Goal: Task Accomplishment & Management: Complete application form

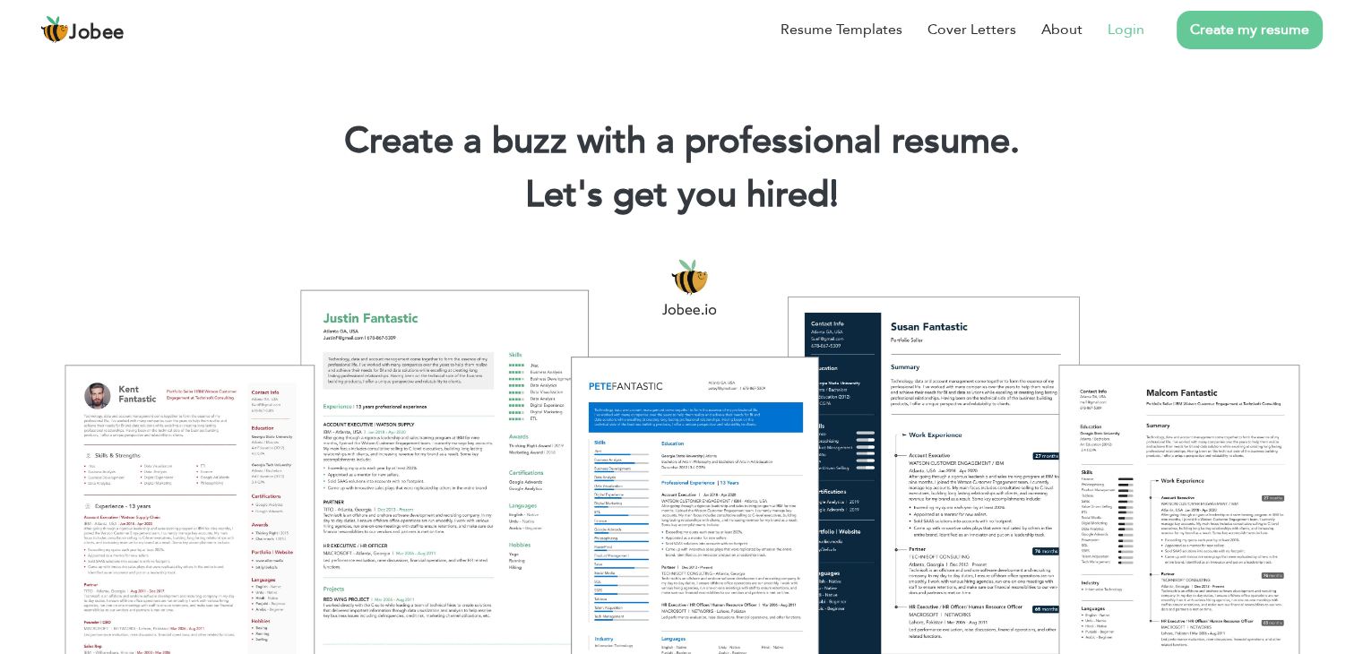
click at [1130, 38] on link "Login" at bounding box center [1126, 30] width 37 height 22
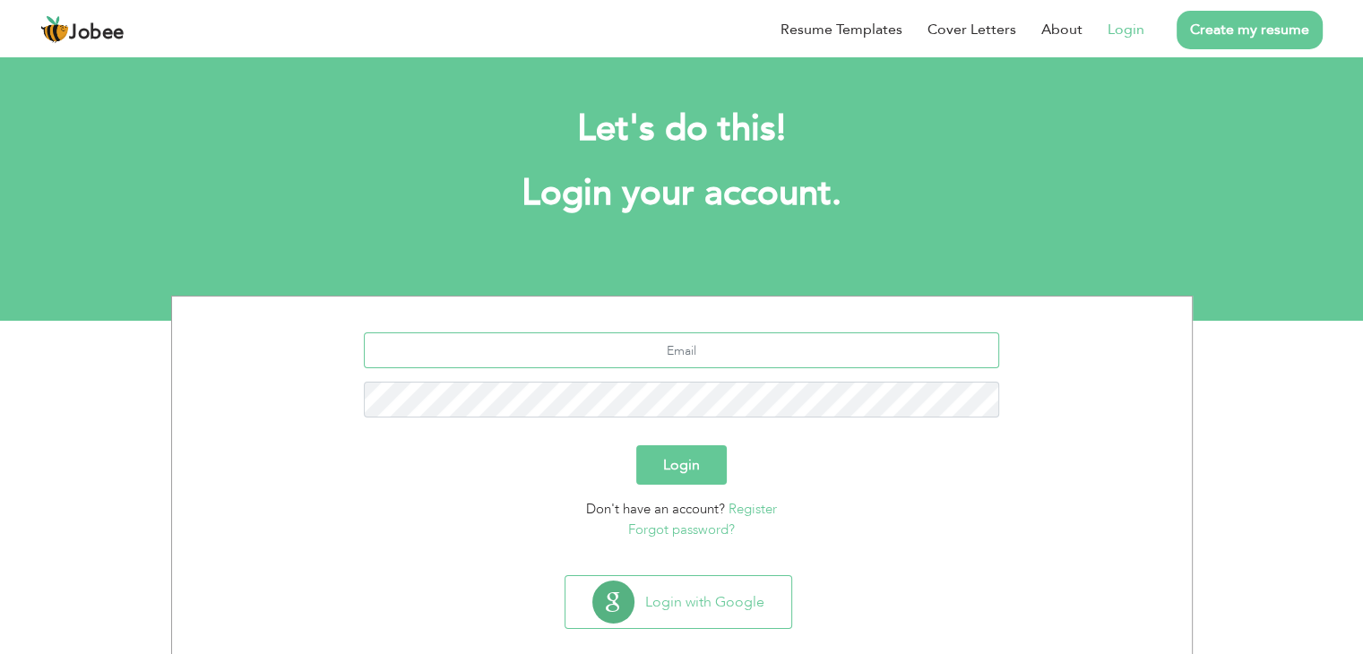
click at [704, 345] on input "text" at bounding box center [681, 350] width 635 height 36
click at [704, 345] on input "khalid" at bounding box center [681, 350] width 635 height 36
click at [704, 345] on input "khalida.lido143@gmail.com" at bounding box center [681, 350] width 635 height 36
type input "khalida.lido143@gmail.com"
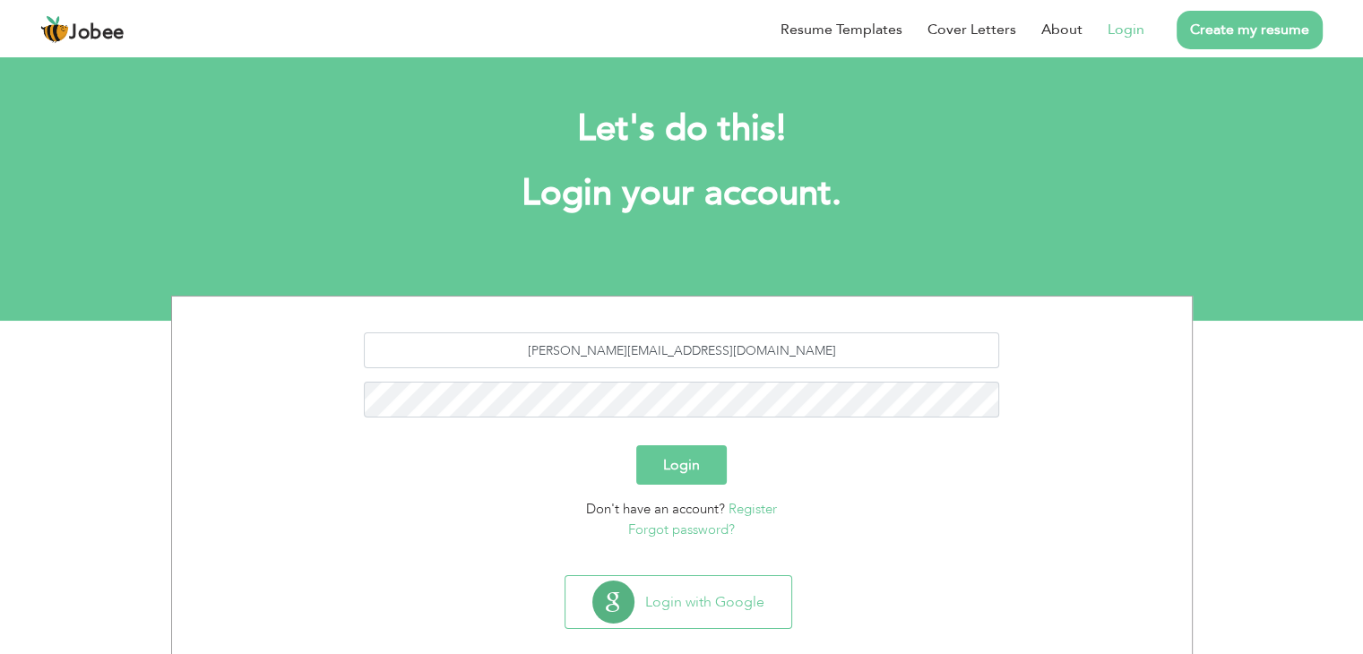
click at [661, 535] on link "Forgot password?" at bounding box center [681, 530] width 107 height 18
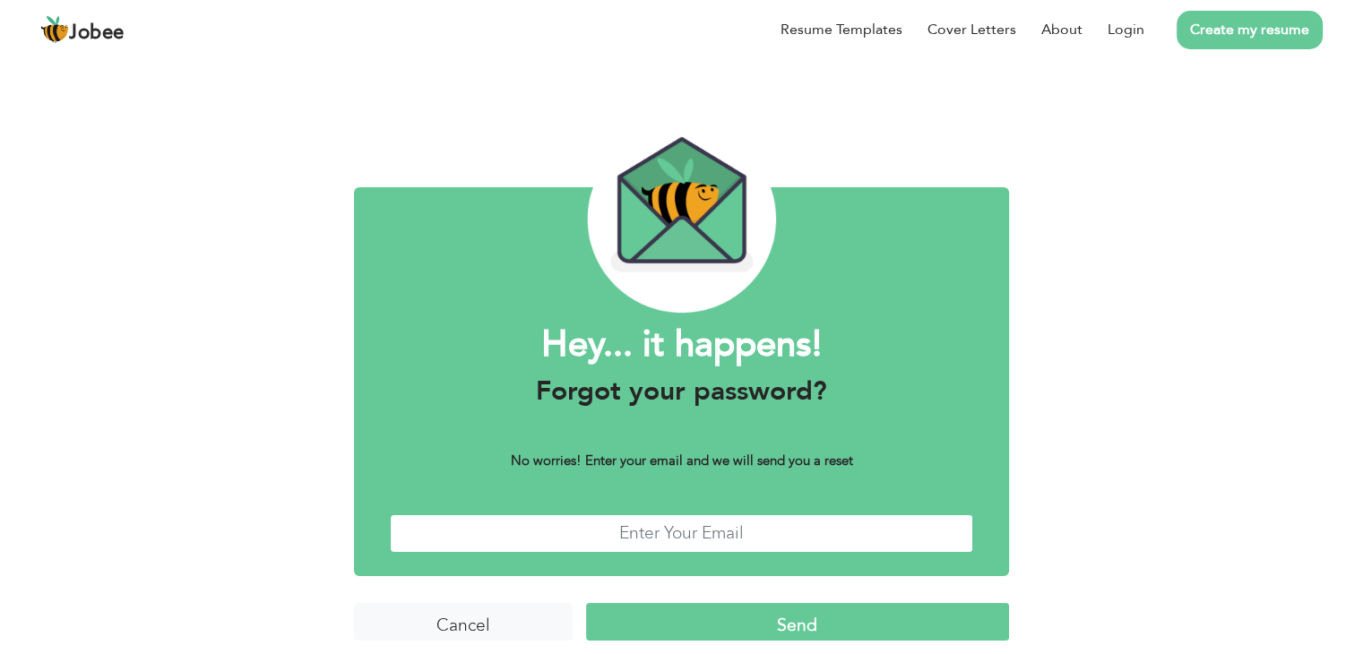
click at [660, 535] on input "text" at bounding box center [681, 533] width 583 height 39
type input "khalida.lido143@gmail.com"
click at [586, 603] on input "Send" at bounding box center [797, 622] width 423 height 39
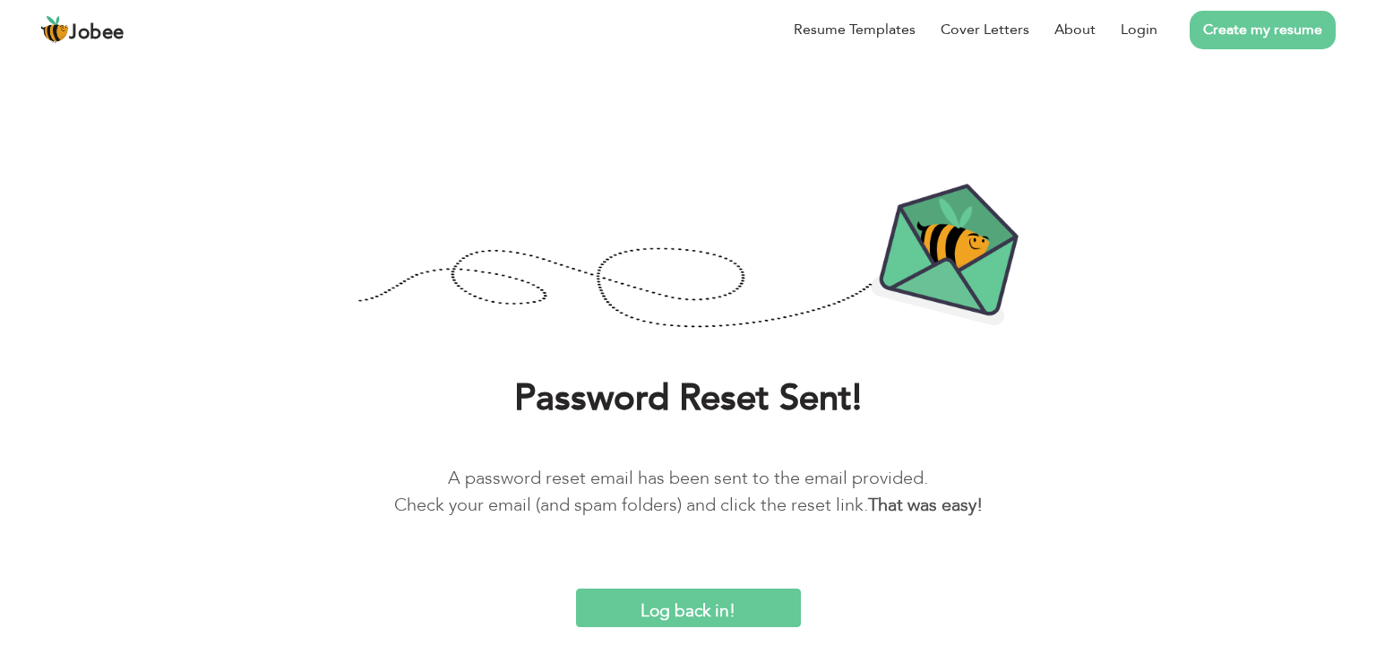
click at [677, 612] on input "Log back in!" at bounding box center [688, 608] width 225 height 39
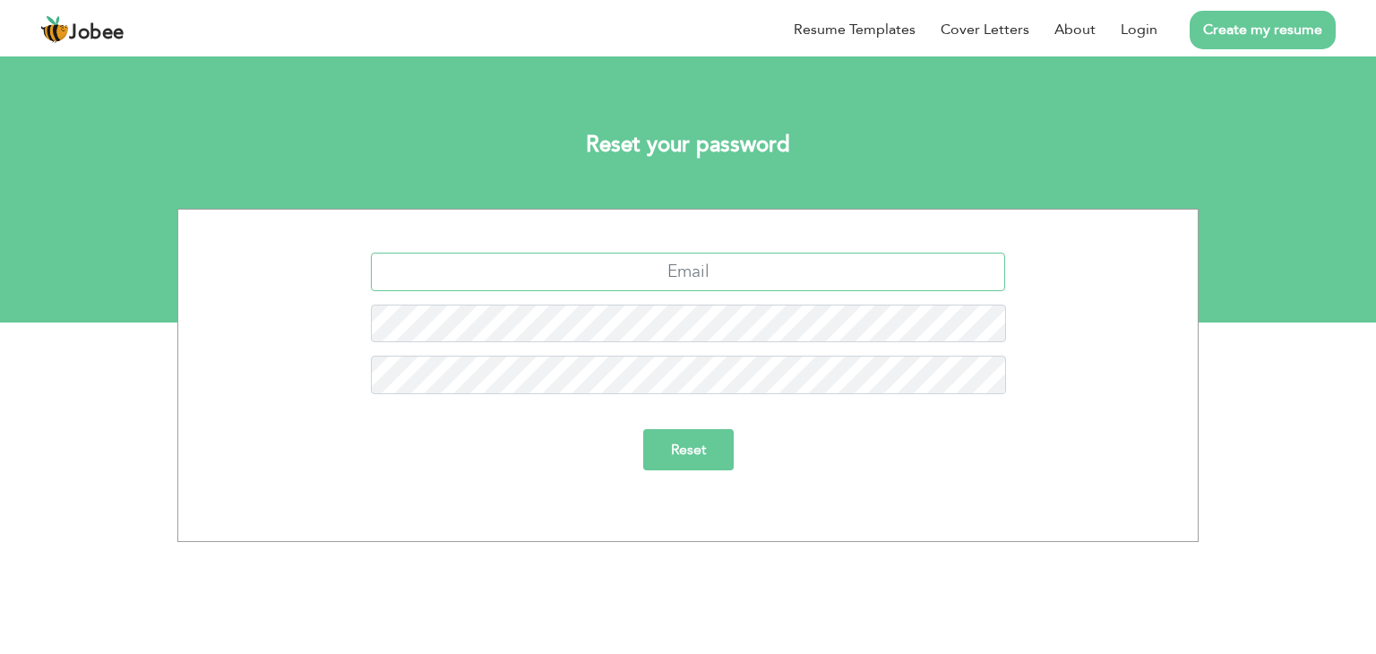
click at [601, 273] on input "text" at bounding box center [688, 272] width 635 height 39
type input "khalida.lido143@gmail.com"
click at [693, 449] on input "Reset" at bounding box center [688, 449] width 91 height 41
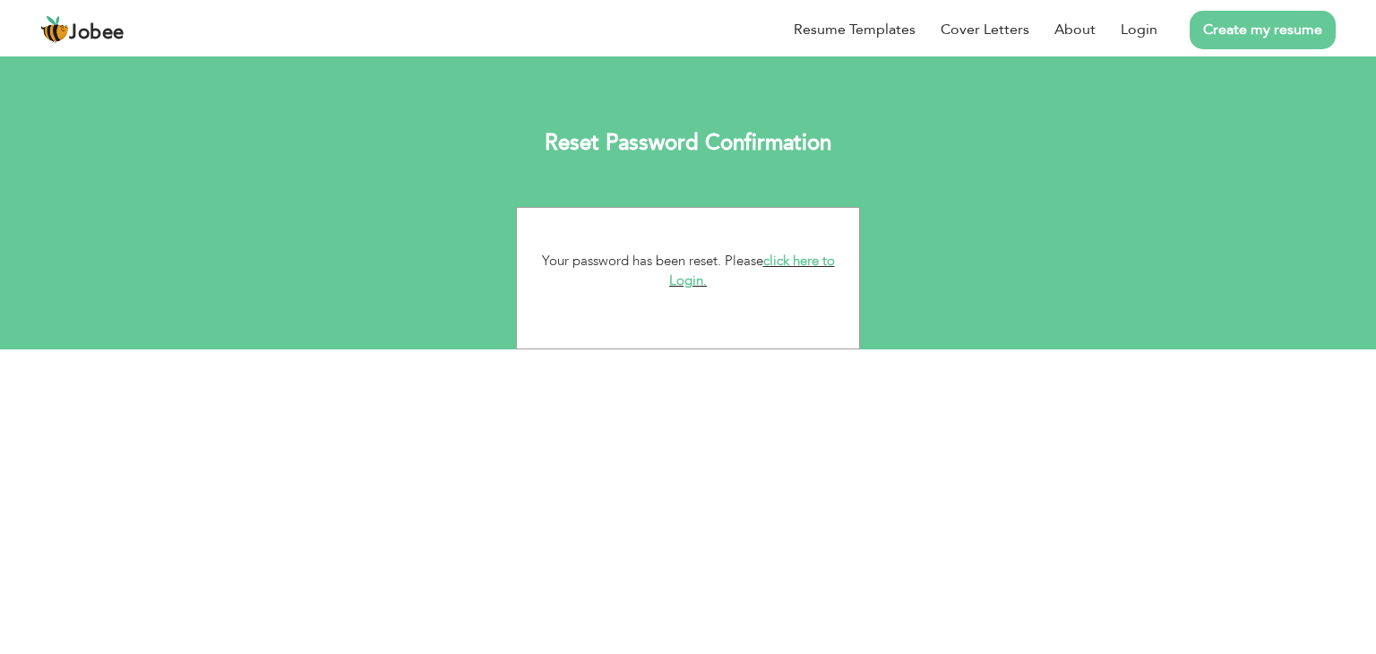
click at [779, 263] on link "click here to Login." at bounding box center [752, 271] width 166 height 39
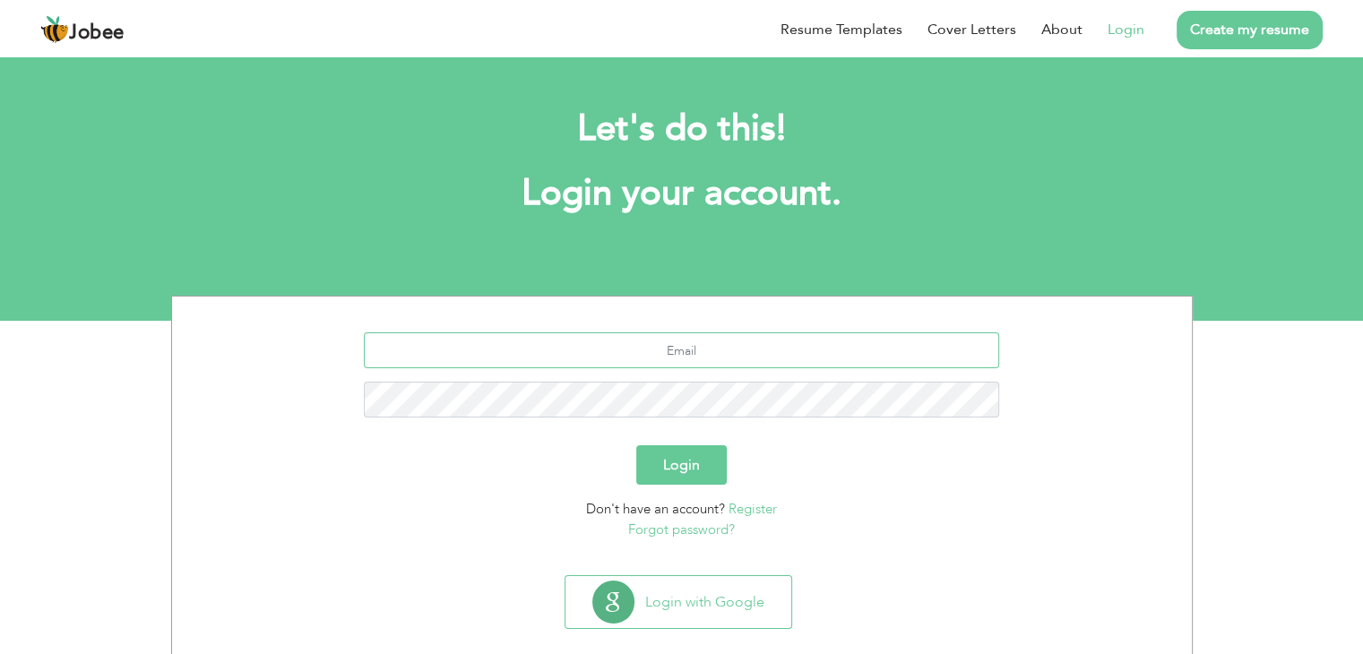
click at [711, 350] on input "text" at bounding box center [681, 350] width 635 height 36
type input "[PERSON_NAME][EMAIL_ADDRESS][DOMAIN_NAME]"
click at [636, 445] on button "Login" at bounding box center [681, 464] width 91 height 39
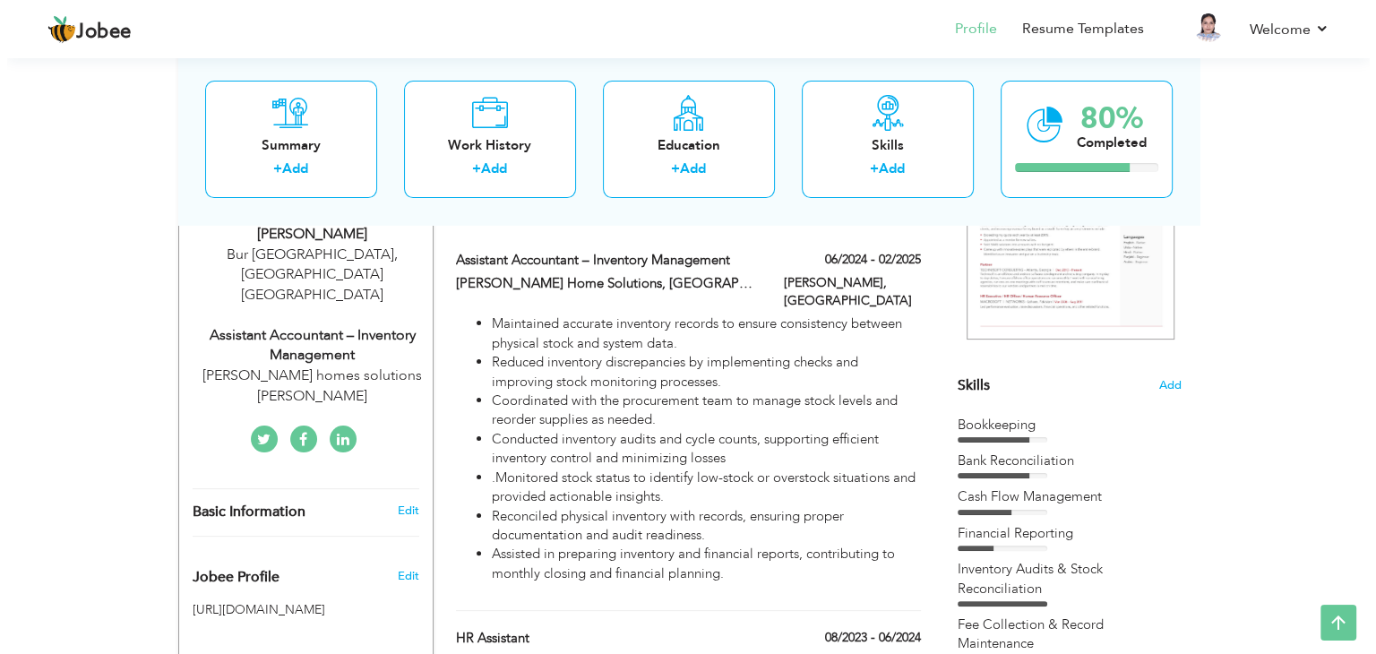
scroll to position [315, 0]
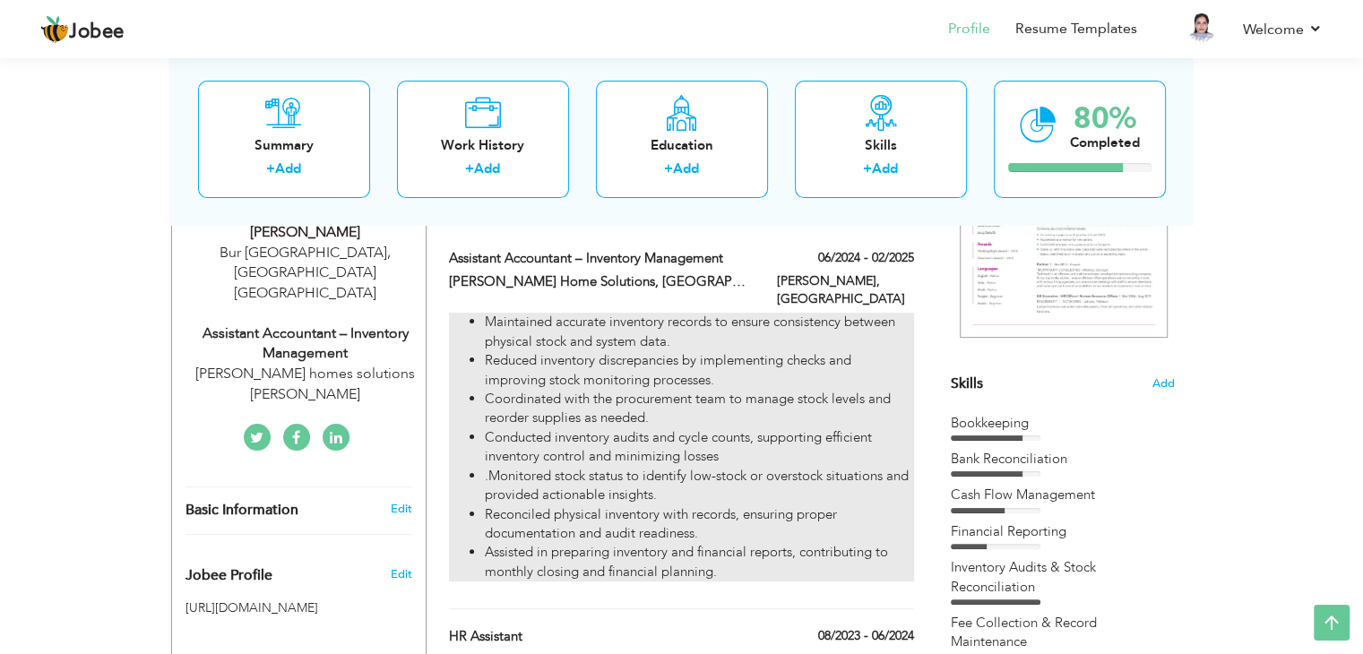
click at [725, 556] on li "Assisted in preparing inventory and financial reports, contributing to monthly …" at bounding box center [699, 562] width 428 height 39
type input "Assistant Accountant – Inventory Management"
type input "[PERSON_NAME] Home Solutions, [GEOGRAPHIC_DATA], [GEOGRAPHIC_DATA]"
type input "06/2024"
type input "02/2025"
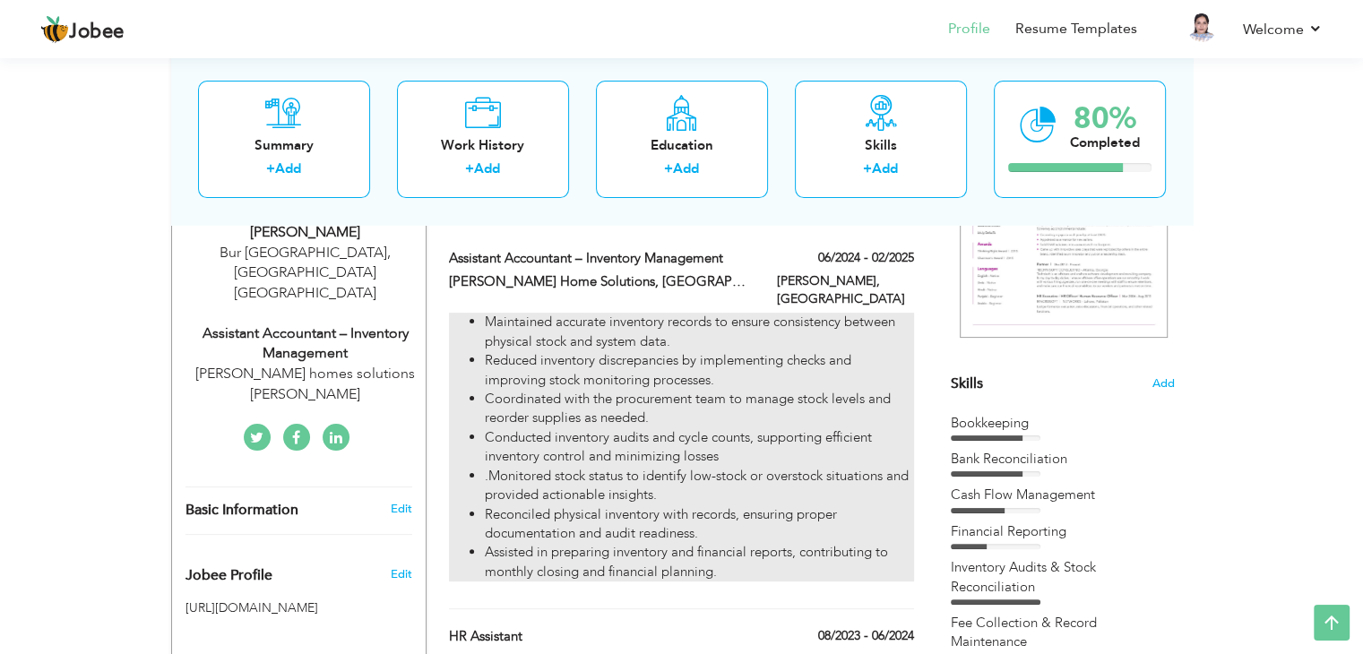
type input "[GEOGRAPHIC_DATA]"
type input "[PERSON_NAME]"
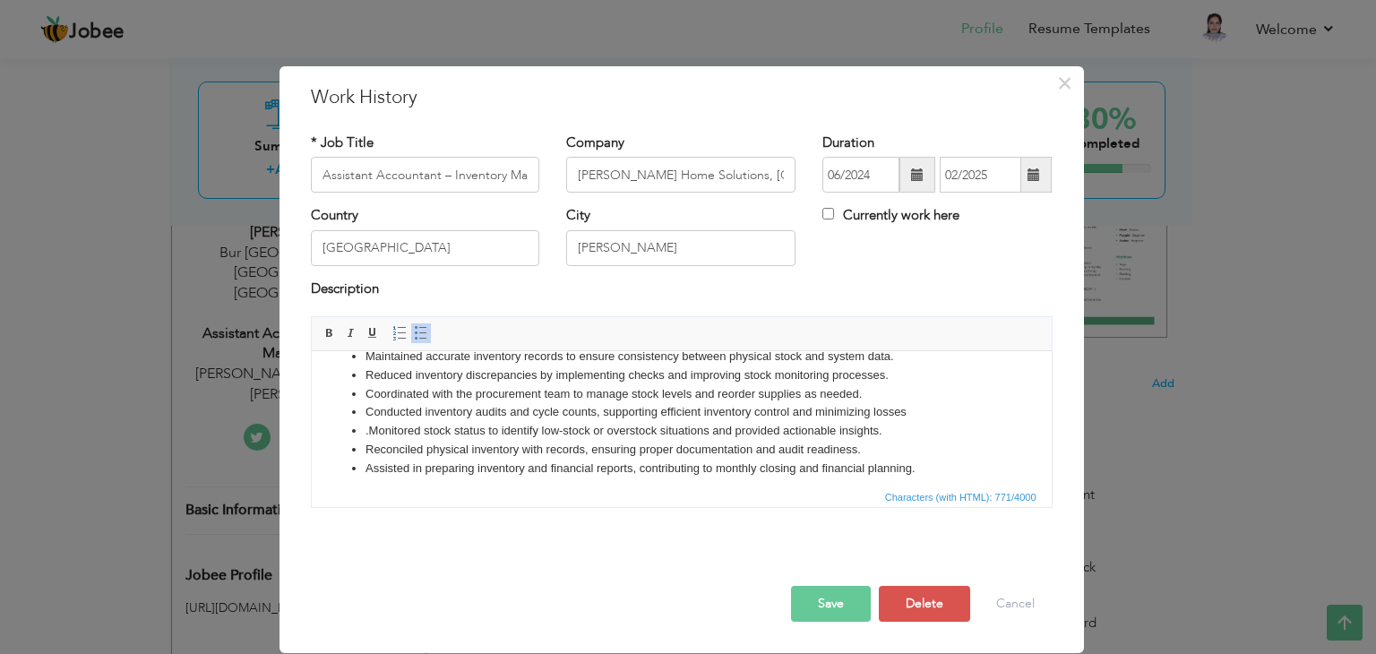
scroll to position [31, 0]
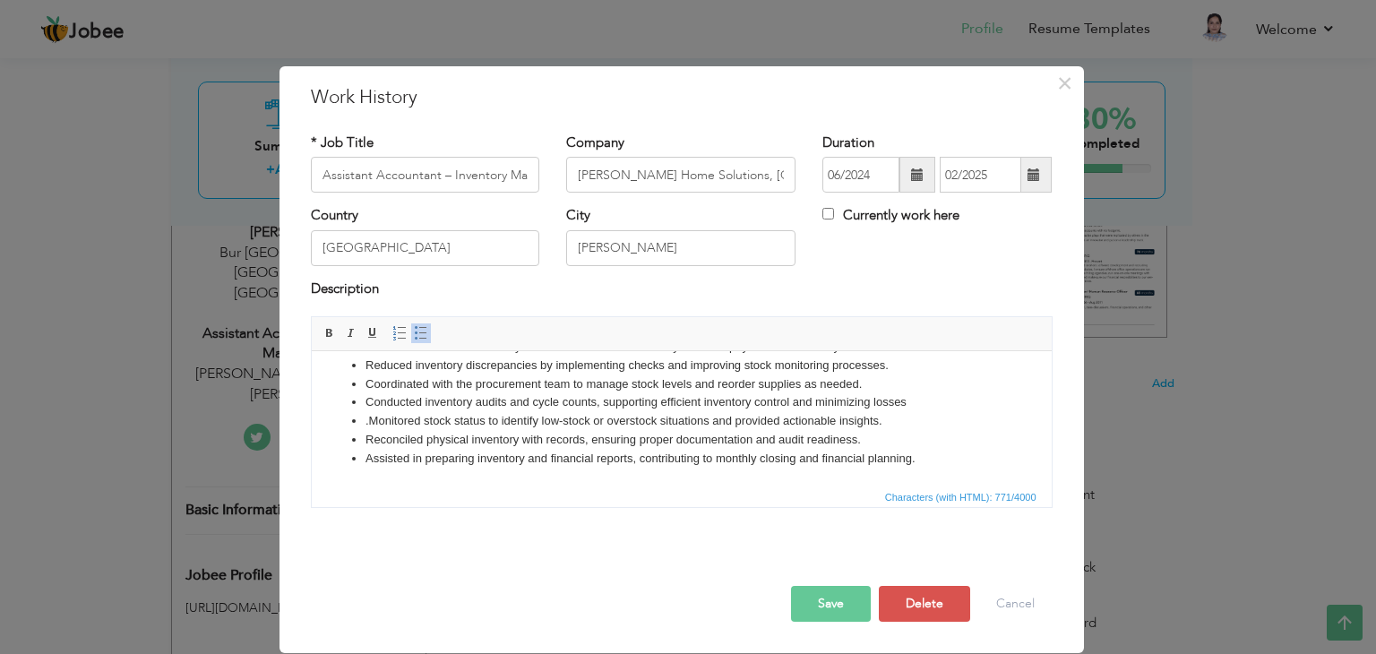
click at [917, 456] on li "Assisted in preparing inventory and financial reports, contributing to monthly …" at bounding box center [681, 459] width 633 height 19
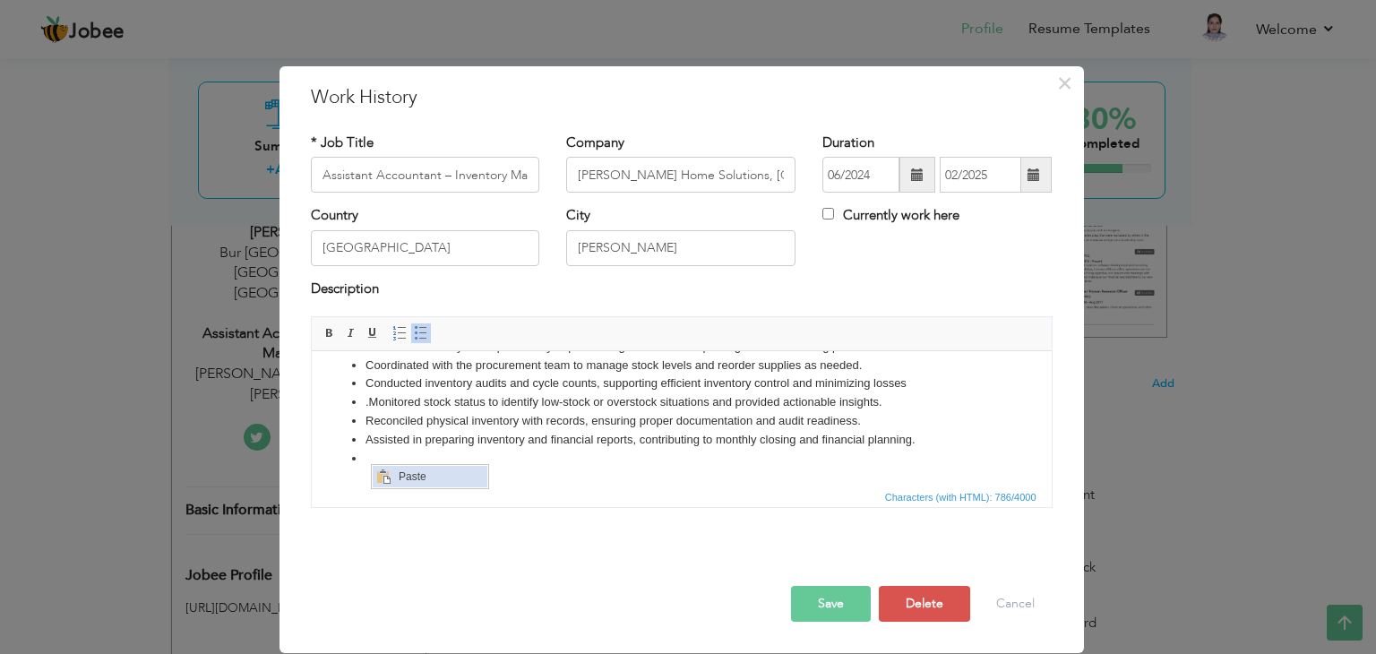
click at [392, 476] on span "Context Menu Options" at bounding box center [384, 477] width 22 height 22
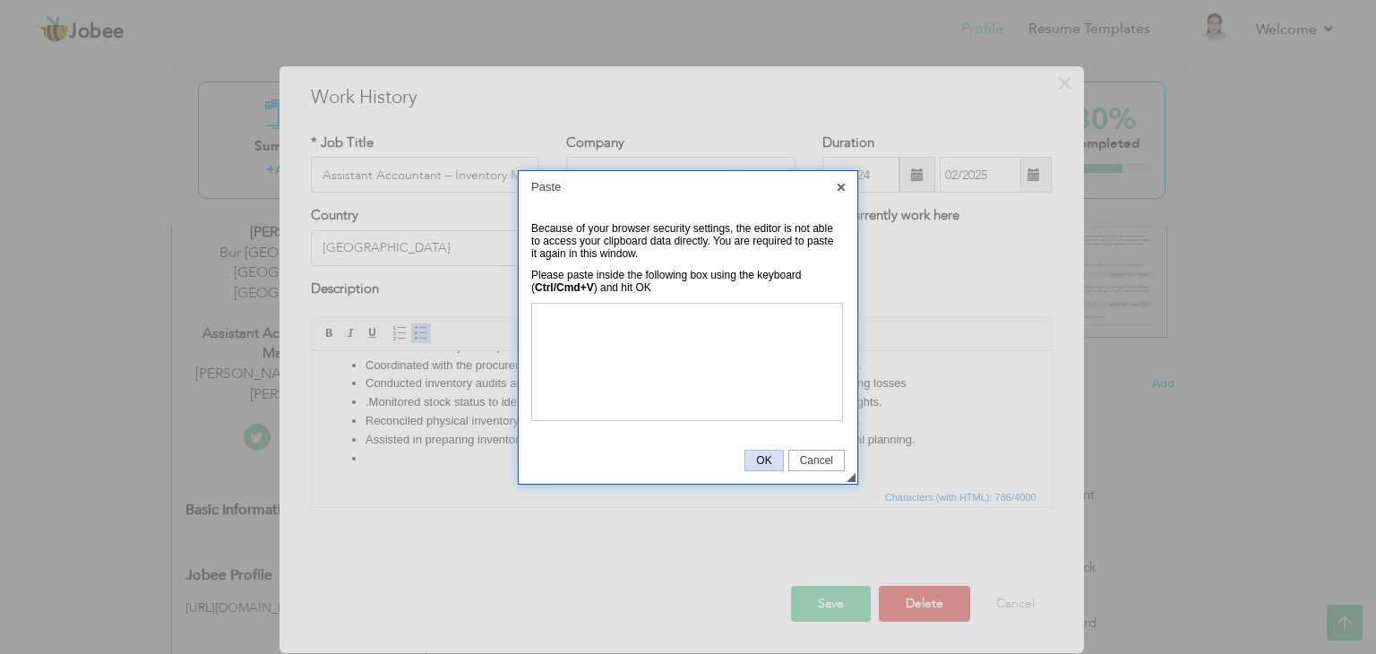
click at [767, 459] on span "OK" at bounding box center [764, 460] width 37 height 13
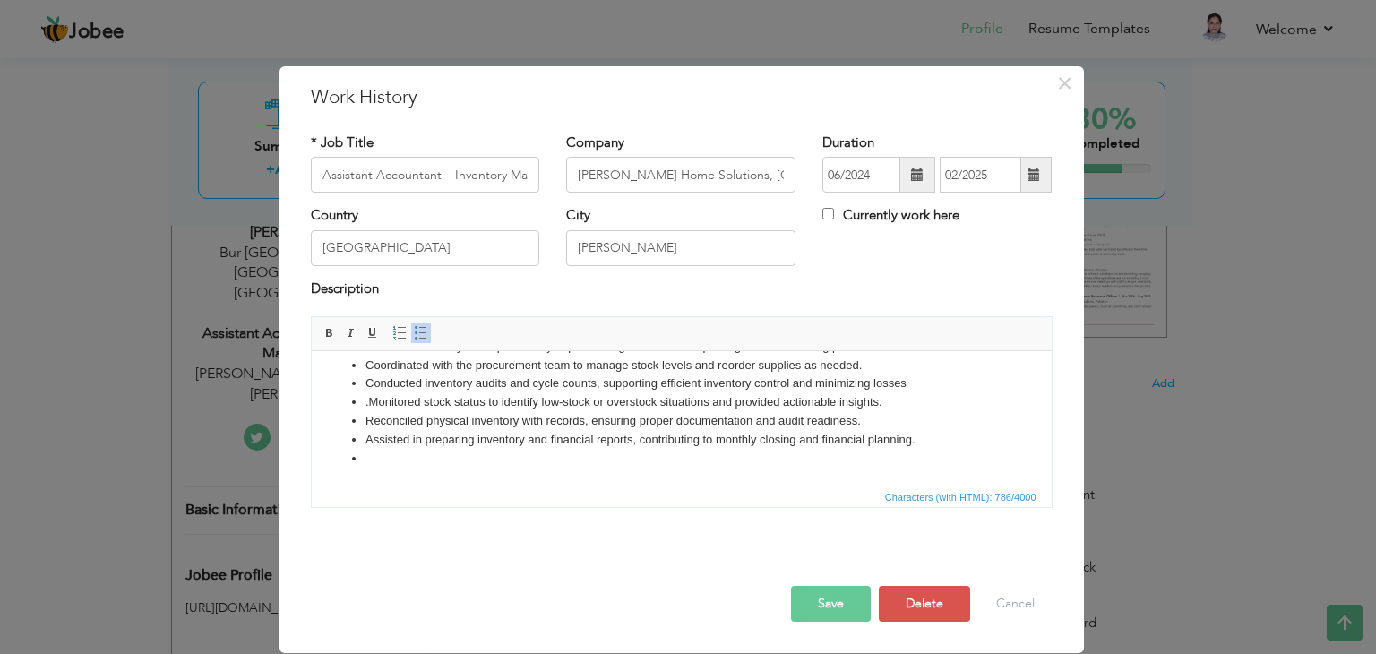
click at [921, 436] on li "Assisted in preparing inventory and financial reports, contributing to monthly …" at bounding box center [681, 440] width 633 height 19
click at [595, 77] on div "× Work History * Job Title Assistant Accountant – Inventory Management Company …" at bounding box center [682, 359] width 805 height 587
click at [445, 468] on html "Maintained accurate inventory records to ensure consistency between physical st…" at bounding box center [681, 393] width 740 height 185
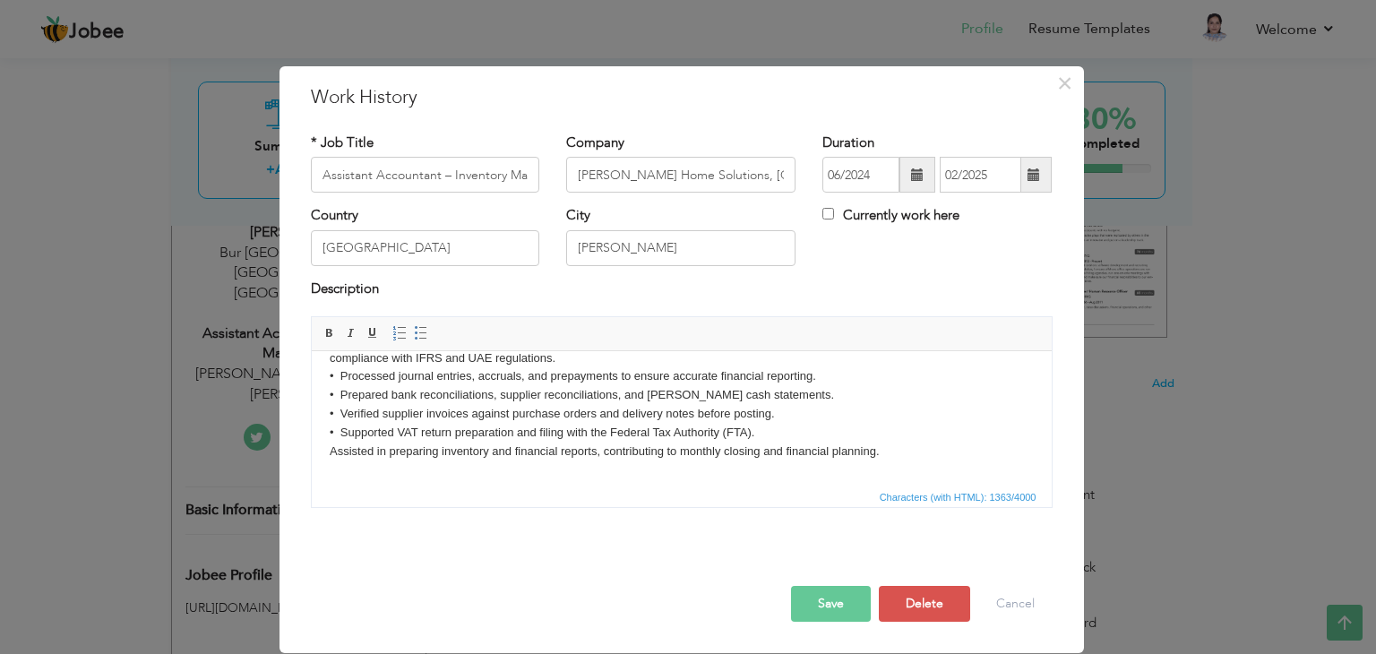
scroll to position [133, 0]
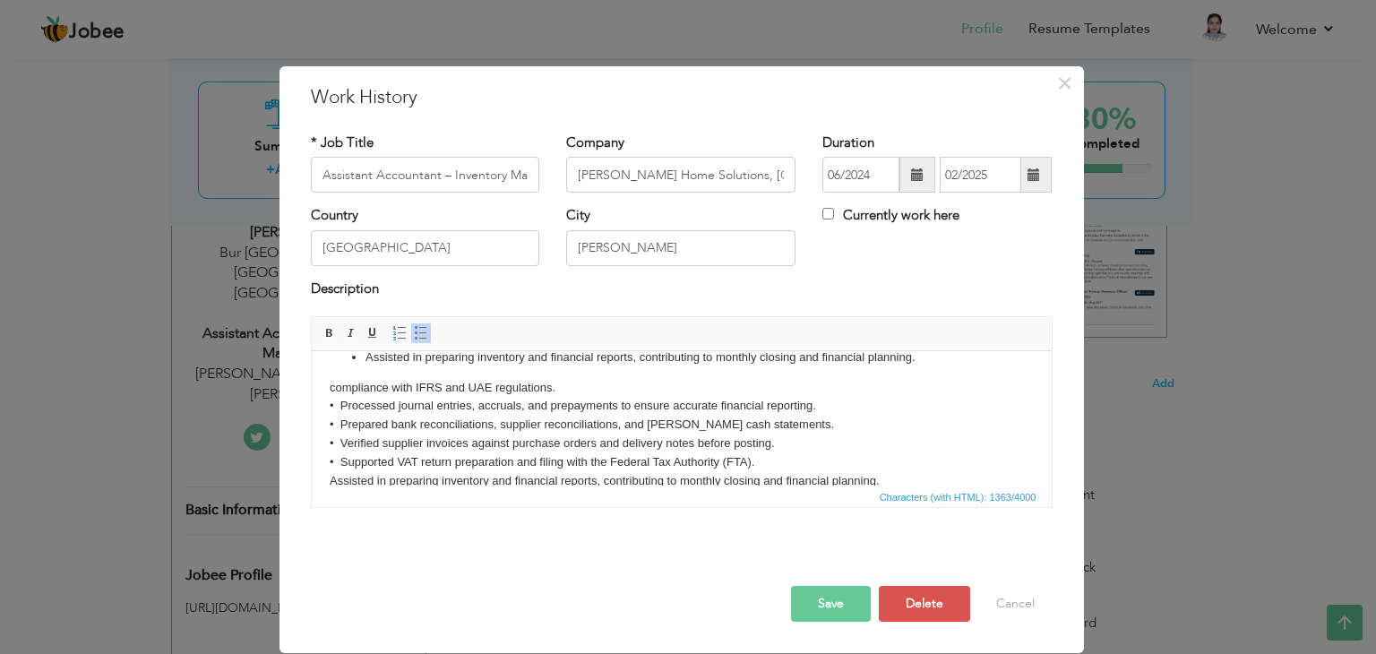
click at [752, 459] on body "Maintained accurate inventory records to ensure consistency between physical st…" at bounding box center [681, 382] width 704 height 291
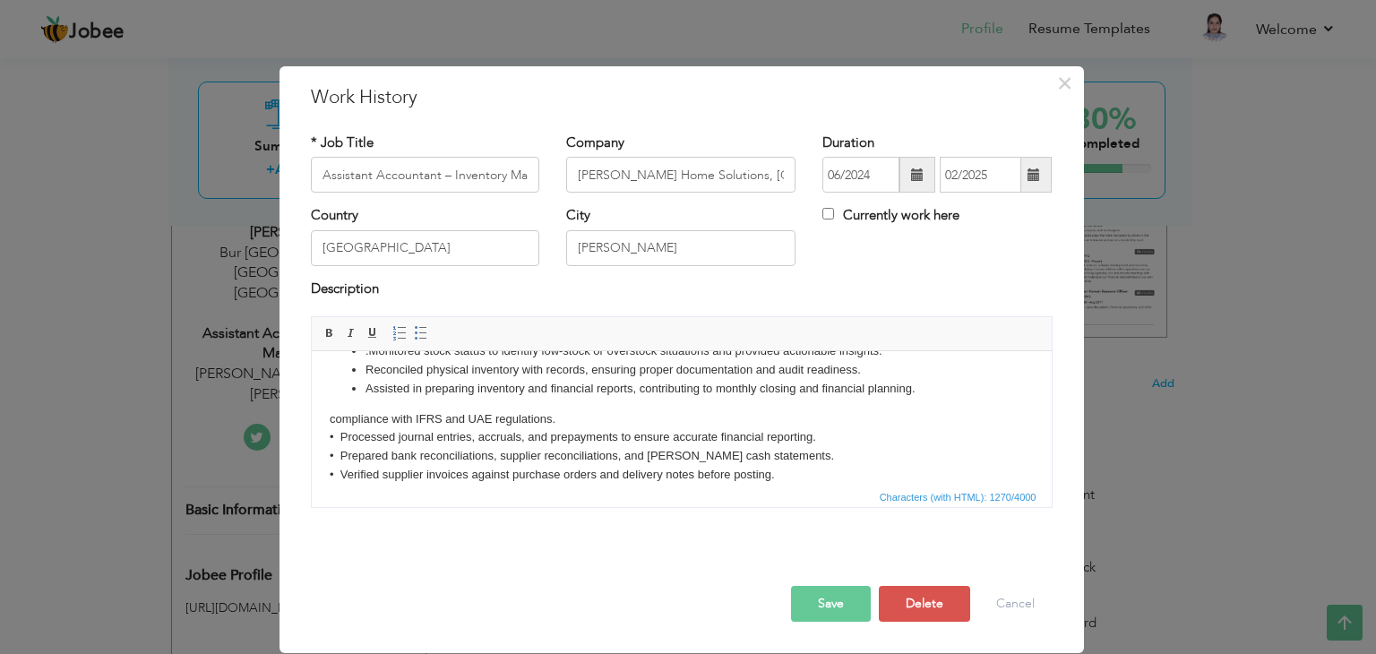
scroll to position [113, 0]
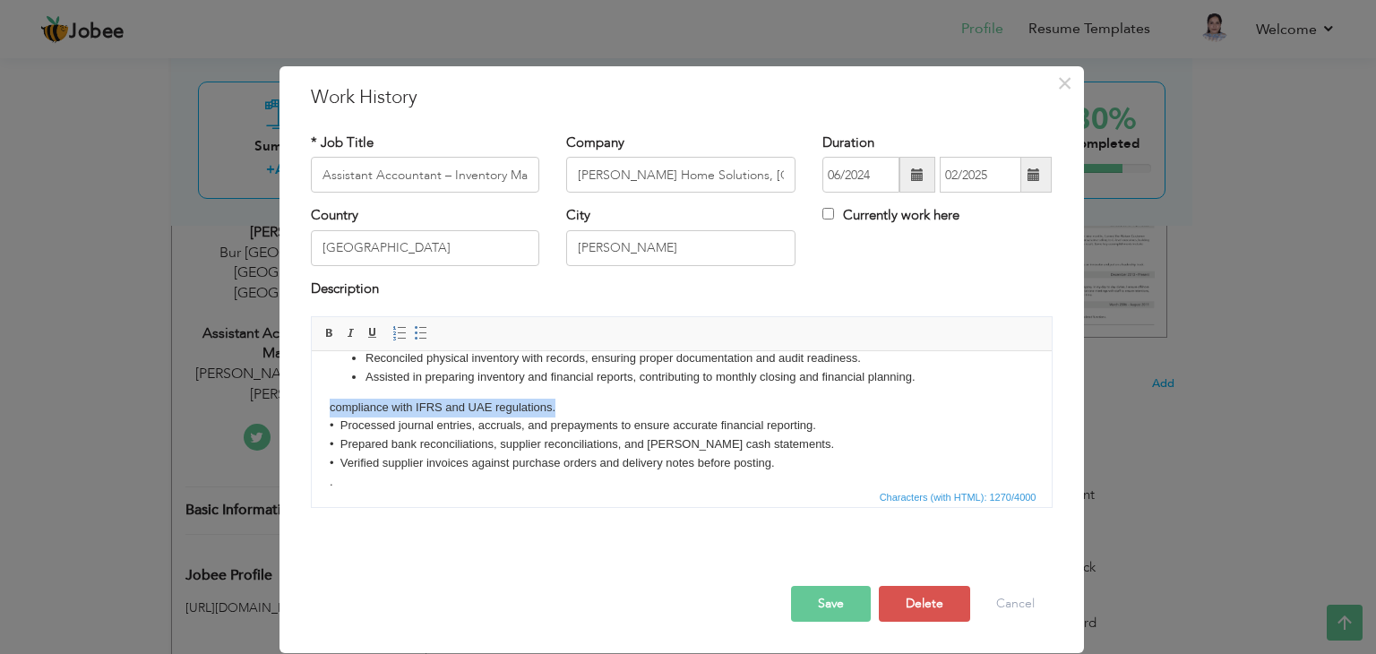
drag, startPoint x: 560, startPoint y: 402, endPoint x: 313, endPoint y: 412, distance: 247.5
click at [313, 412] on html "Maintained accurate inventory records to ensure consistency between physical st…" at bounding box center [681, 401] width 740 height 327
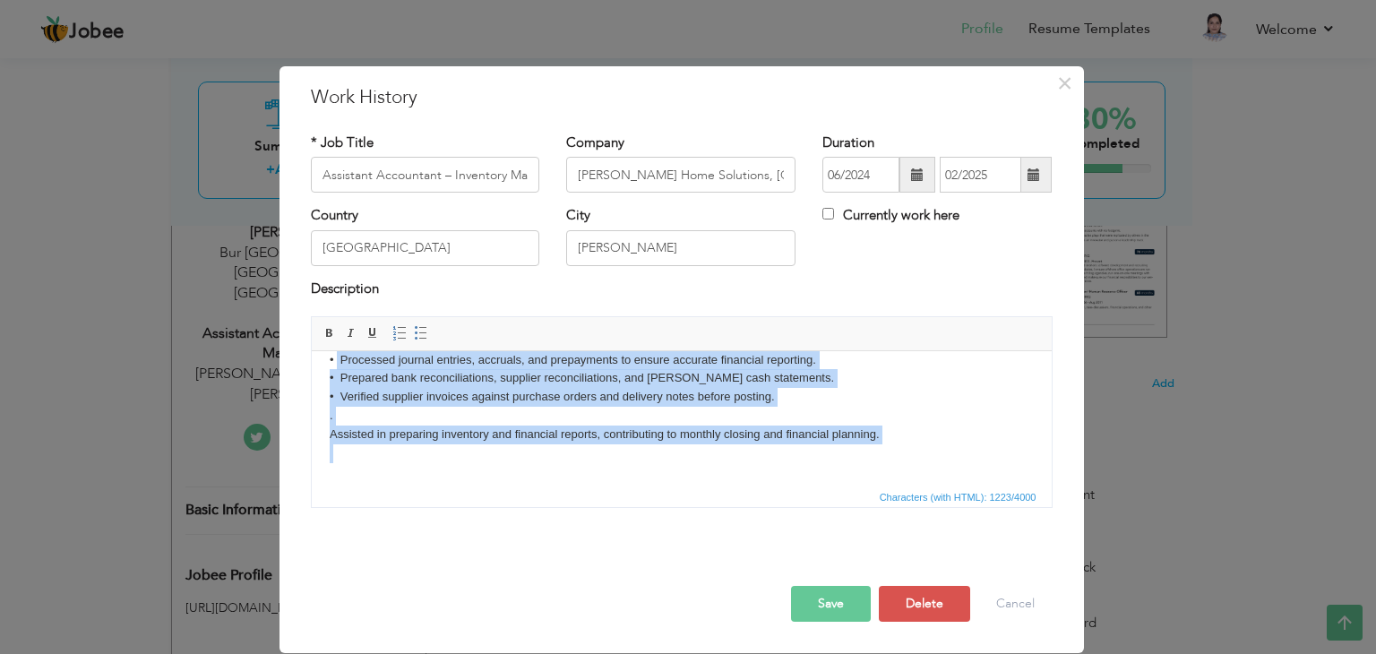
scroll to position [173, 0]
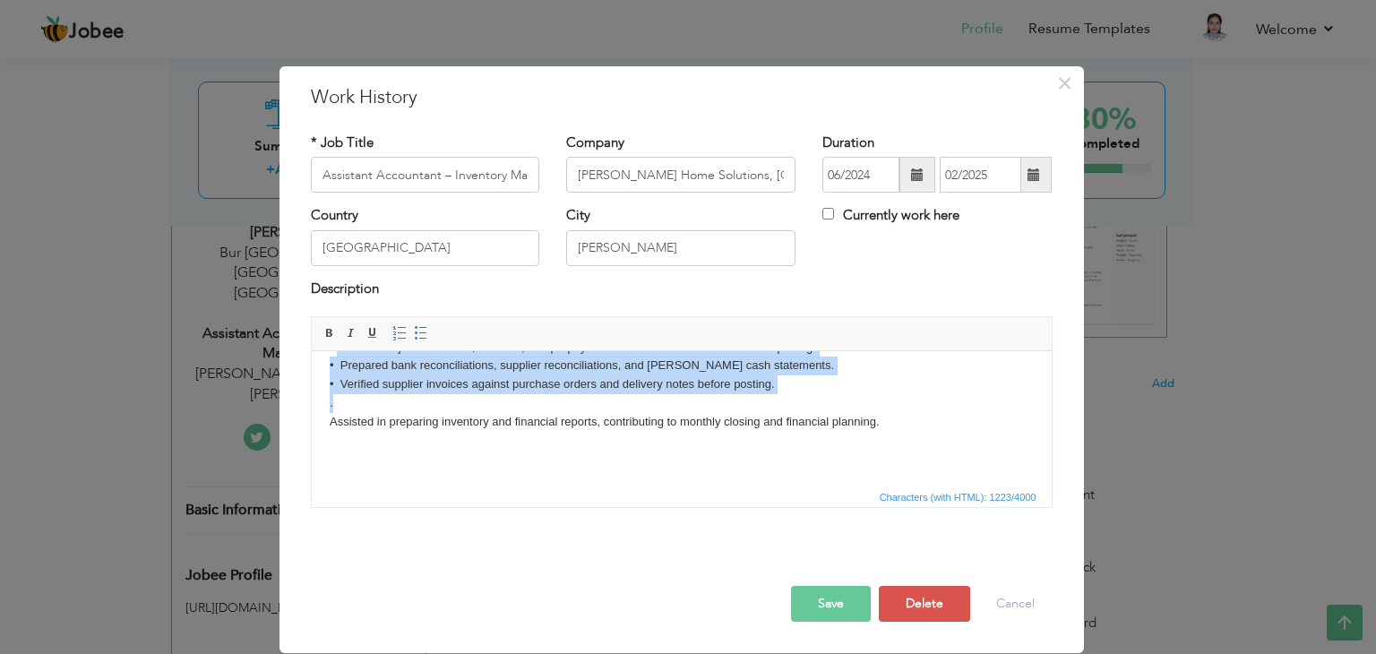
drag, startPoint x: 336, startPoint y: 405, endPoint x: 404, endPoint y: 404, distance: 68.1
click at [404, 404] on body "Maintained accurate inventory records to ensure consistency between physical st…" at bounding box center [681, 332] width 704 height 272
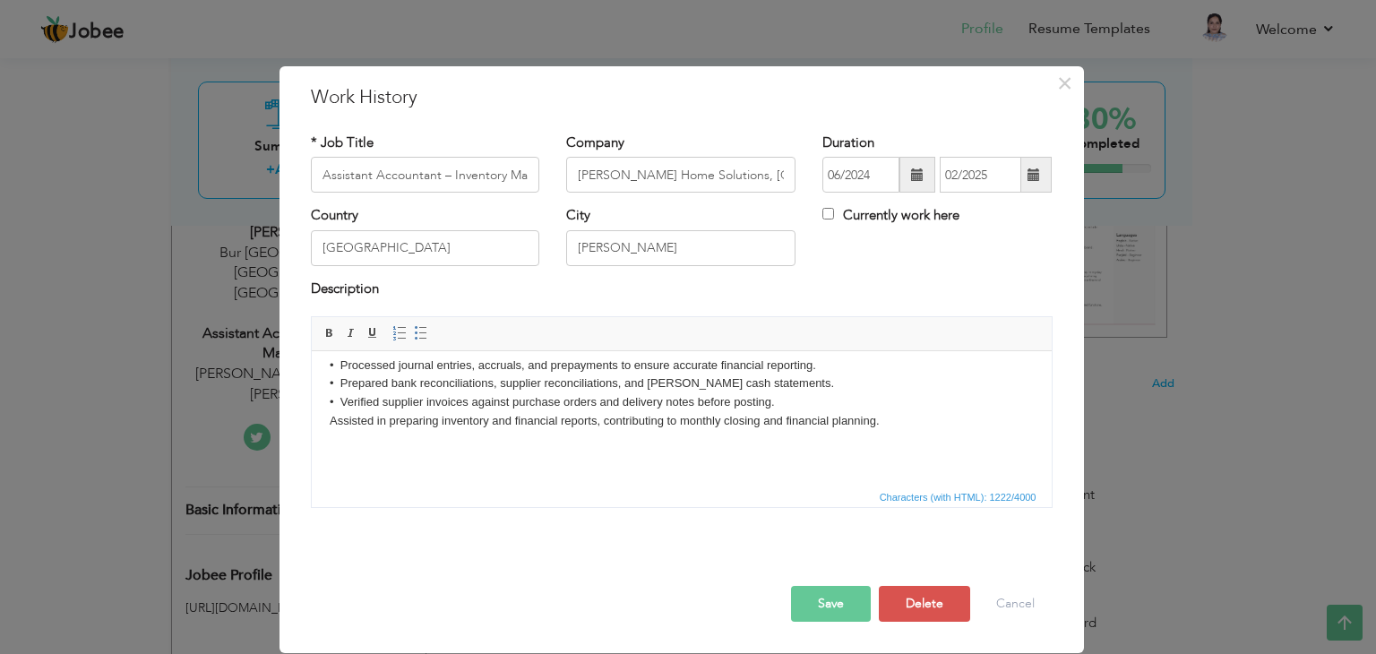
scroll to position [154, 0]
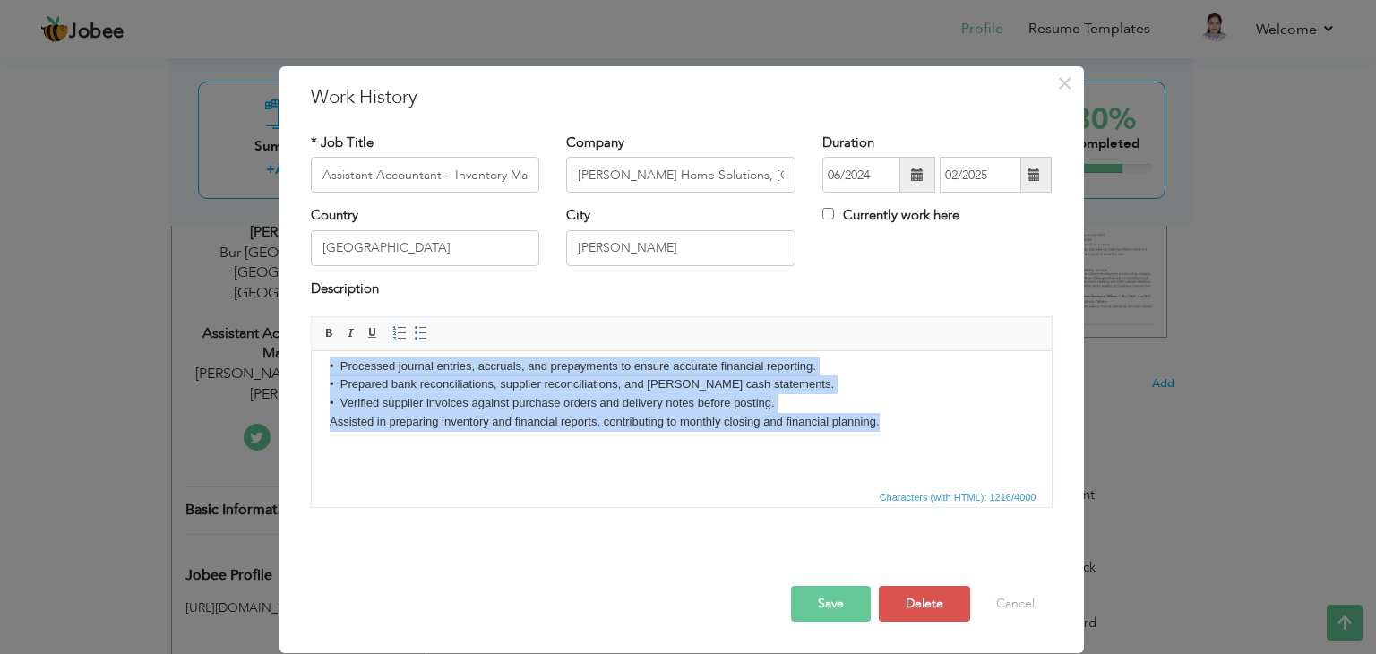
drag, startPoint x: 325, startPoint y: 368, endPoint x: 882, endPoint y: 426, distance: 559.4
click at [882, 426] on html "Maintained accurate inventory records to ensure consistency between physical st…" at bounding box center [681, 341] width 740 height 289
click at [419, 328] on span at bounding box center [421, 333] width 14 height 14
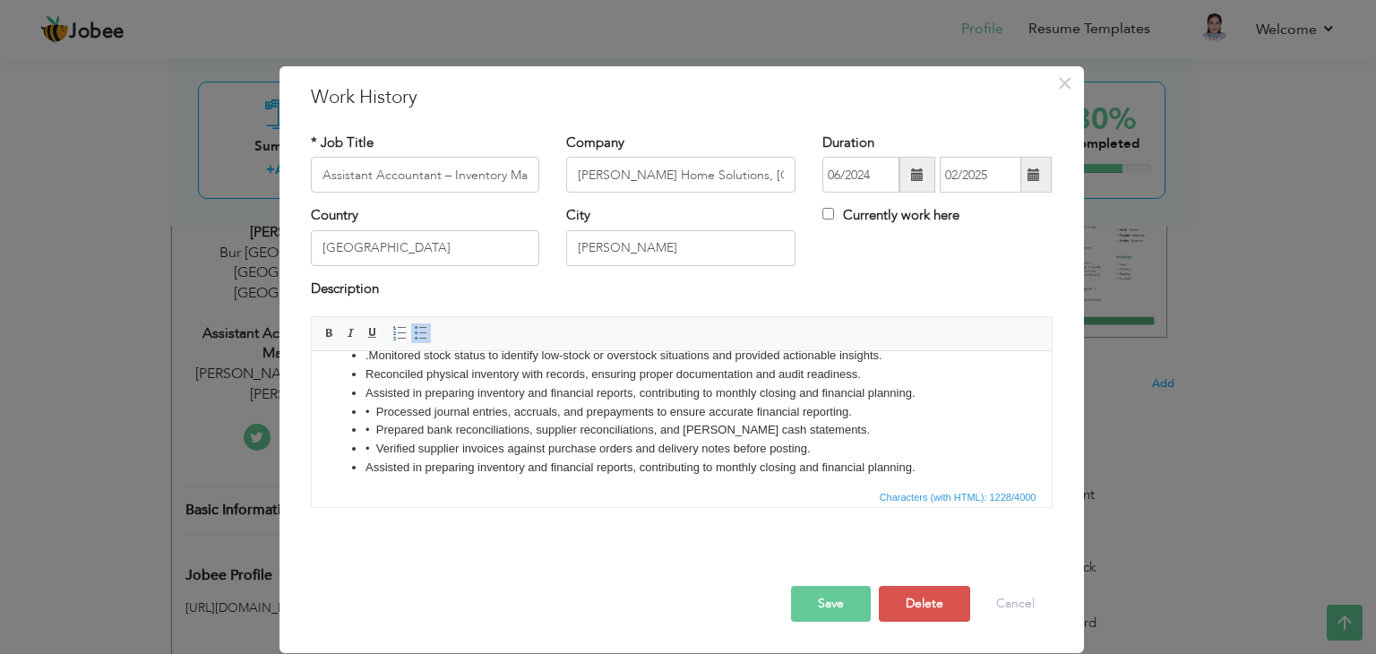
scroll to position [95, 0]
click at [377, 412] on li "• Processed journal entries, accruals, and prepayments to ensure accurate finan…" at bounding box center [681, 414] width 633 height 19
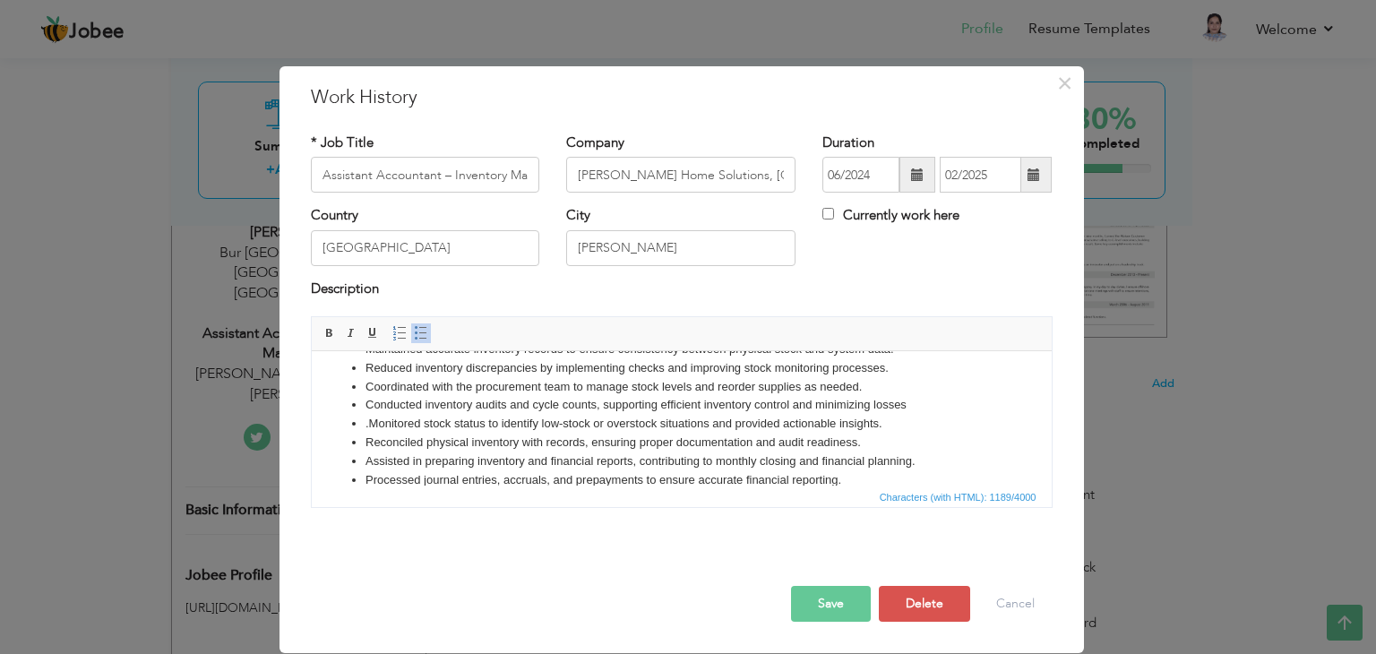
scroll to position [28, 0]
click at [600, 406] on li "Conducted inventory audits and cycle counts, supporting efficient inventory con…" at bounding box center [681, 406] width 633 height 19
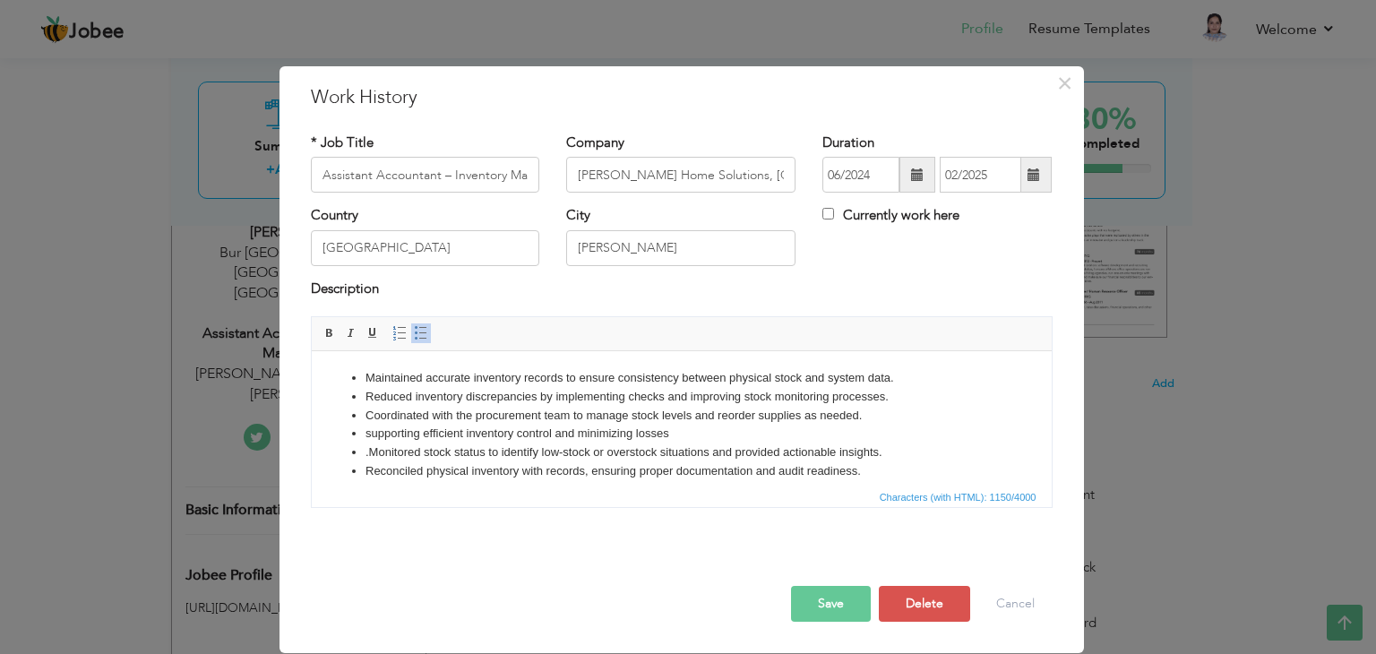
click at [863, 476] on li "Reconciled physical inventory with records, ensuring proper documentation and a…" at bounding box center [681, 471] width 633 height 19
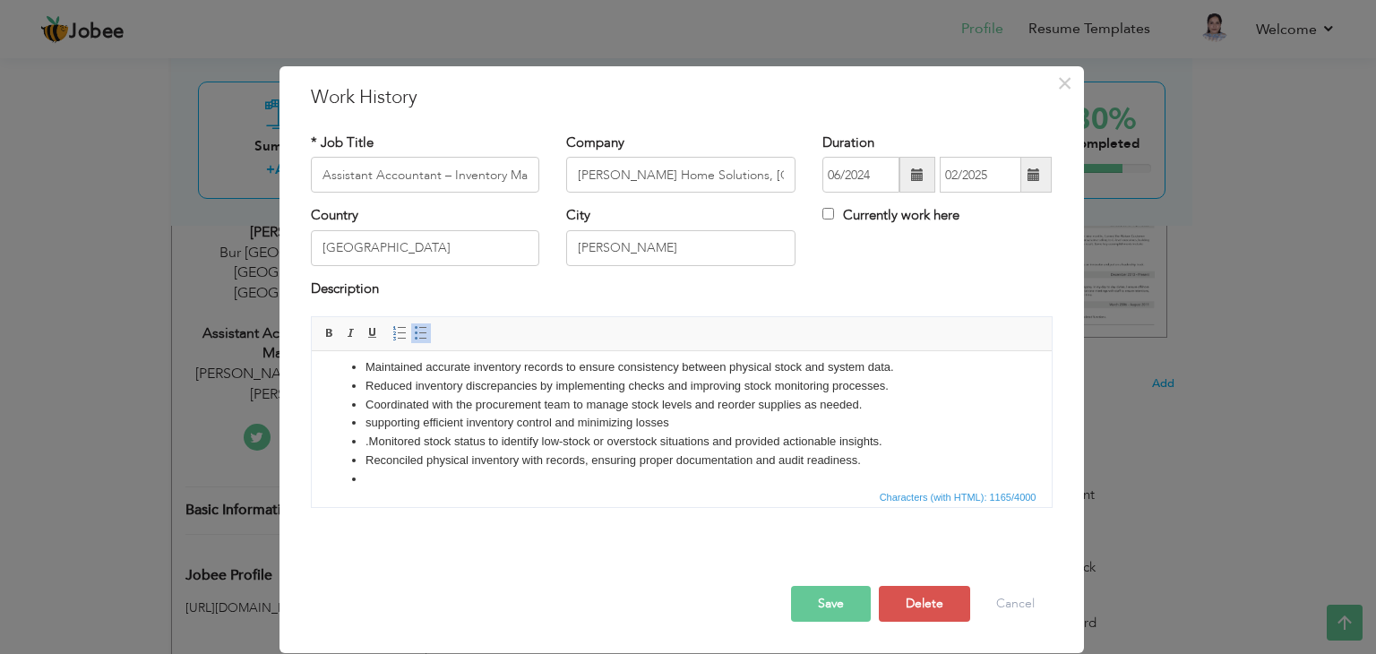
scroll to position [29, 0]
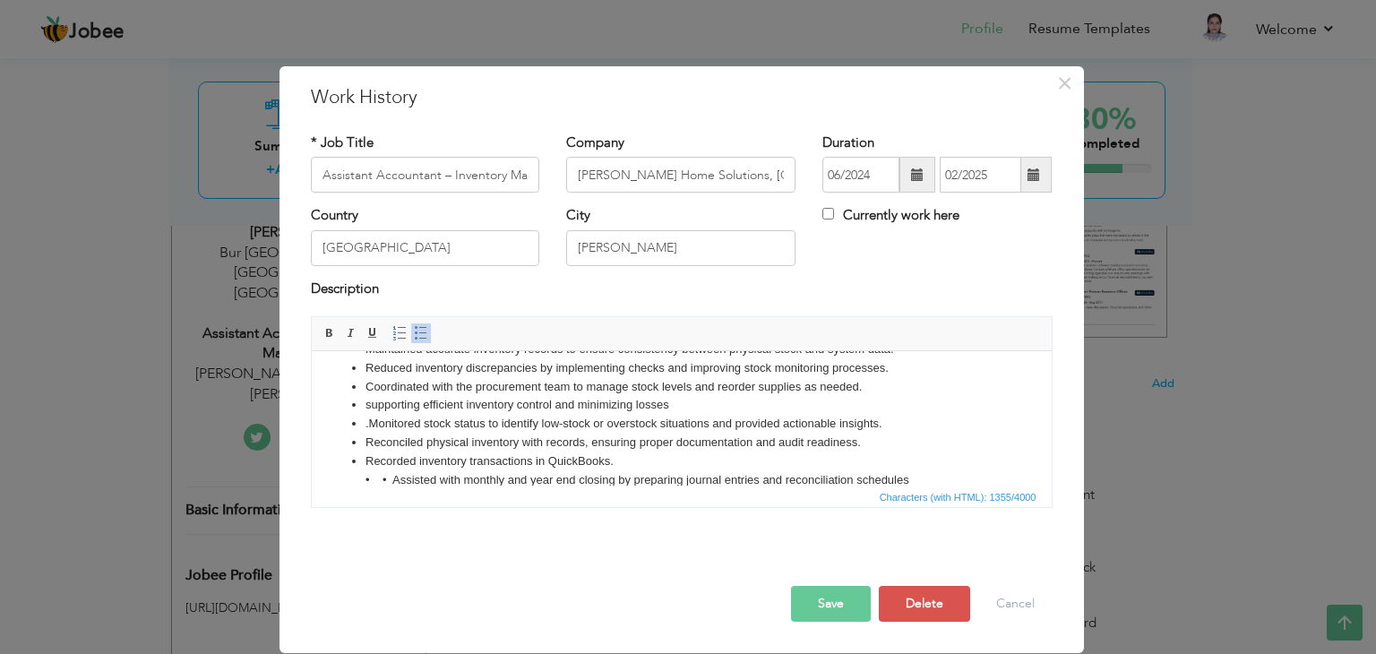
click at [393, 478] on li "Recorded inventory transactions in QuickBooks. • • Assisted with monthly and ye…" at bounding box center [681, 472] width 633 height 38
click at [816, 598] on button "Save" at bounding box center [831, 604] width 80 height 36
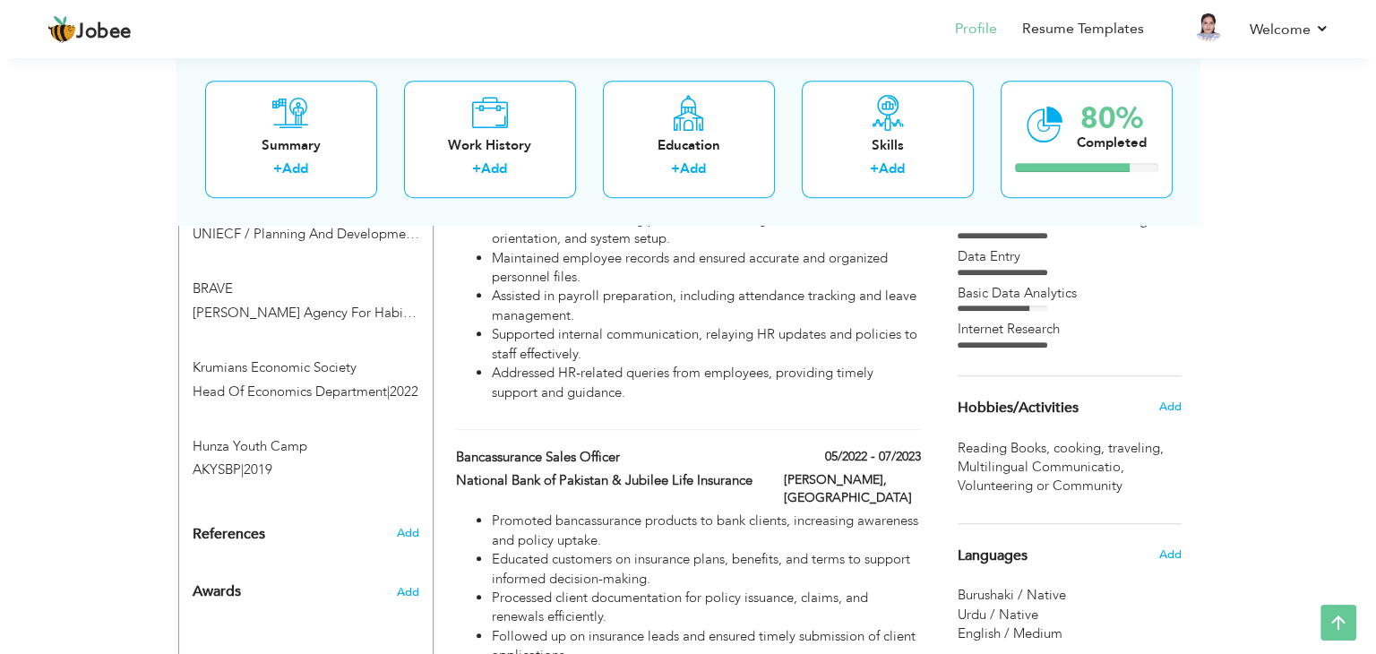
scroll to position [1050, 0]
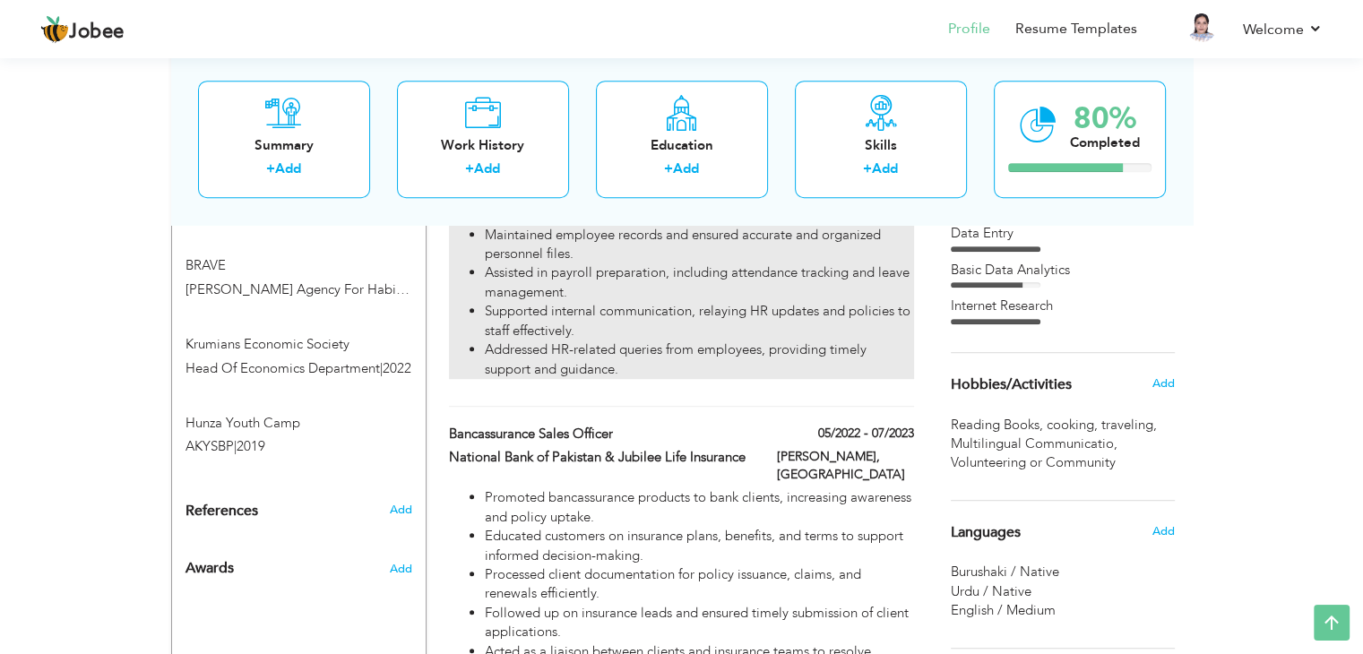
click at [620, 341] on li "Addressed HR-related queries from employees, providing timely support and guida…" at bounding box center [699, 360] width 428 height 39
type input "HR Assistant"
type input "[GEOGRAPHIC_DATA] by [PERSON_NAME]"
type input "08/2023"
type input "06/2024"
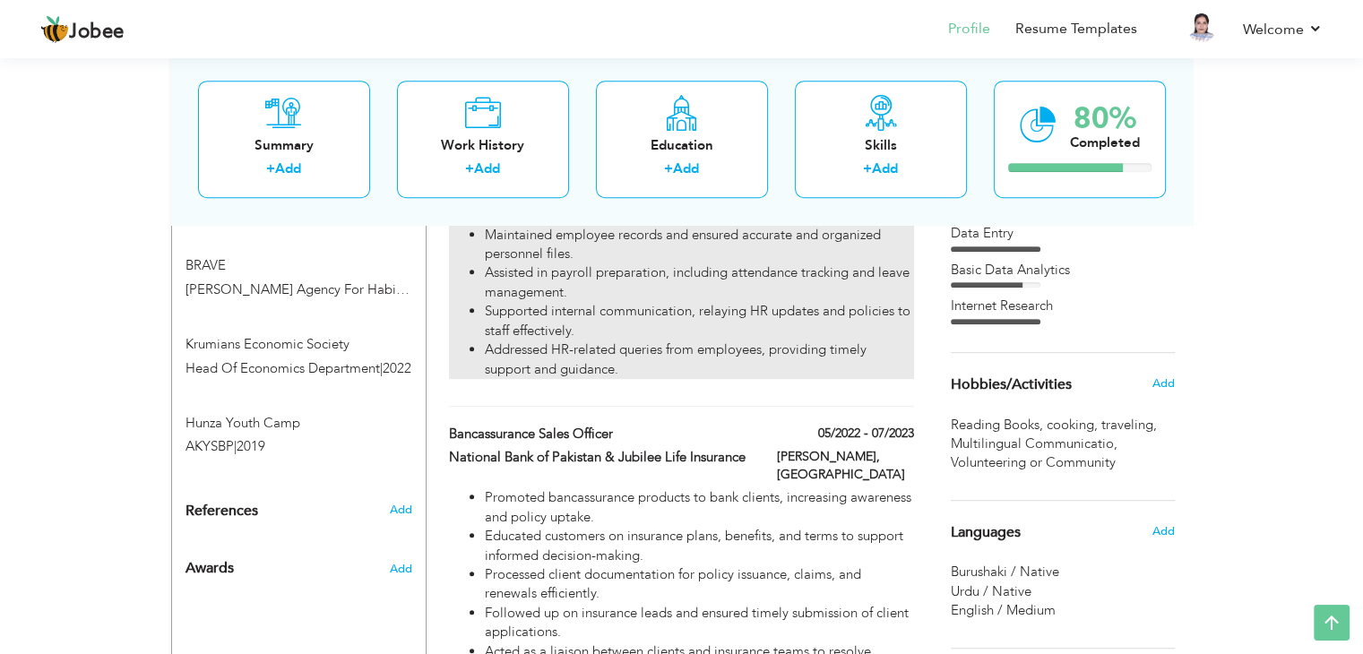
type input "Gilgit"
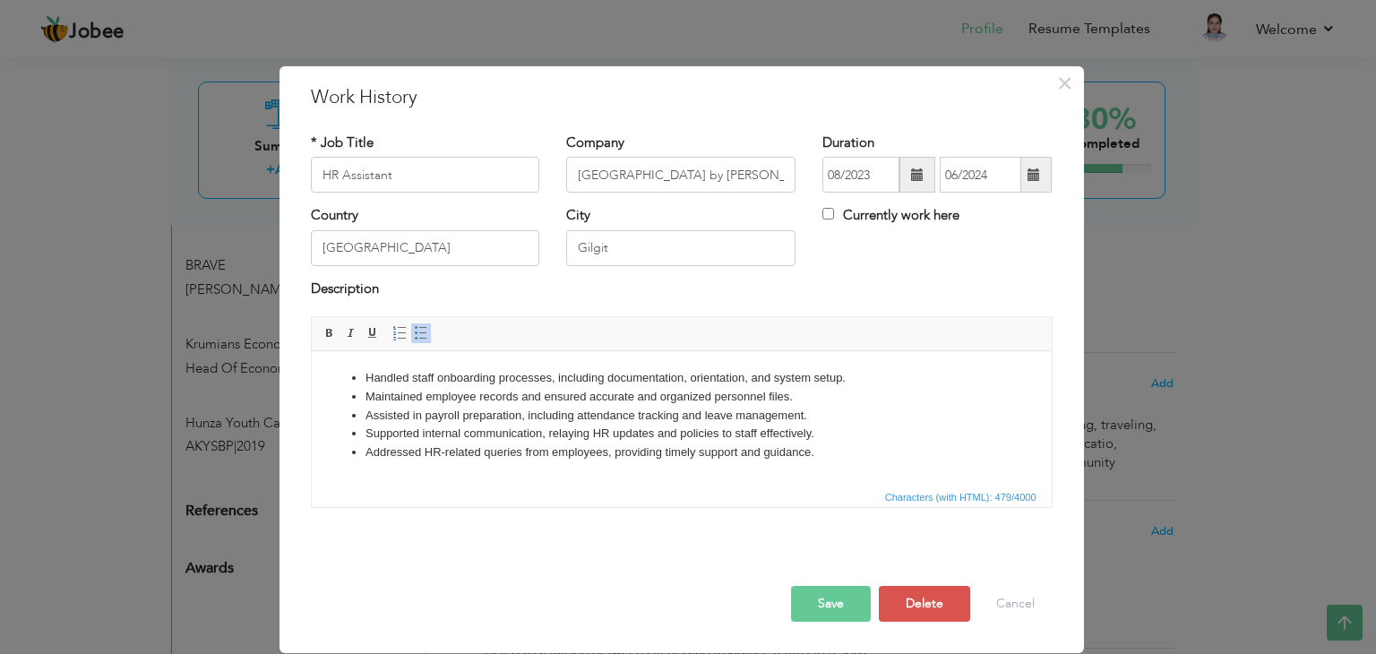
click at [821, 456] on li "Addressed HR-related queries from employees, providing timely support and guida…" at bounding box center [681, 453] width 633 height 19
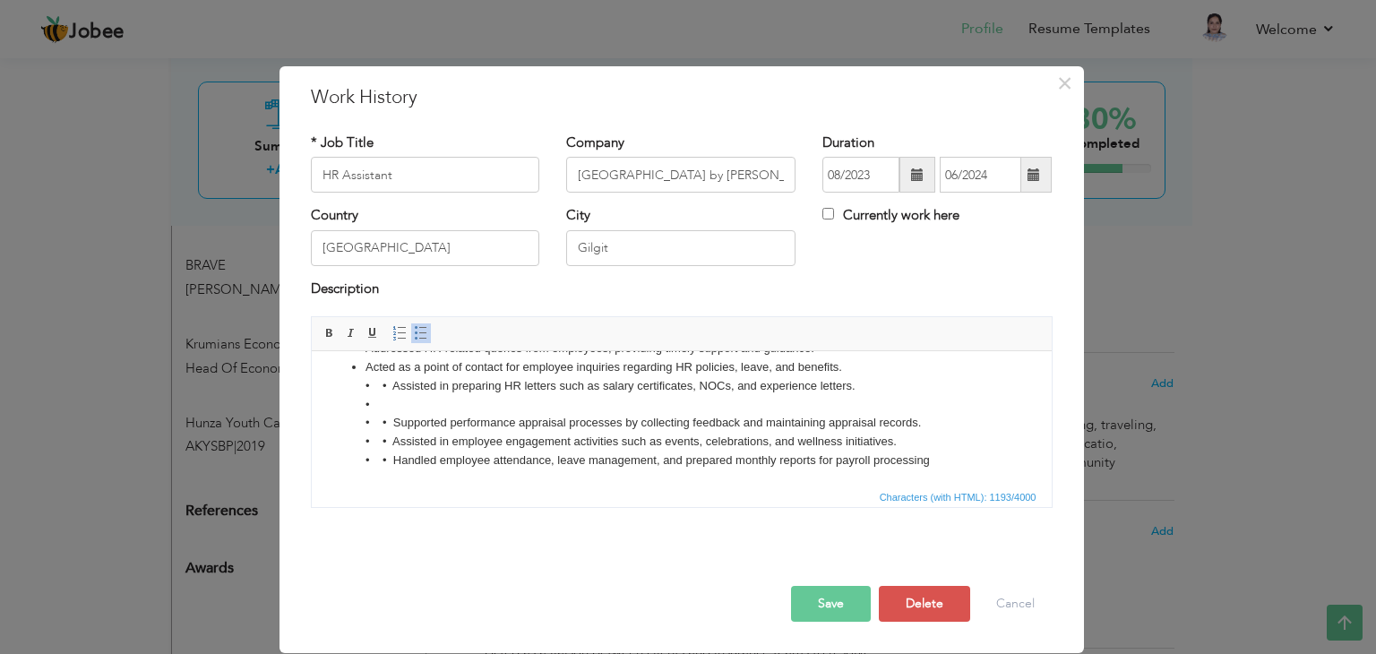
click at [389, 384] on li "Acted as a point of contact for employee inquiries regarding HR policies, leave…" at bounding box center [681, 423] width 633 height 131
click at [384, 418] on li "Assisted in preparing HR letters such as salary certificates, NOCs, and experie…" at bounding box center [681, 433] width 633 height 112
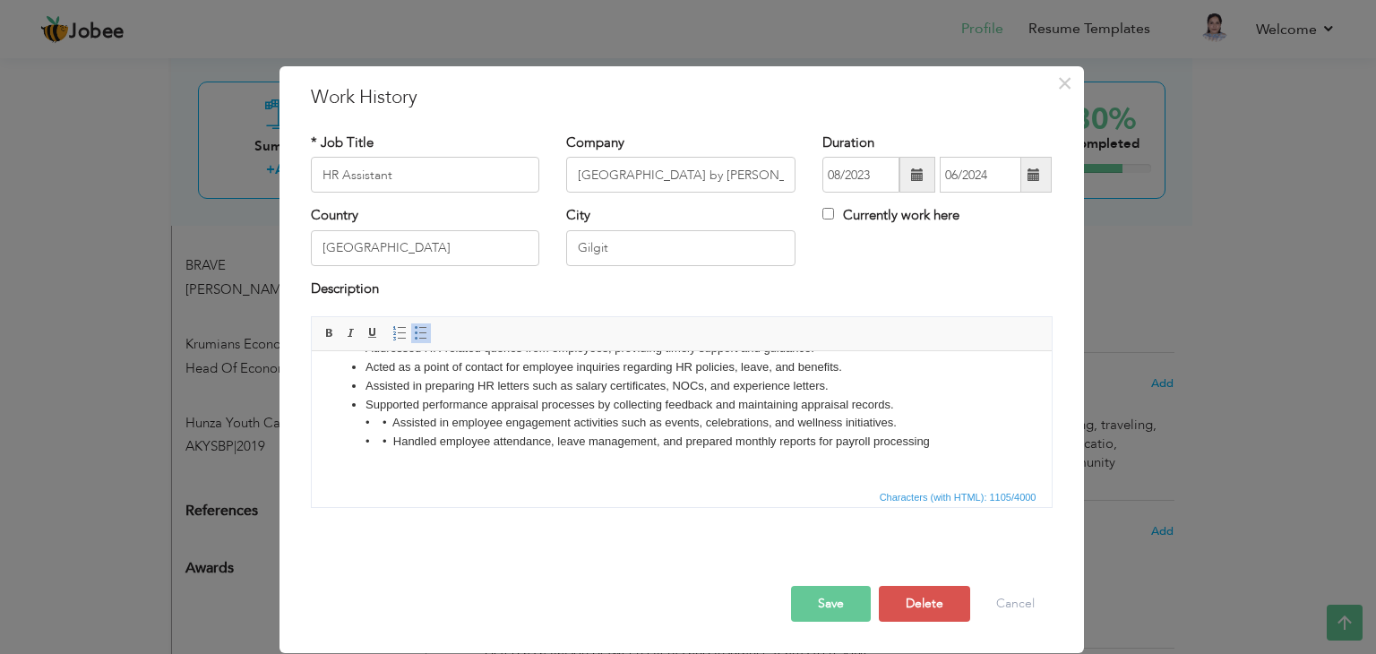
click at [388, 427] on li "Supported performance appraisal processes by collecting feedback and maintainin…" at bounding box center [681, 433] width 633 height 74
click at [390, 444] on li "Assisted in employee engagement activities such as events, celebrations, and we…" at bounding box center [681, 442] width 633 height 56
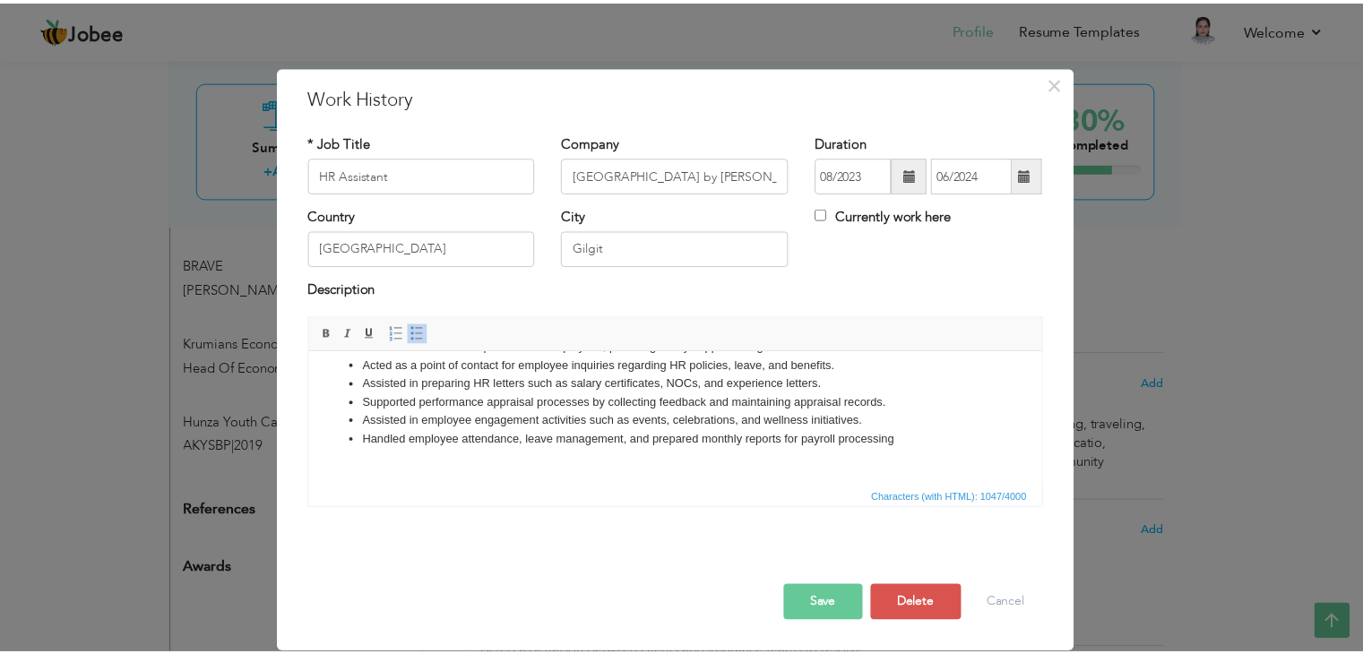
scroll to position [0, 0]
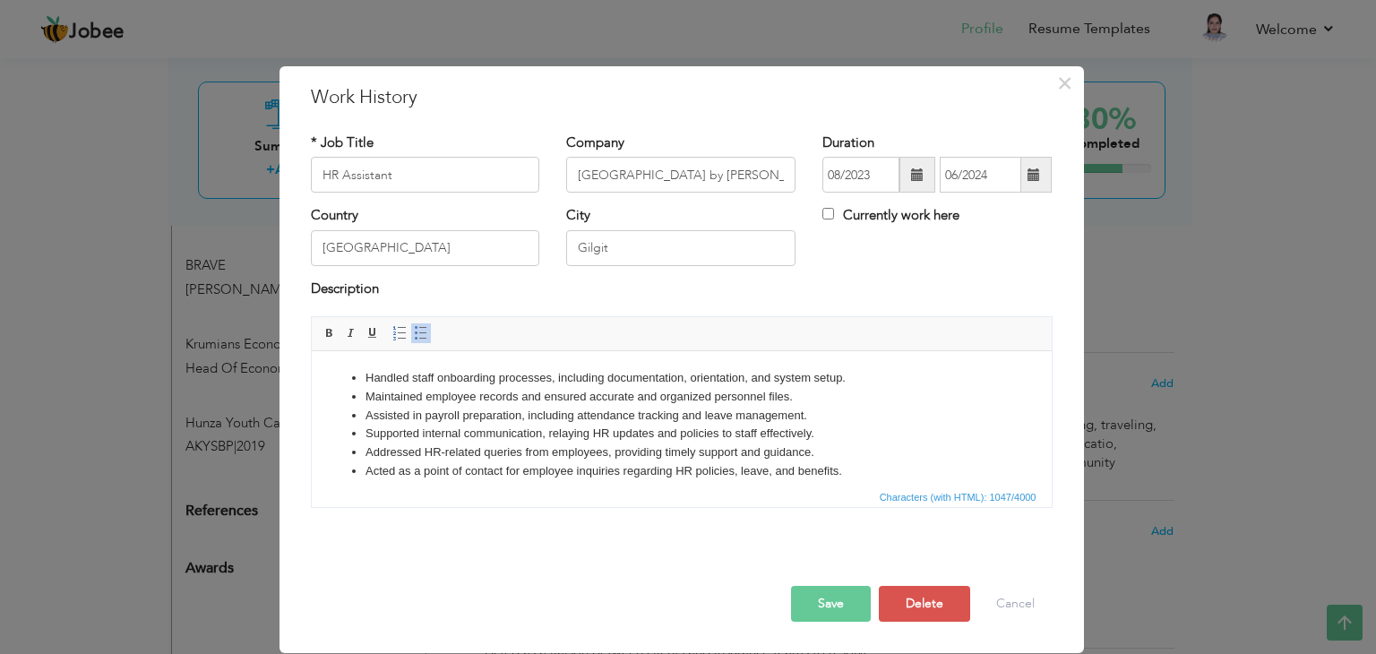
click at [829, 605] on button "Save" at bounding box center [831, 604] width 80 height 36
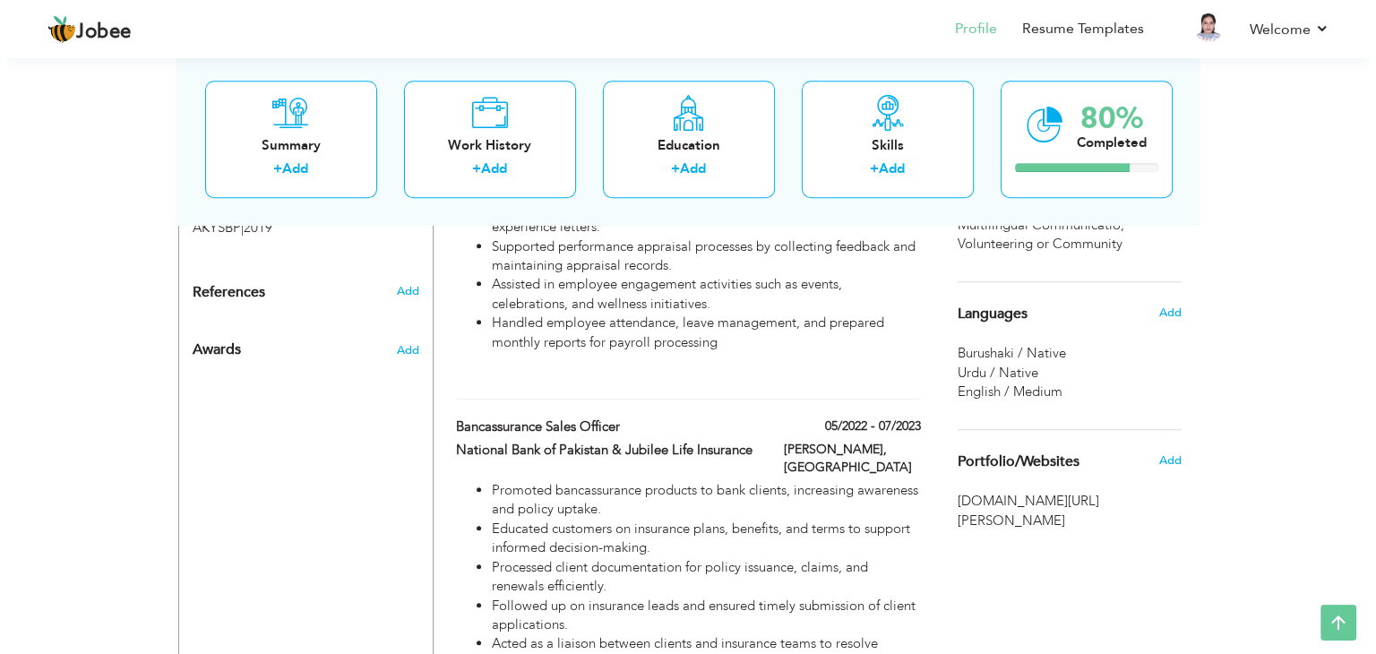
scroll to position [1557, 0]
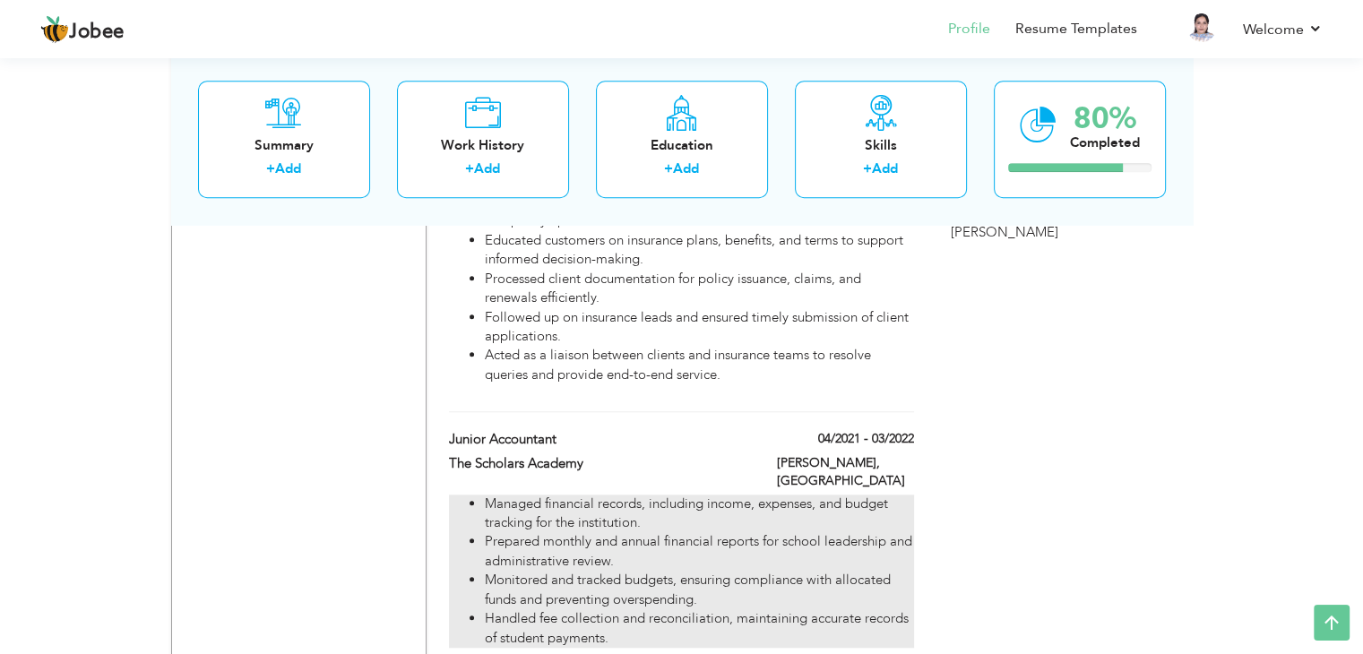
click at [651, 609] on li "Handled fee collection and reconciliation, maintaining accurate records of stud…" at bounding box center [699, 628] width 428 height 39
type input "Junior Accountant"
type input "The Scholars Academy"
type input "04/2021"
type input "03/2022"
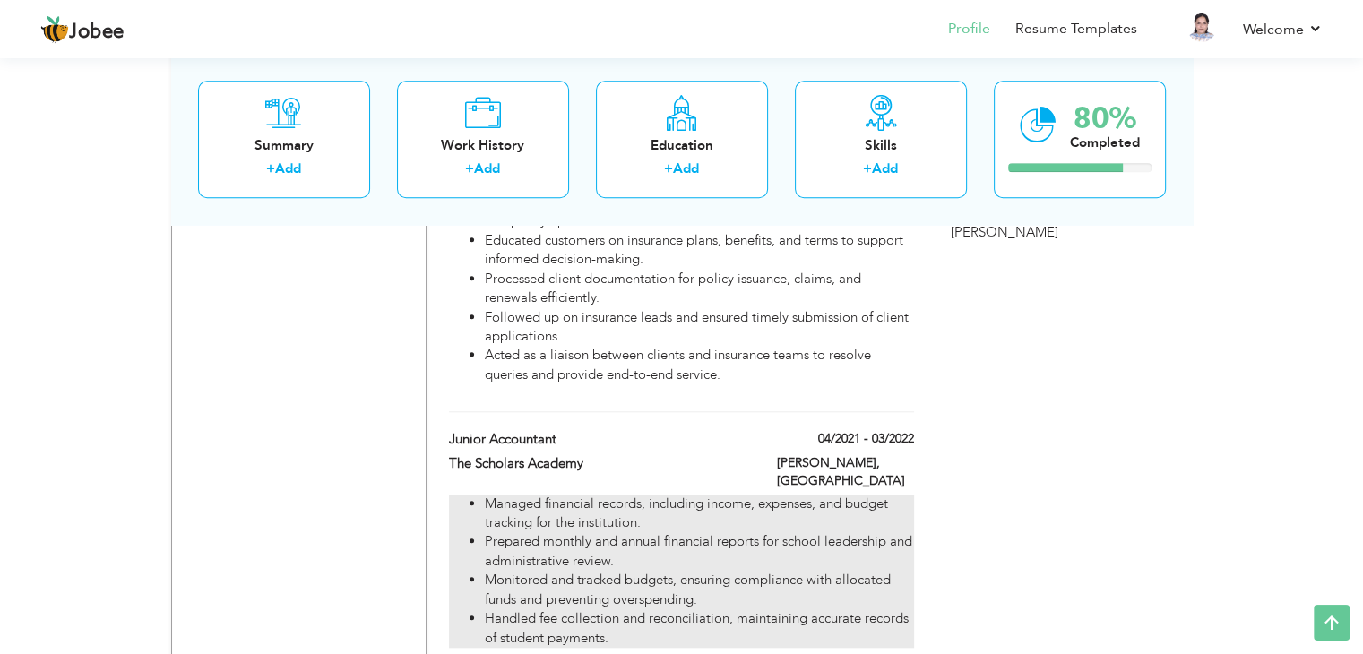
type input "[PERSON_NAME]"
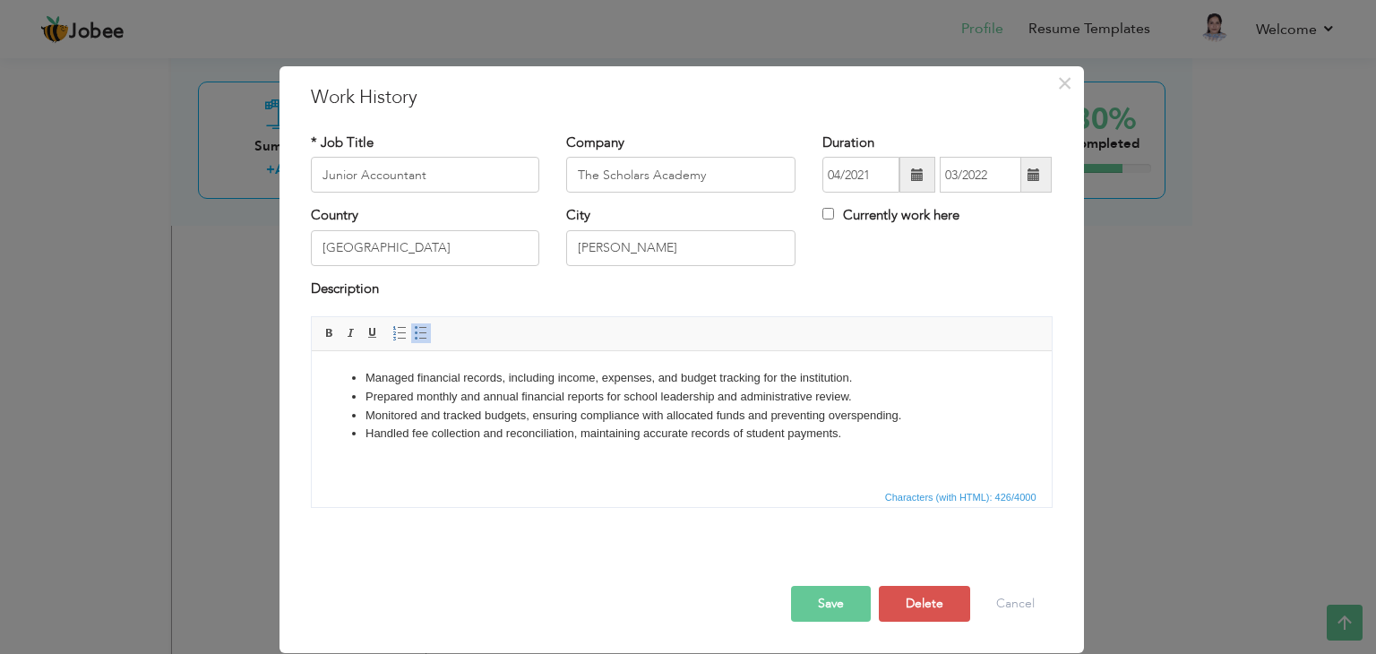
click at [836, 437] on li "Handled fee collection and reconciliation, maintaining accurate records of stud…" at bounding box center [681, 434] width 633 height 19
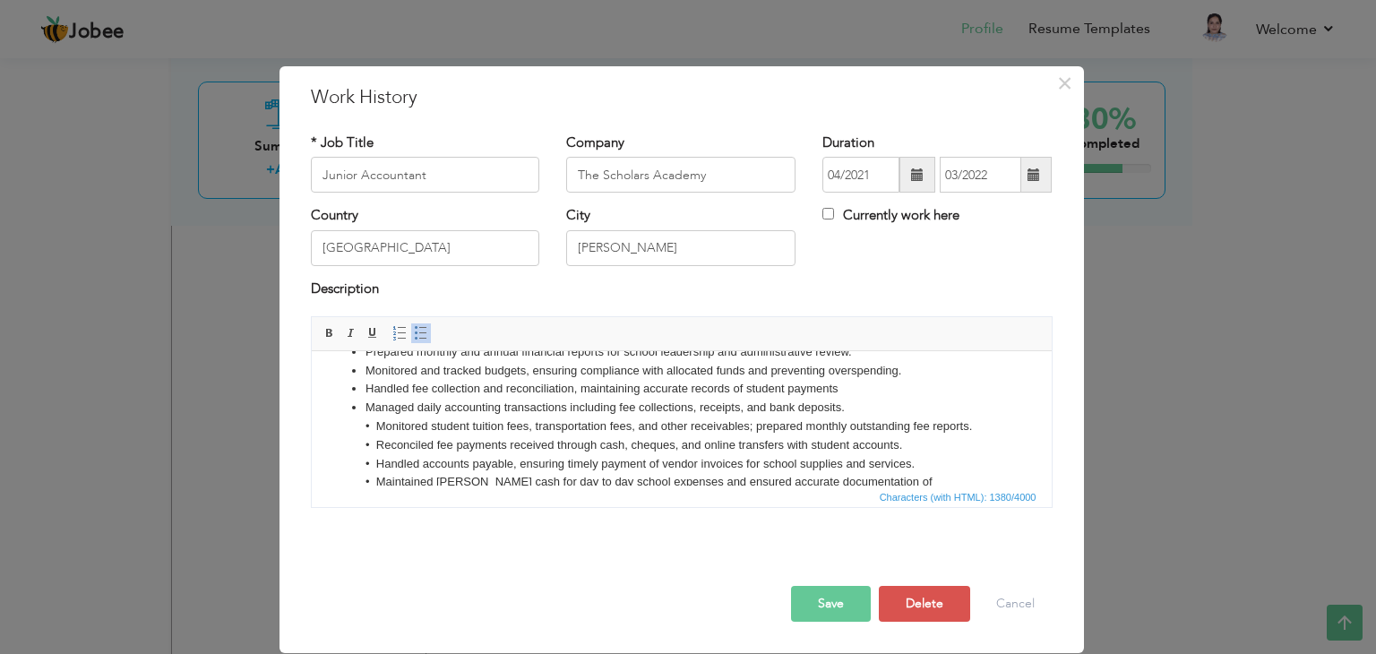
scroll to position [47, 0]
click at [373, 420] on li "Managed daily accounting transactions including fee collections, receipts, and …" at bounding box center [681, 481] width 633 height 168
click at [373, 444] on li "Monitored student tuition fees, transportation fees, and other receivables; pre…" at bounding box center [681, 490] width 633 height 149
click at [373, 456] on li "Reconciled fee payments received through cash, cheques, and online transfers wi…" at bounding box center [681, 500] width 633 height 131
click at [372, 477] on li "Handled accounts payable, ensuring timely payment of vendor invoices for school…" at bounding box center [681, 509] width 633 height 112
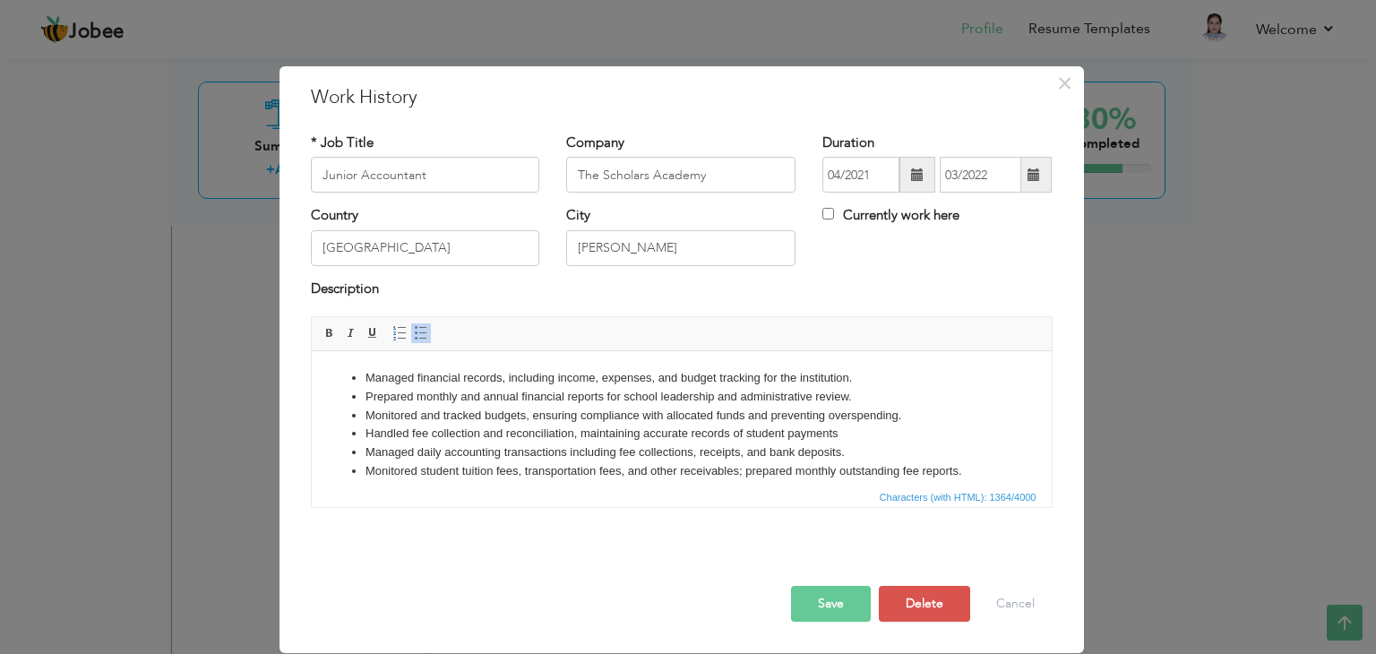
scroll to position [125, 0]
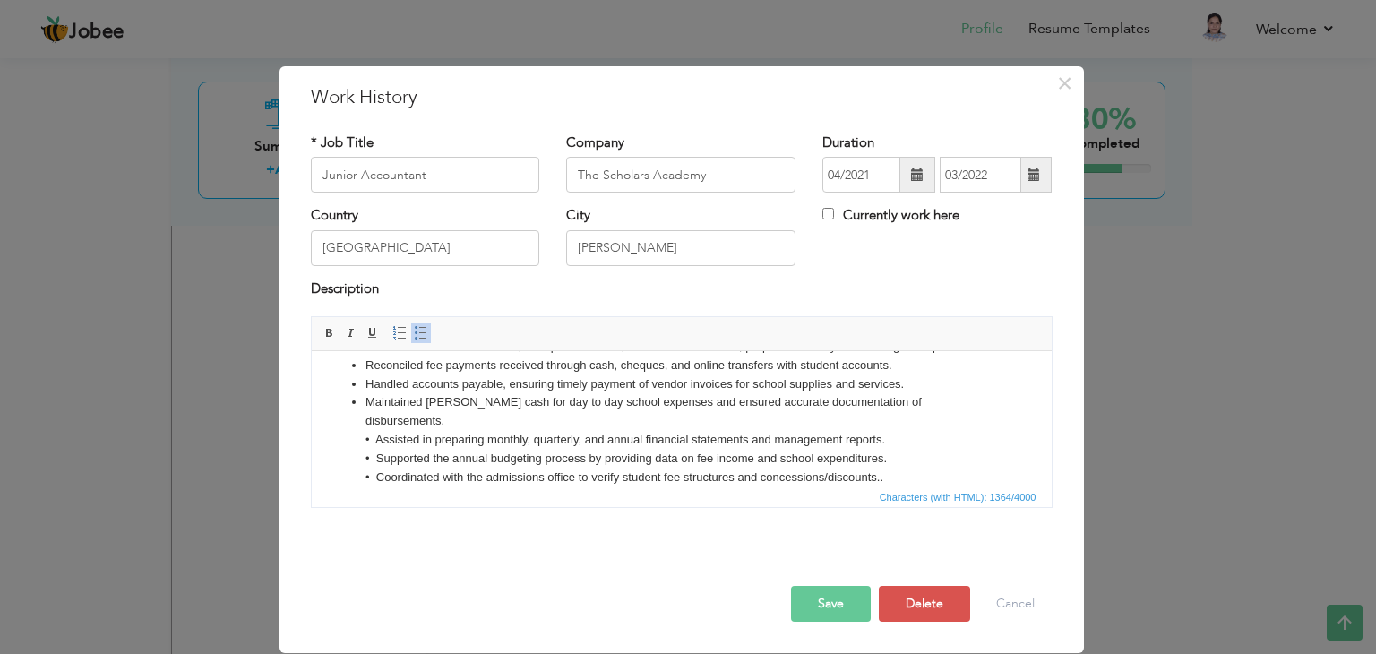
click at [373, 417] on li "Maintained petty cash for day to day school expenses and ensured accurate docum…" at bounding box center [681, 439] width 633 height 93
click at [373, 436] on li "Assisted in preparing monthly, quarterly, and annual financial statements and m…" at bounding box center [681, 459] width 633 height 56
click at [372, 458] on li "Supported the annual budgeting process by providing data on fee income and scho…" at bounding box center [681, 469] width 633 height 38
click at [830, 590] on button "Save" at bounding box center [831, 604] width 80 height 36
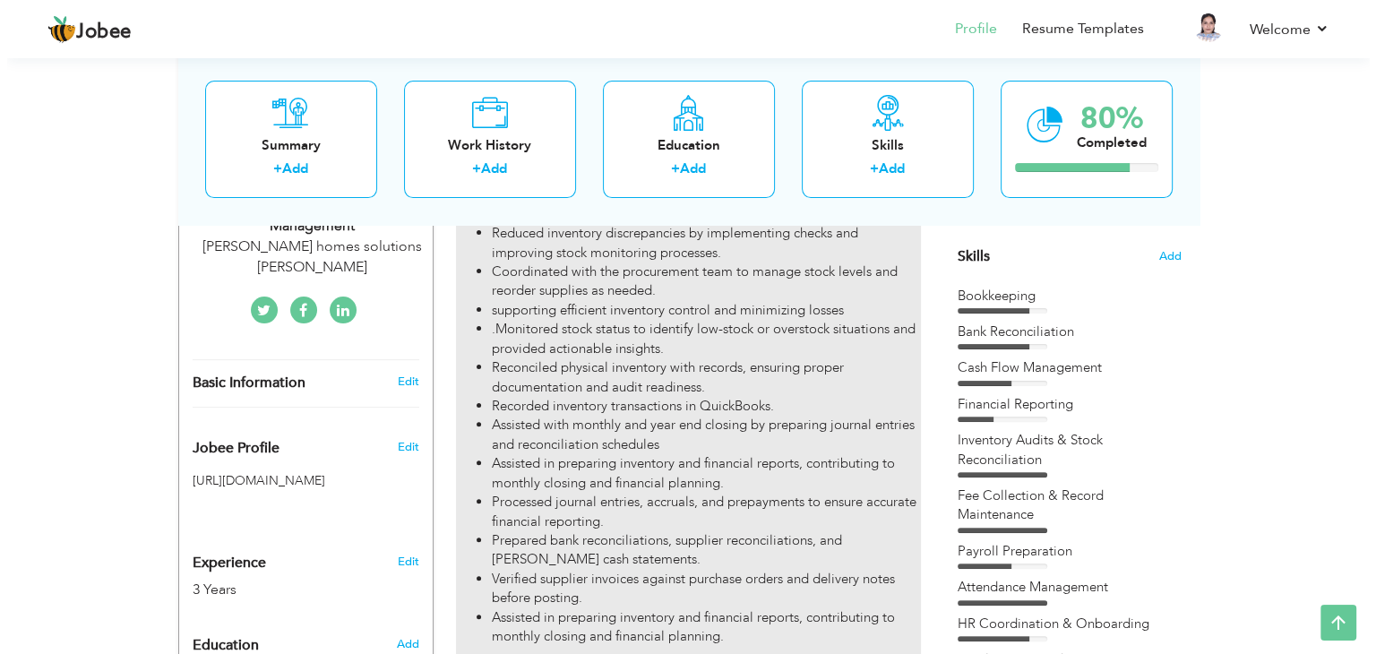
scroll to position [441, 0]
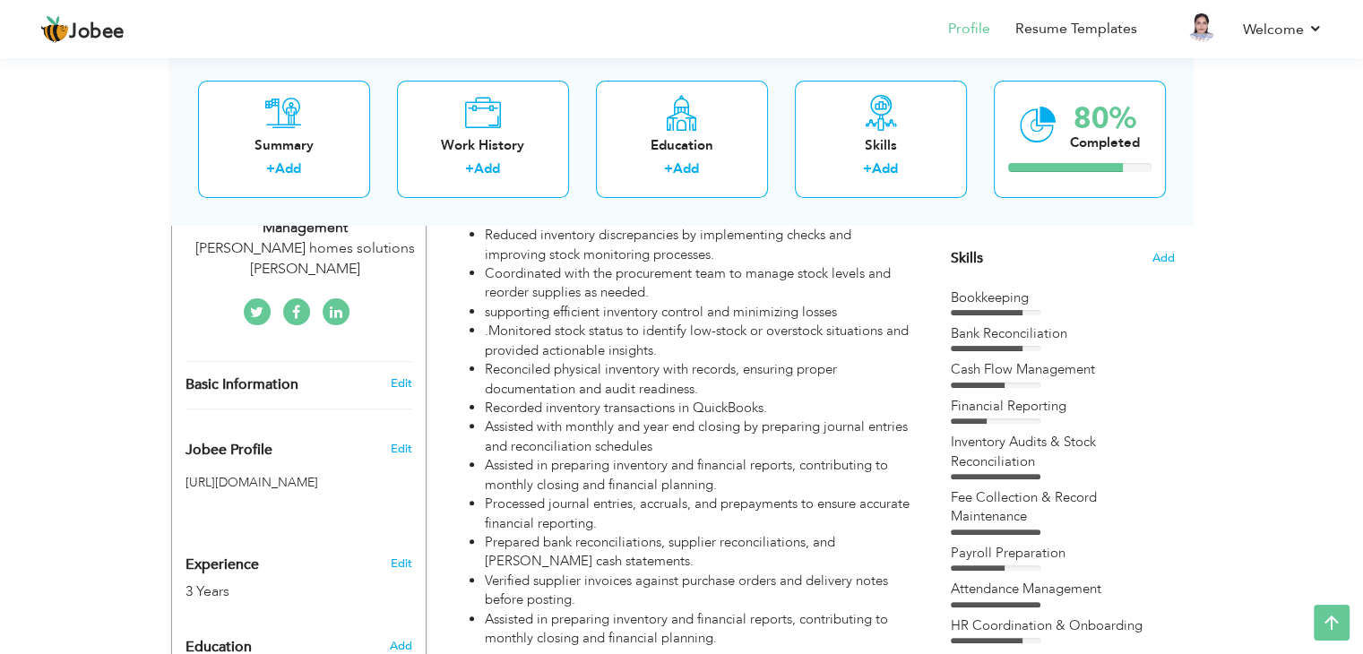
click at [390, 375] on h3 "Edit" at bounding box center [401, 383] width 22 height 16
type input "Khalida"
type input "Aziz"
type input "+971507353863"
select select "number:228"
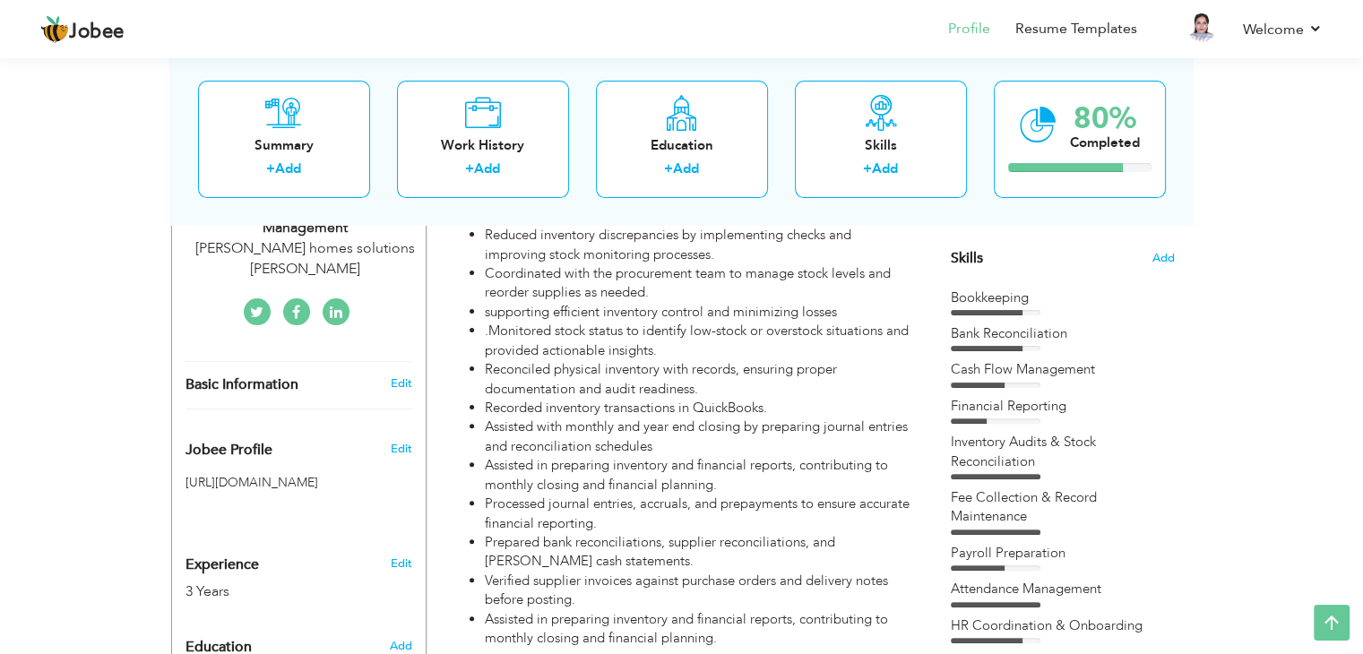
type input "Dubai"
type input "Bur [GEOGRAPHIC_DATA]"
select select "number:5"
type input "[PERSON_NAME] homes solutions [PERSON_NAME]"
type input "Assistant Accountant – Inventory Management"
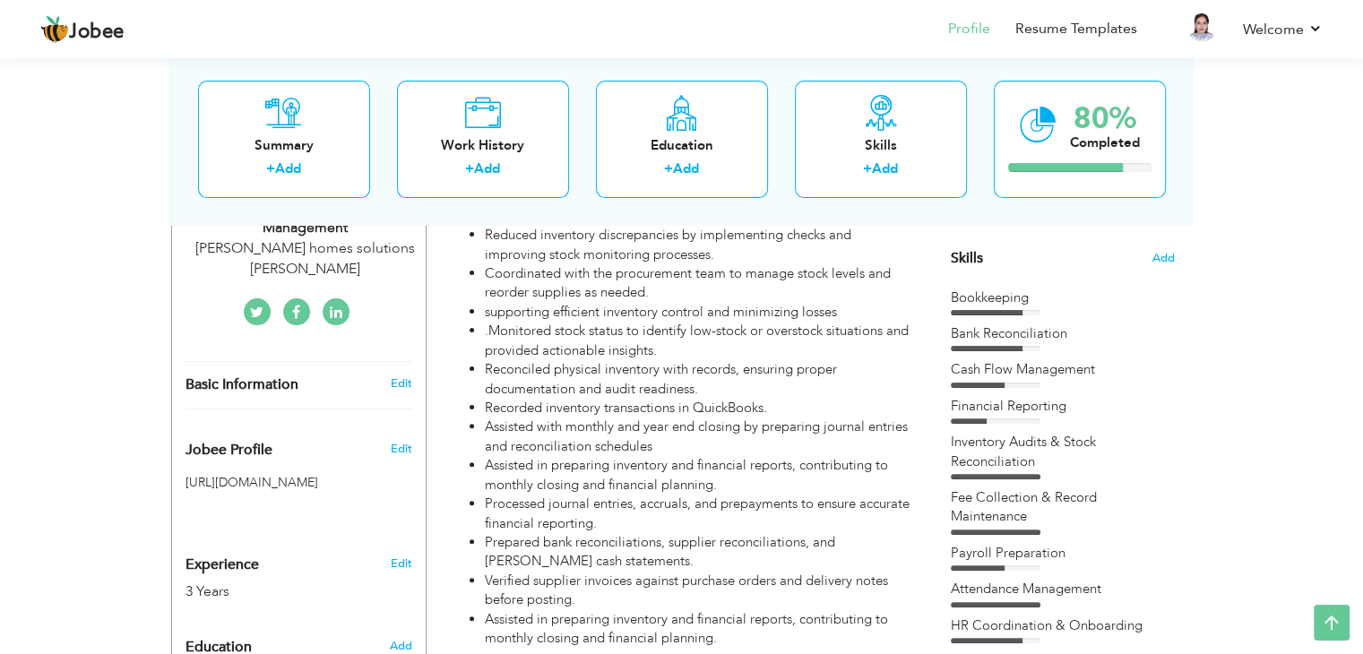
type input "[DOMAIN_NAME][URL][PERSON_NAME]"
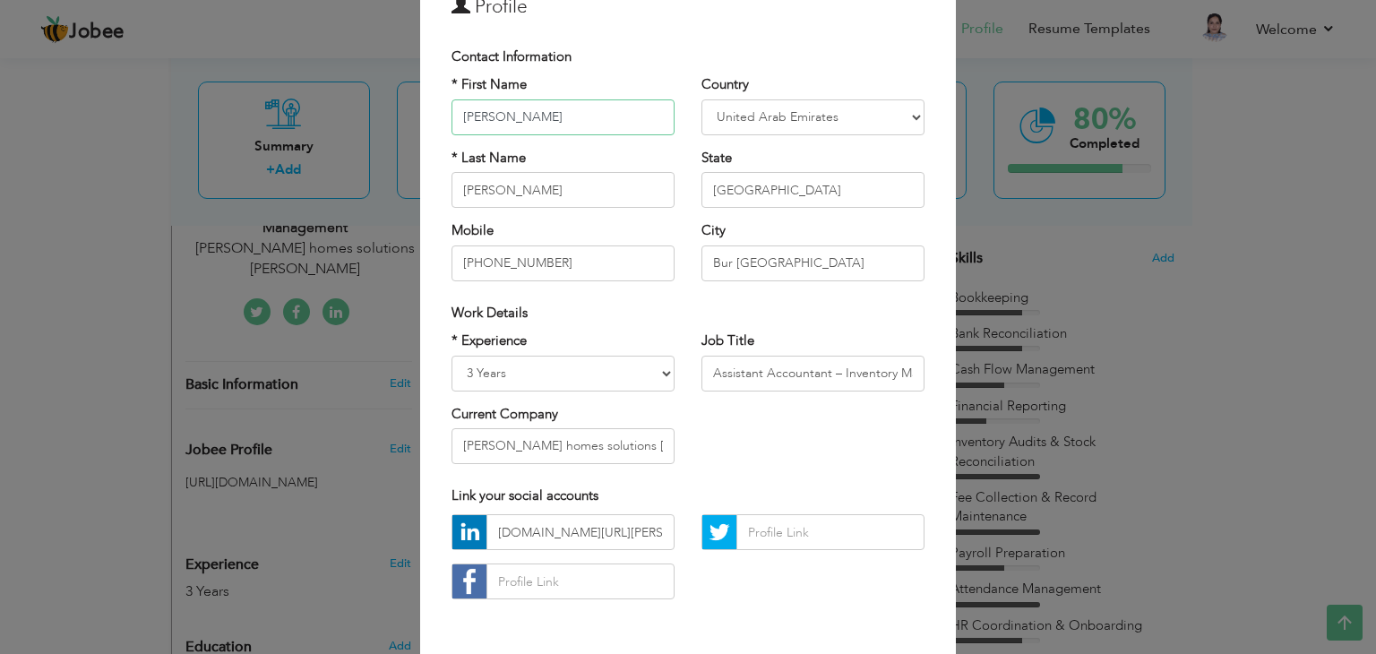
scroll to position [162, 0]
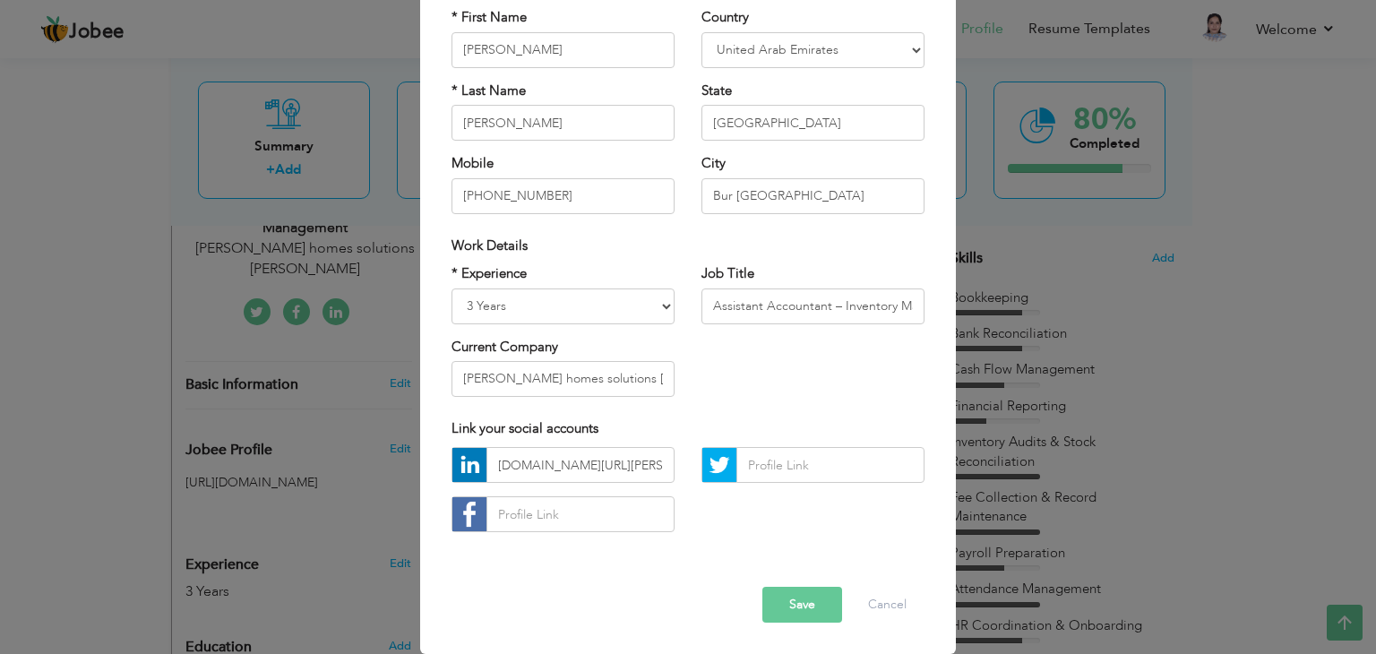
click at [520, 352] on label "Current Company" at bounding box center [505, 347] width 107 height 19
click at [789, 610] on button "Save" at bounding box center [803, 605] width 80 height 36
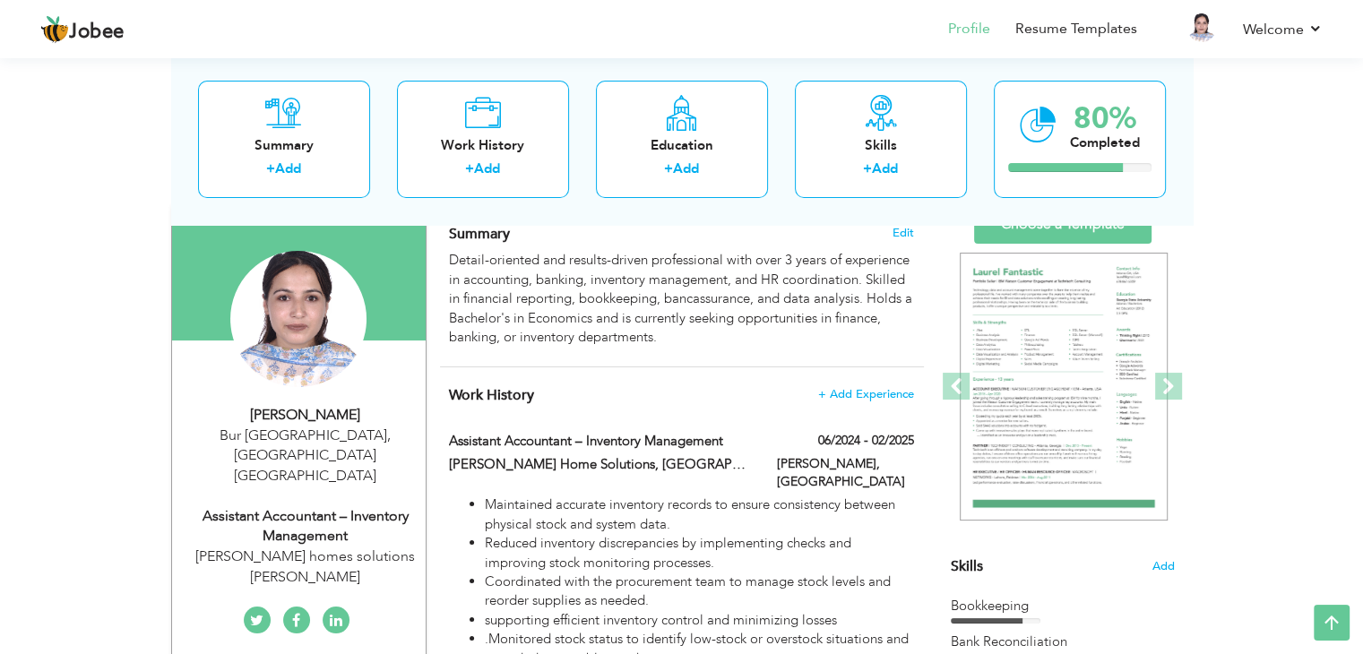
scroll to position [51, 0]
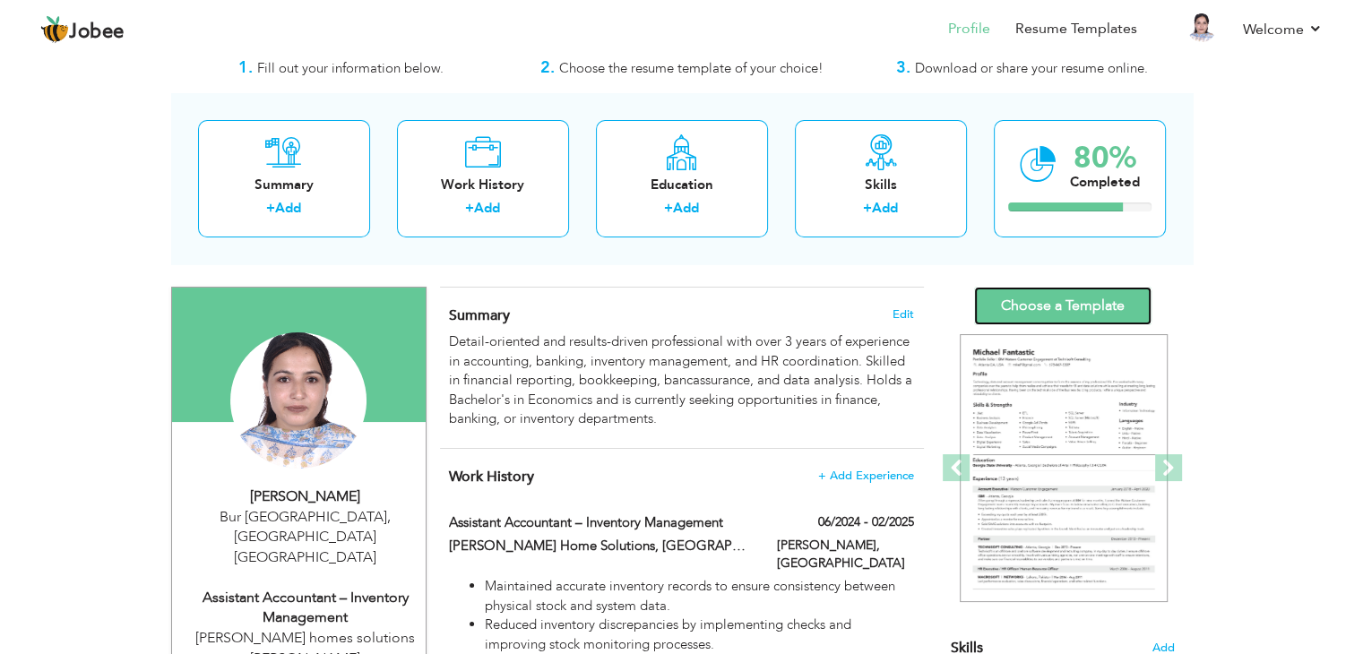
click at [1057, 293] on link "Choose a Template" at bounding box center [1062, 306] width 177 height 39
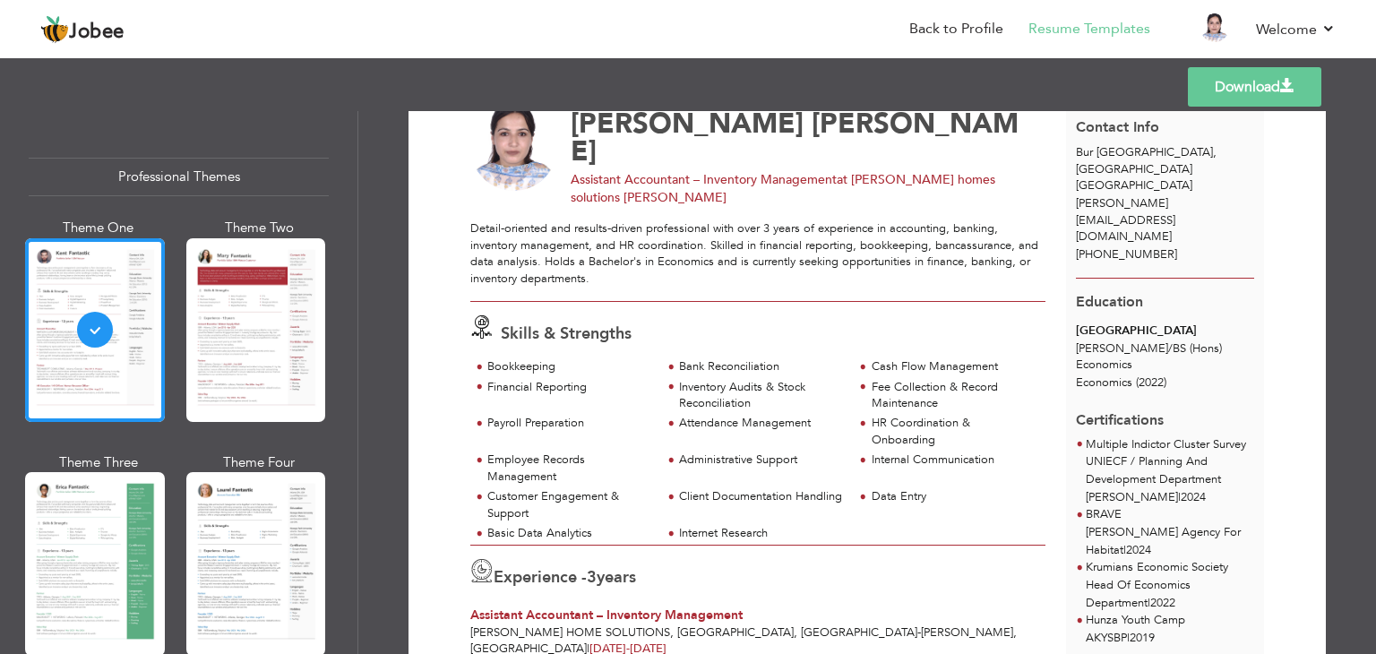
scroll to position [19, 0]
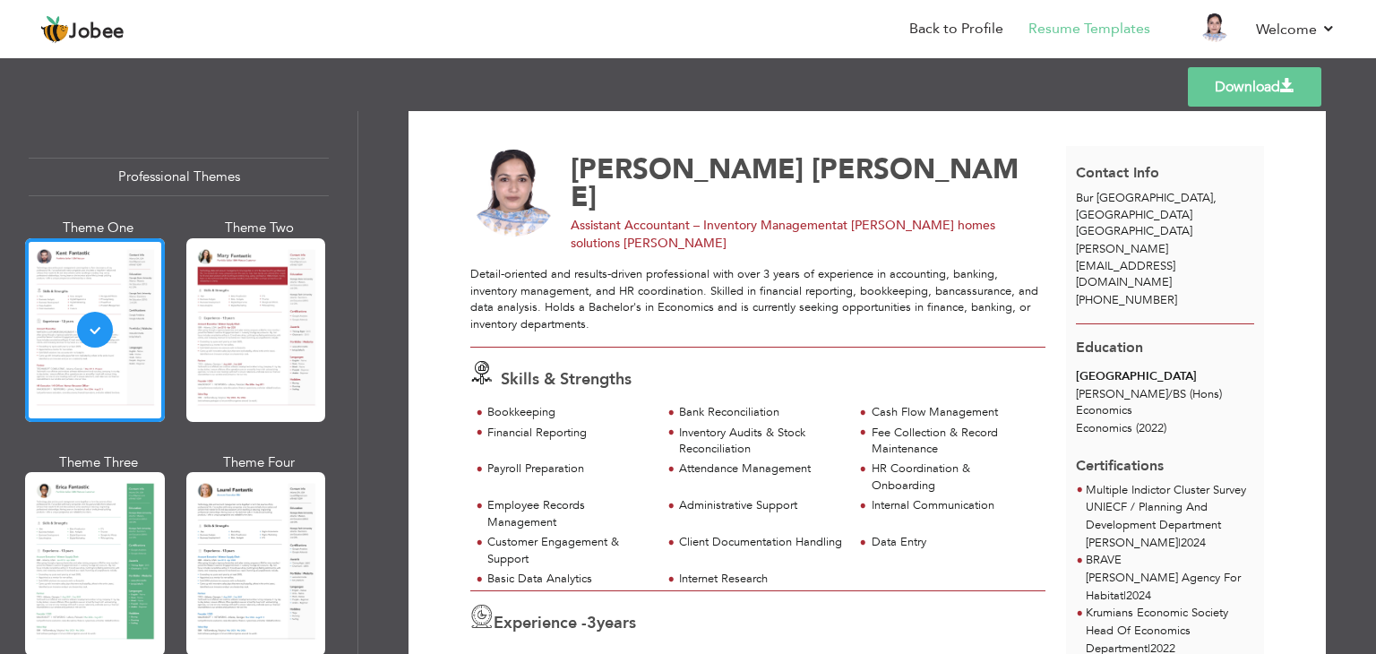
click at [1212, 82] on link "Download" at bounding box center [1255, 86] width 134 height 39
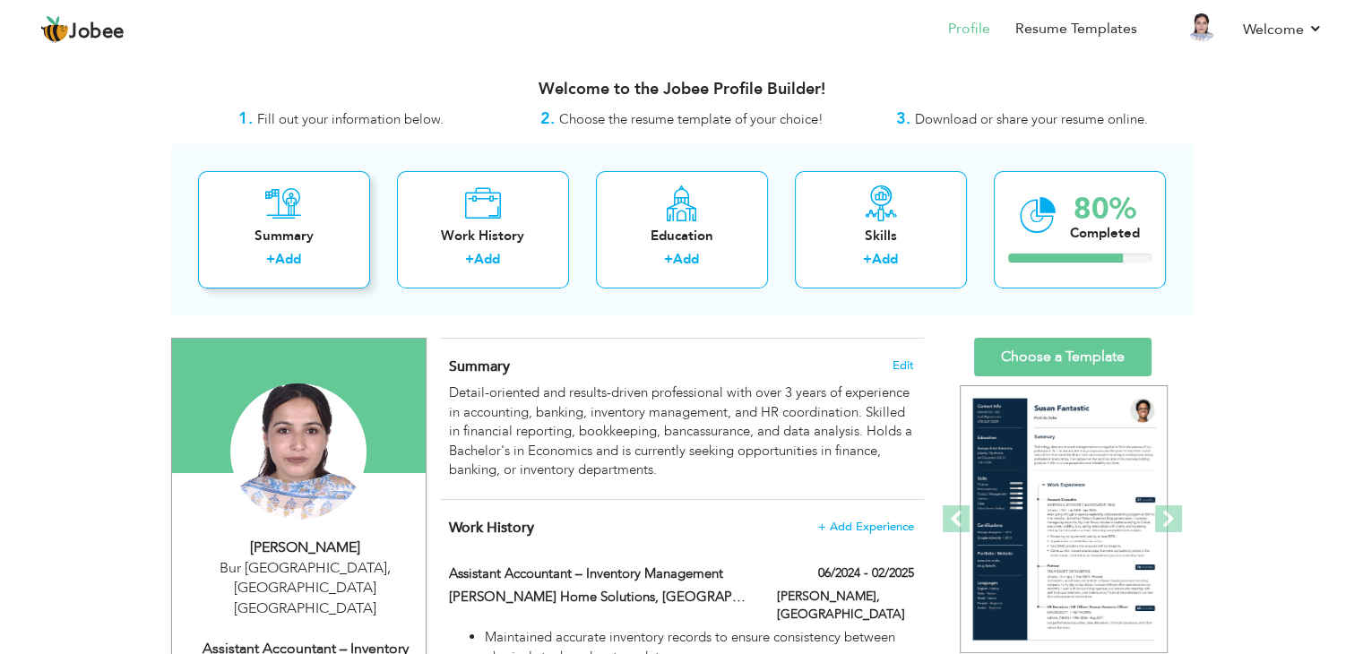
click at [293, 265] on link "Add" at bounding box center [288, 259] width 26 height 18
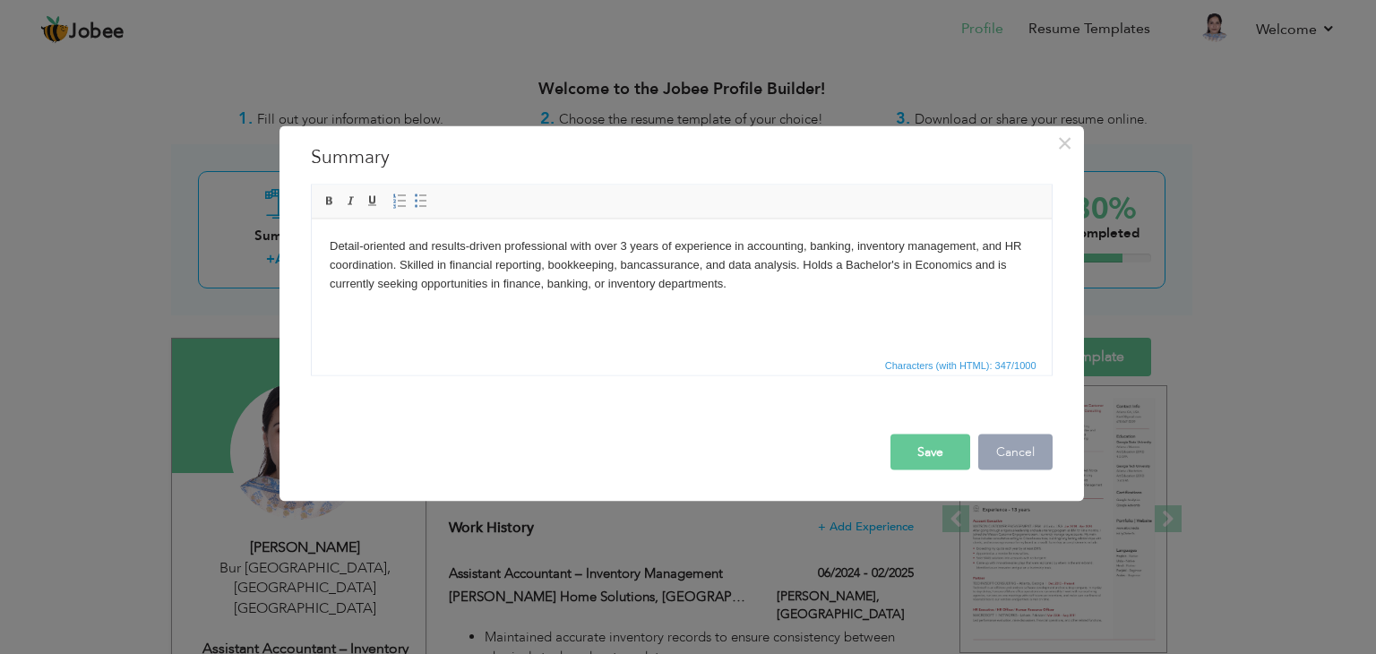
click at [1009, 457] on button "Cancel" at bounding box center [1016, 453] width 74 height 36
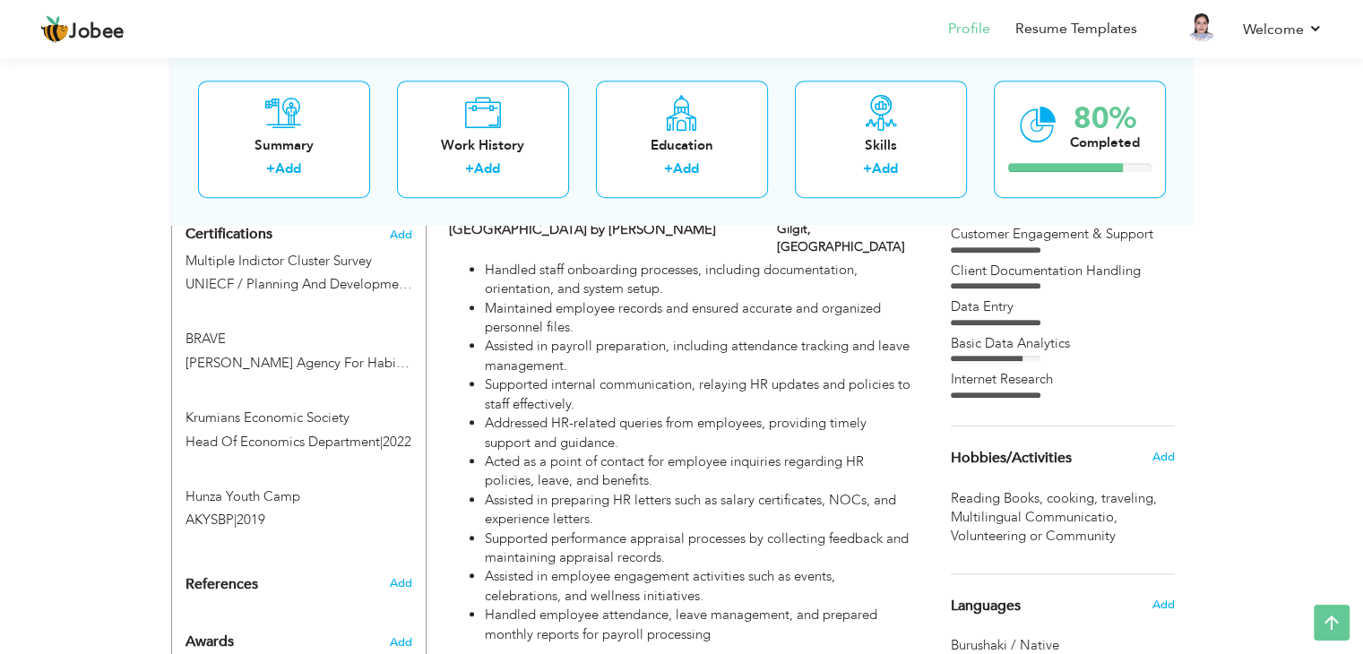
scroll to position [982, 0]
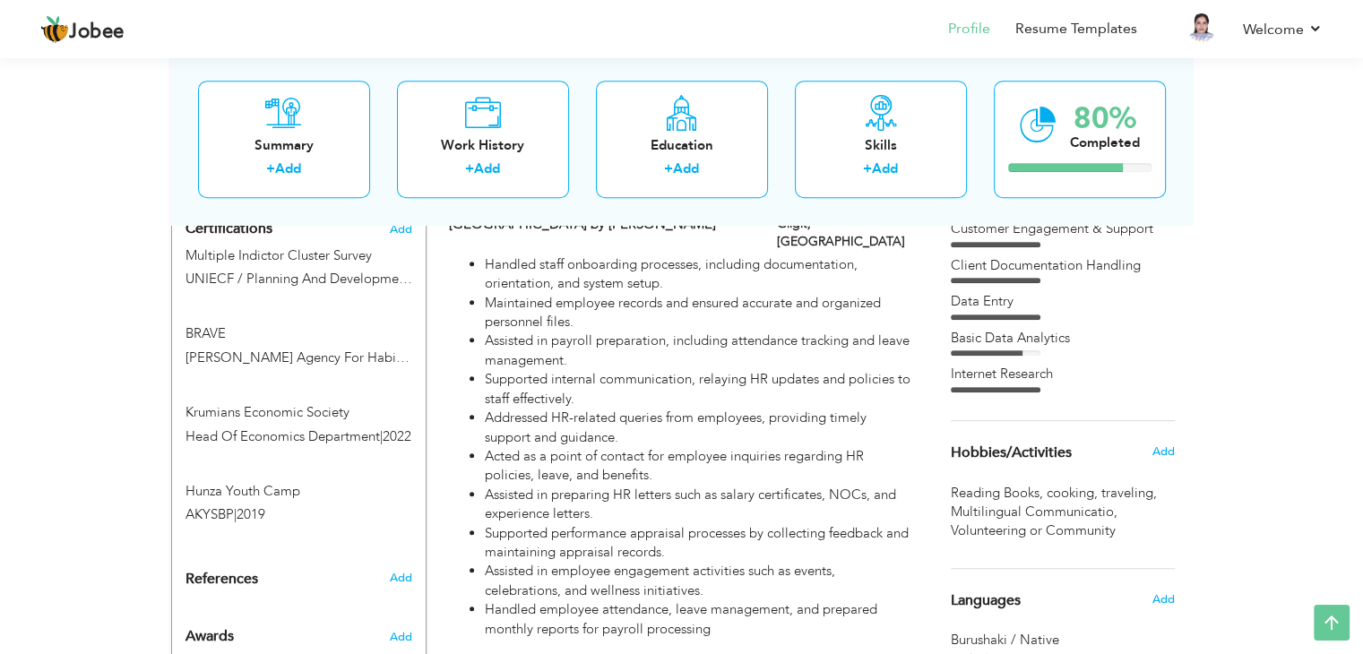
click at [260, 455] on div "Hunza Youth Camp AKYSBP | 2019 Hunza Youth Camp AKYSBP | 2019" at bounding box center [299, 494] width 254 height 79
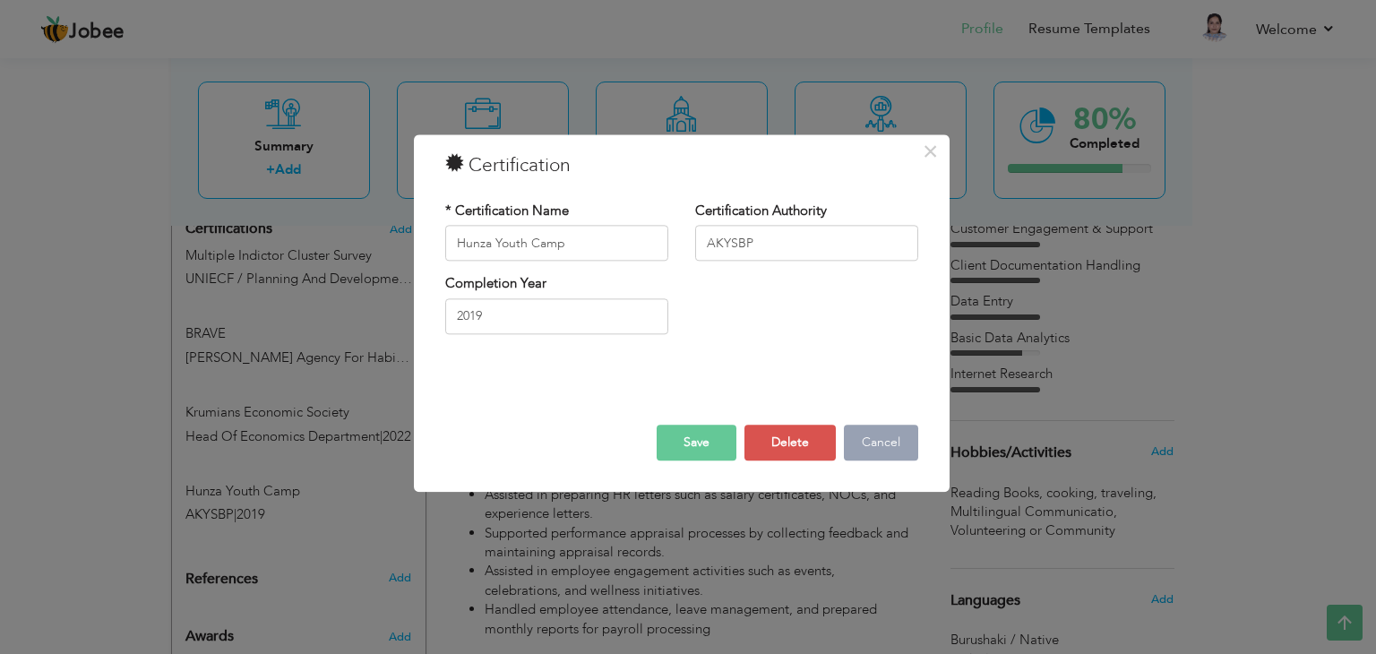
click at [888, 438] on button "Cancel" at bounding box center [881, 444] width 74 height 36
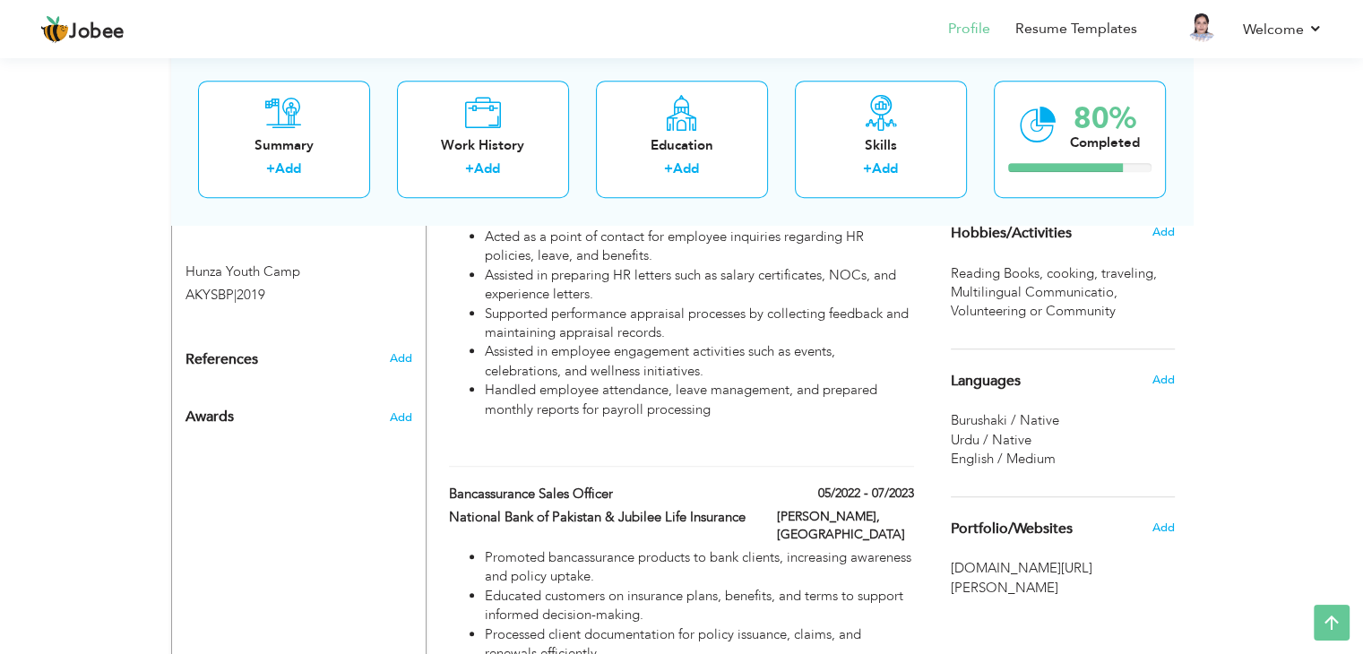
scroll to position [1241, 0]
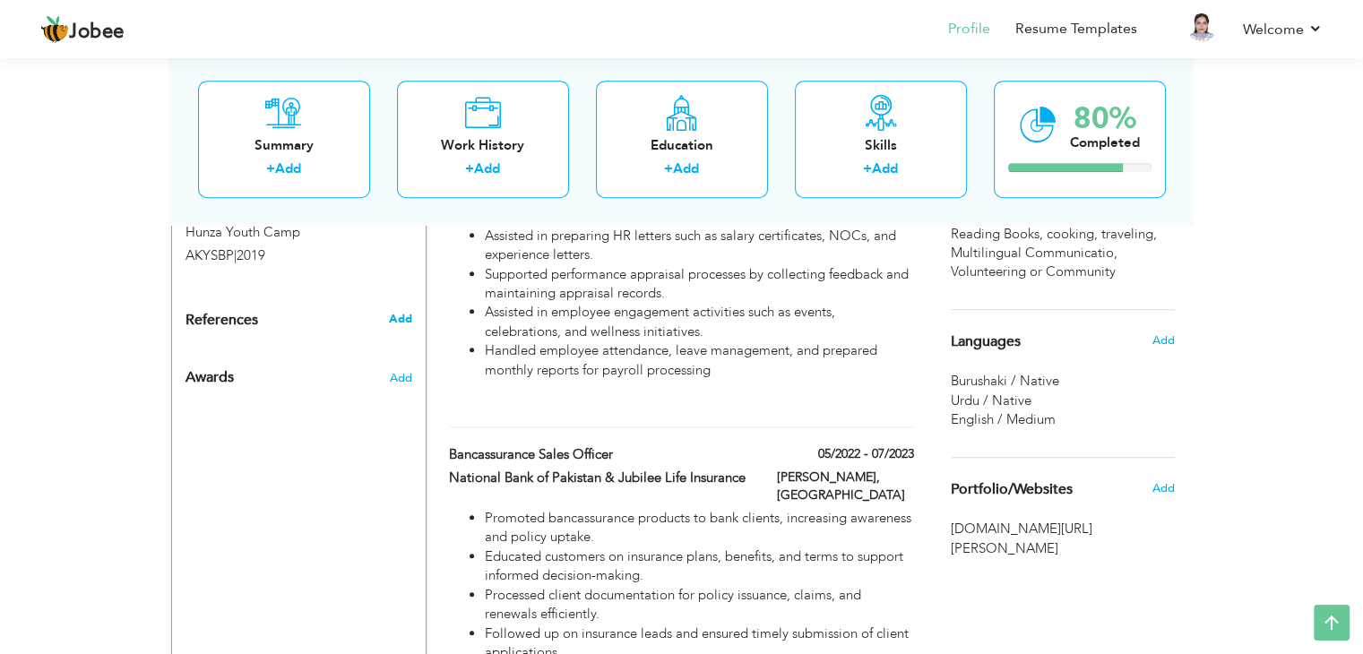
click at [400, 311] on span "Add" at bounding box center [399, 319] width 23 height 16
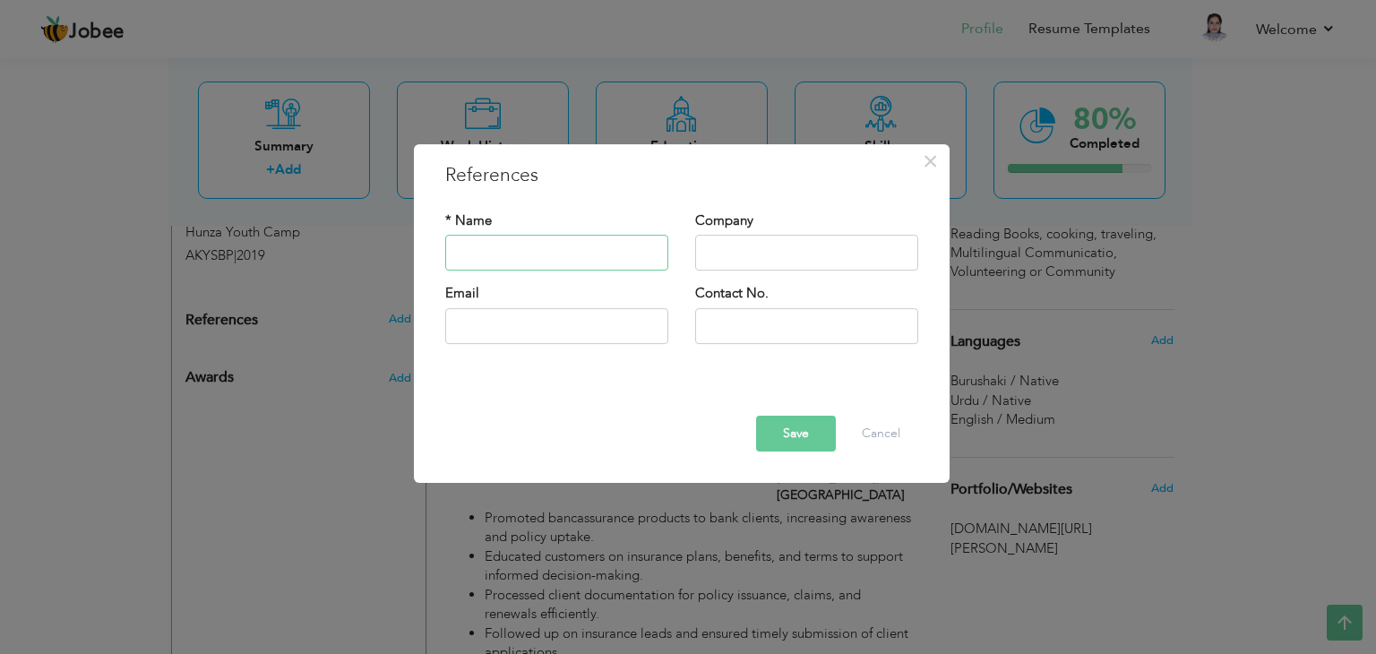
click at [512, 266] on input "text" at bounding box center [556, 254] width 223 height 36
click at [887, 434] on button "Cancel" at bounding box center [881, 434] width 74 height 36
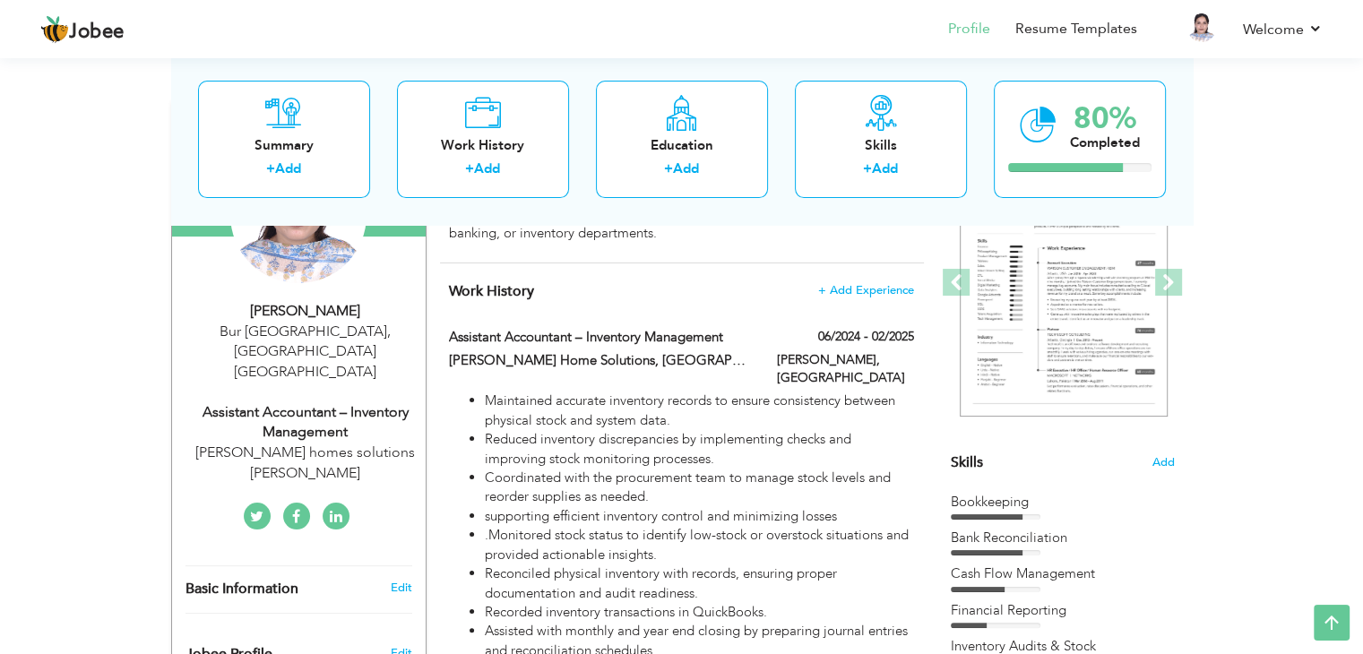
scroll to position [26, 0]
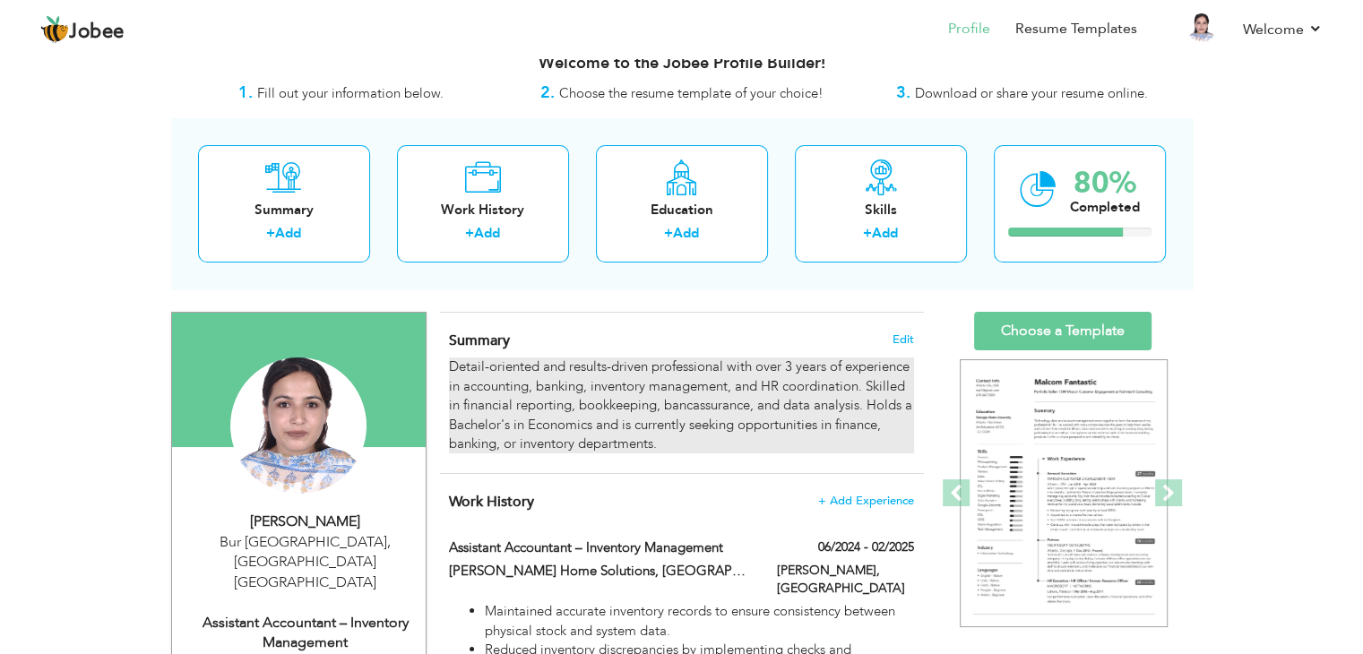
click at [449, 367] on div "Detail-oriented and results-driven professional with over 3 years of experience…" at bounding box center [681, 406] width 464 height 96
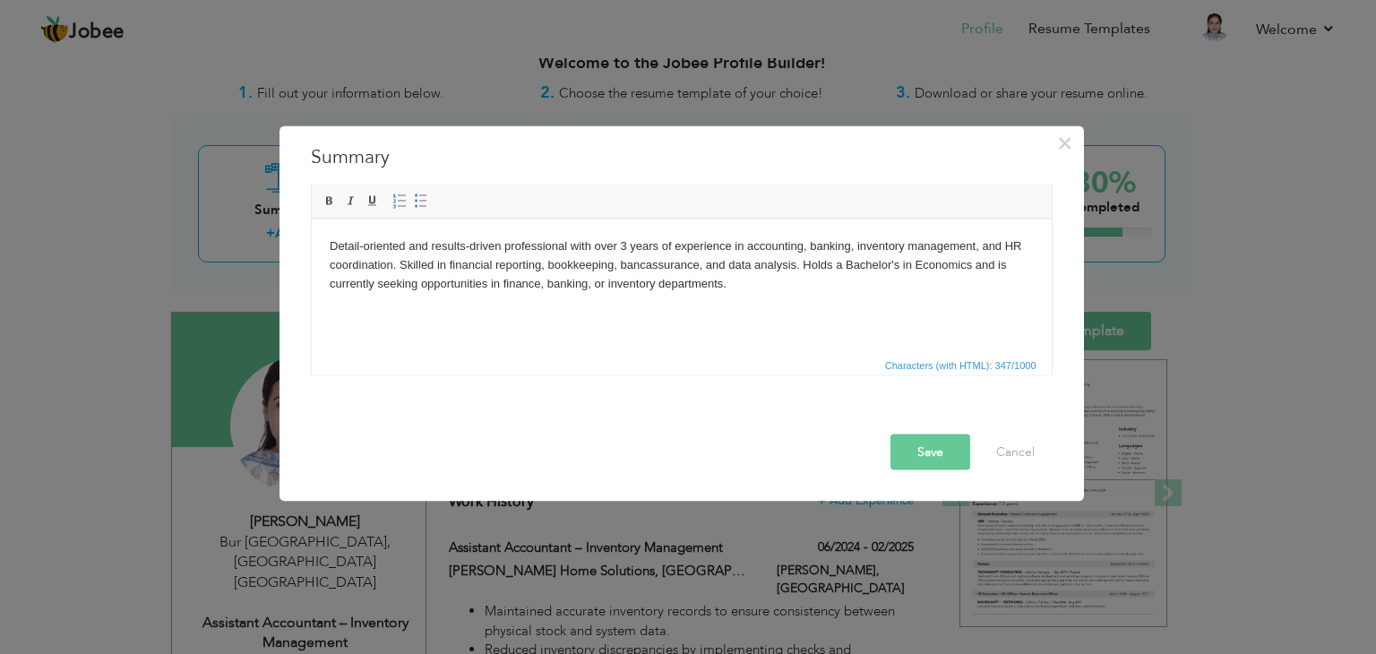
click at [329, 243] on body "Detail-oriented and results-driven professional with over 3 years of experience…" at bounding box center [681, 265] width 704 height 56
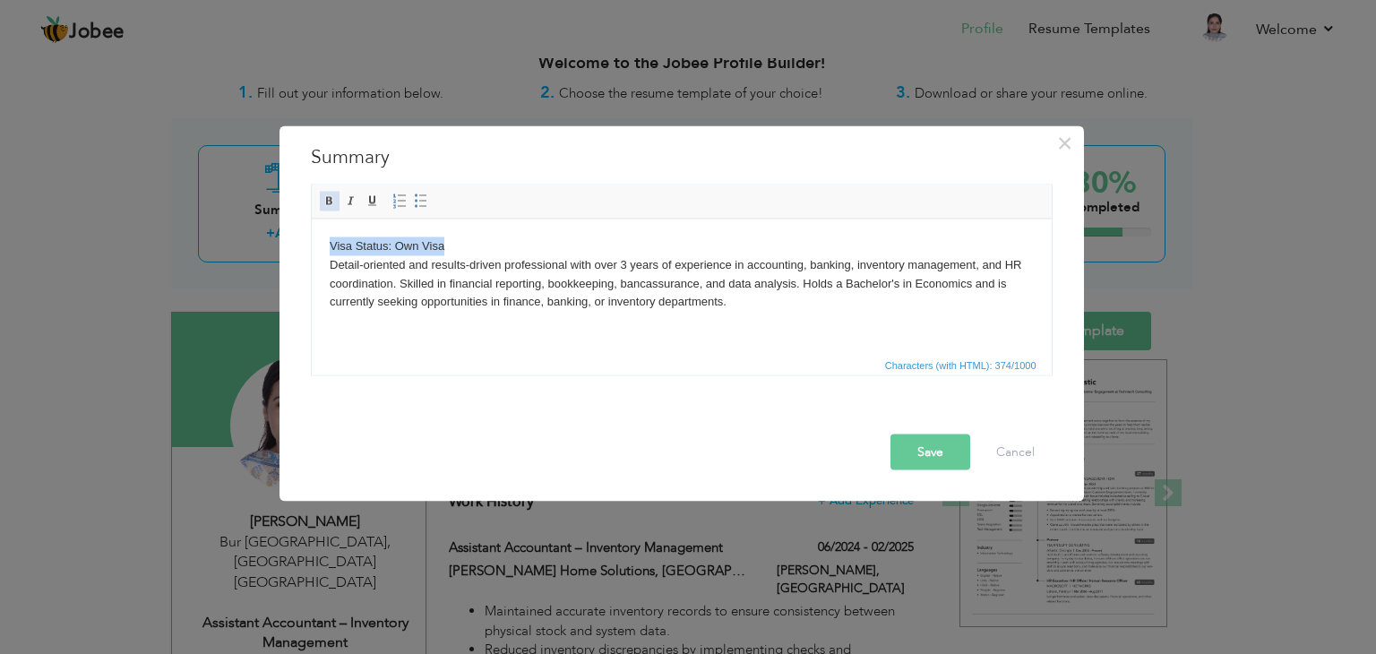
click at [323, 197] on span at bounding box center [330, 201] width 14 height 14
click at [461, 246] on body "Visa Status: Own Visa Detail-oriented and results-driven professional with over…" at bounding box center [681, 274] width 704 height 74
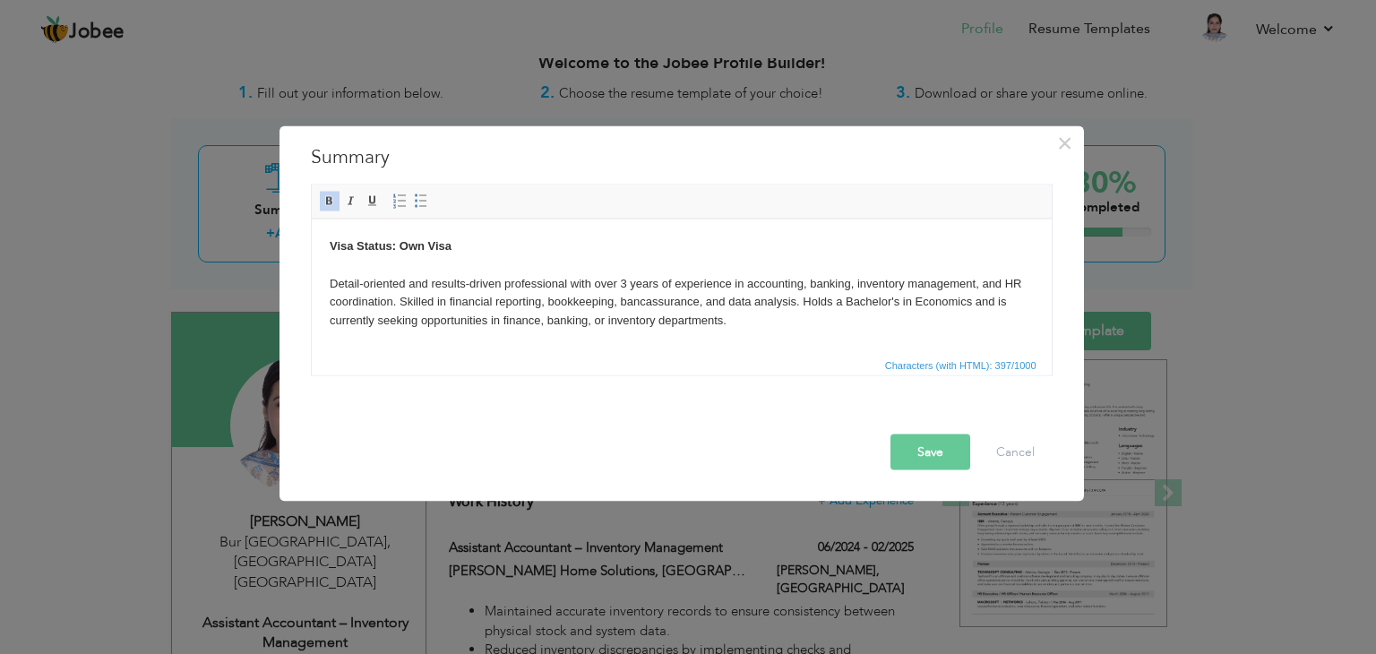
click at [899, 448] on button "Save" at bounding box center [931, 453] width 80 height 36
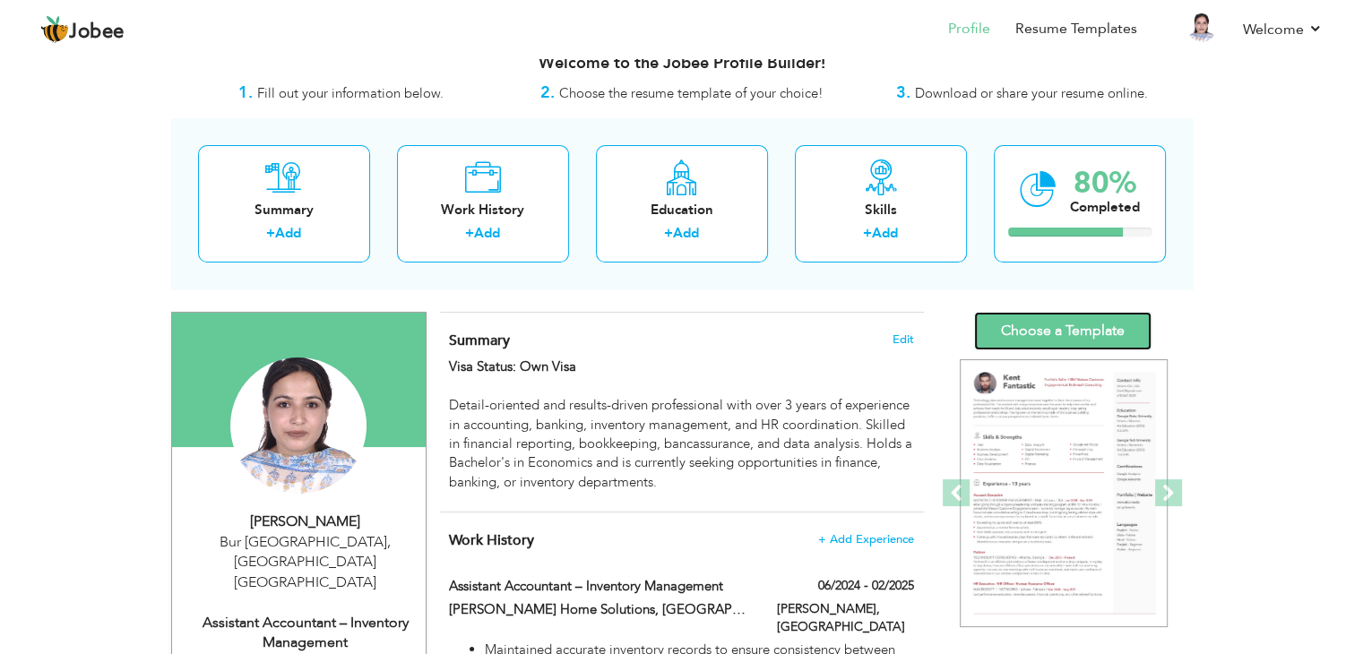
click at [1053, 329] on link "Choose a Template" at bounding box center [1062, 331] width 177 height 39
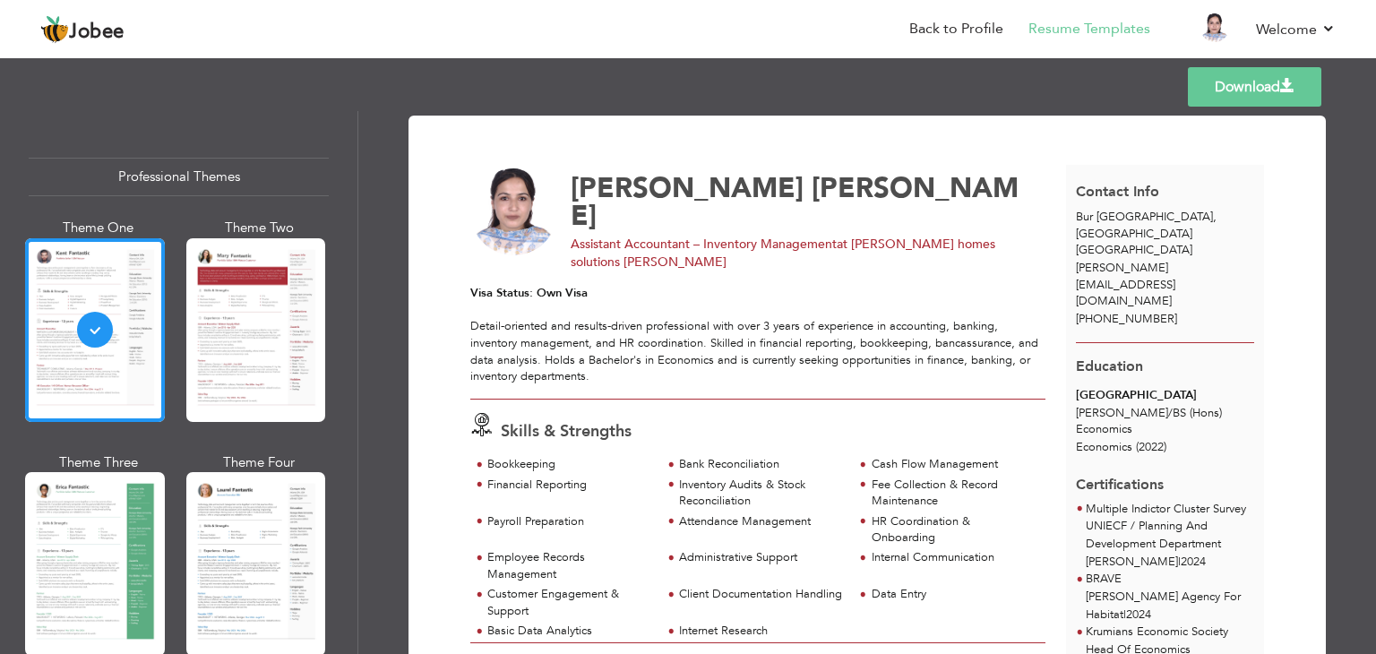
drag, startPoint x: 1368, startPoint y: 253, endPoint x: 1376, endPoint y: 295, distance: 42.7
click at [1376, 295] on div "Download Khalida Aziz Assistant Accountant – Inventory Management at Jalal home…" at bounding box center [867, 382] width 1018 height 543
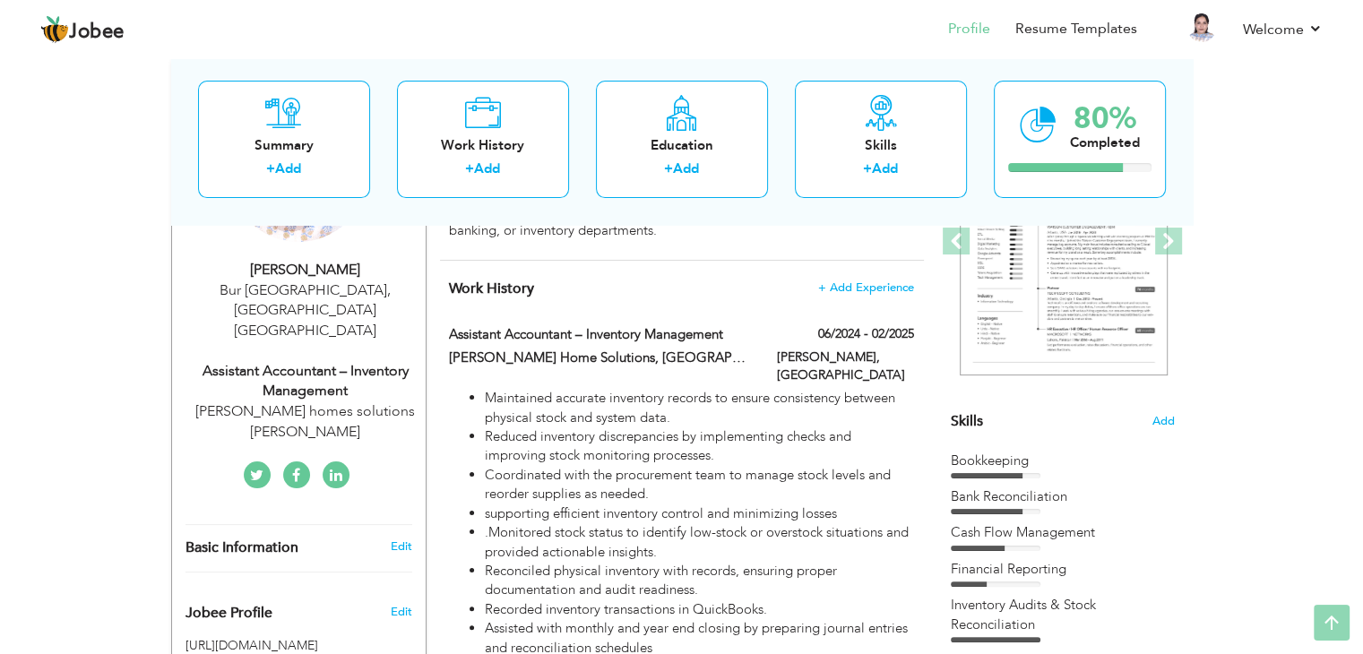
scroll to position [26, 0]
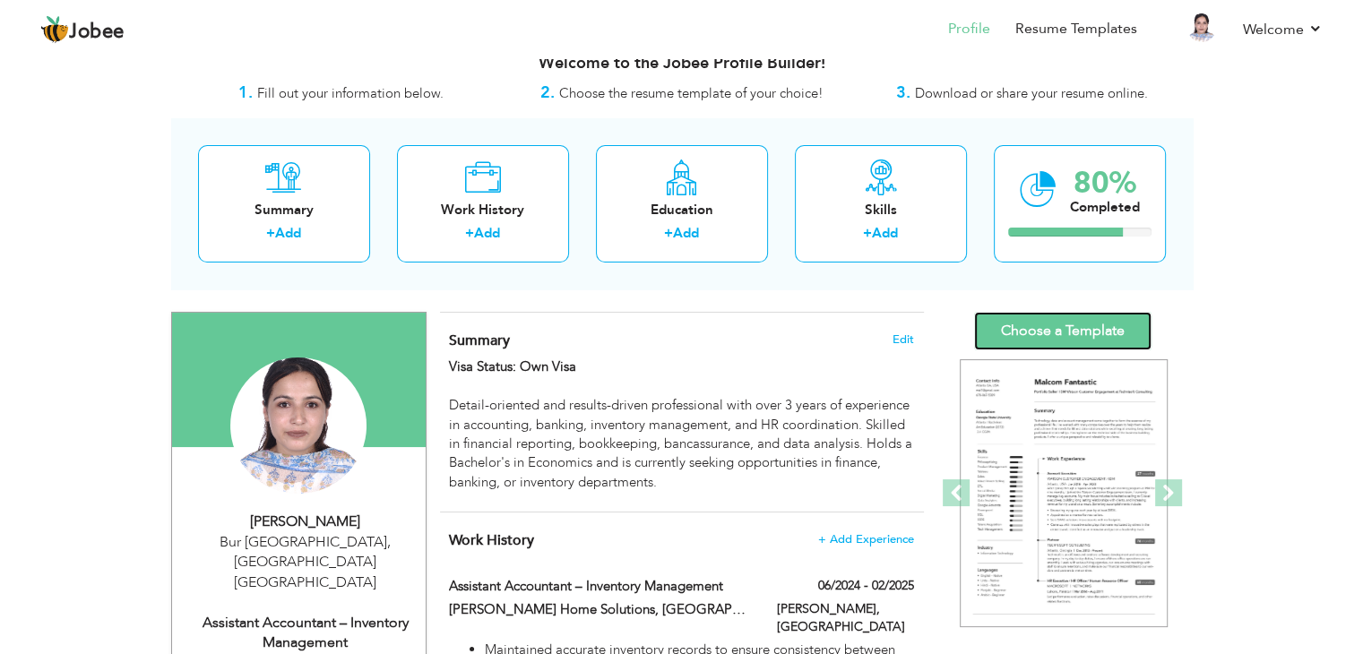
click at [1105, 337] on link "Choose a Template" at bounding box center [1062, 331] width 177 height 39
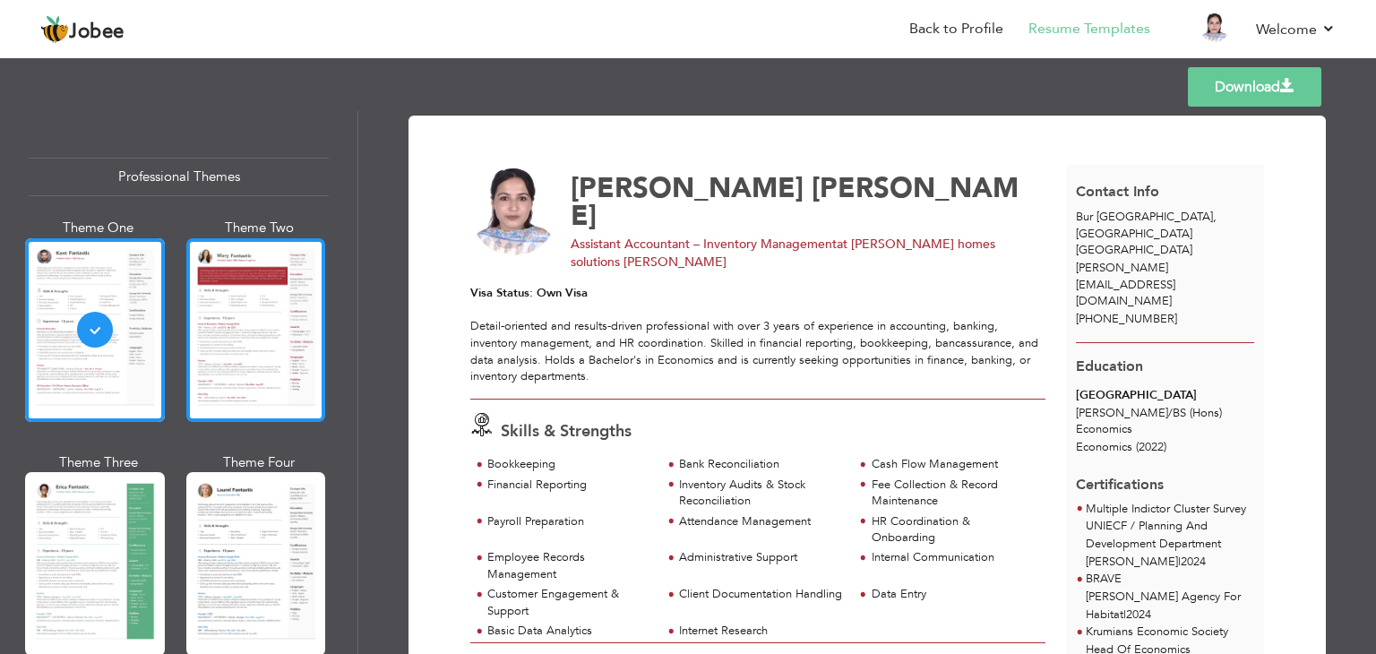
click at [272, 356] on div at bounding box center [256, 330] width 140 height 184
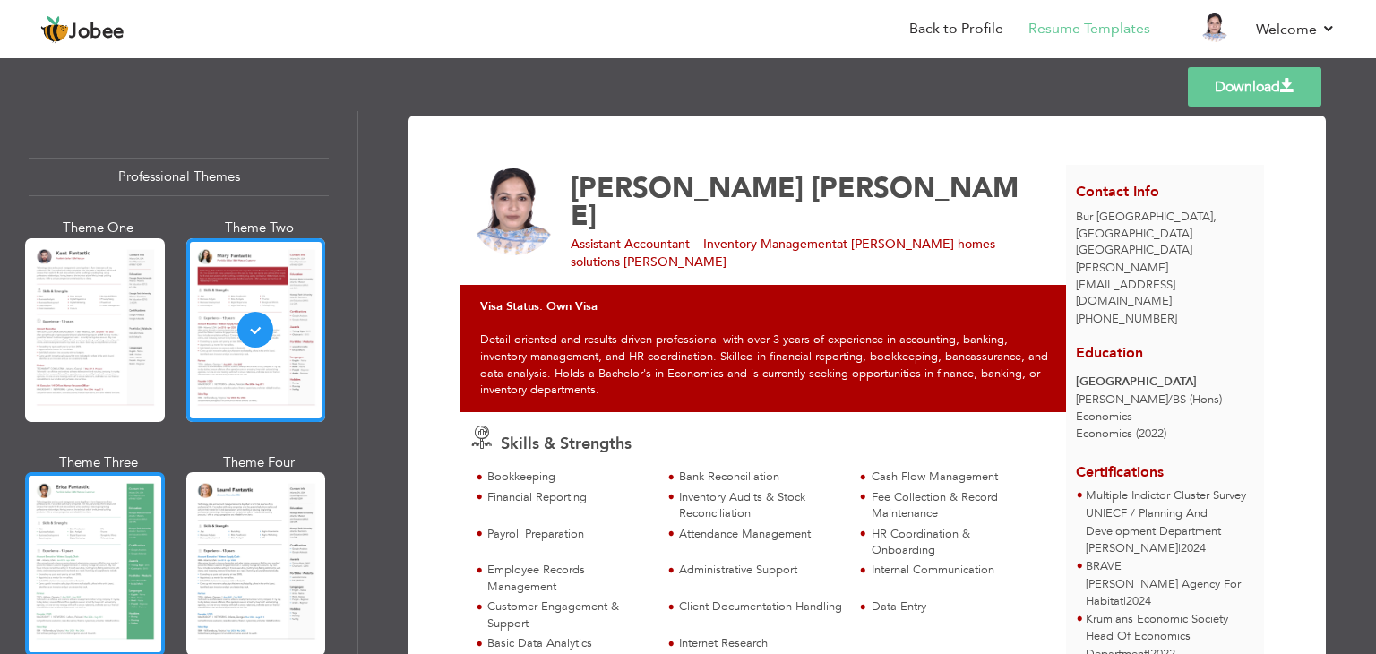
click at [107, 556] on div at bounding box center [95, 564] width 140 height 184
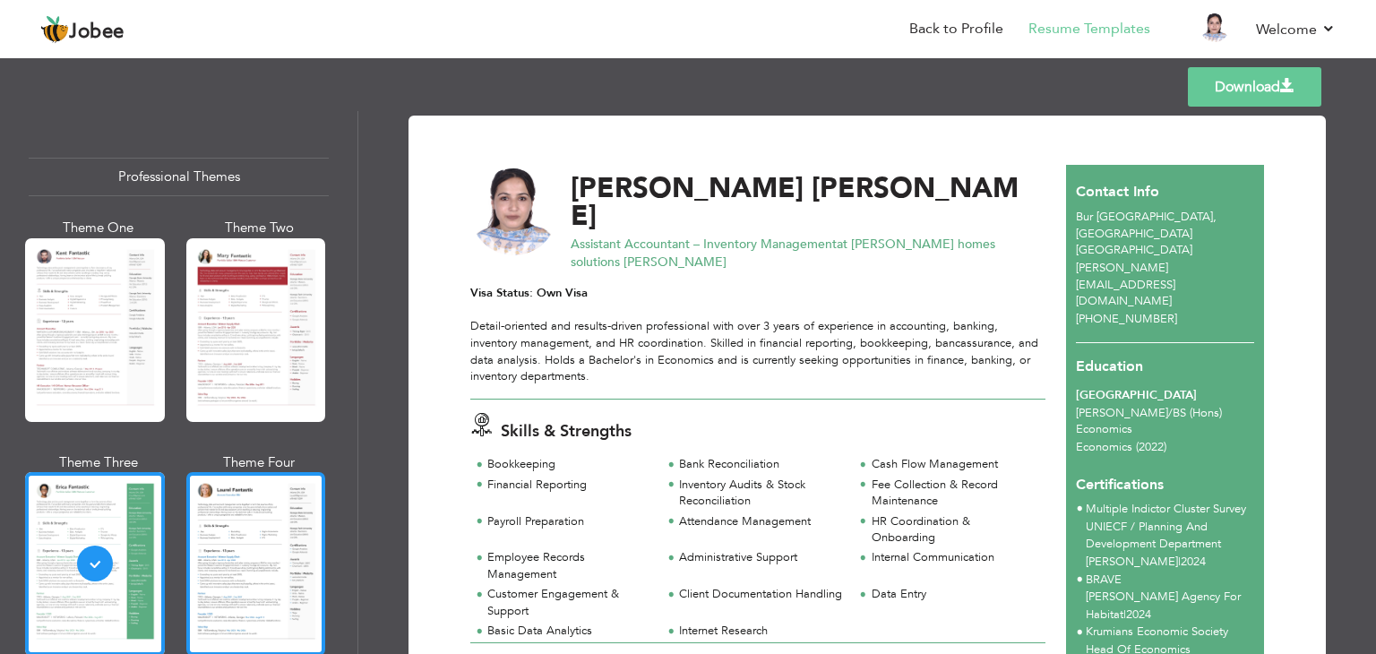
click at [269, 564] on div at bounding box center [256, 564] width 140 height 184
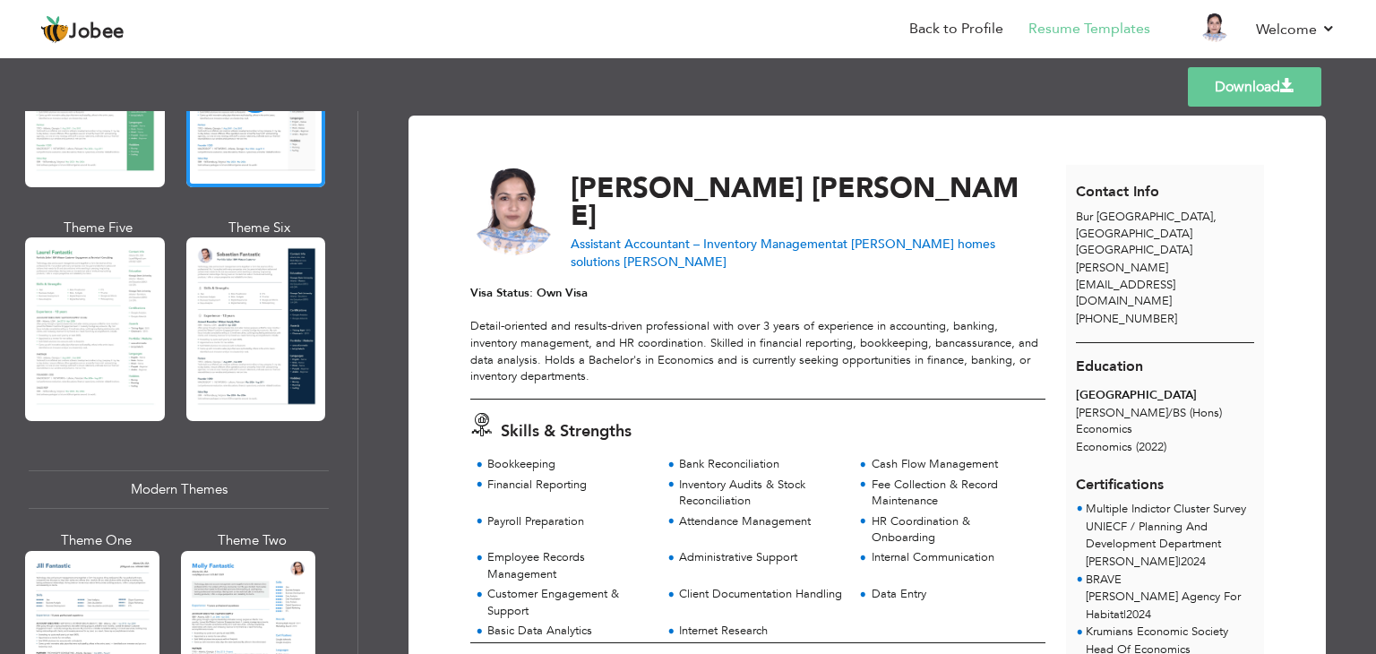
scroll to position [487, 0]
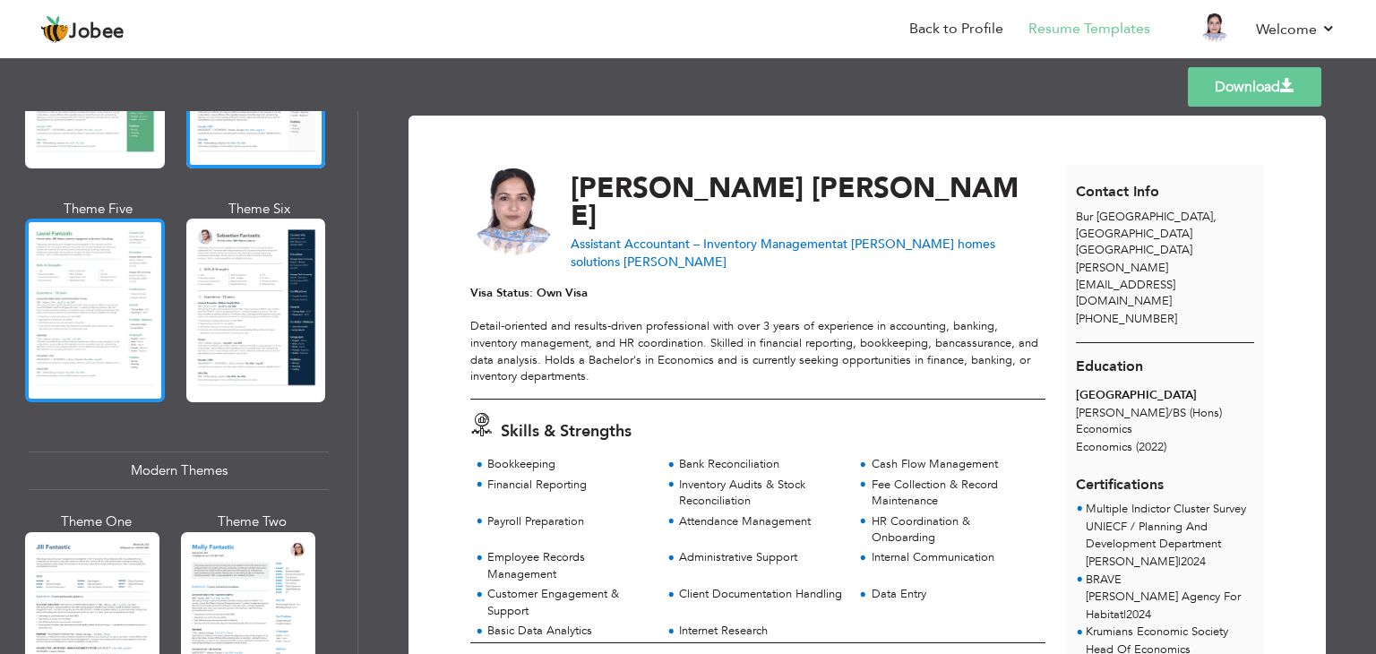
click at [107, 265] on div at bounding box center [95, 311] width 140 height 184
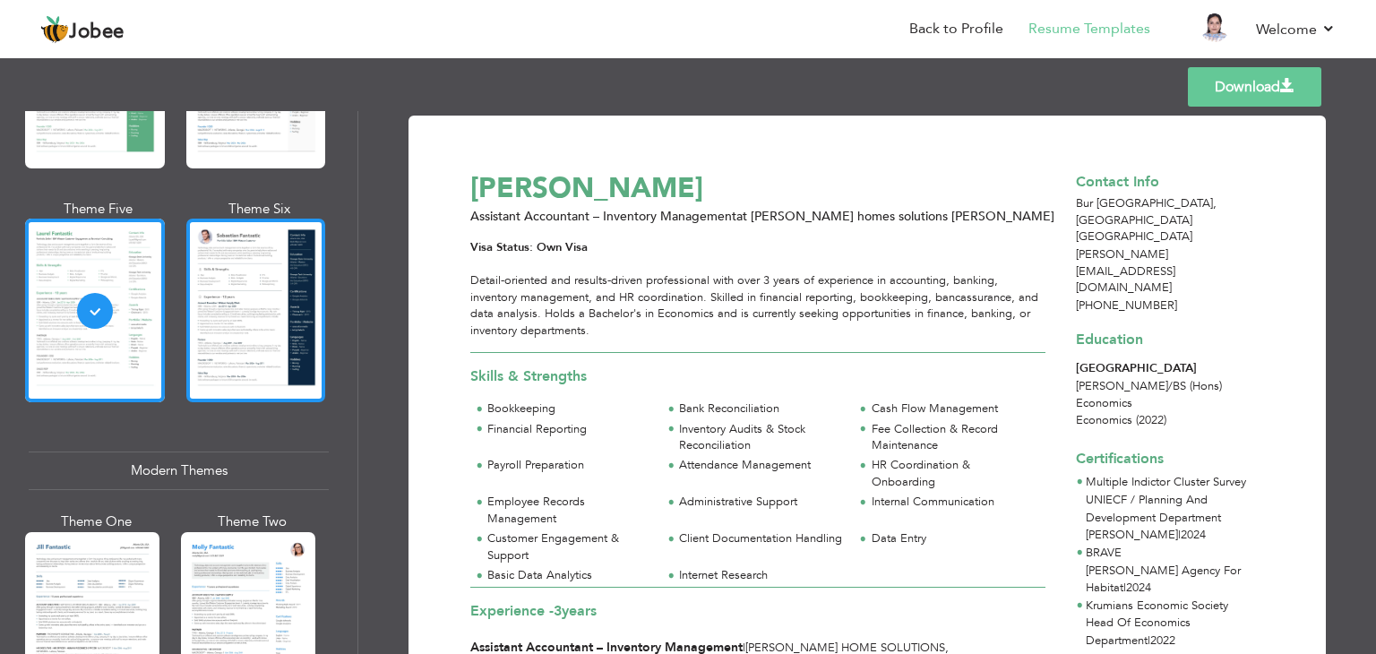
click at [258, 261] on div at bounding box center [256, 311] width 140 height 184
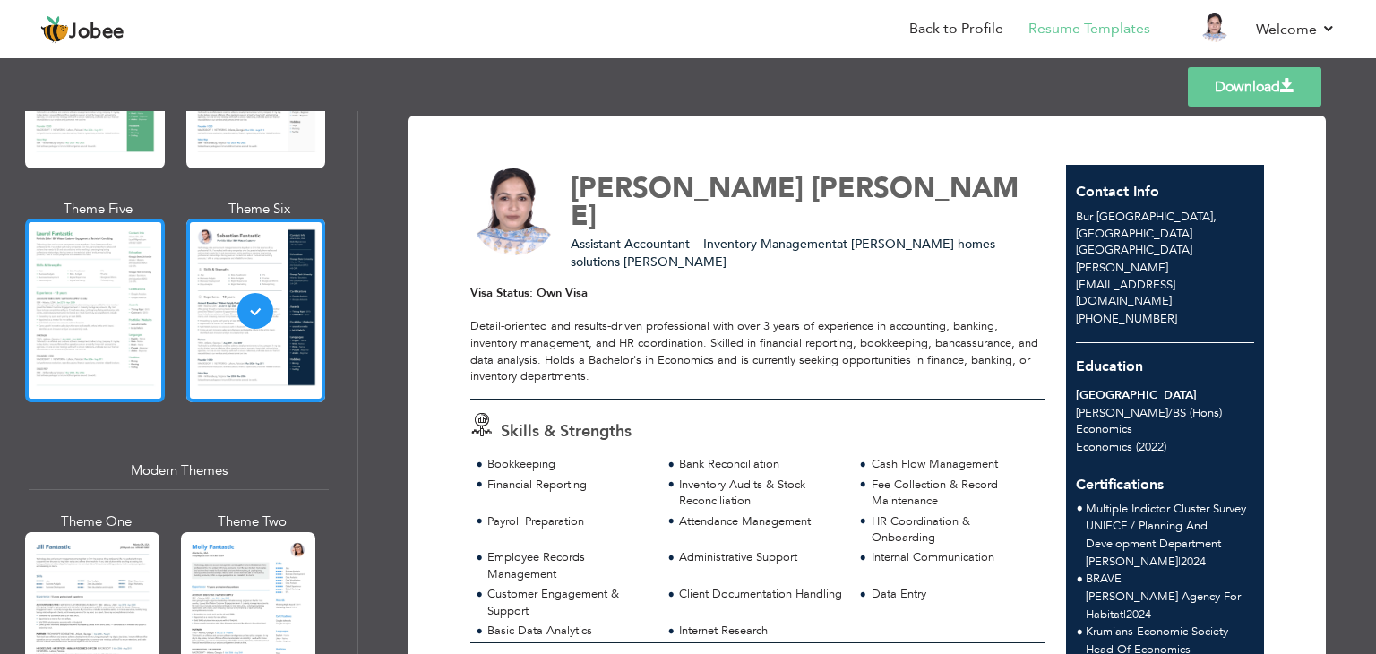
click at [88, 301] on div at bounding box center [95, 311] width 140 height 184
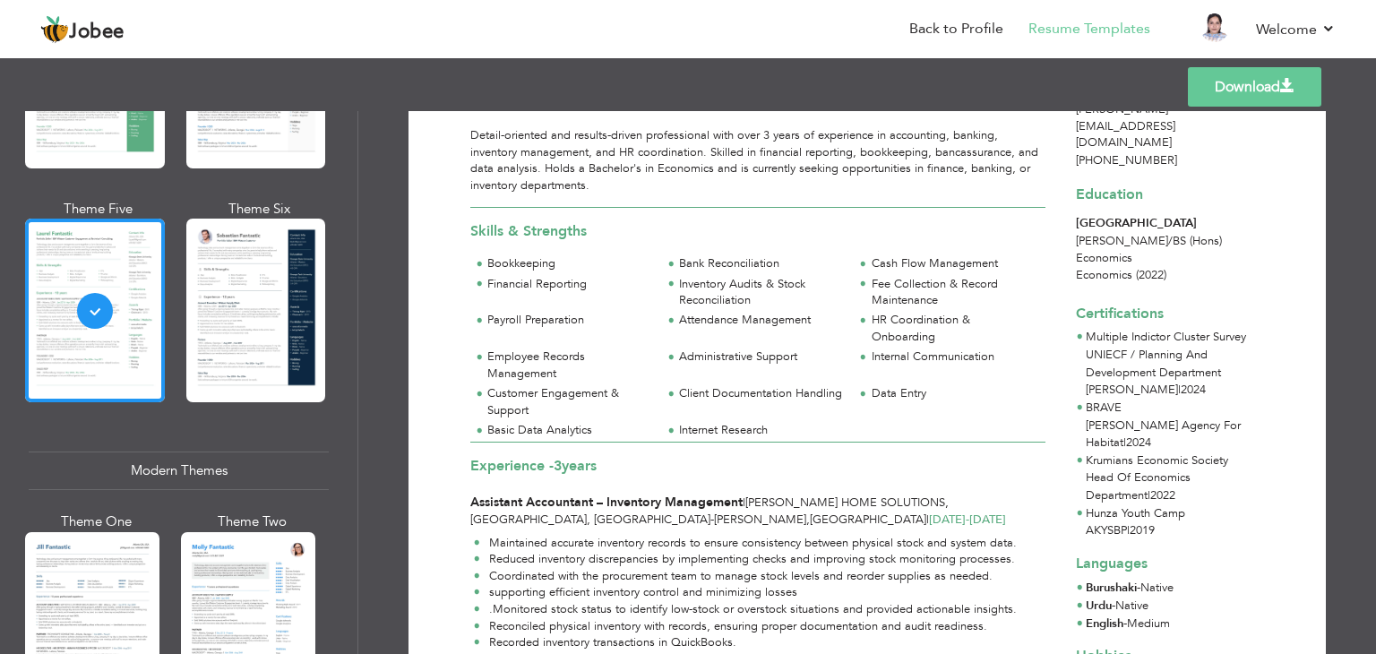
scroll to position [0, 0]
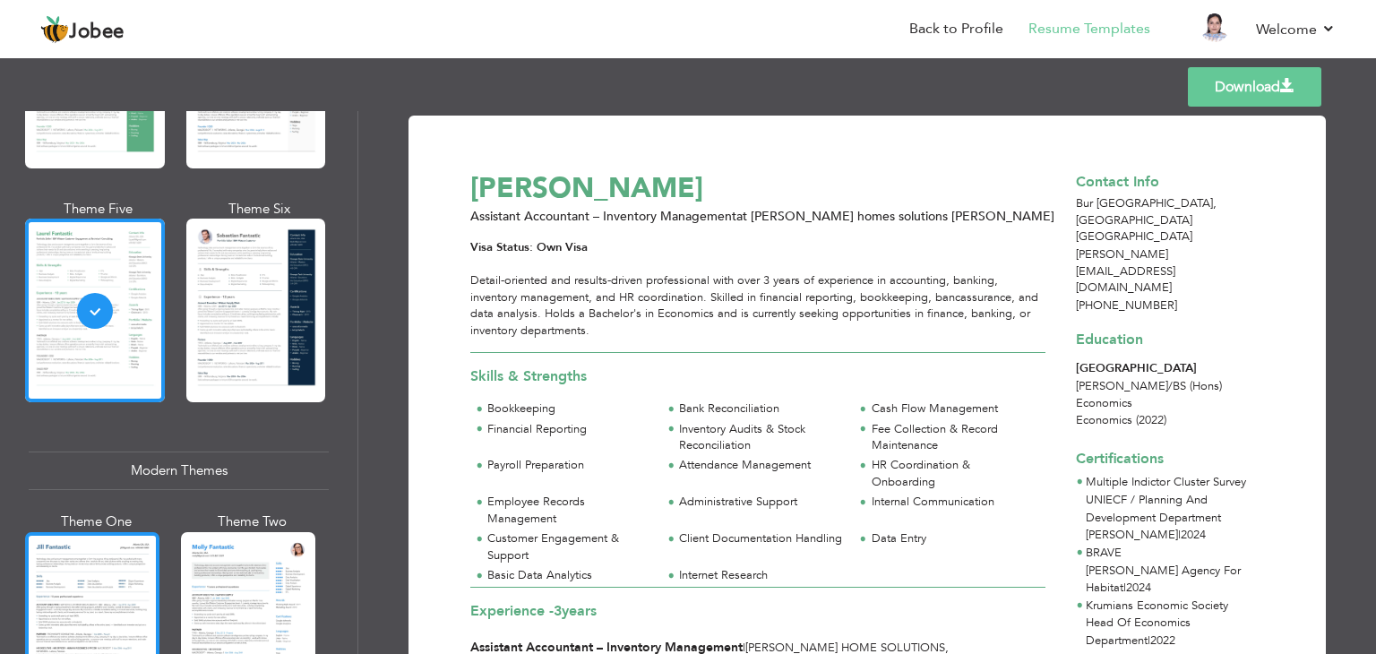
click at [112, 591] on div at bounding box center [92, 620] width 134 height 177
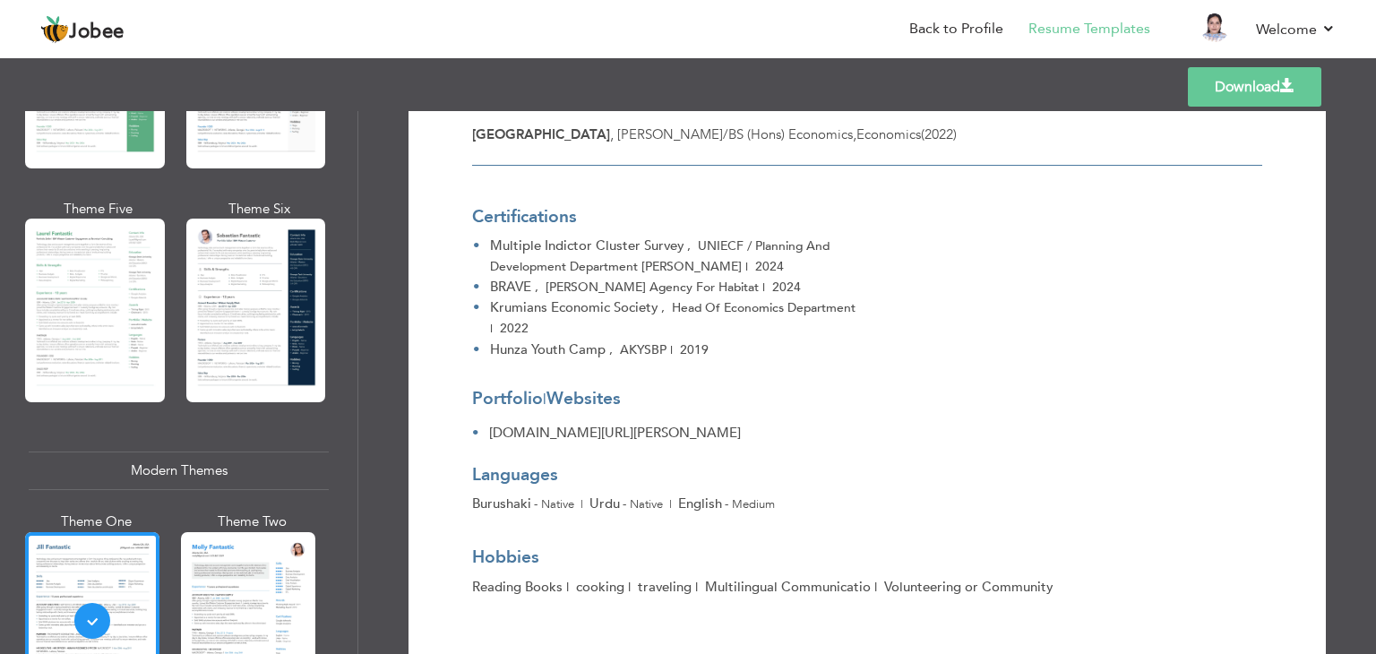
scroll to position [1758, 0]
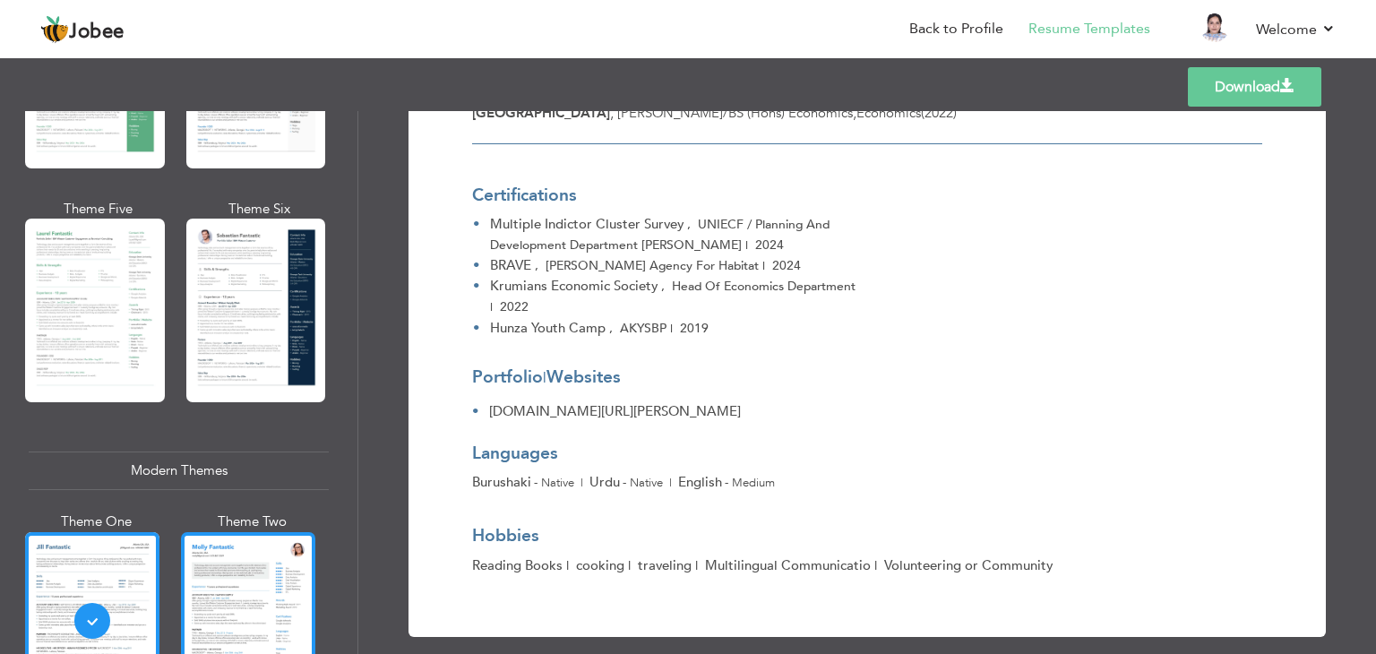
click at [243, 596] on div at bounding box center [248, 620] width 134 height 177
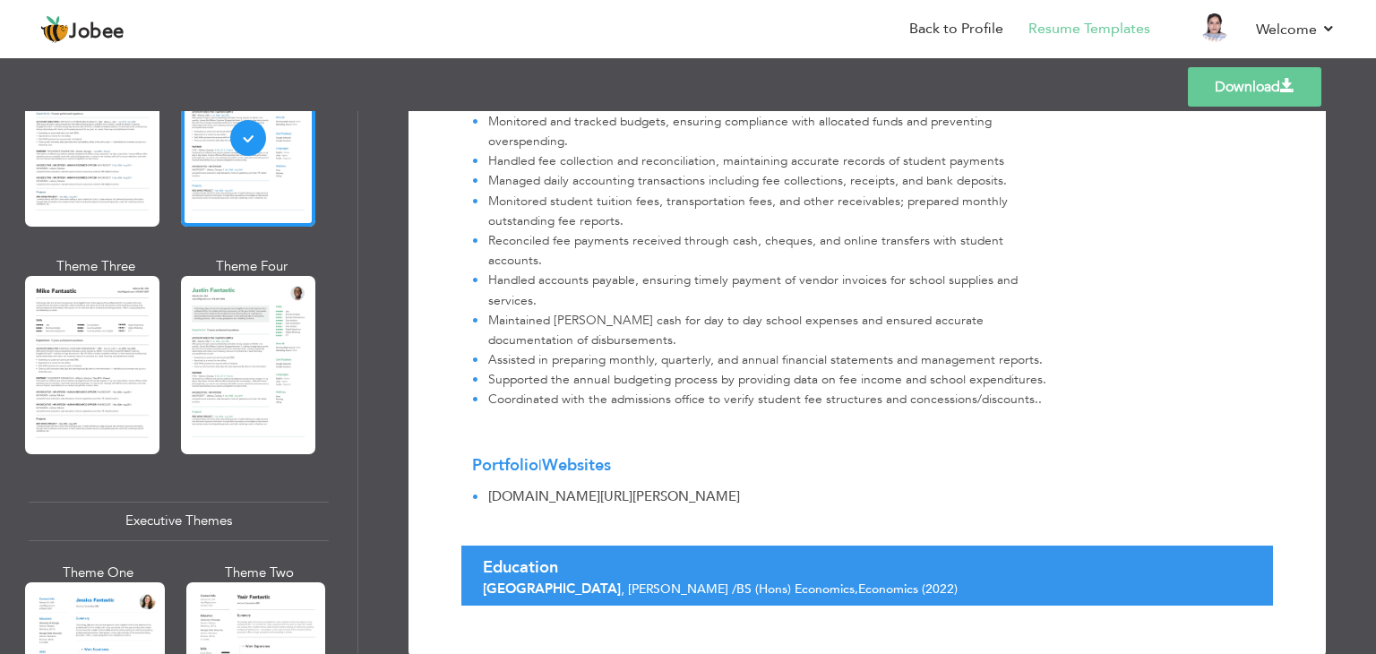
scroll to position [985, 0]
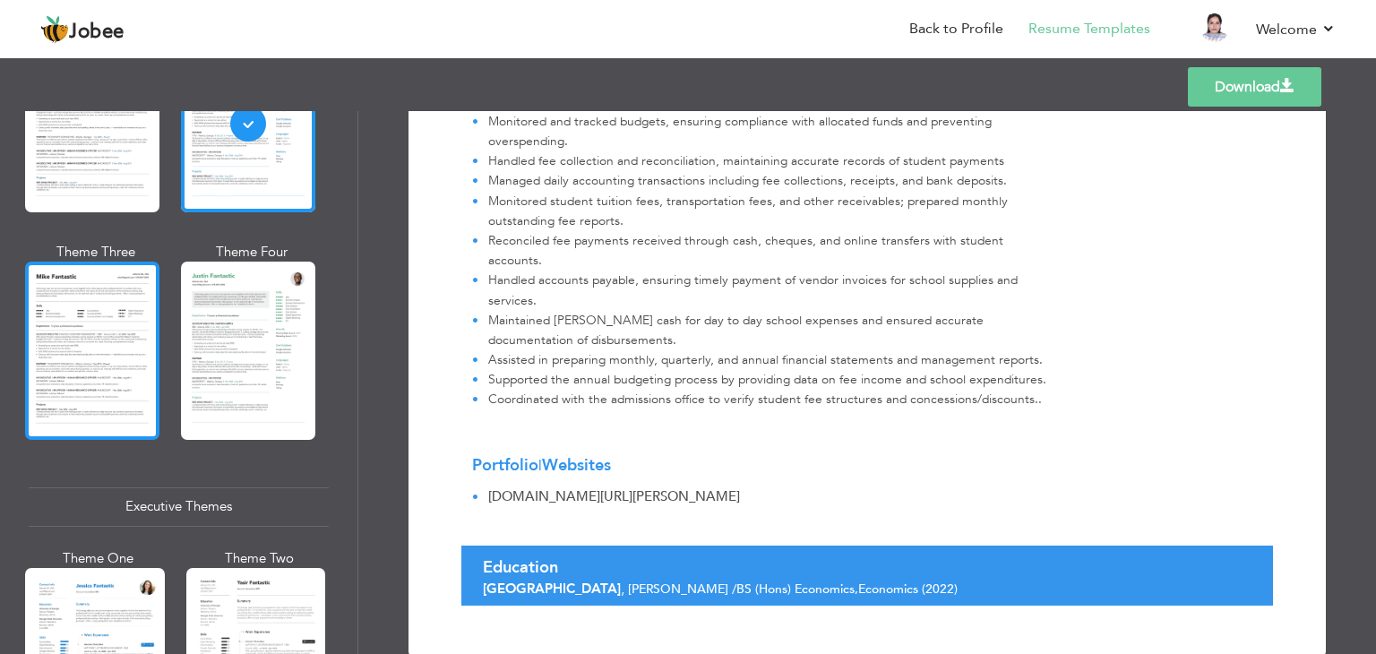
click at [122, 345] on div at bounding box center [92, 350] width 134 height 177
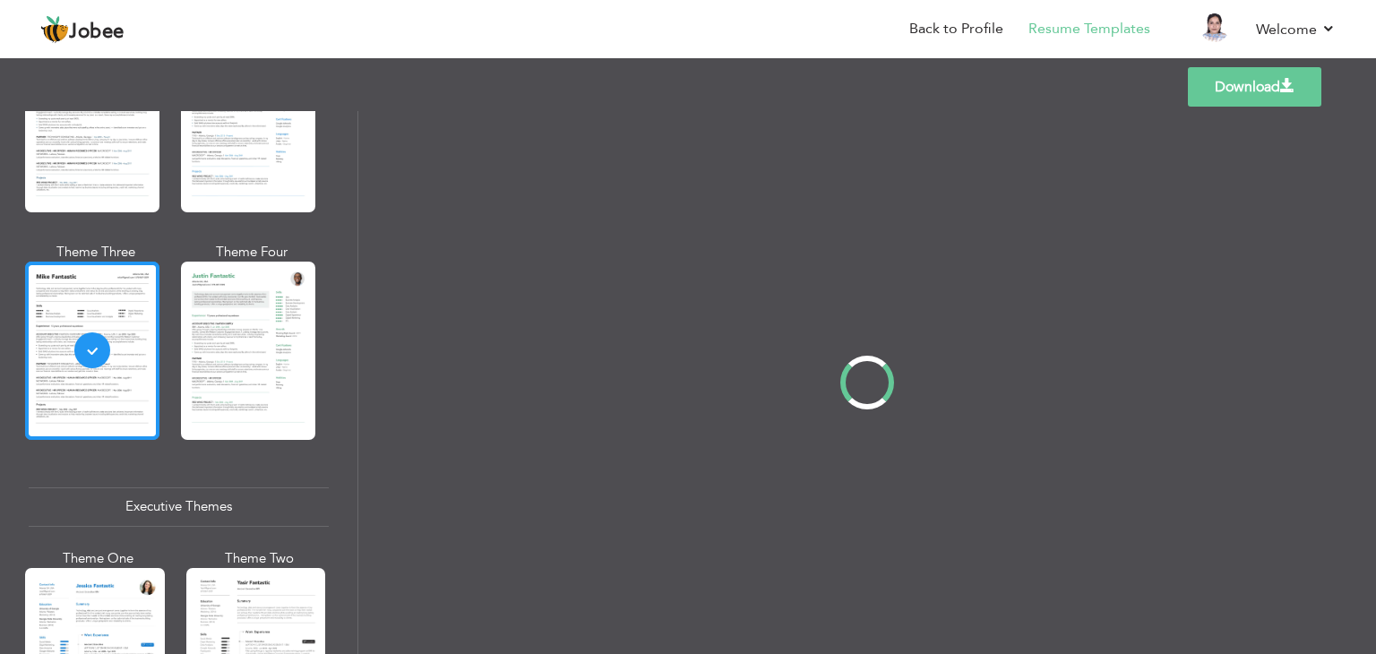
scroll to position [0, 0]
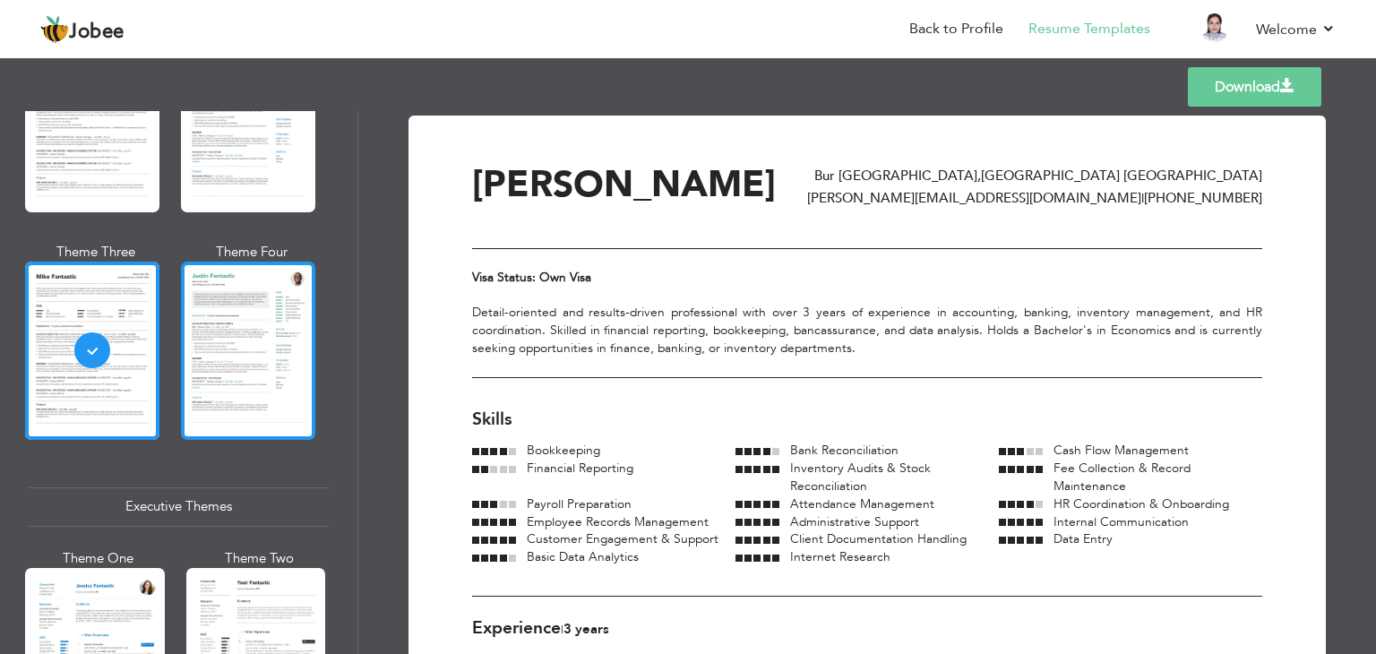
click at [282, 320] on div at bounding box center [248, 350] width 134 height 177
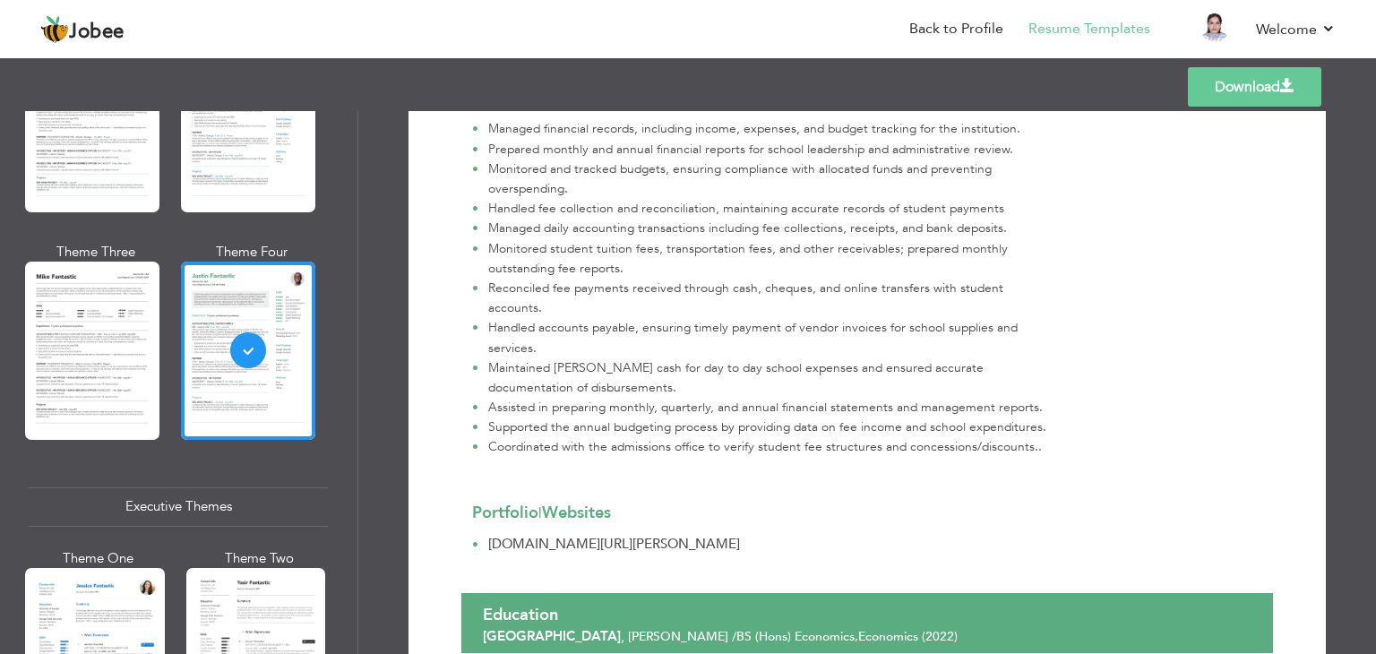
scroll to position [1488, 0]
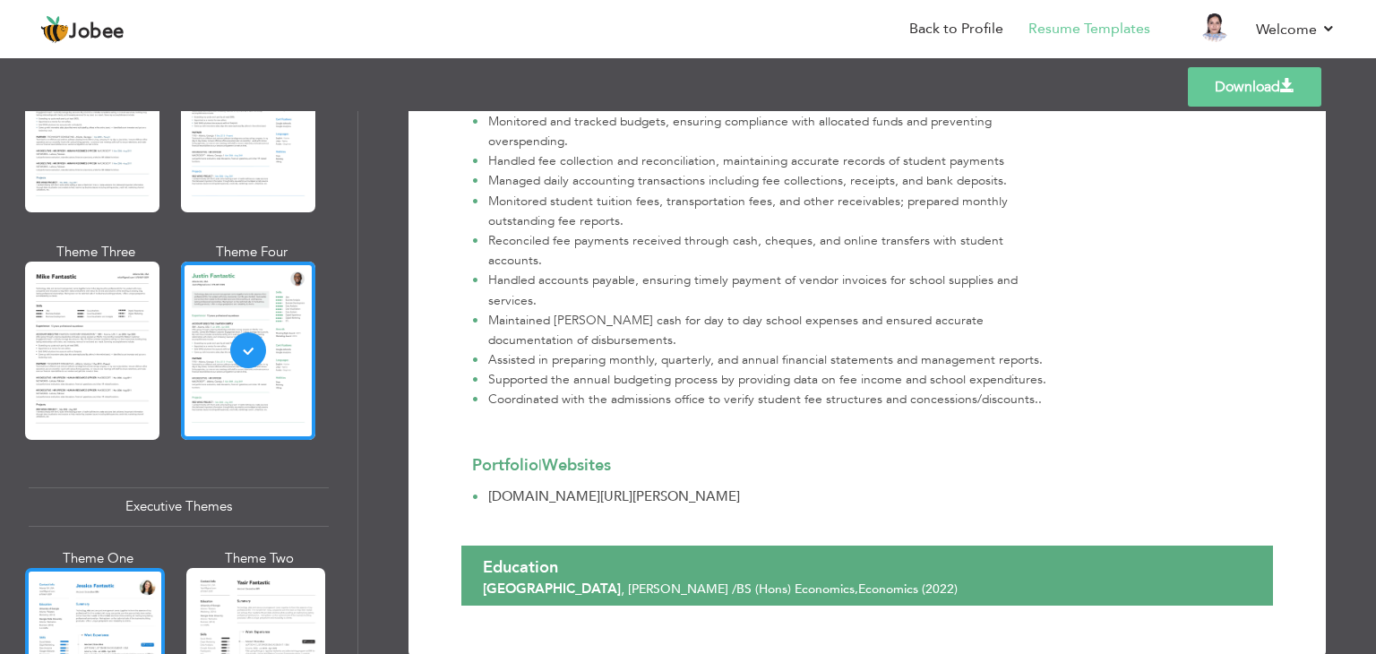
click at [113, 607] on div at bounding box center [95, 660] width 140 height 184
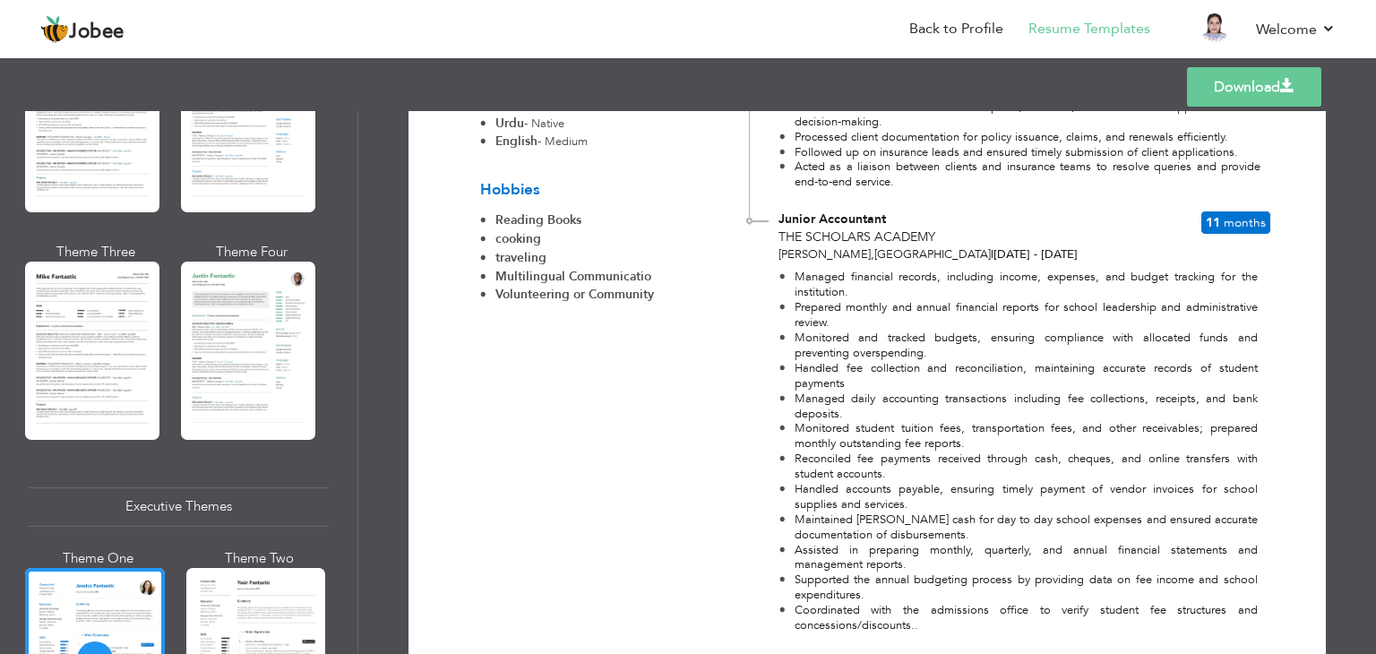
scroll to position [1308, 0]
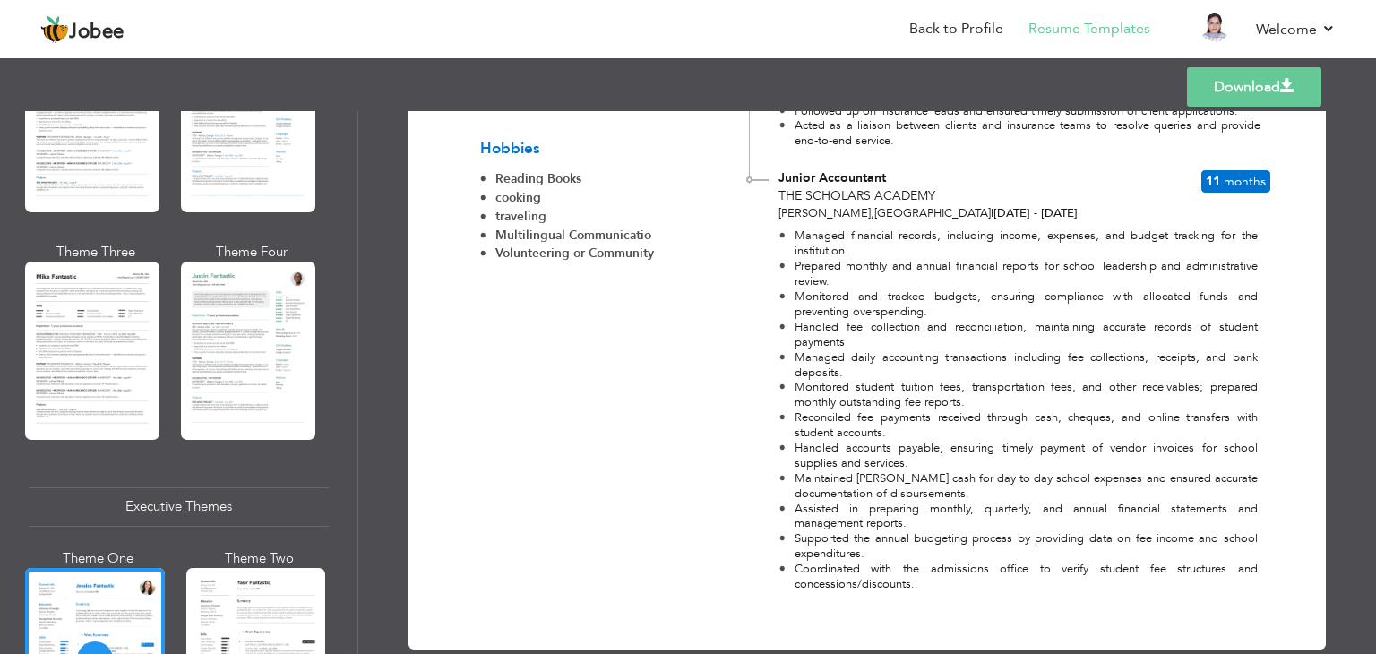
click at [1231, 83] on link "Download" at bounding box center [1254, 86] width 134 height 39
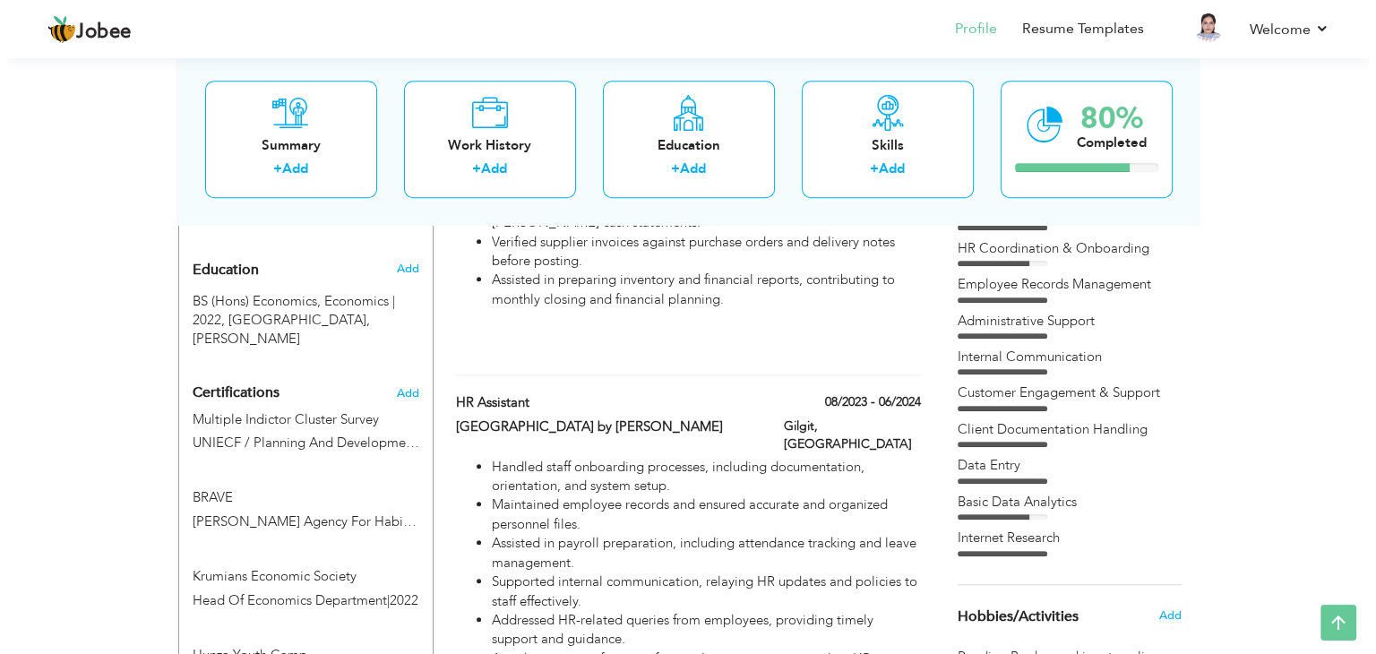
scroll to position [824, 0]
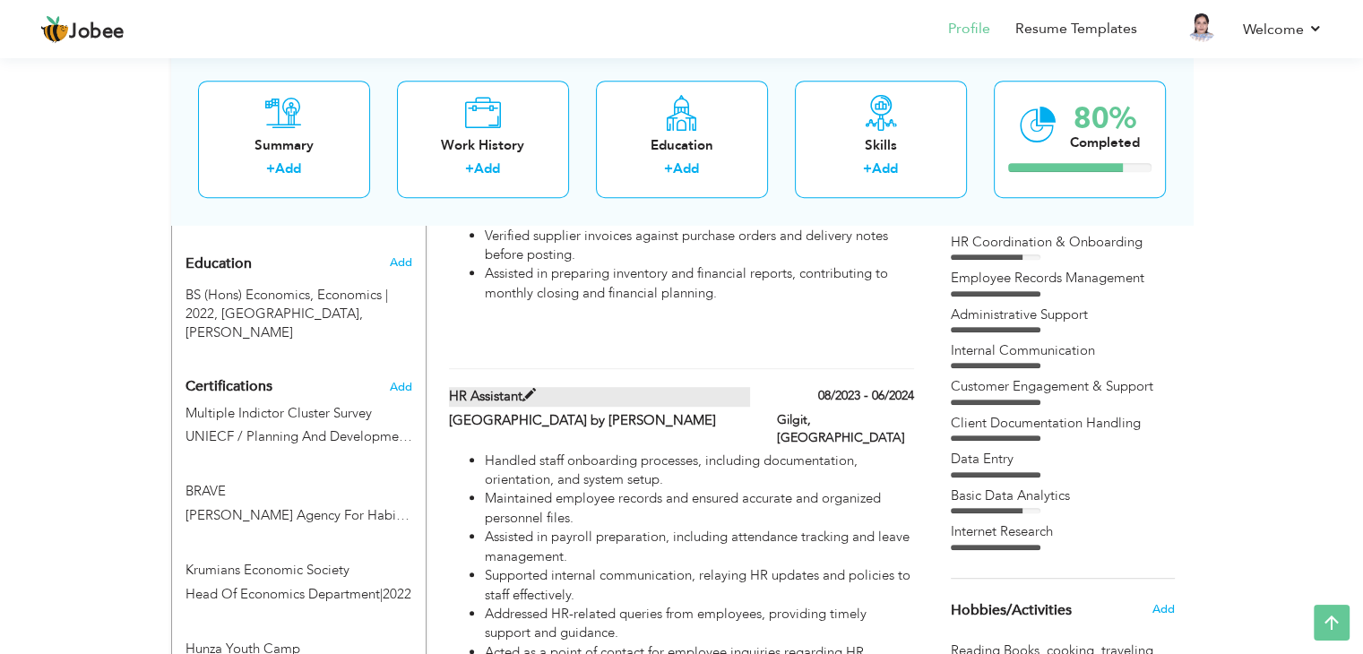
click at [541, 387] on label "HR Assistant" at bounding box center [599, 396] width 301 height 19
type input "HR Assistant"
type input "[GEOGRAPHIC_DATA] by [PERSON_NAME]"
type input "08/2023"
type input "06/2024"
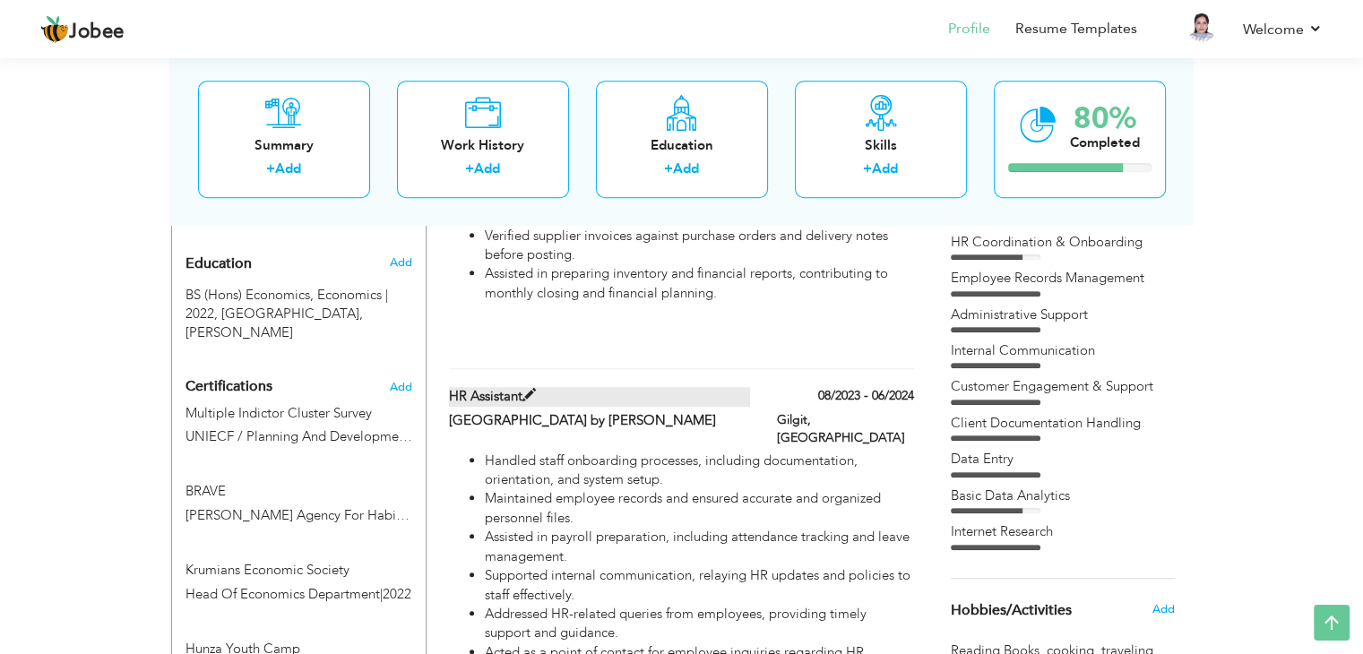
type input "[GEOGRAPHIC_DATA]"
type input "Gilgit"
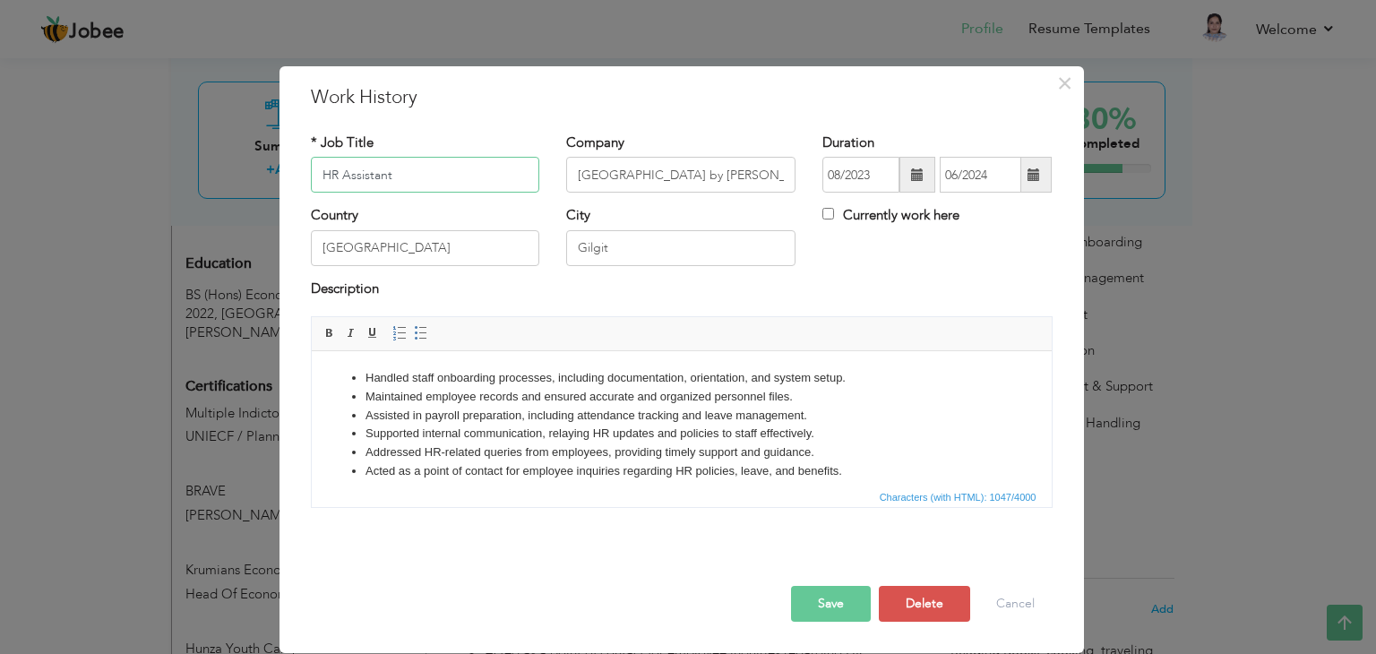
paste input "t (Internal Sales Support & Engagement) —"
click at [341, 170] on input "HR Assistant t (Internal Sales Support & Engagement)" at bounding box center [425, 175] width 229 height 36
type input "HR Assistant t (Internal Sales Support & Engagement)"
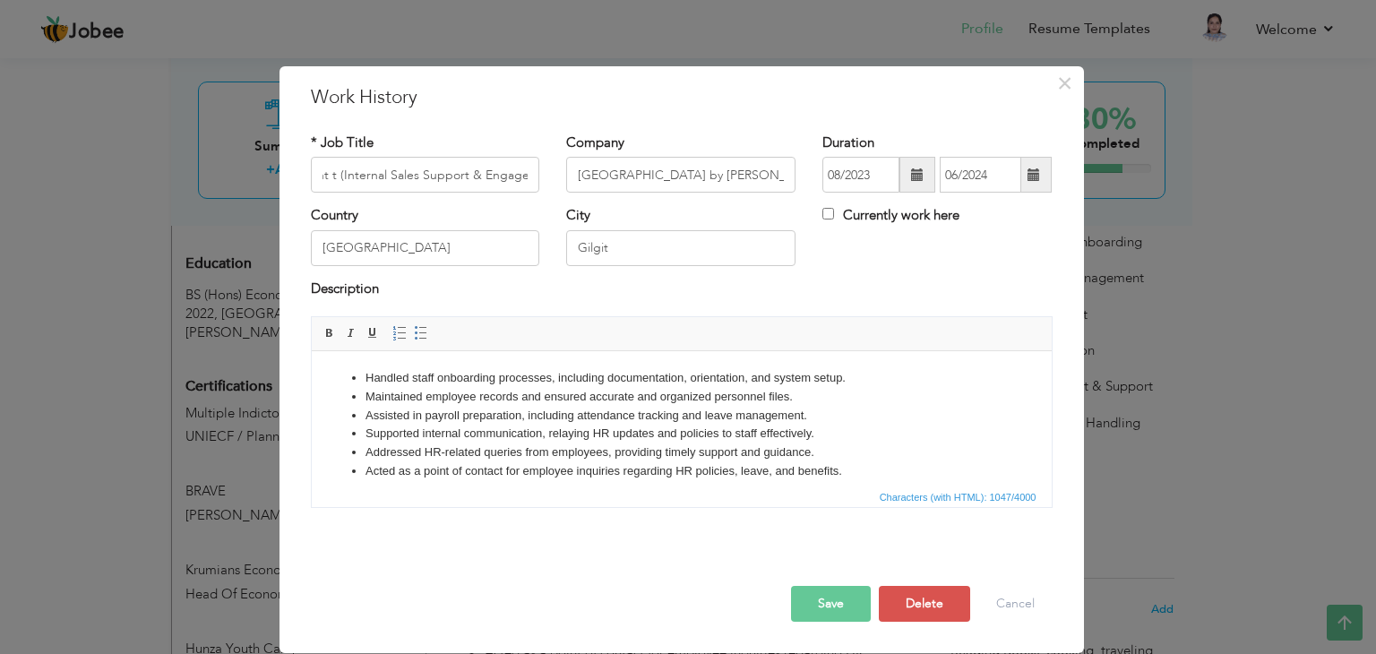
scroll to position [0, 0]
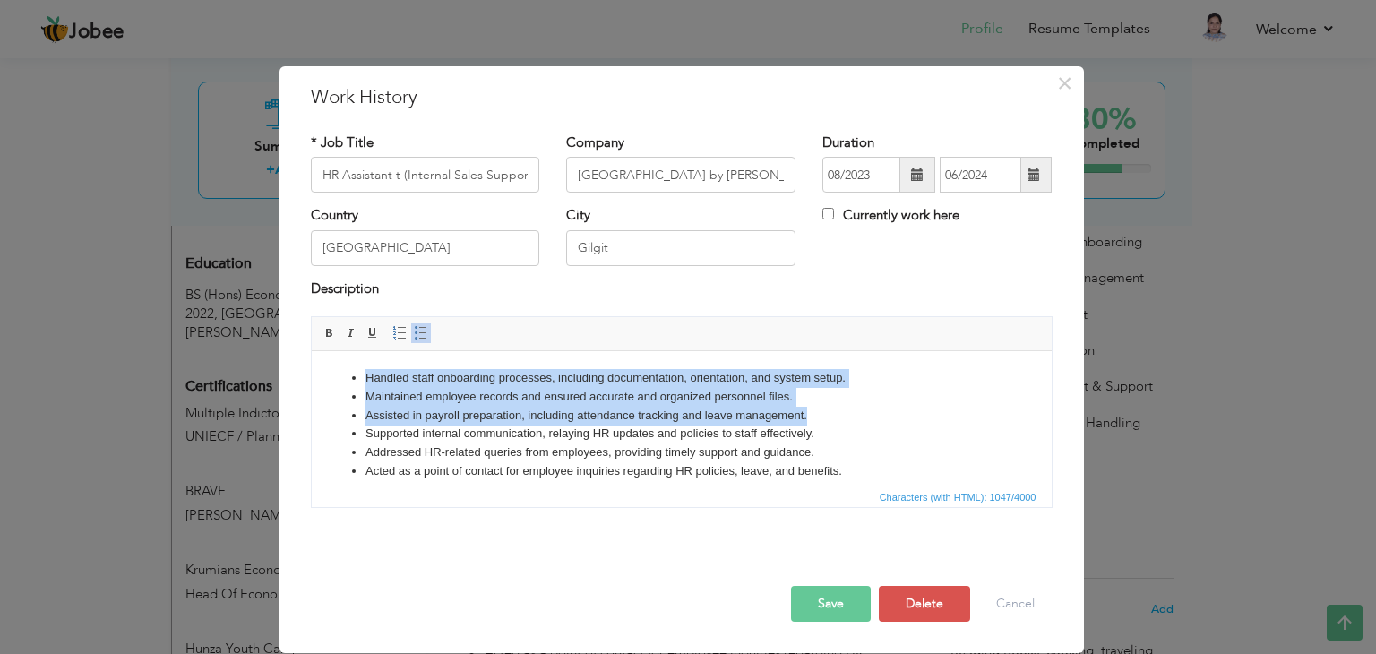
drag, startPoint x: 364, startPoint y: 376, endPoint x: 806, endPoint y: 421, distance: 444.1
click at [806, 421] on ul "Handled staff onboarding processes, including documentation, orientation, and s…" at bounding box center [681, 471] width 704 height 205
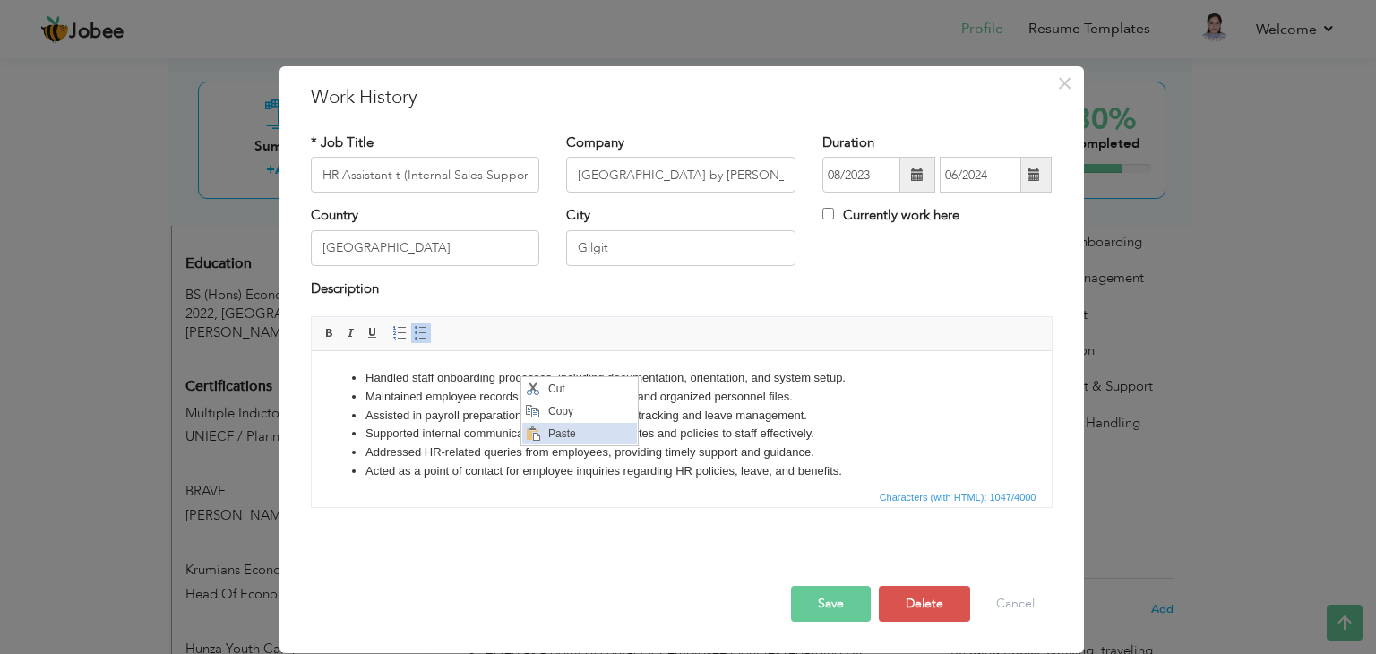
click at [548, 427] on span "Paste" at bounding box center [590, 434] width 93 height 22
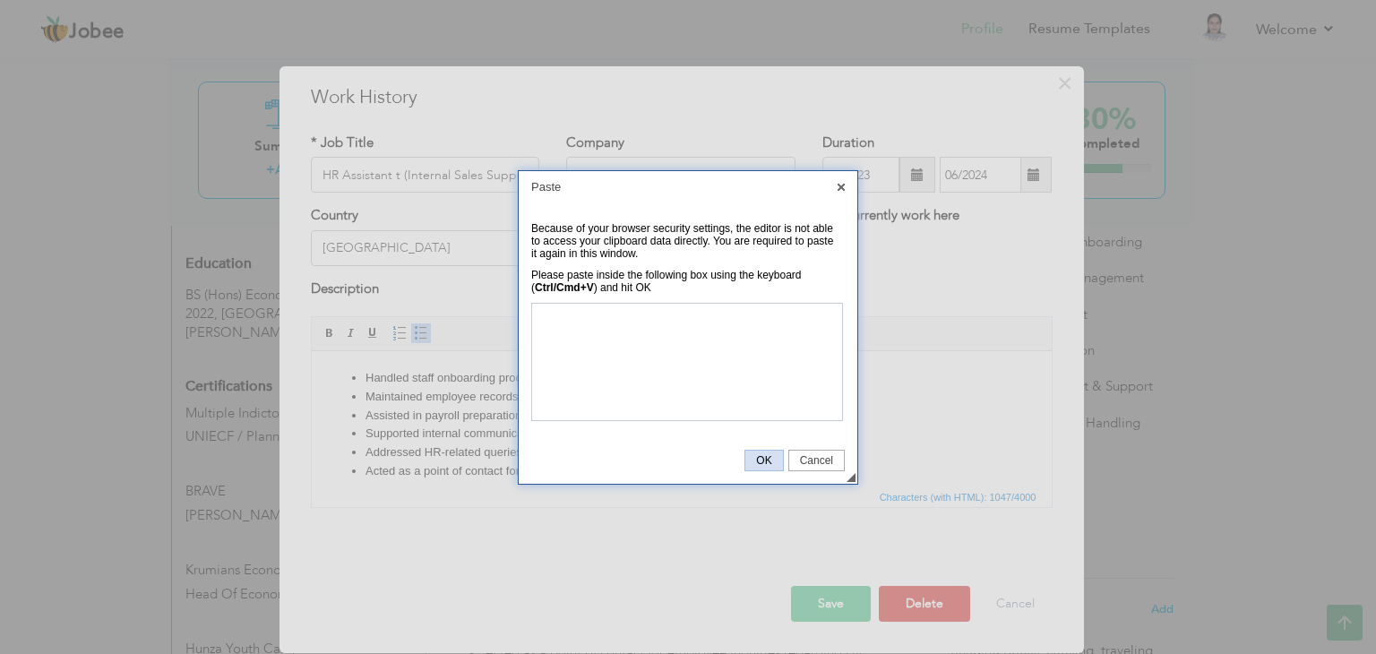
click at [766, 454] on span "OK" at bounding box center [764, 460] width 37 height 13
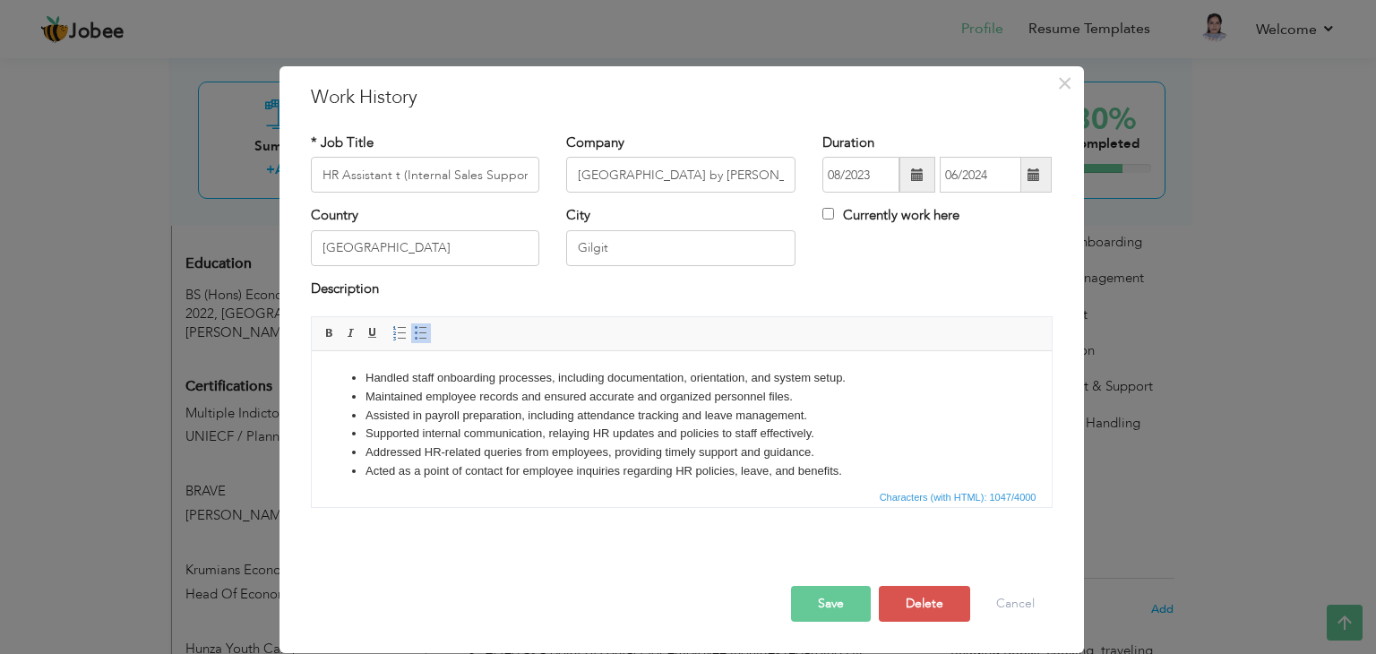
click at [494, 359] on html "Handled staff onboarding processes, including documentation, orientation, and s…" at bounding box center [681, 471] width 740 height 241
click at [849, 473] on li "Acted as a point of contact for employee inquiries regarding HR policies, leave…" at bounding box center [681, 471] width 633 height 19
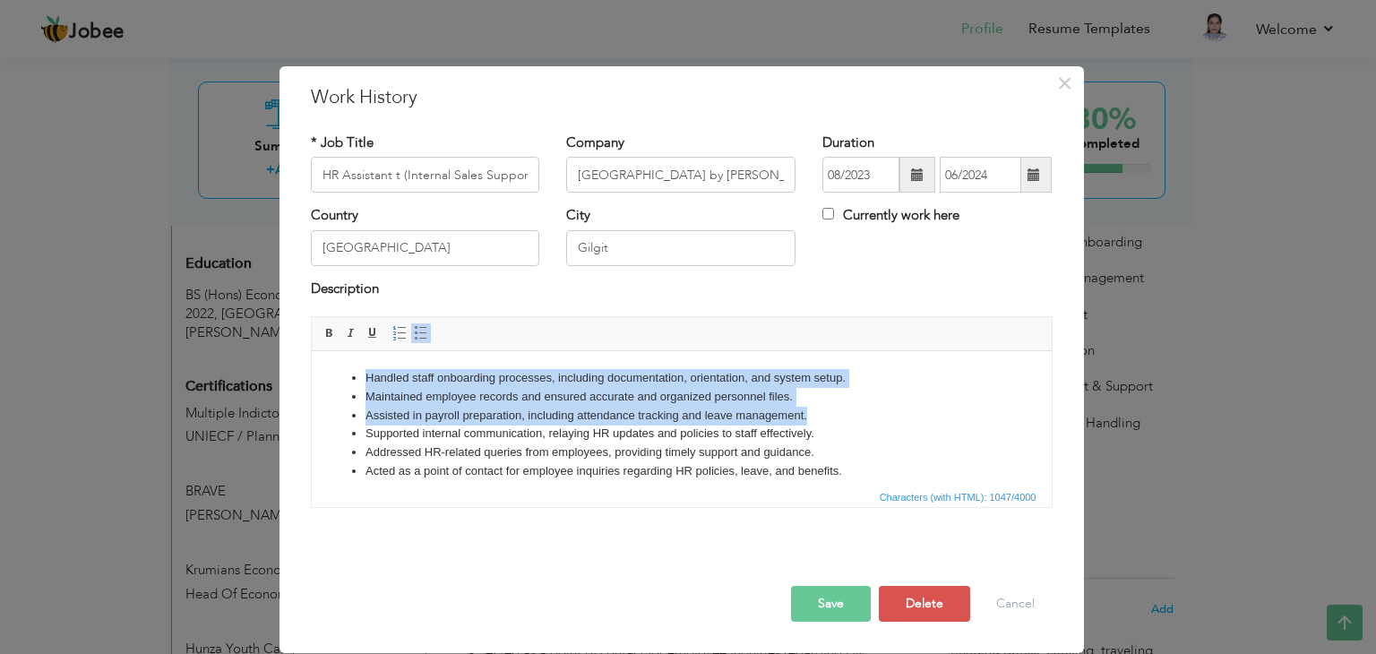
drag, startPoint x: 360, startPoint y: 376, endPoint x: 810, endPoint y: 419, distance: 451.9
click at [810, 419] on ul "Handled staff onboarding processes, including documentation, orientation, and s…" at bounding box center [681, 471] width 704 height 205
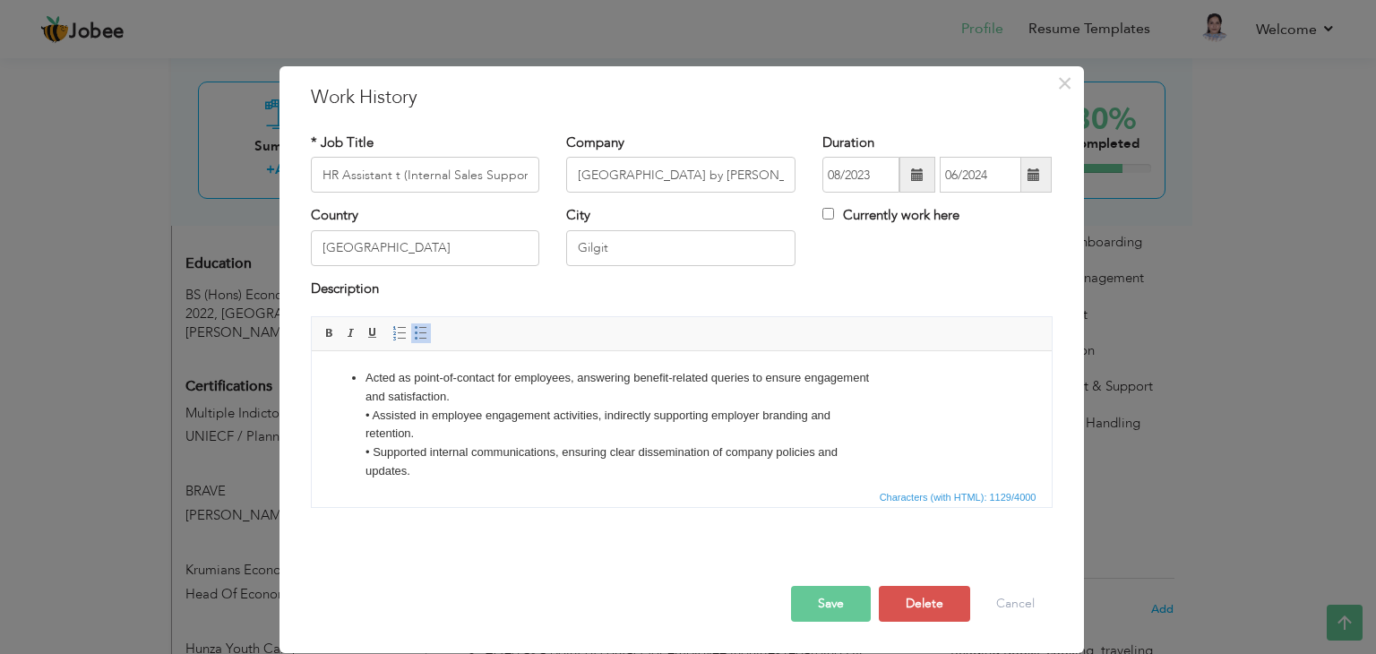
scroll to position [11, 0]
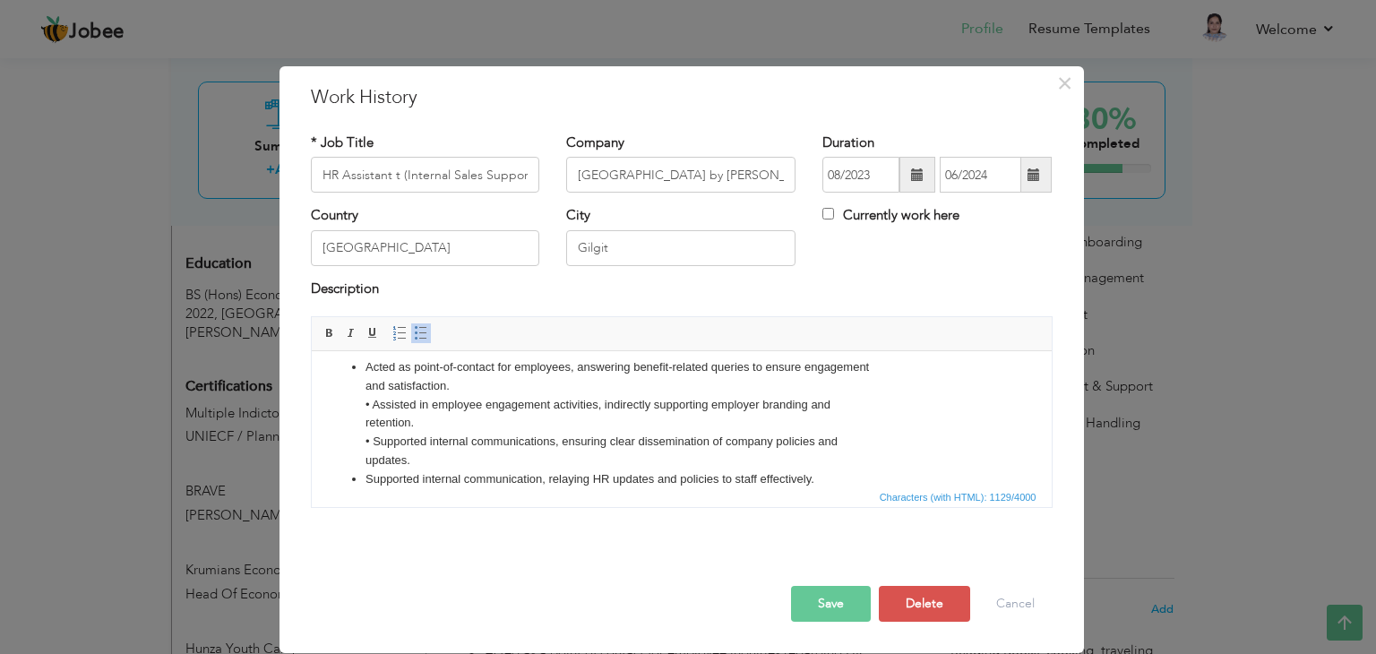
click at [361, 387] on ul "Acted as point-of-contact for employees, answering benefit-related queries to e…" at bounding box center [681, 488] width 704 height 261
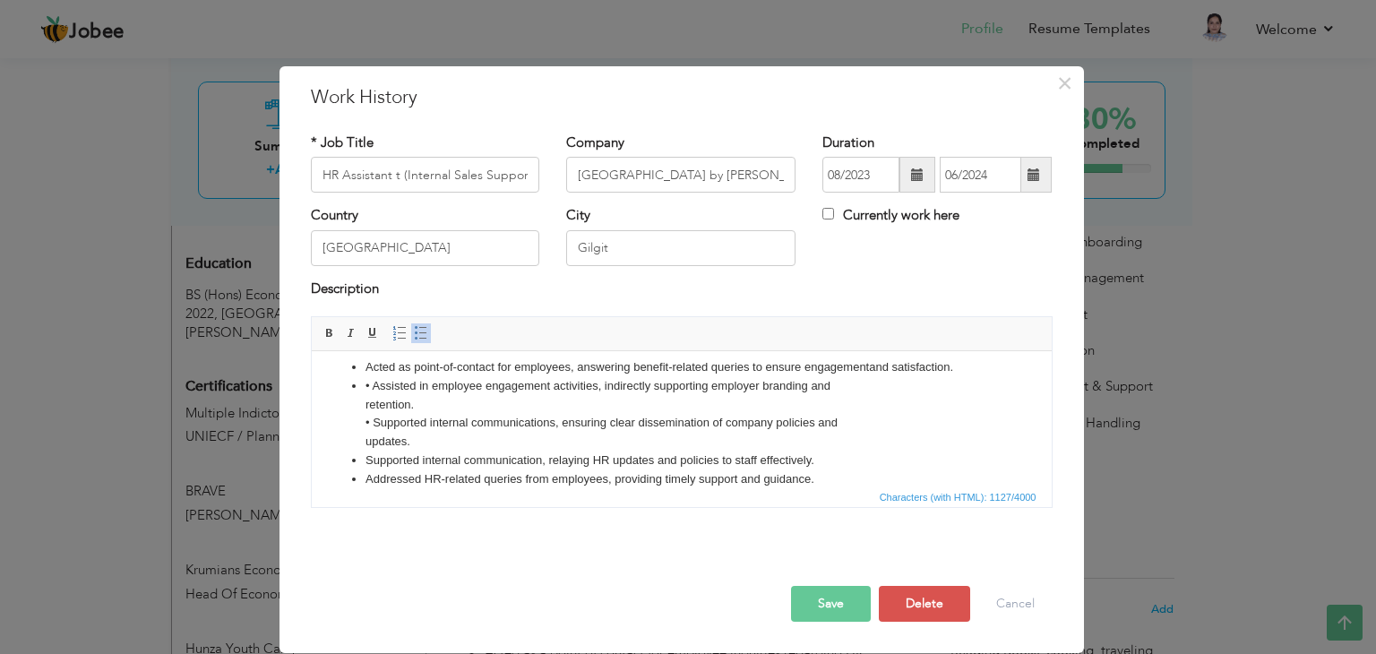
click at [367, 384] on li "• Assisted in employee engagement activities, indirectly supporting employer br…" at bounding box center [681, 414] width 633 height 74
click at [361, 401] on ul "Acted as point-of-contact for employees, answering benefit-related queries to e…" at bounding box center [681, 479] width 704 height 242
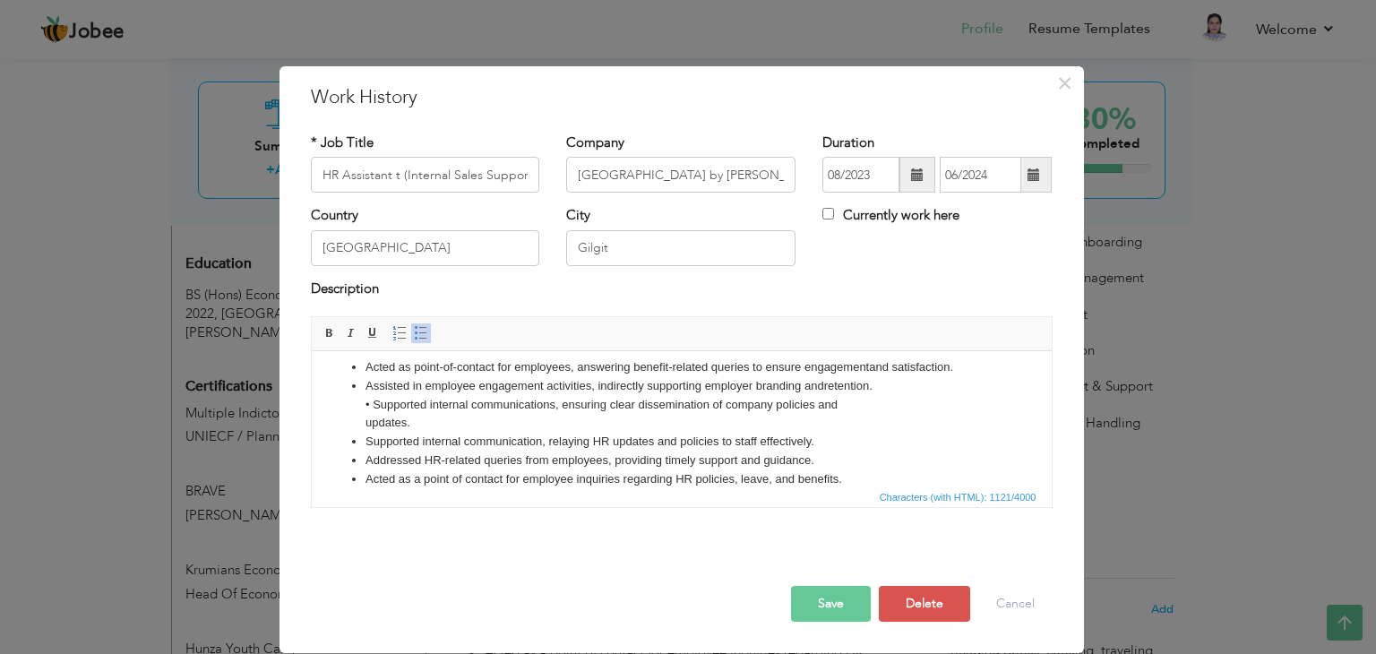
click at [372, 403] on li "Assisted in employee engagement activities, indirectly supporting employer bran…" at bounding box center [681, 405] width 633 height 56
click at [365, 429] on li "Supported internal communications, ensuring clear dissemination of company poli…" at bounding box center [681, 415] width 633 height 38
click at [835, 482] on li "Assisted in preparing HR letters such as salary certificates, NOCs, and experie…" at bounding box center [681, 479] width 633 height 19
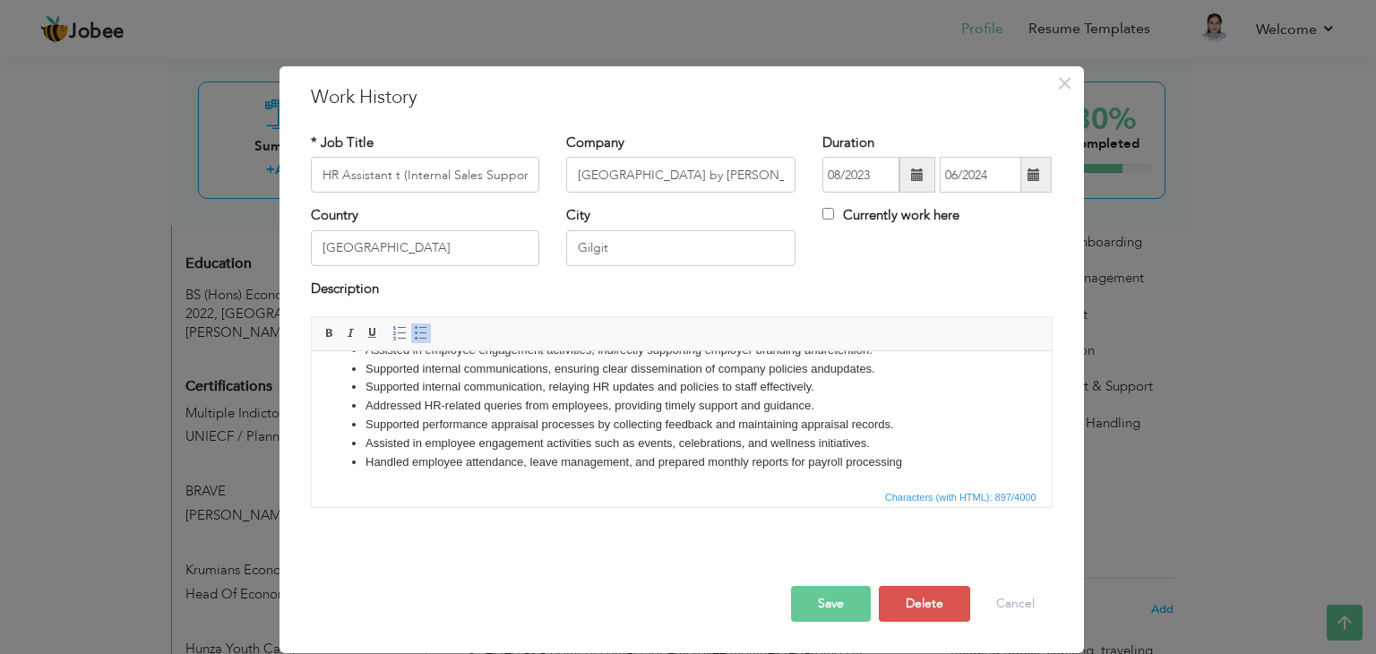
scroll to position [68, 0]
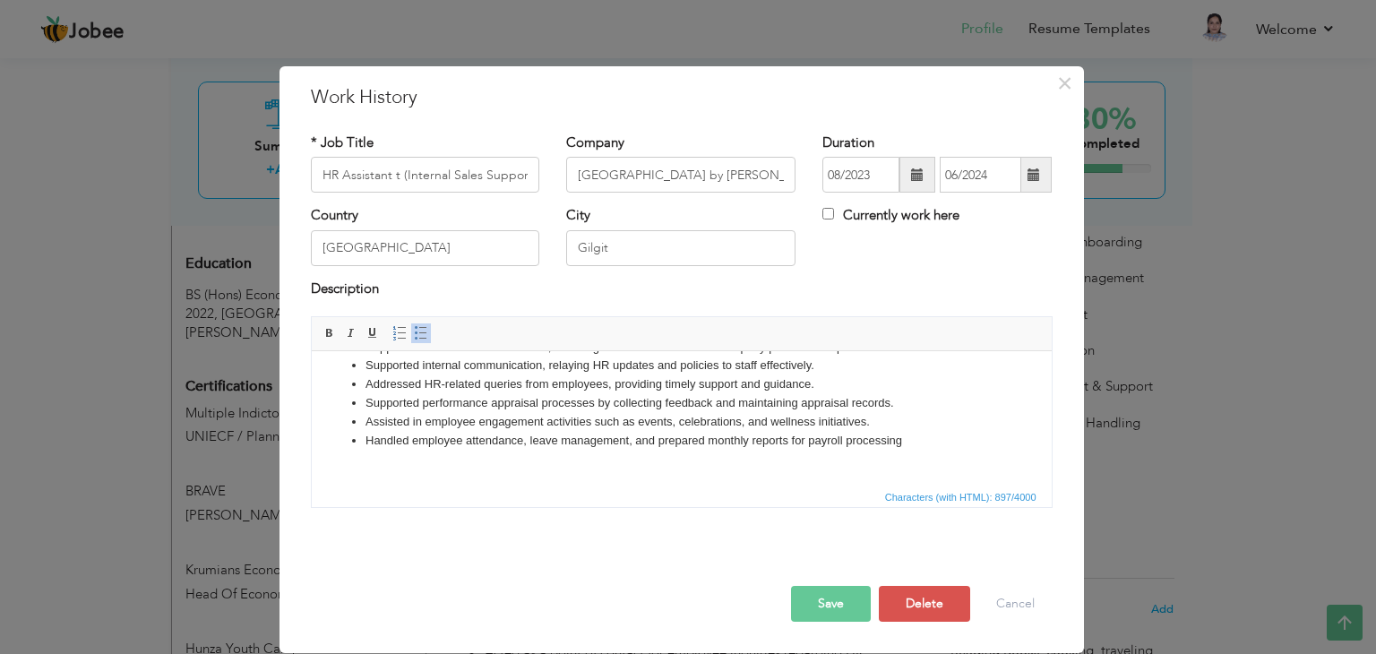
click at [909, 444] on li "Handled employee attendance, leave management, and prepared monthly reports for…" at bounding box center [681, 451] width 633 height 38
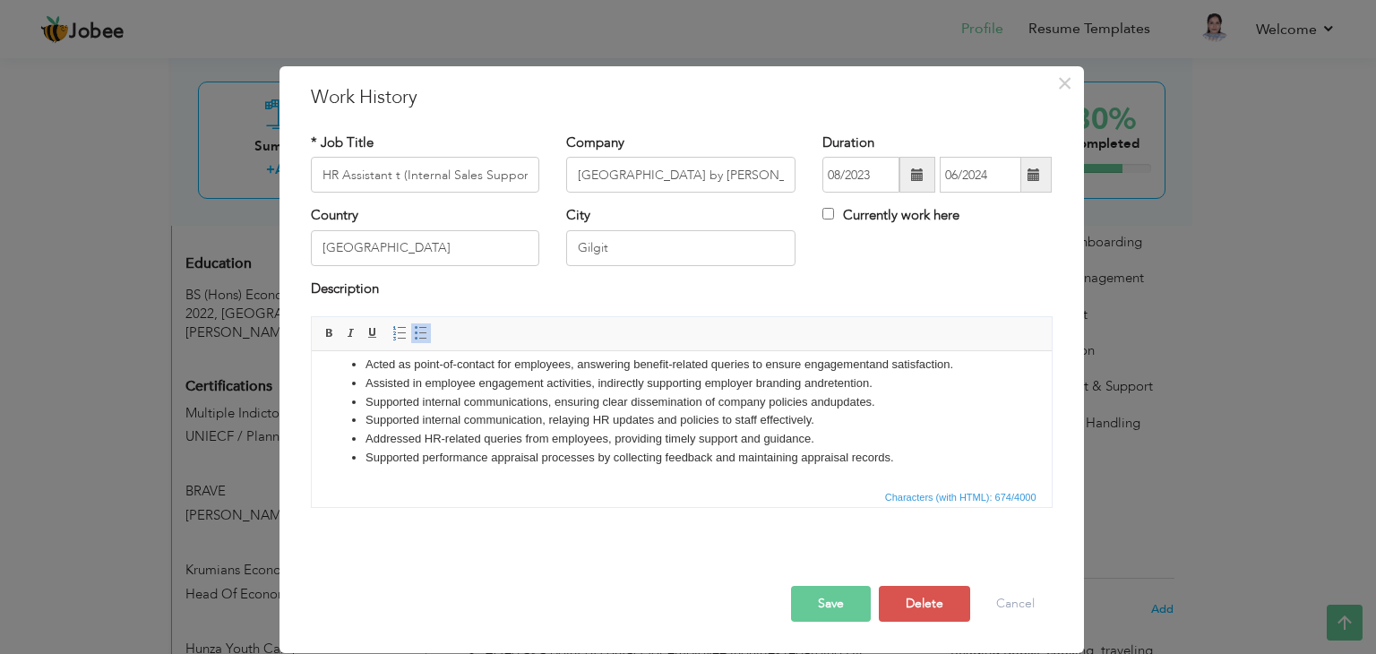
scroll to position [13, 0]
click at [368, 461] on li "Supported performance appraisal processes by collecting feedback and maintainin…" at bounding box center [681, 459] width 633 height 19
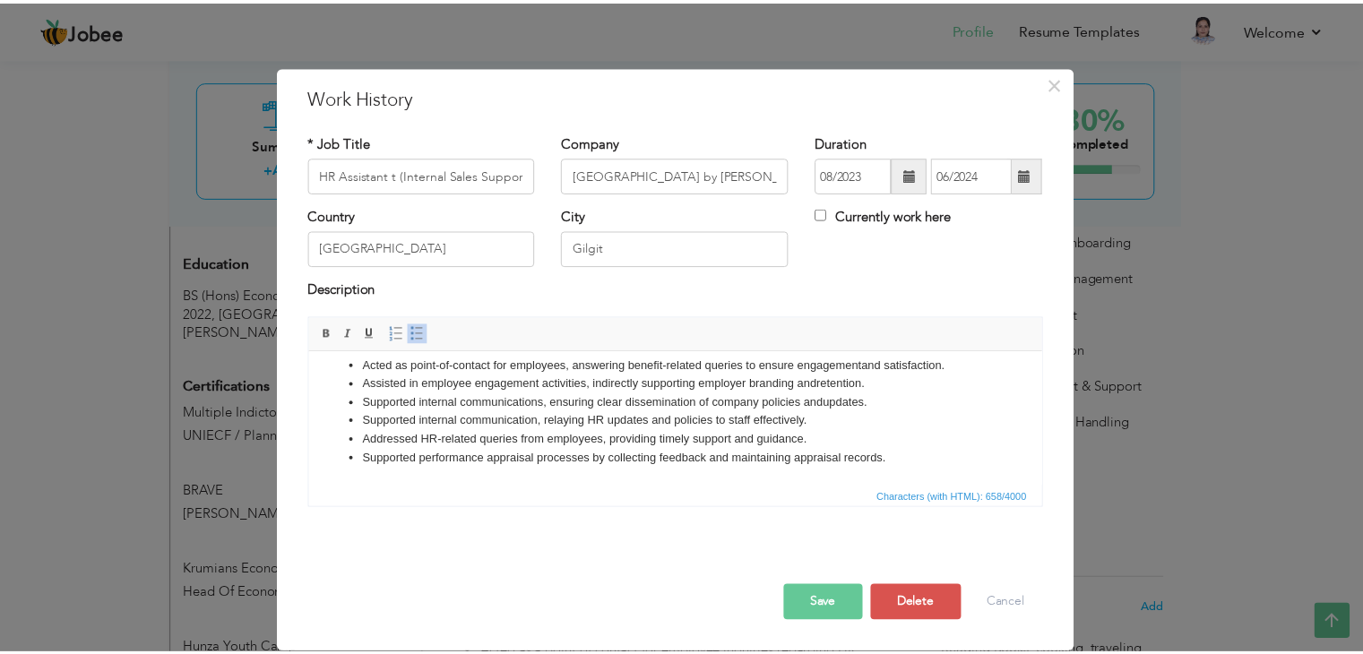
scroll to position [0, 0]
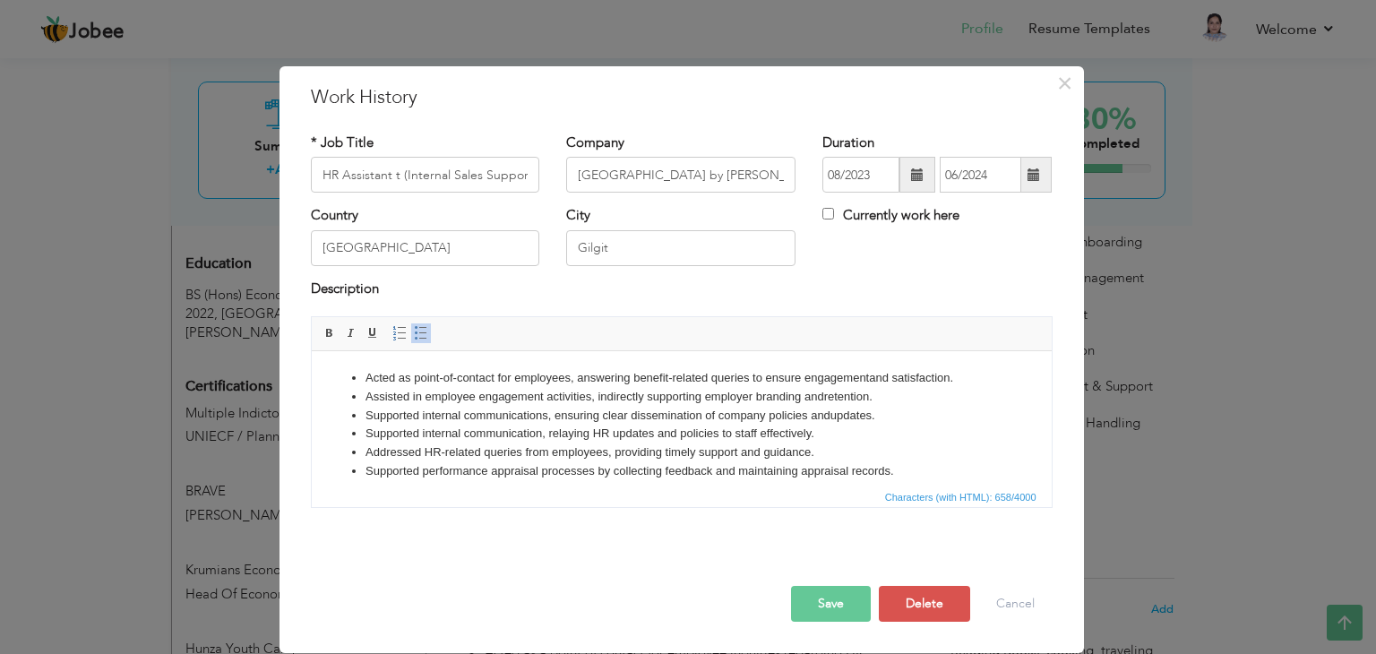
click at [811, 608] on button "Save" at bounding box center [831, 604] width 80 height 36
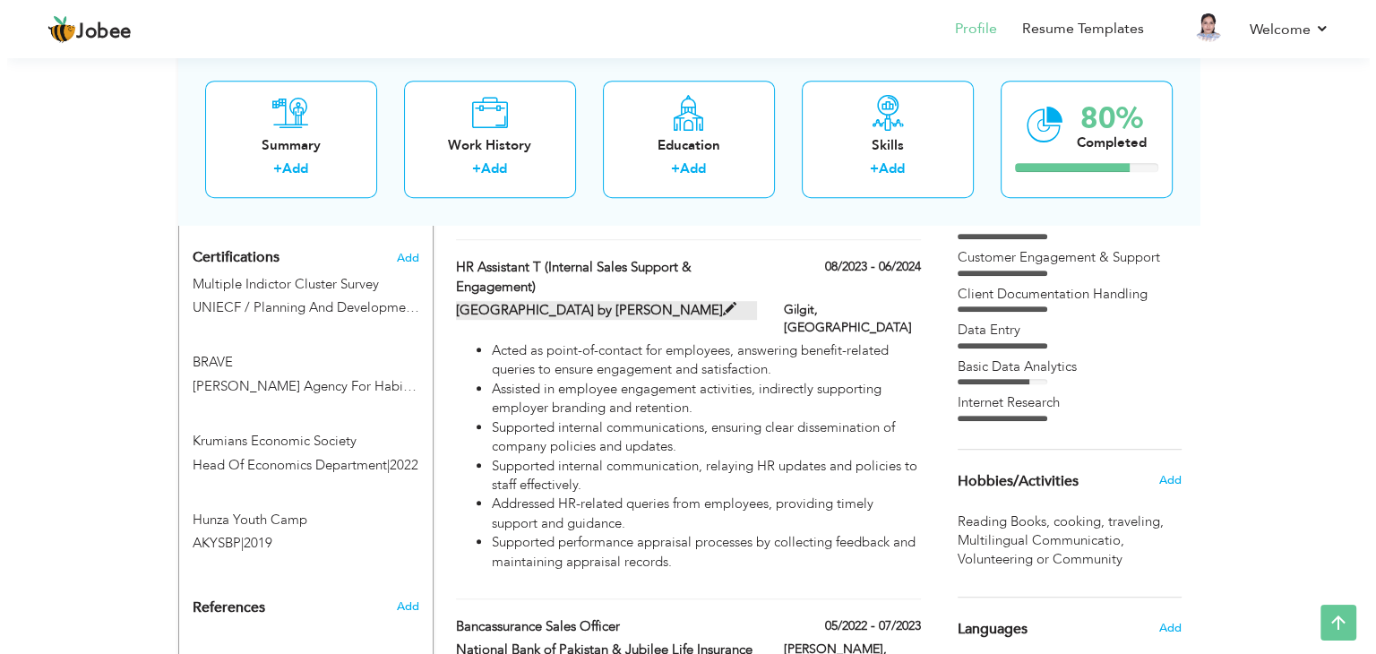
scroll to position [953, 0]
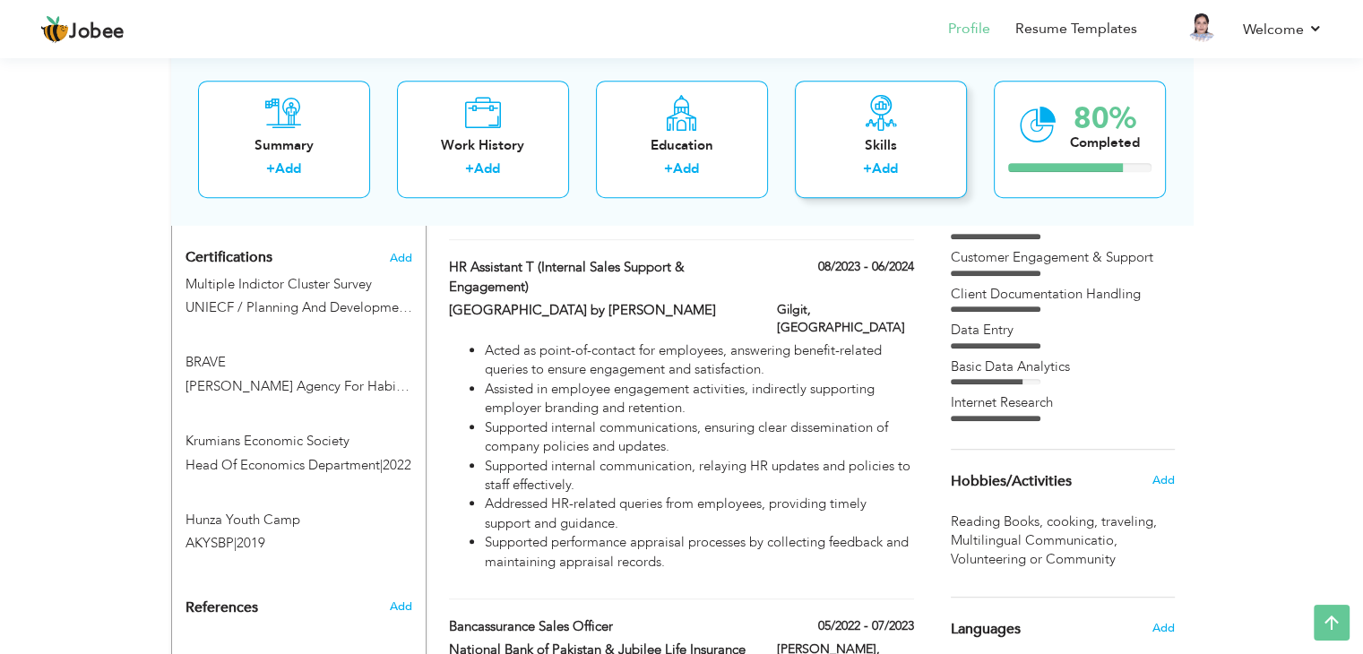
click at [874, 169] on link "Add" at bounding box center [885, 169] width 26 height 18
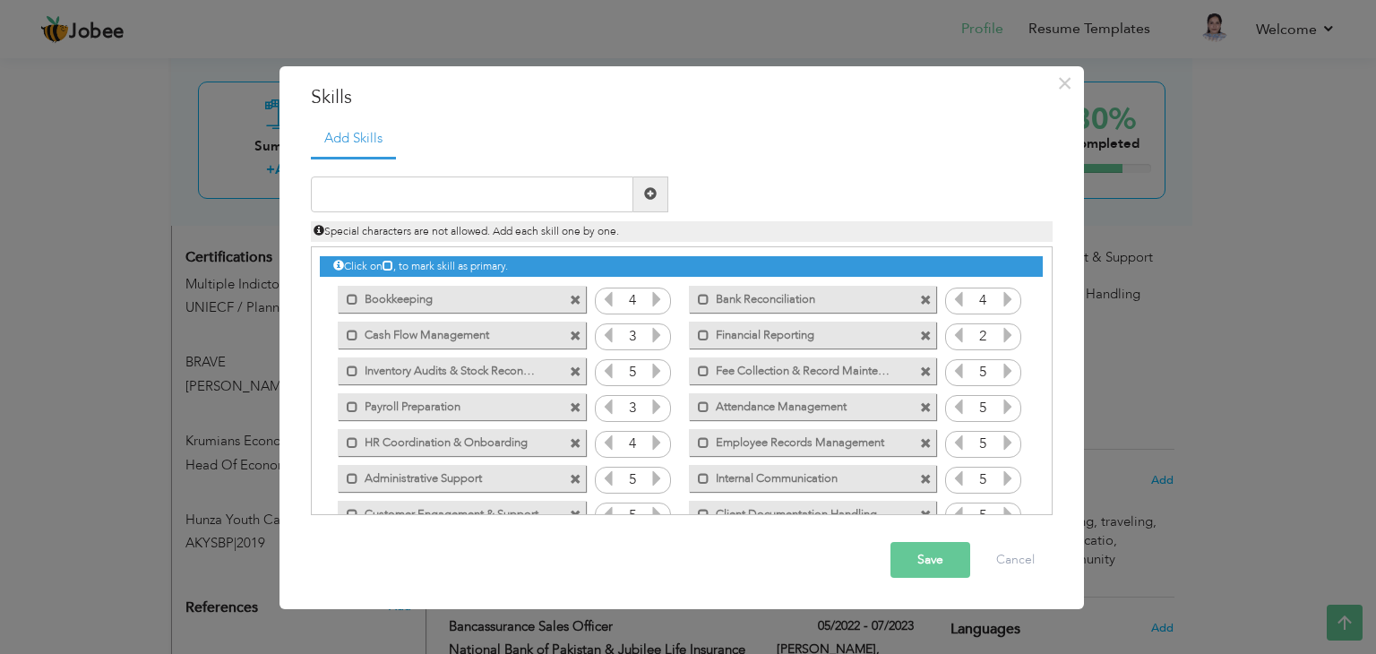
click at [573, 412] on span at bounding box center [576, 408] width 12 height 12
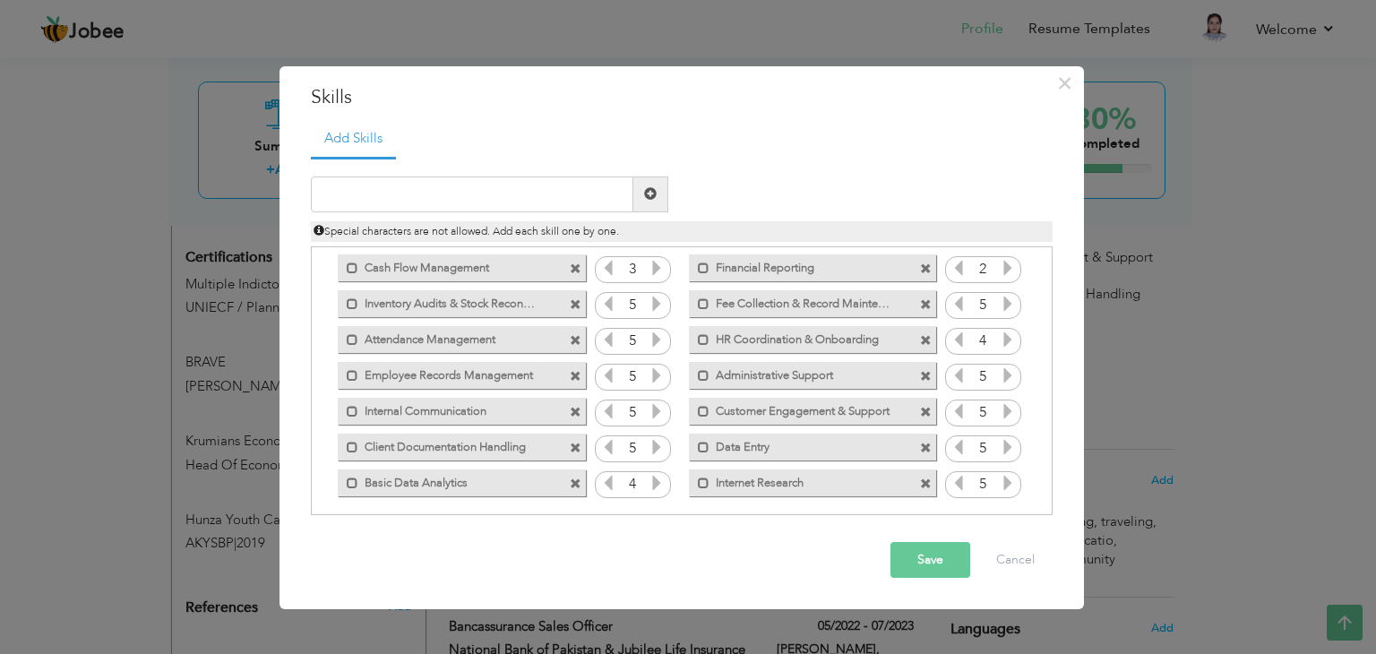
scroll to position [75, 0]
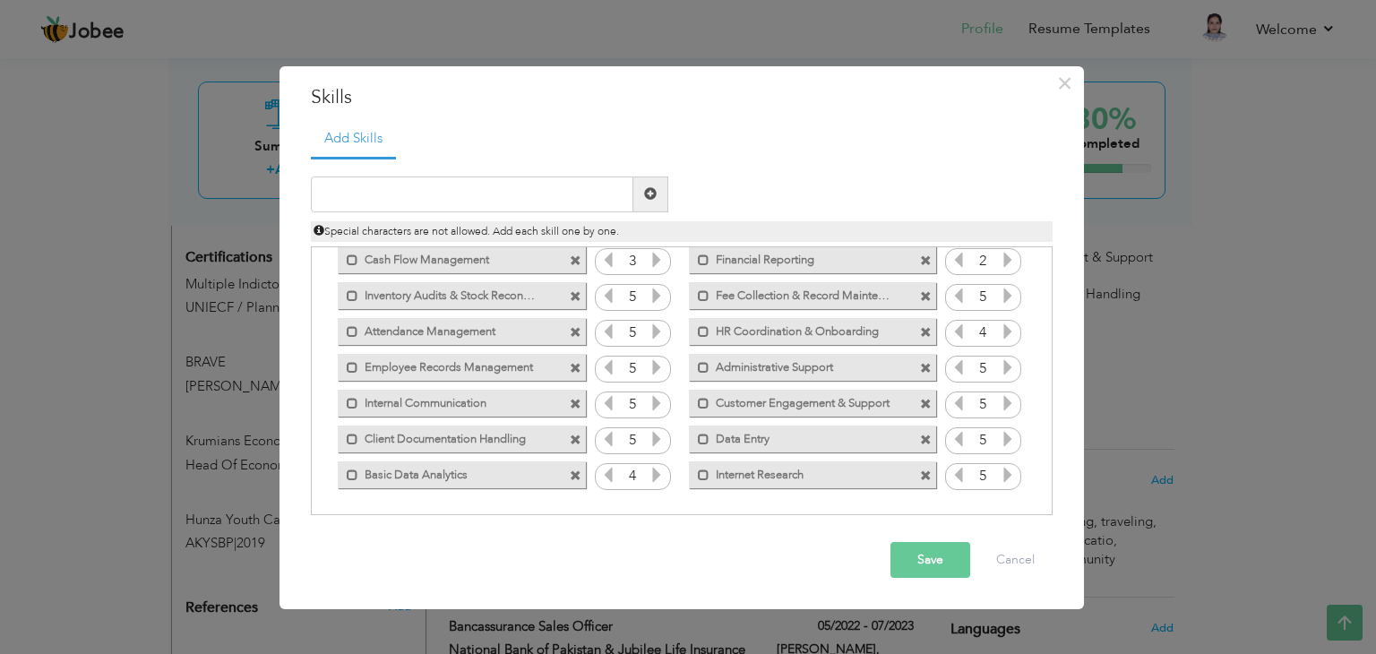
click at [923, 262] on span at bounding box center [926, 261] width 12 height 12
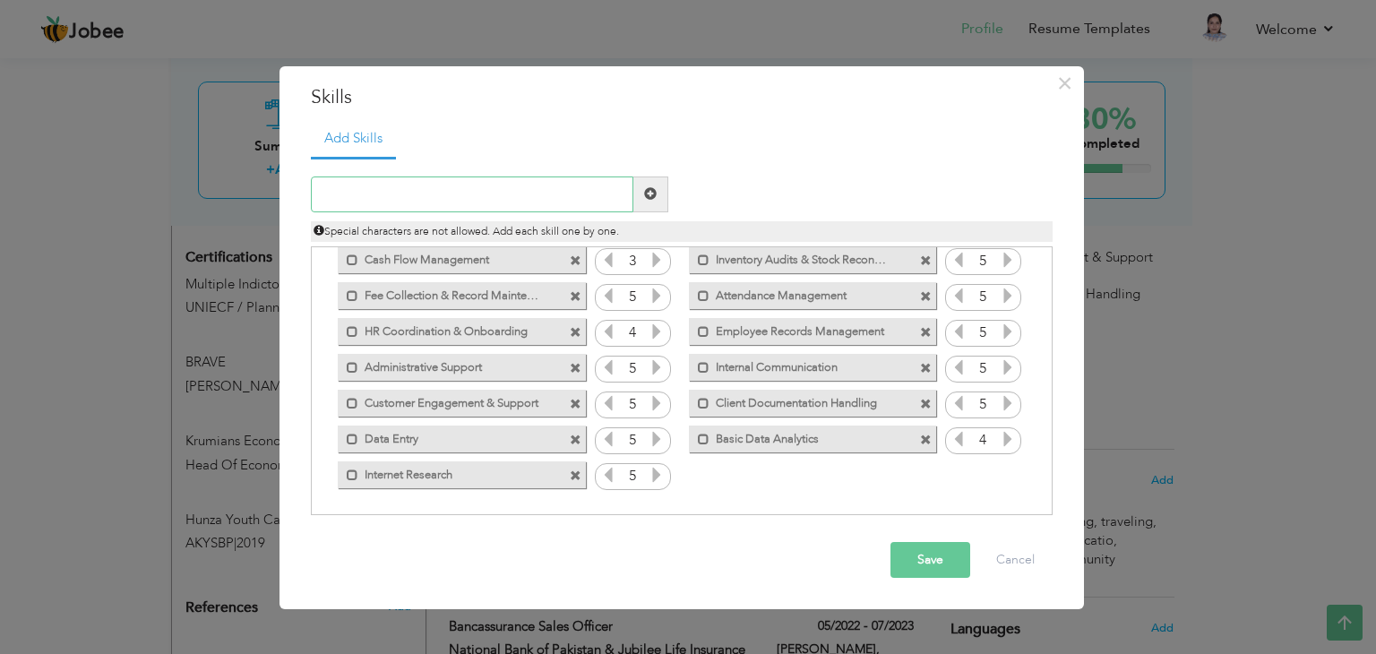
click at [495, 181] on input "text" at bounding box center [472, 195] width 323 height 36
click at [399, 177] on input "text" at bounding box center [472, 195] width 323 height 36
type input "CRM client documentation"
click at [638, 188] on span at bounding box center [651, 195] width 35 height 36
click at [552, 196] on input "text" at bounding box center [472, 195] width 323 height 36
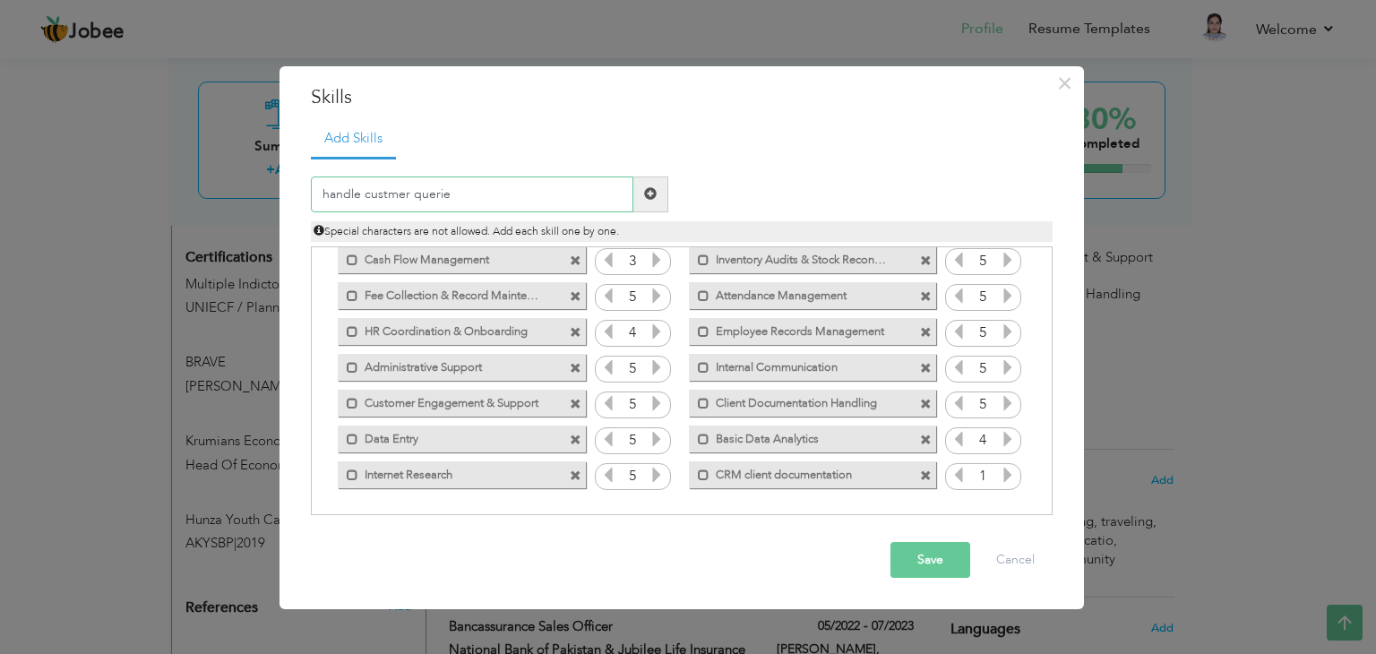
type input "handle custmer queries"
click at [937, 559] on button "Save" at bounding box center [931, 560] width 80 height 36
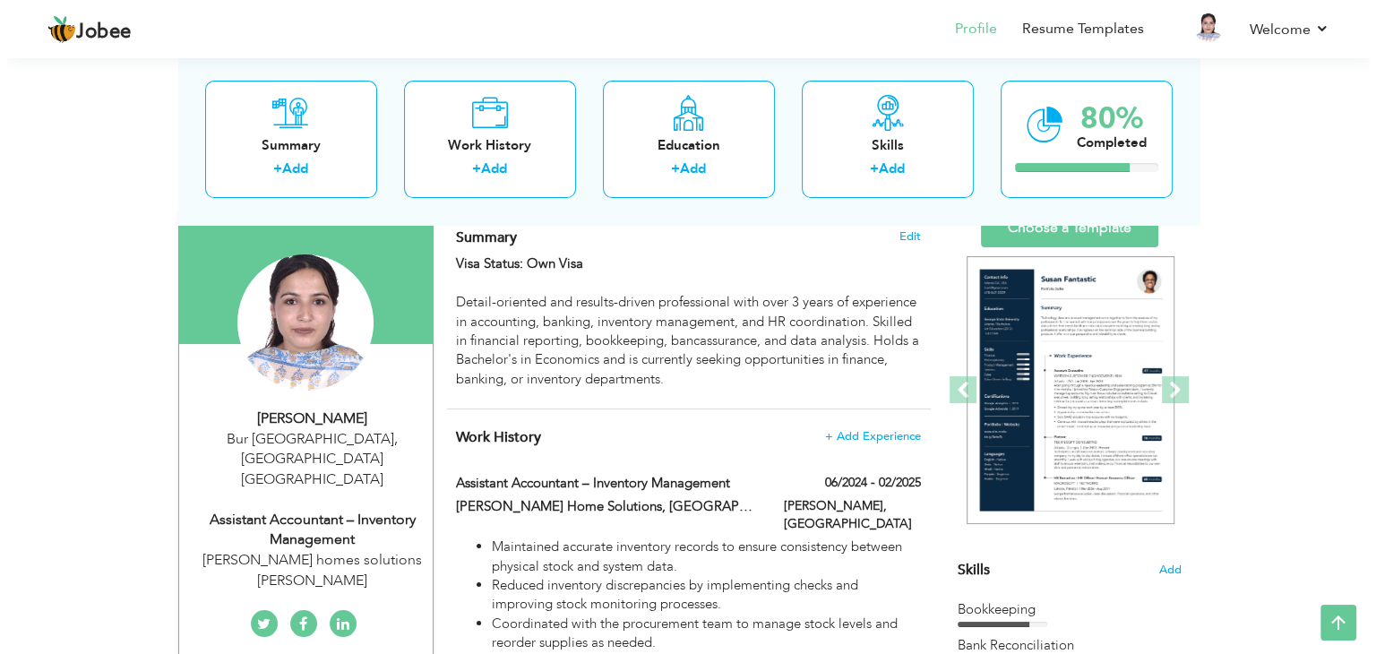
scroll to position [129, 0]
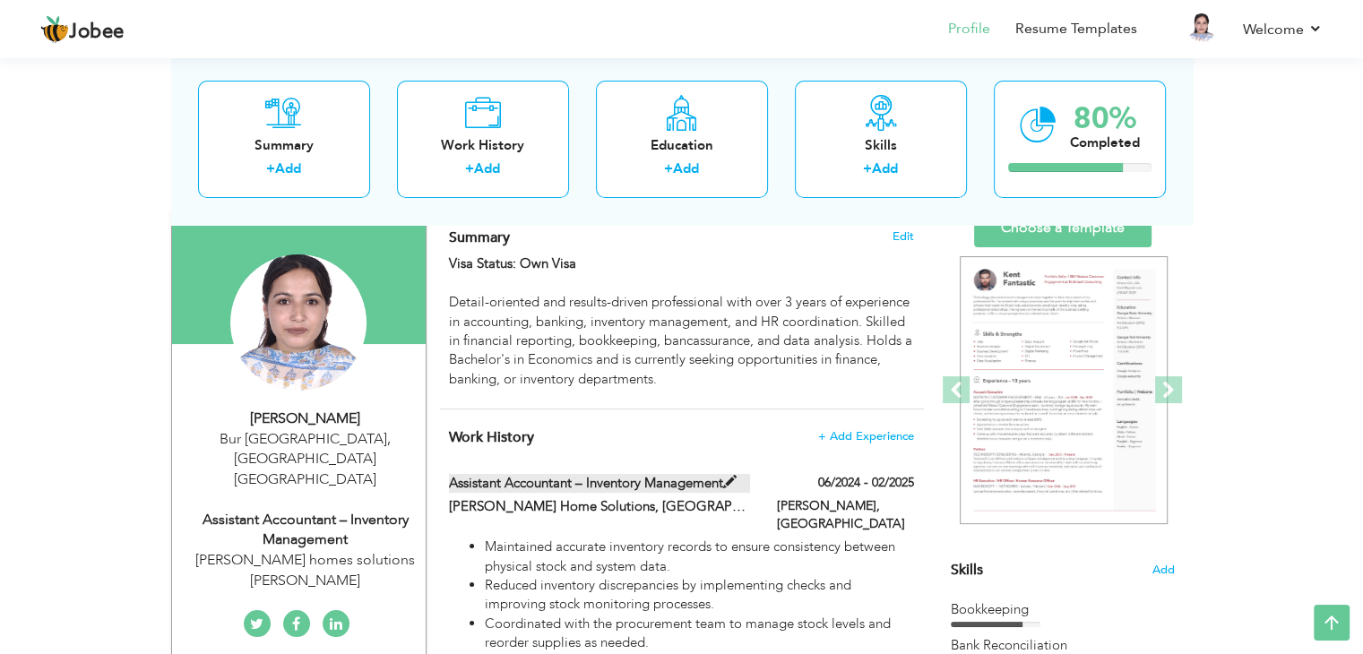
click at [700, 482] on label "Assistant Accountant – Inventory Management" at bounding box center [599, 483] width 301 height 19
type input "Assistant Accountant – Inventory Management"
type input "[PERSON_NAME] Home Solutions, [GEOGRAPHIC_DATA], [GEOGRAPHIC_DATA]"
type input "06/2024"
type input "02/2025"
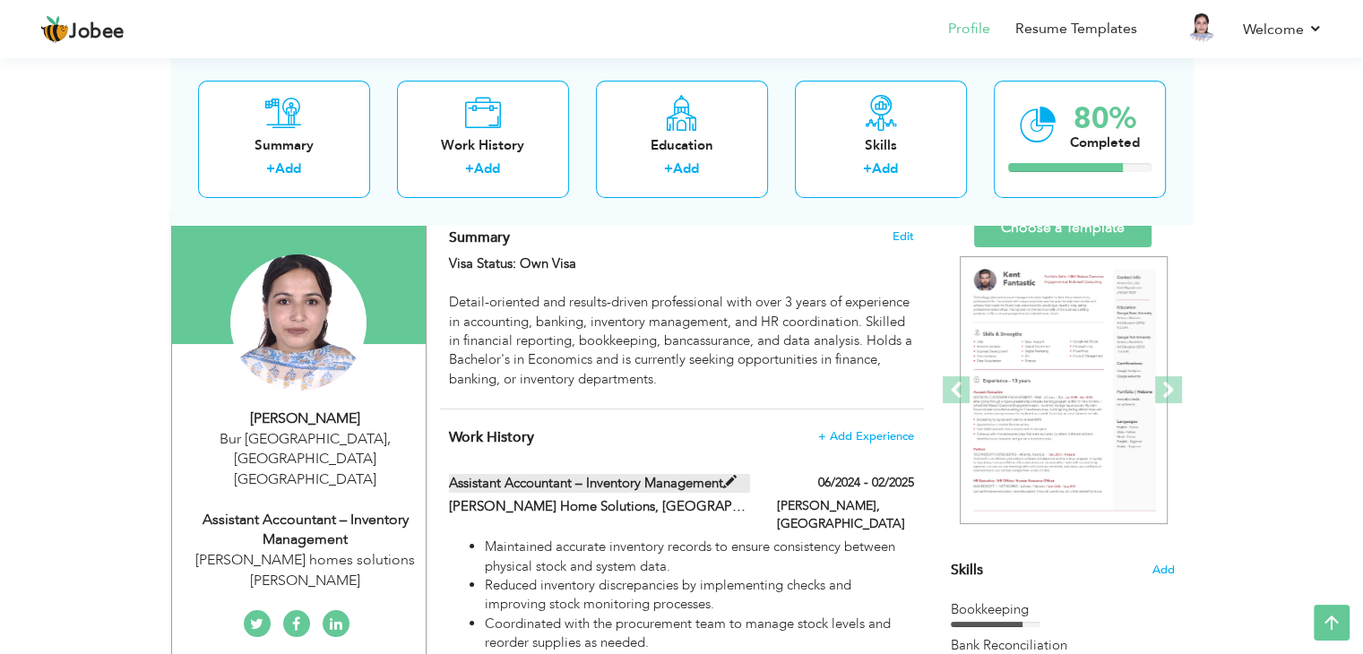
type input "[PERSON_NAME]"
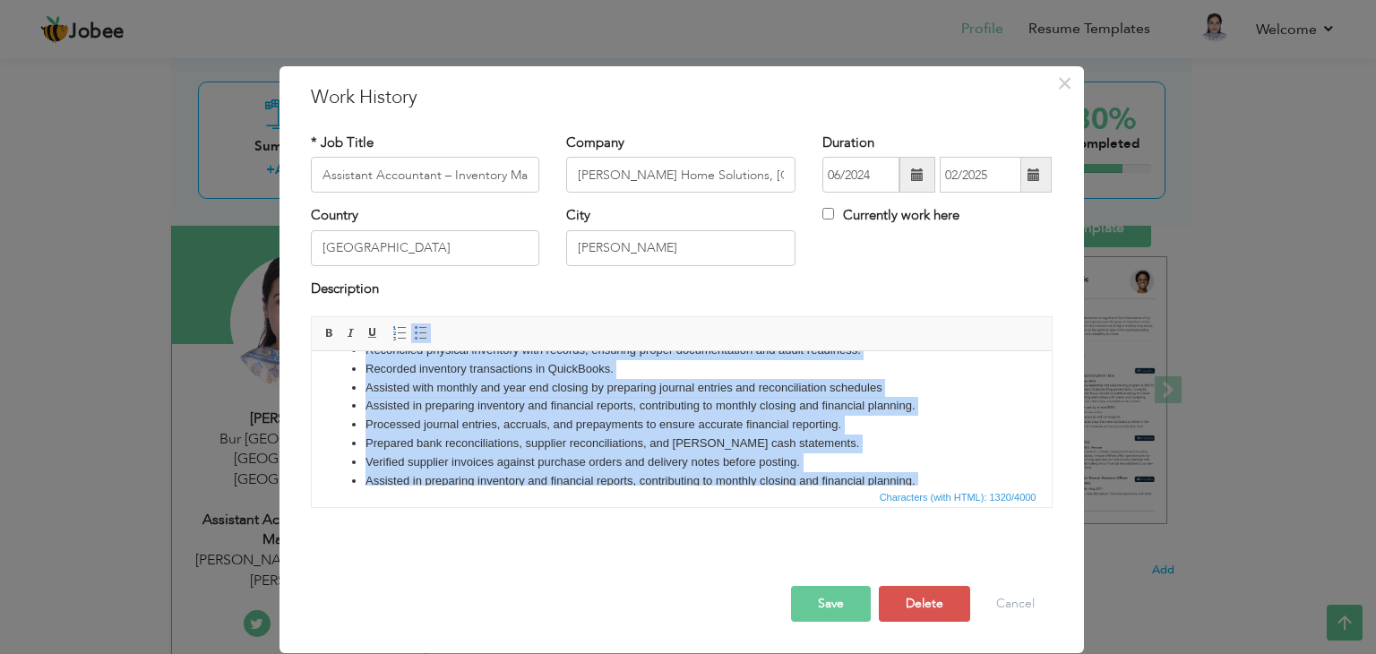
scroll to position [192, 0]
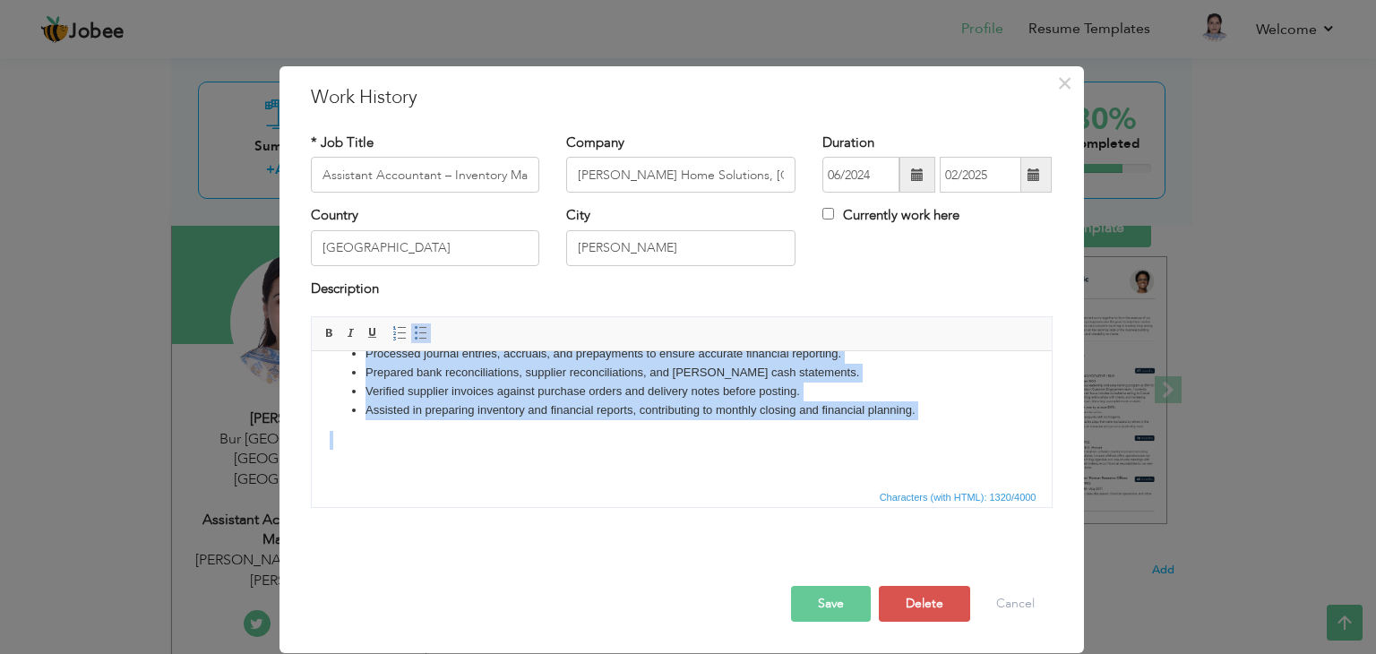
drag, startPoint x: 363, startPoint y: 372, endPoint x: 608, endPoint y: 481, distance: 268.0
click at [608, 481] on html "Maintained accurate inventory records to ensure consistency between physical st…" at bounding box center [681, 323] width 740 height 327
drag, startPoint x: 495, startPoint y: 410, endPoint x: 316, endPoint y: 361, distance: 184.8
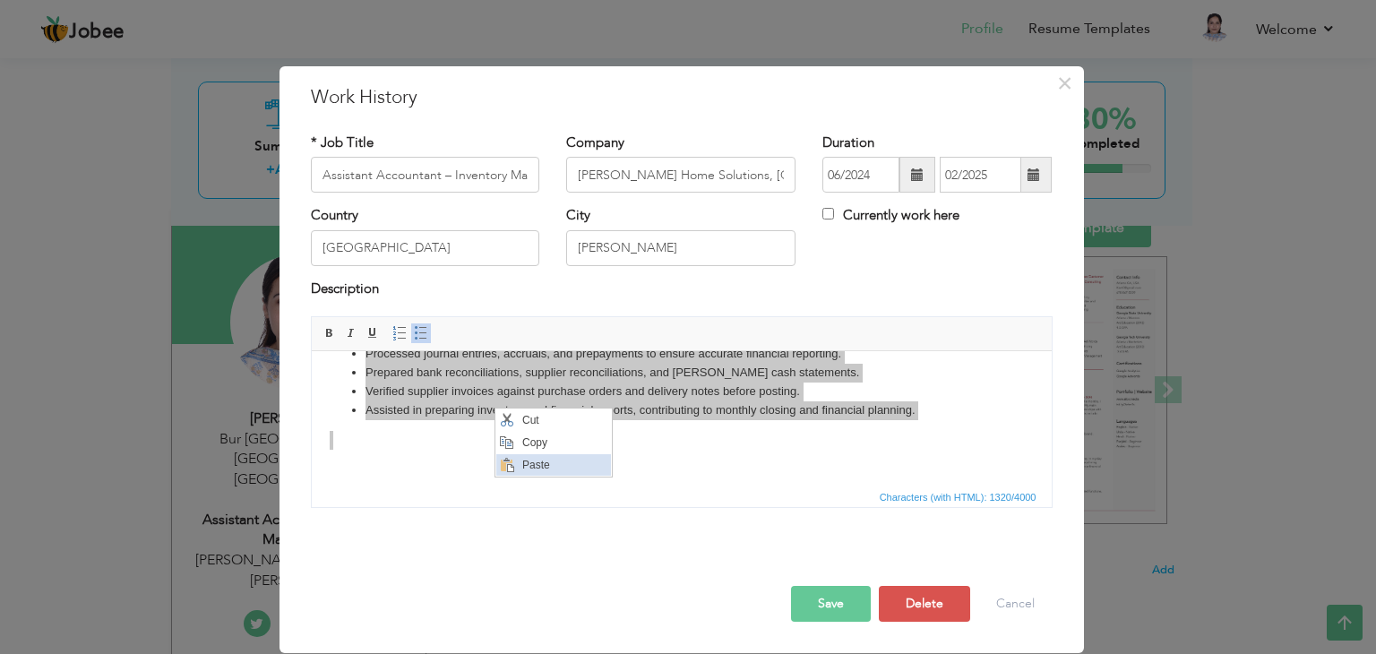
click at [522, 465] on span "Paste" at bounding box center [564, 465] width 93 height 22
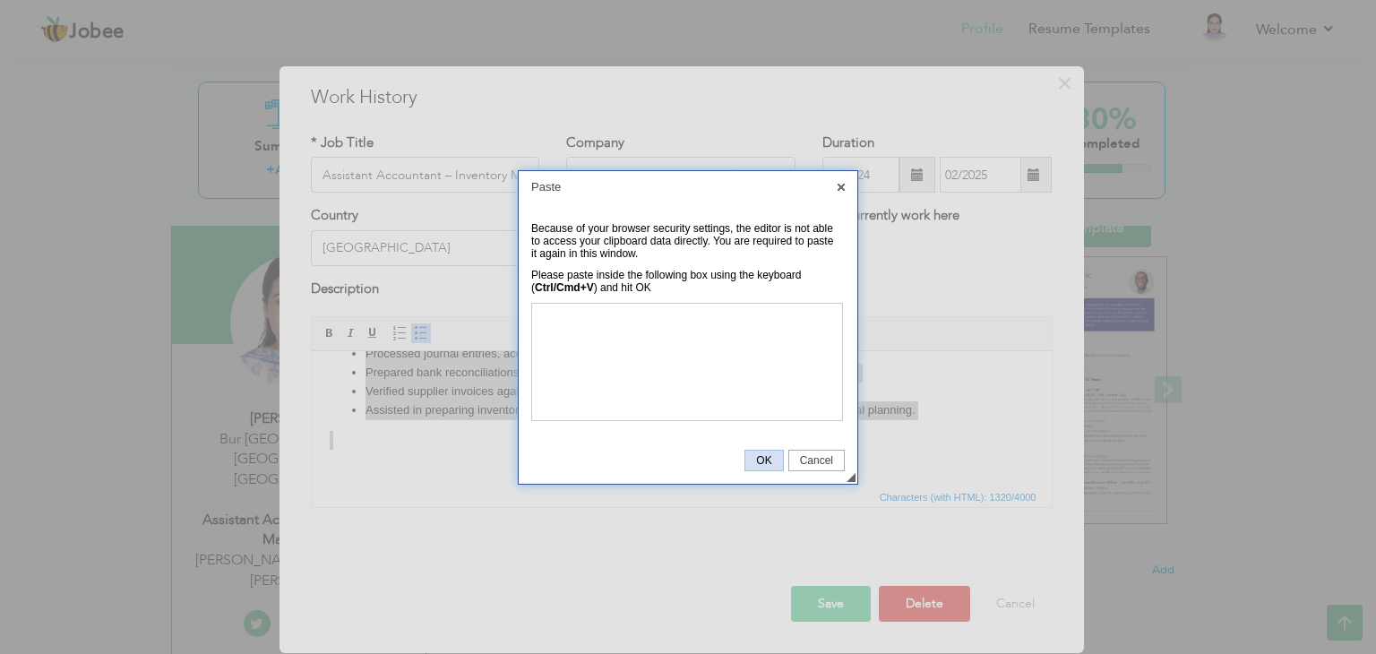
click at [761, 460] on span "OK" at bounding box center [764, 460] width 37 height 13
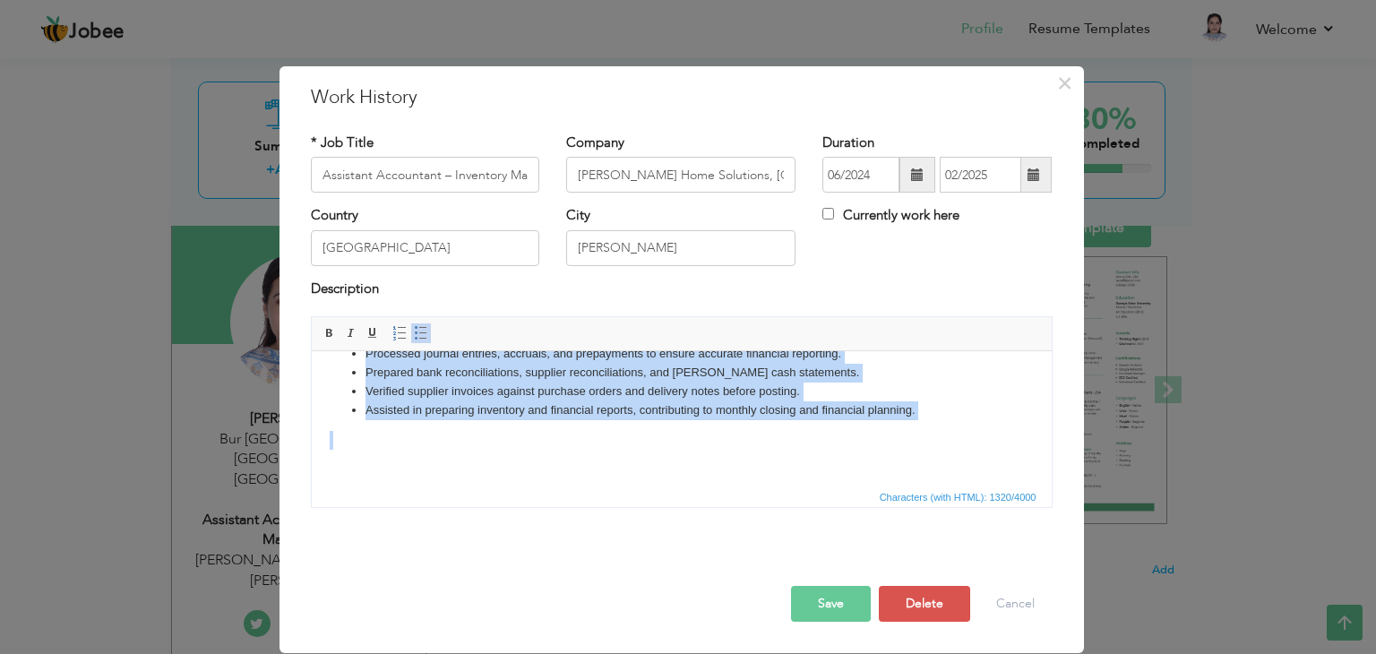
click at [927, 405] on li "Assisted in preparing inventory and financial reports, contributing to monthly …" at bounding box center [681, 410] width 633 height 19
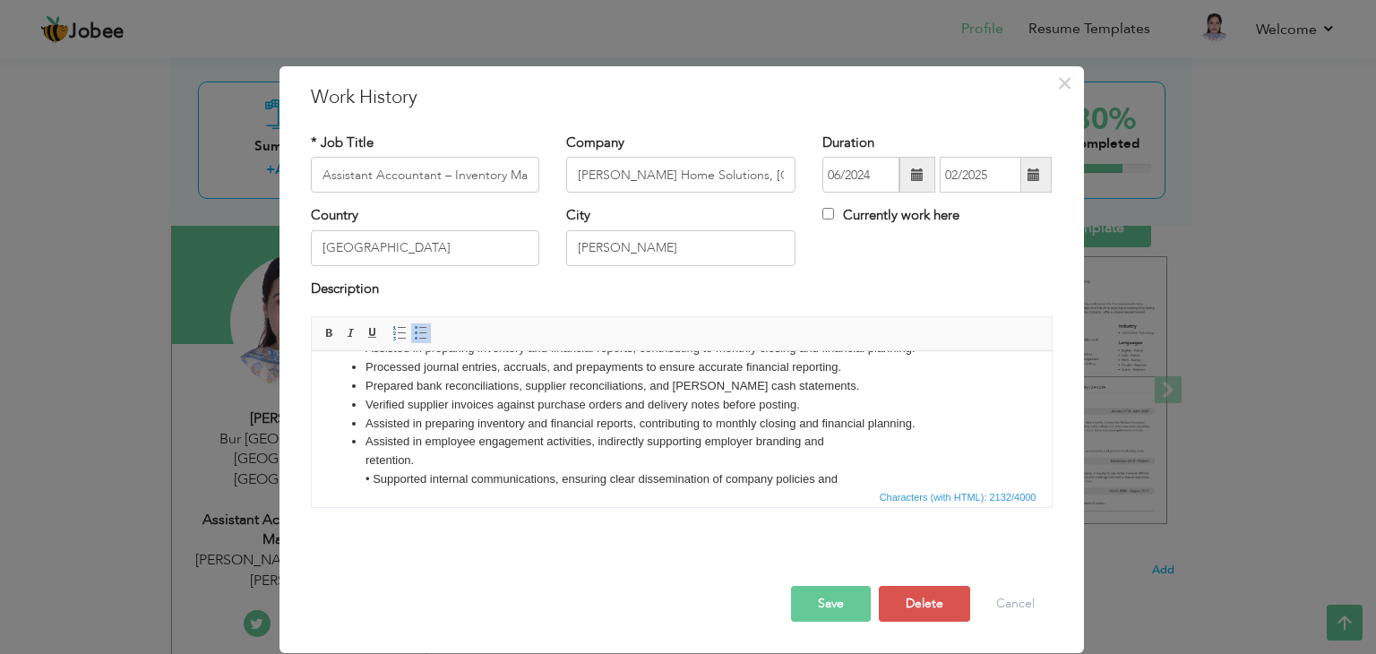
scroll to position [168, 0]
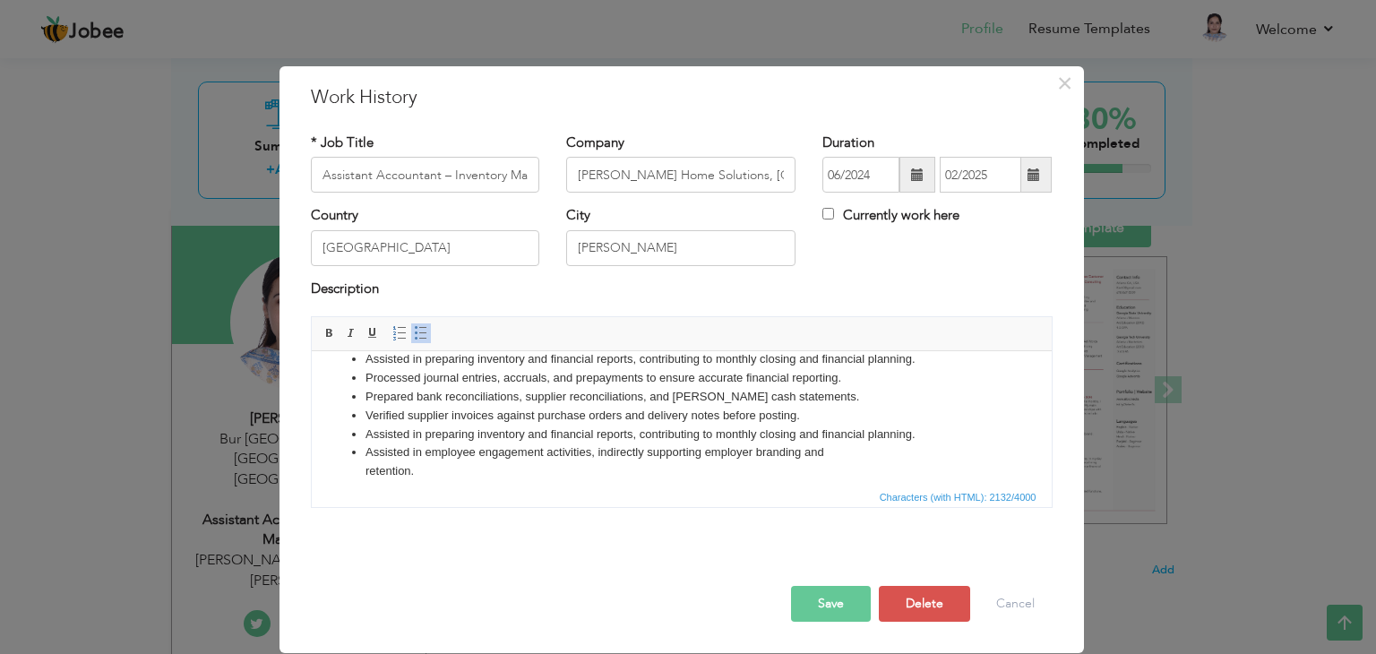
click at [922, 437] on li "Assisted in preparing inventory and financial reports, contributing to monthly …" at bounding box center [681, 435] width 633 height 19
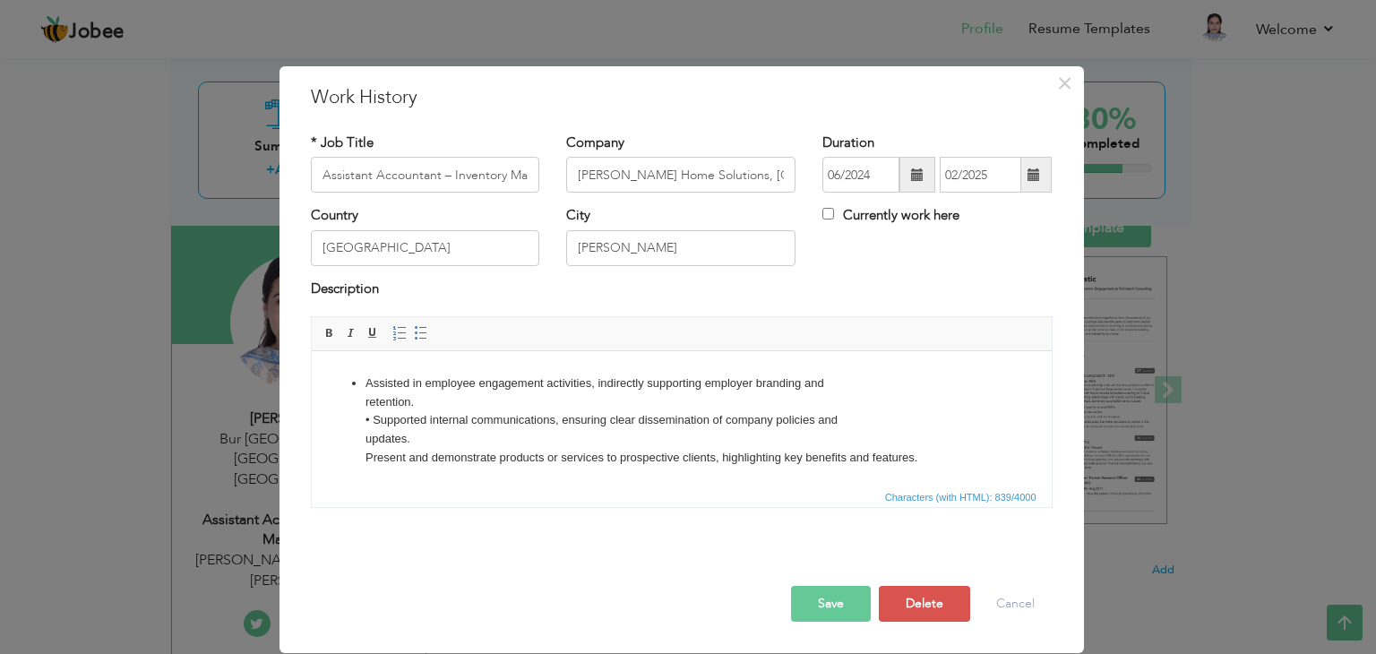
scroll to position [0, 0]
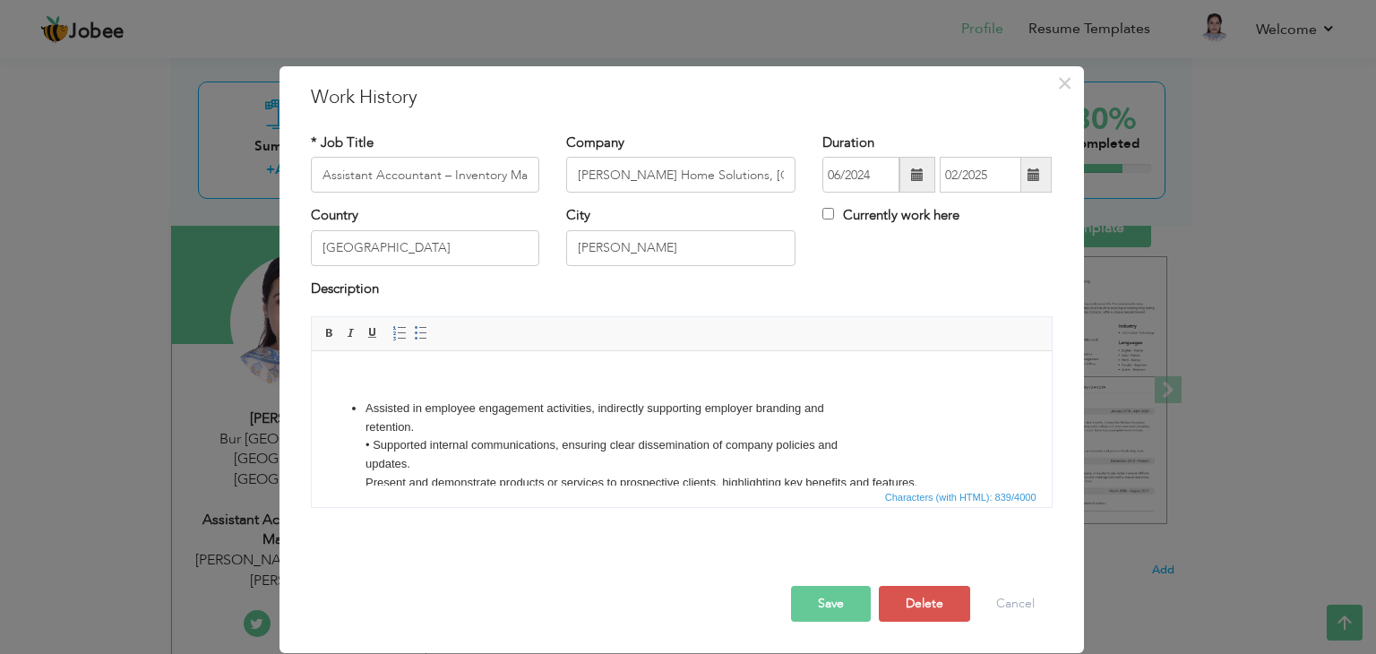
click ul "Assisted in employee engagement activities, indirectly supporting employer bran…"
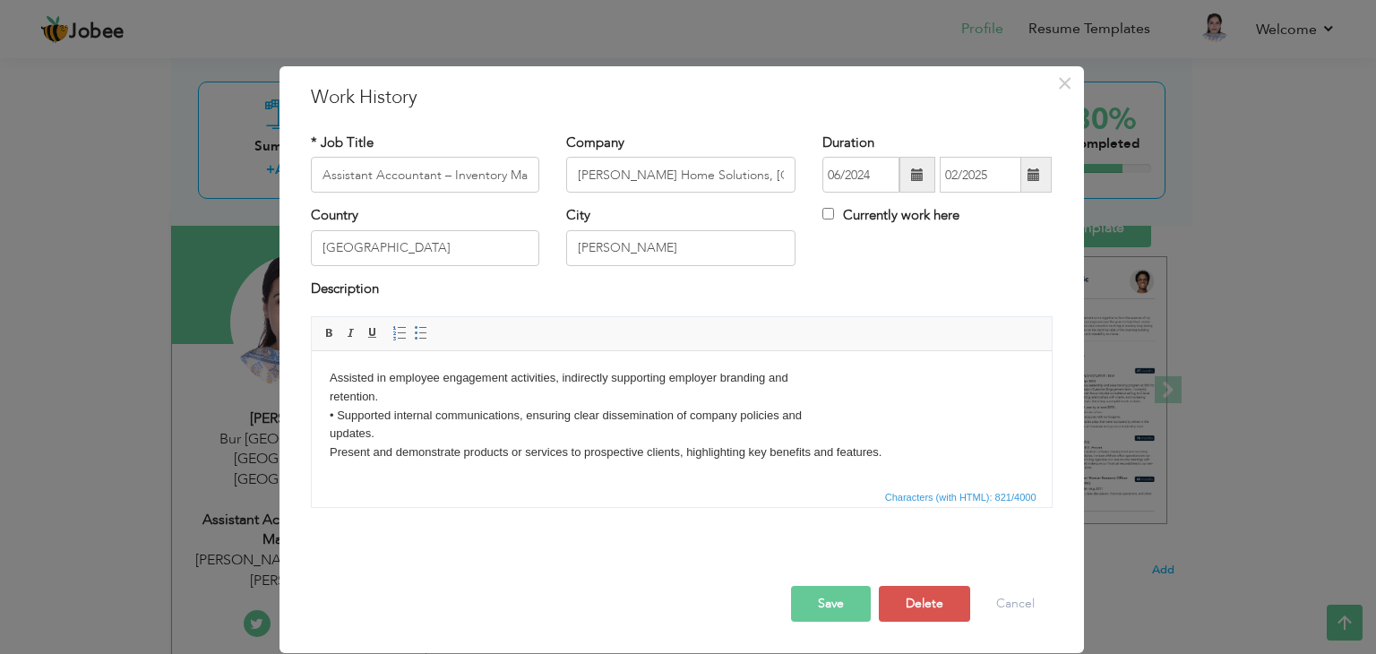
click at [341, 414] on body "Assisted in employee engagement activities, indirectly supporting employer bran…" at bounding box center [681, 518] width 704 height 298
click at [337, 416] on body "Assisted in employee engagement activities, indirectly supporting employer bran…" at bounding box center [681, 518] width 704 height 298
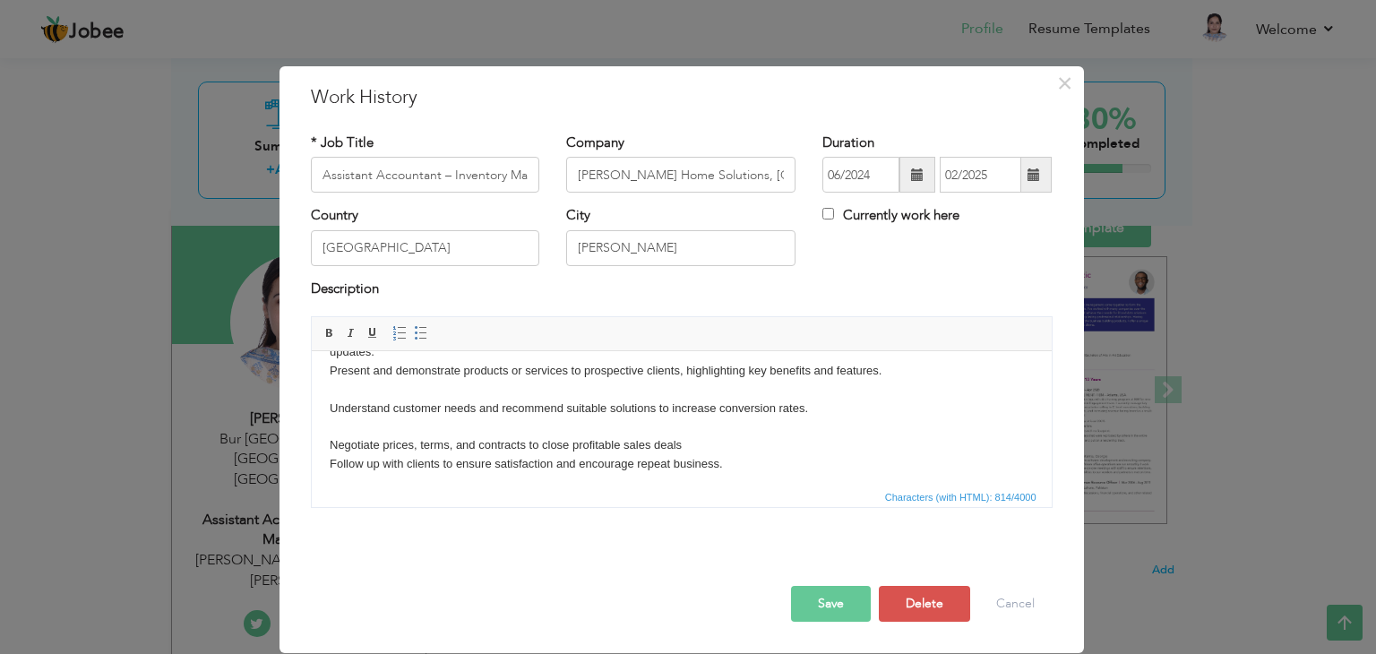
scroll to position [82, 0]
click at [323, 410] on html "Assisted in employee engagement activities, indirectly supporting employer bran…" at bounding box center [681, 436] width 740 height 334
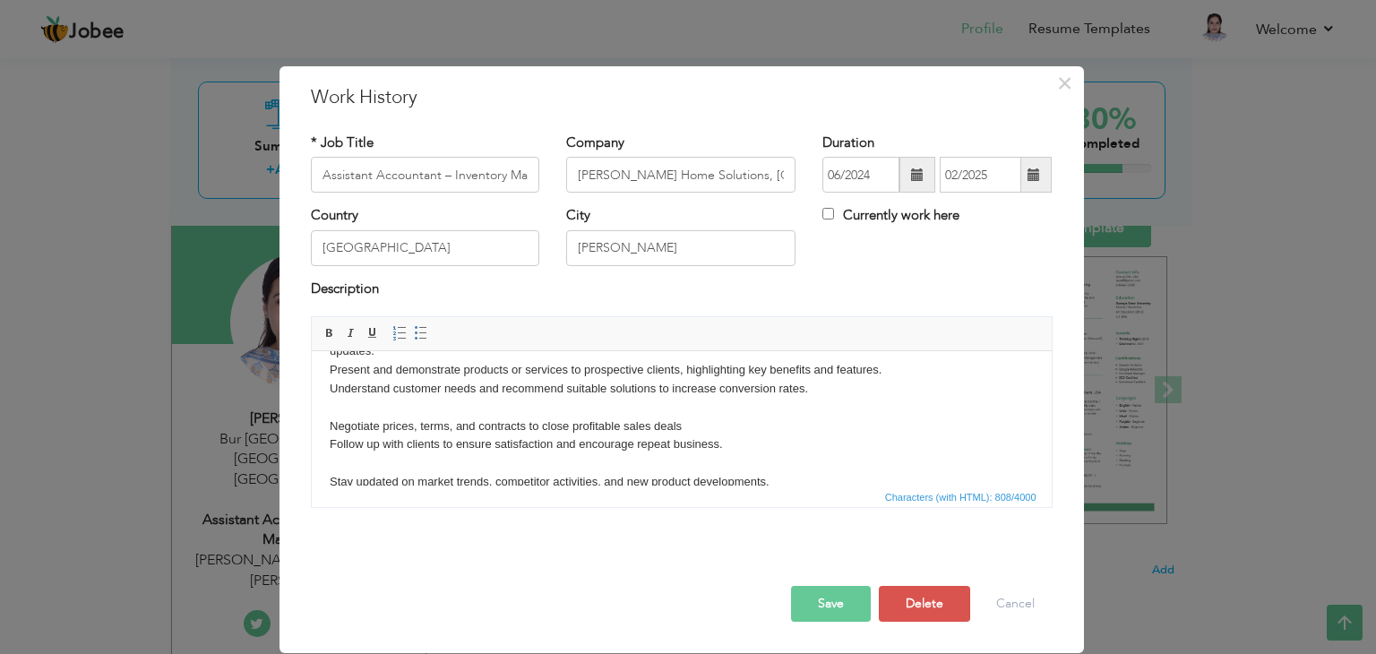
click at [330, 427] on body "Assisted in employee engagement activities, indirectly supporting employer bran…" at bounding box center [681, 427] width 704 height 280
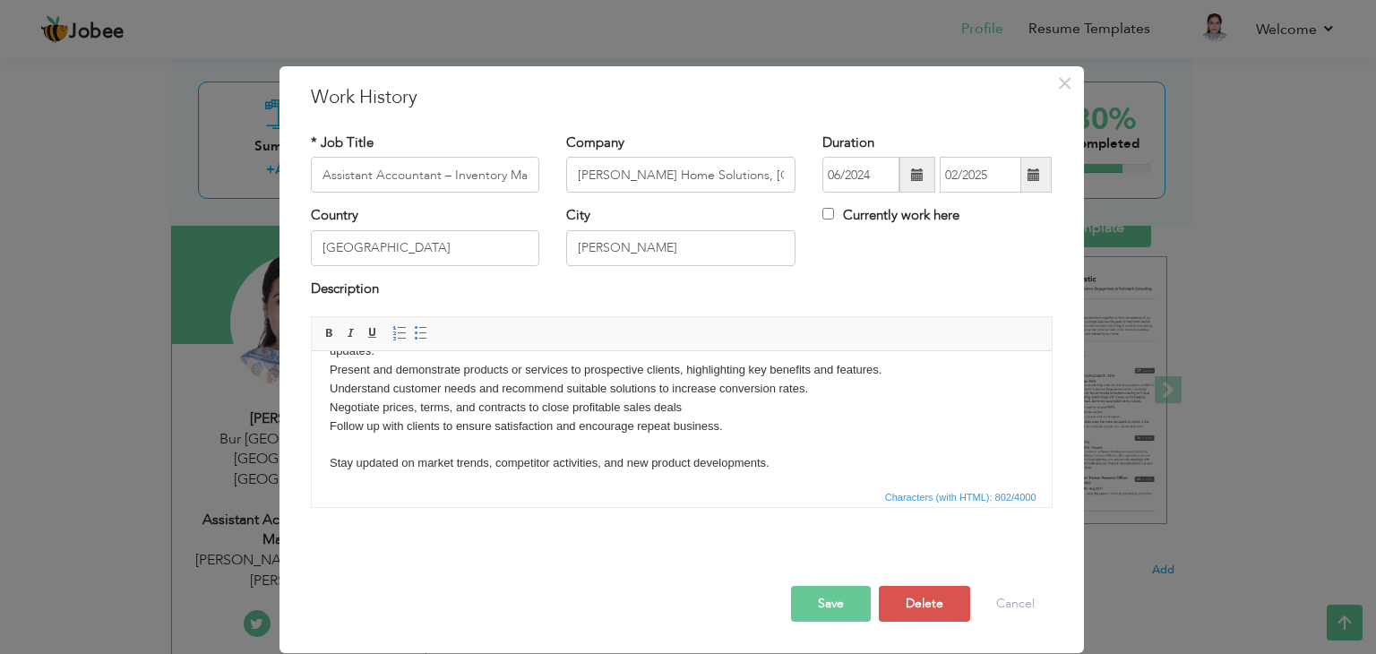
click at [327, 466] on html "Assisted in employee engagement activities, indirectly supporting employer bran…" at bounding box center [681, 417] width 740 height 297
click at [327, 462] on html "Assisted in employee engagement activities, indirectly supporting employer bran…" at bounding box center [681, 417] width 740 height 297
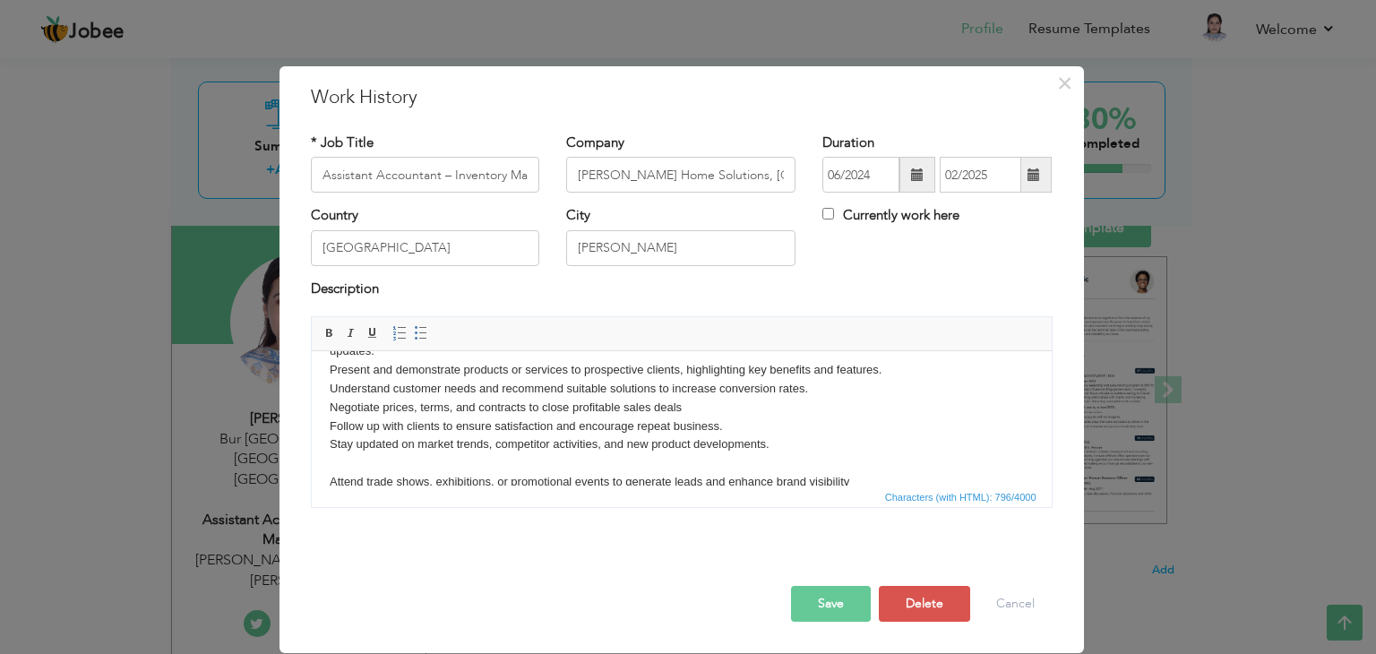
click at [327, 480] on html "Assisted in employee engagement activities, indirectly supporting employer bran…" at bounding box center [681, 408] width 740 height 278
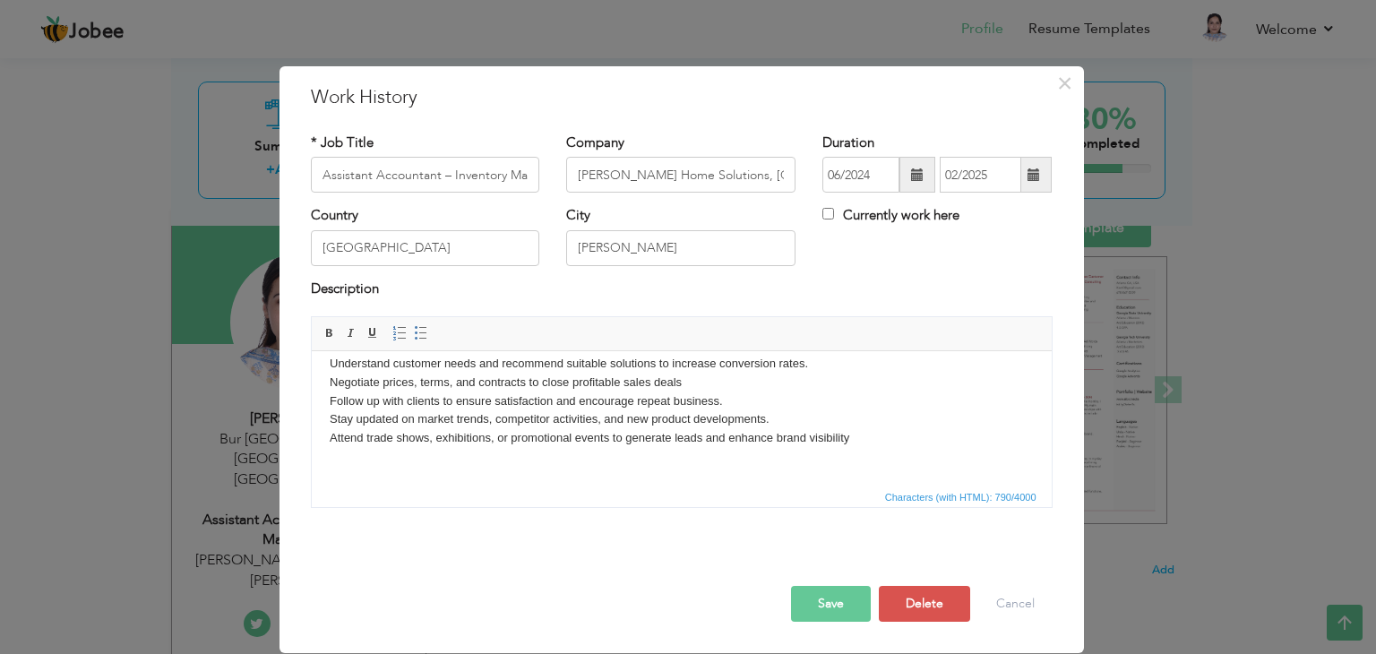
scroll to position [125, 0]
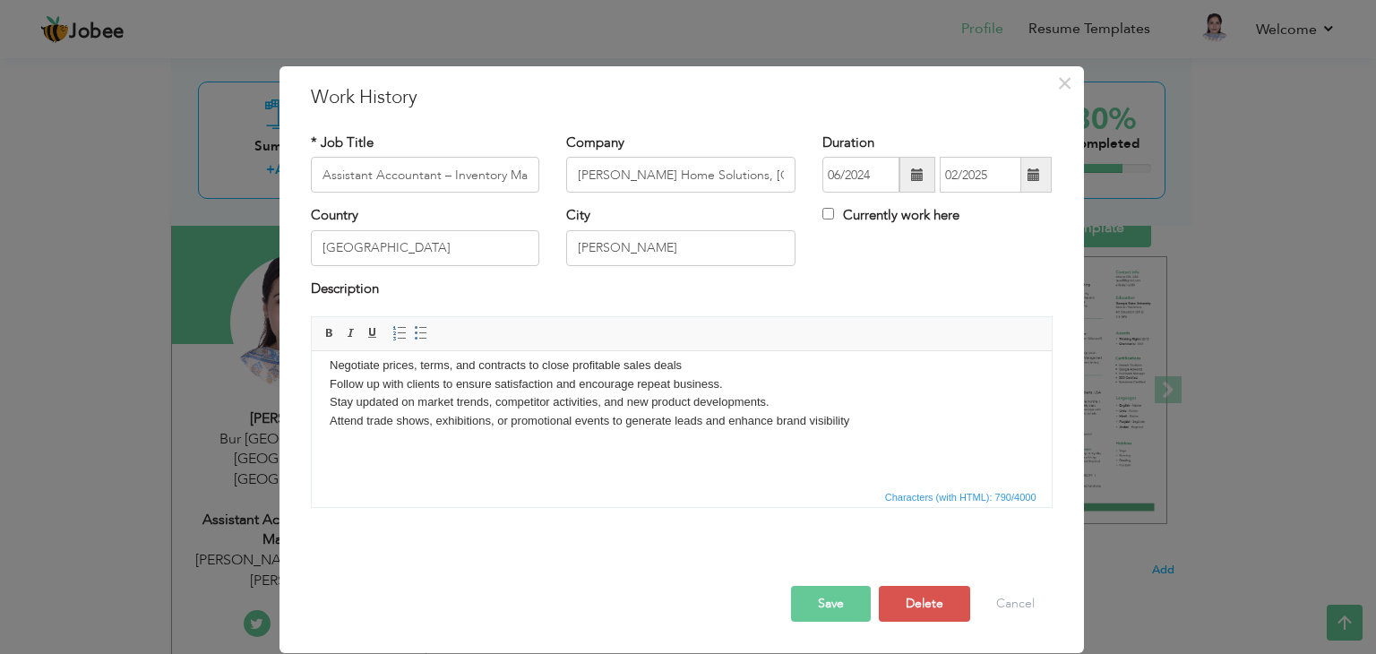
click at [516, 168] on input "Assistant Accountant – Inventory Management" at bounding box center [425, 175] width 229 height 36
click at [417, 177] on input "anagement" at bounding box center [425, 175] width 229 height 36
type input "a"
click at [348, 167] on input "text" at bounding box center [425, 175] width 229 height 36
paste input "Sales Representative"
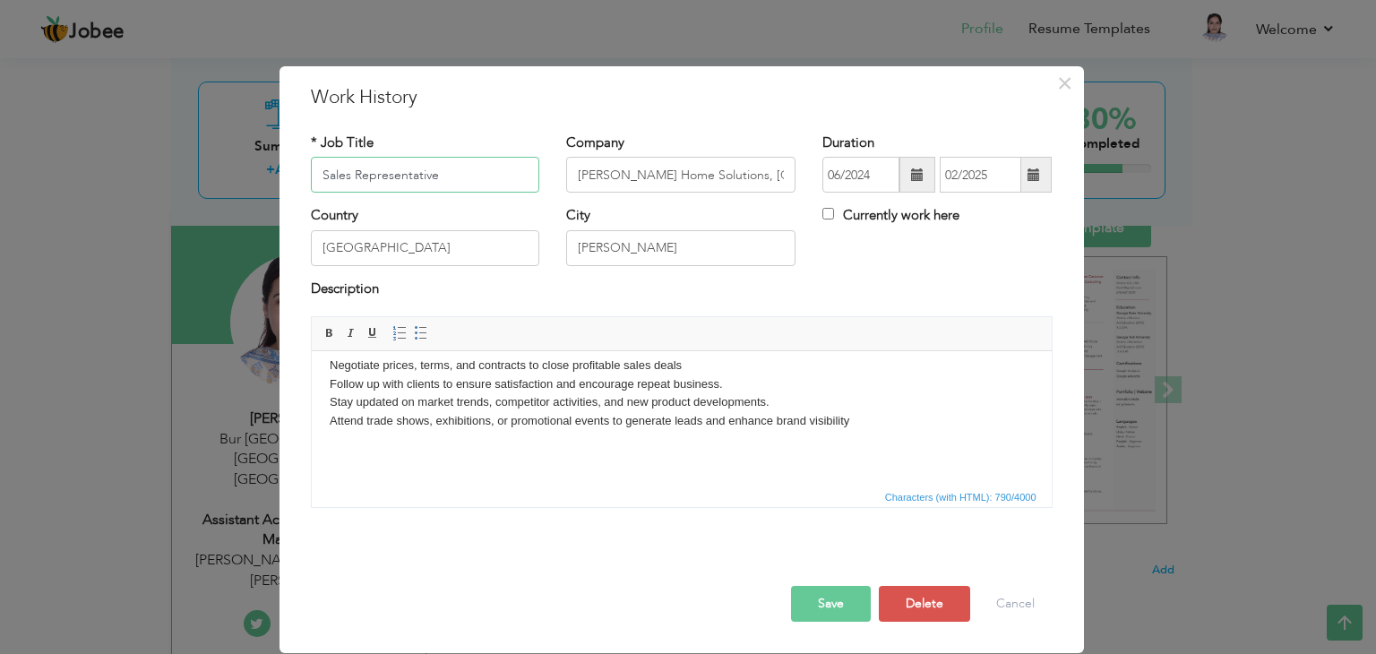
type input "Sales Representative"
click at [822, 603] on button "Save" at bounding box center [831, 604] width 80 height 36
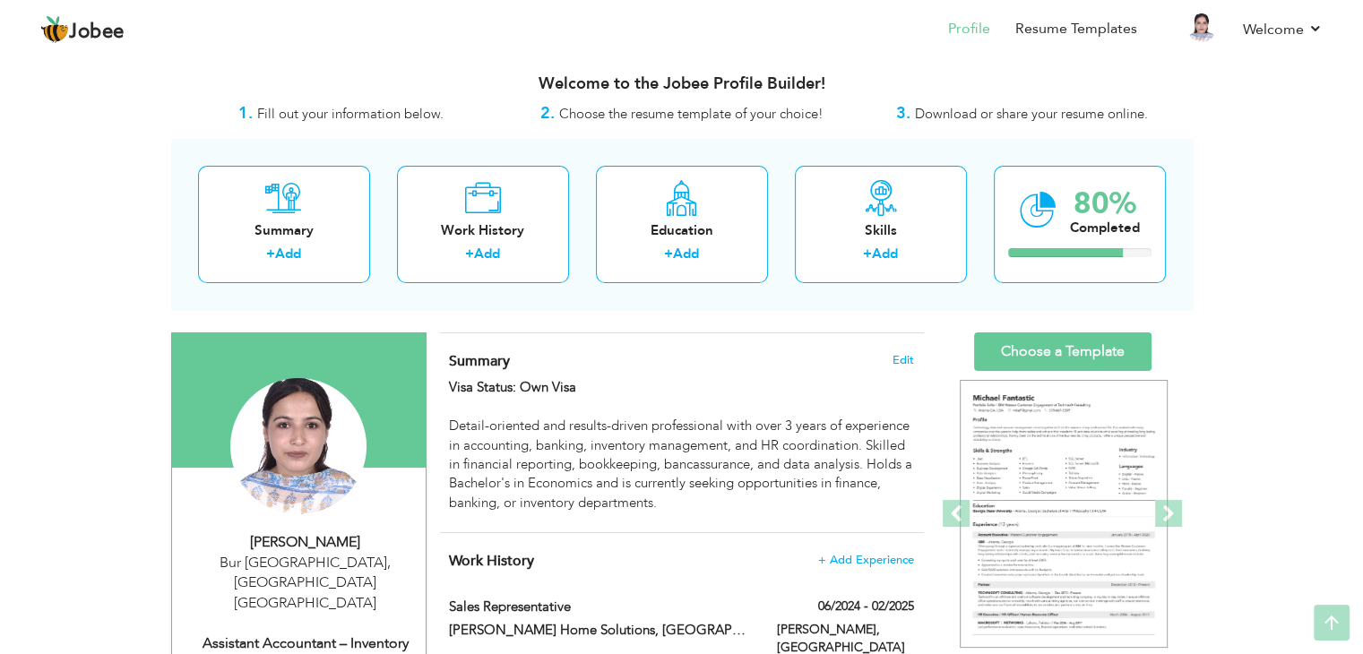
scroll to position [0, 0]
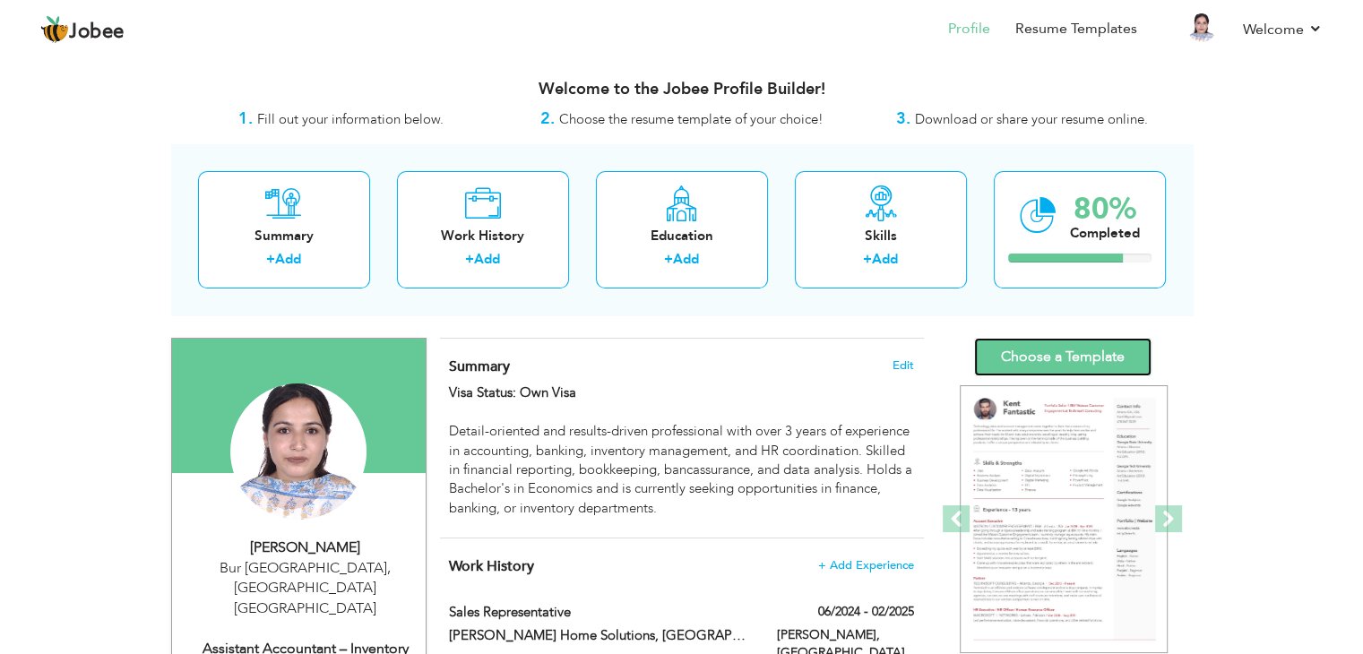
click at [1018, 353] on link "Choose a Template" at bounding box center [1062, 357] width 177 height 39
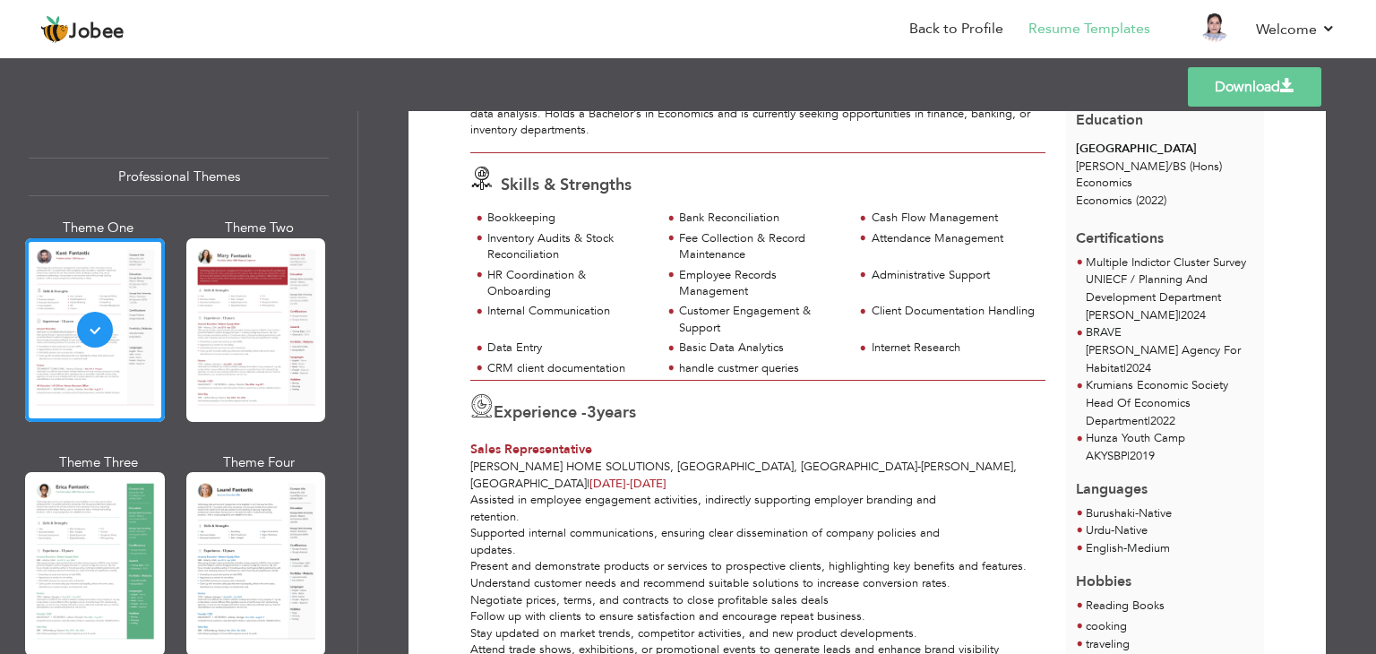
scroll to position [249, 0]
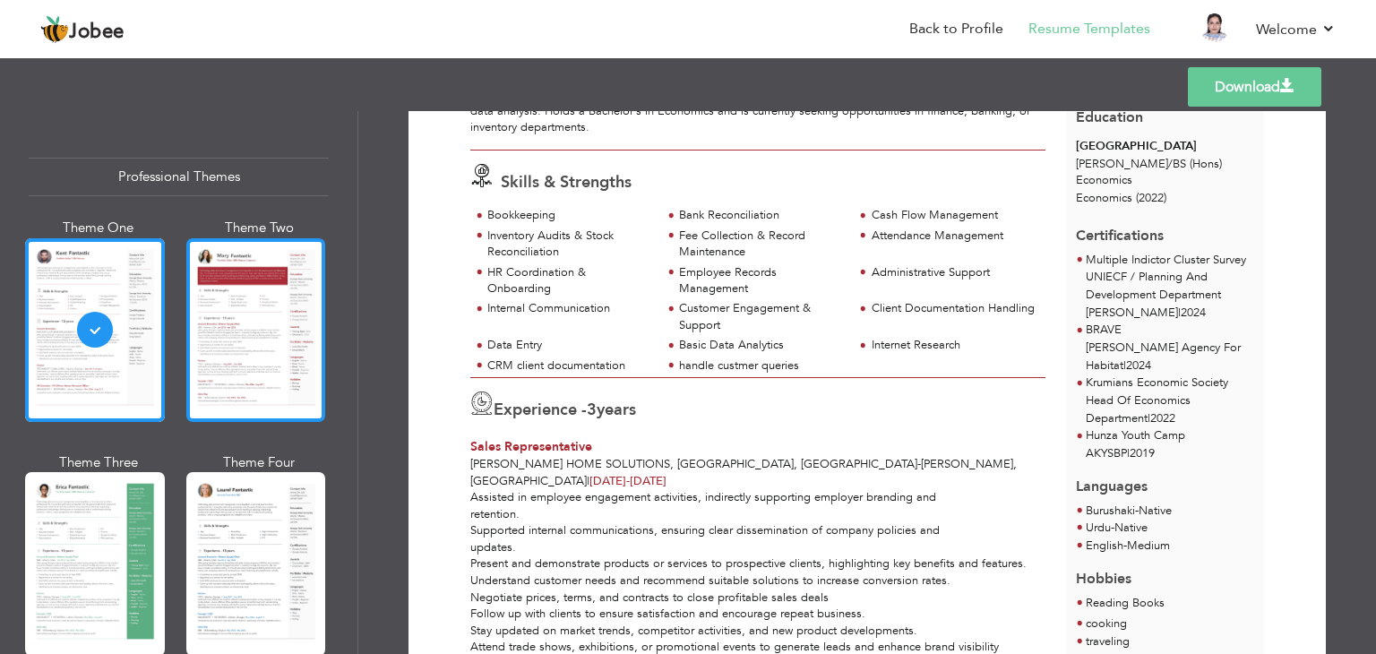
click at [231, 338] on div at bounding box center [256, 330] width 140 height 184
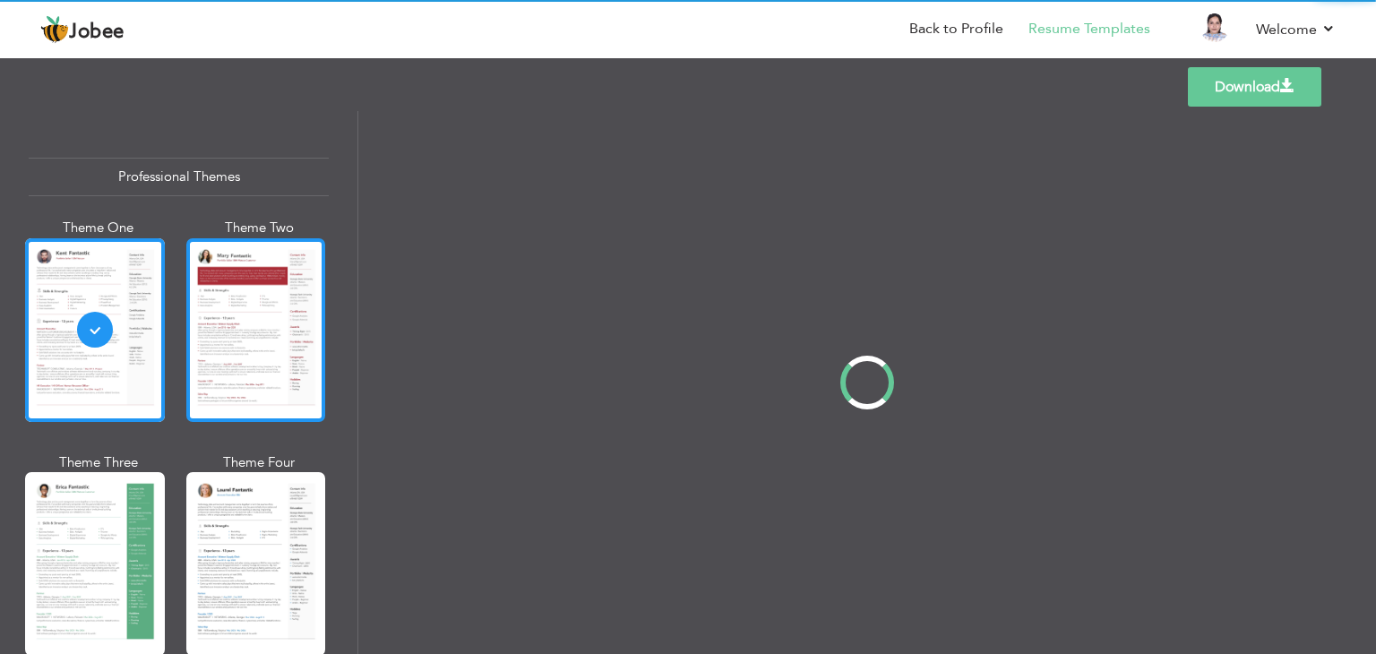
scroll to position [0, 0]
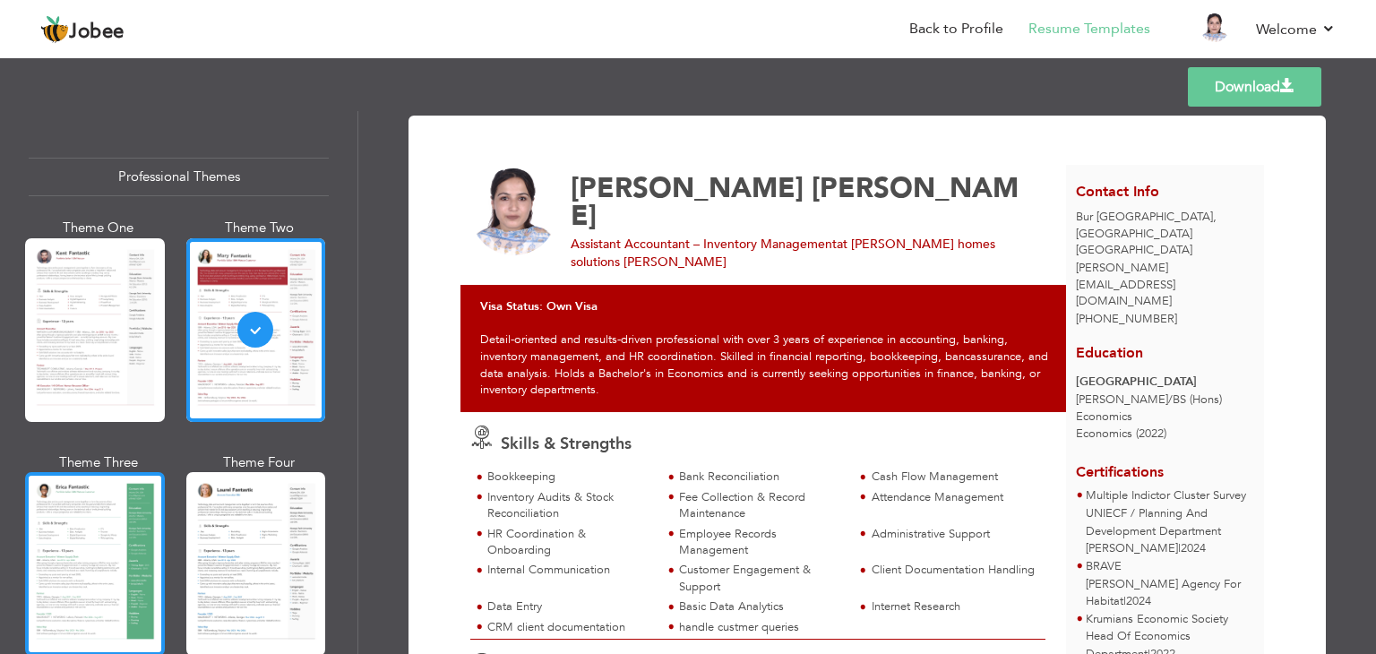
click at [77, 506] on div at bounding box center [95, 564] width 140 height 184
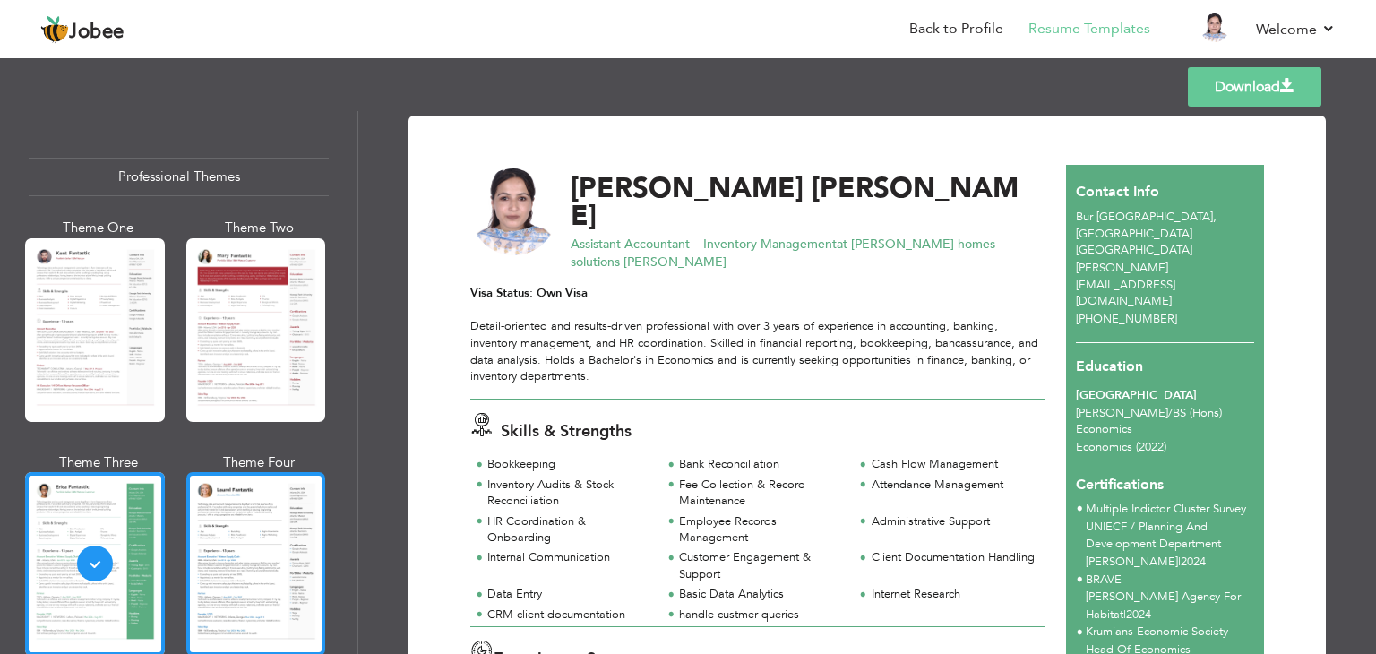
click at [235, 542] on div at bounding box center [256, 564] width 140 height 184
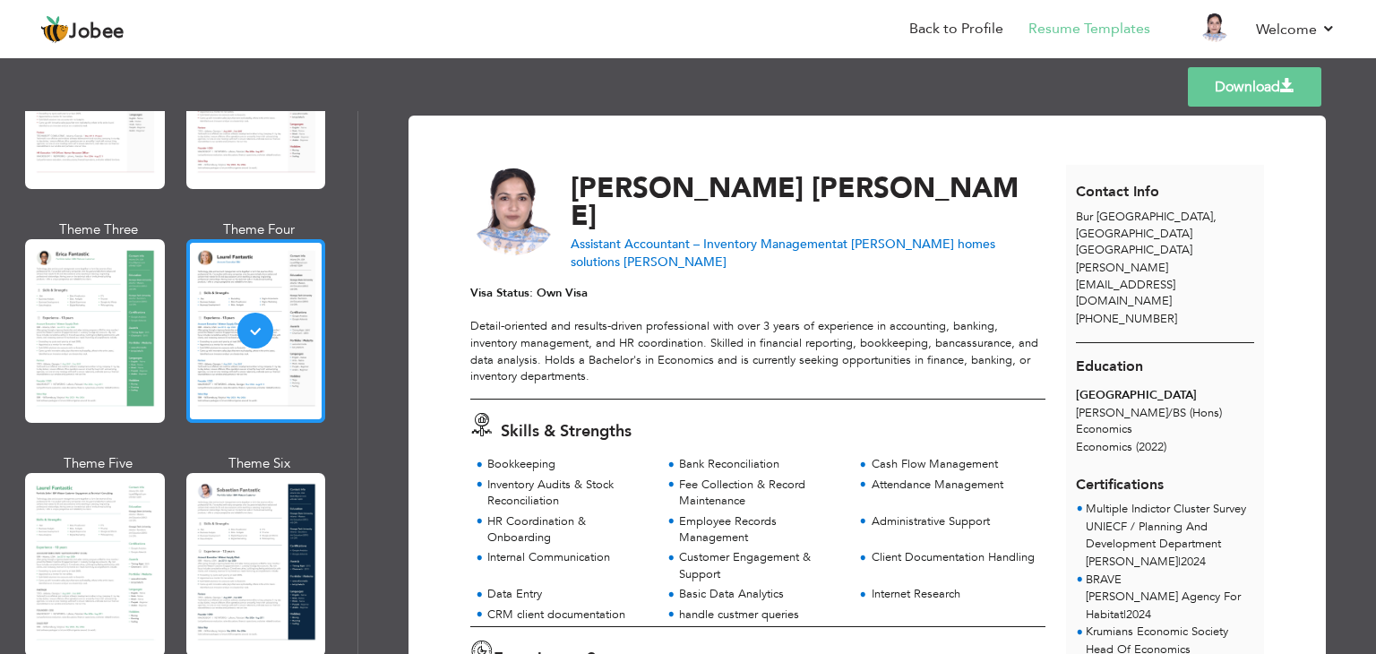
scroll to position [253, 0]
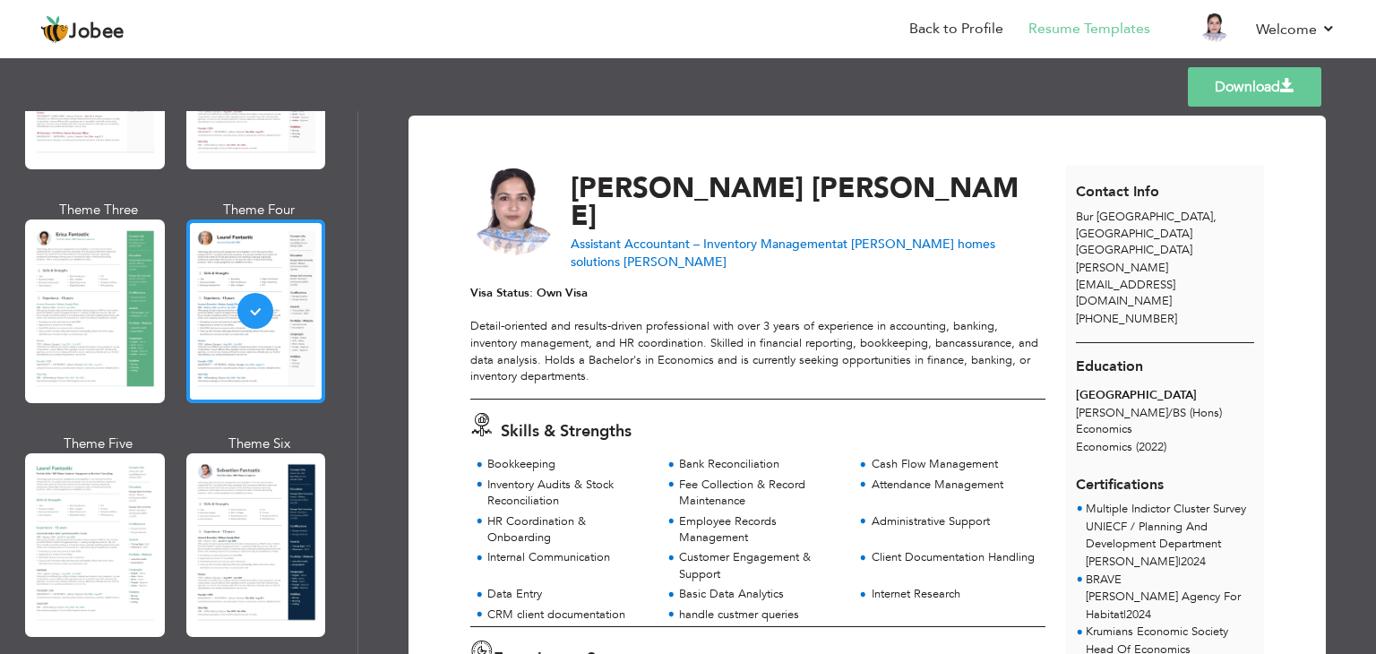
click at [235, 542] on div at bounding box center [256, 545] width 140 height 184
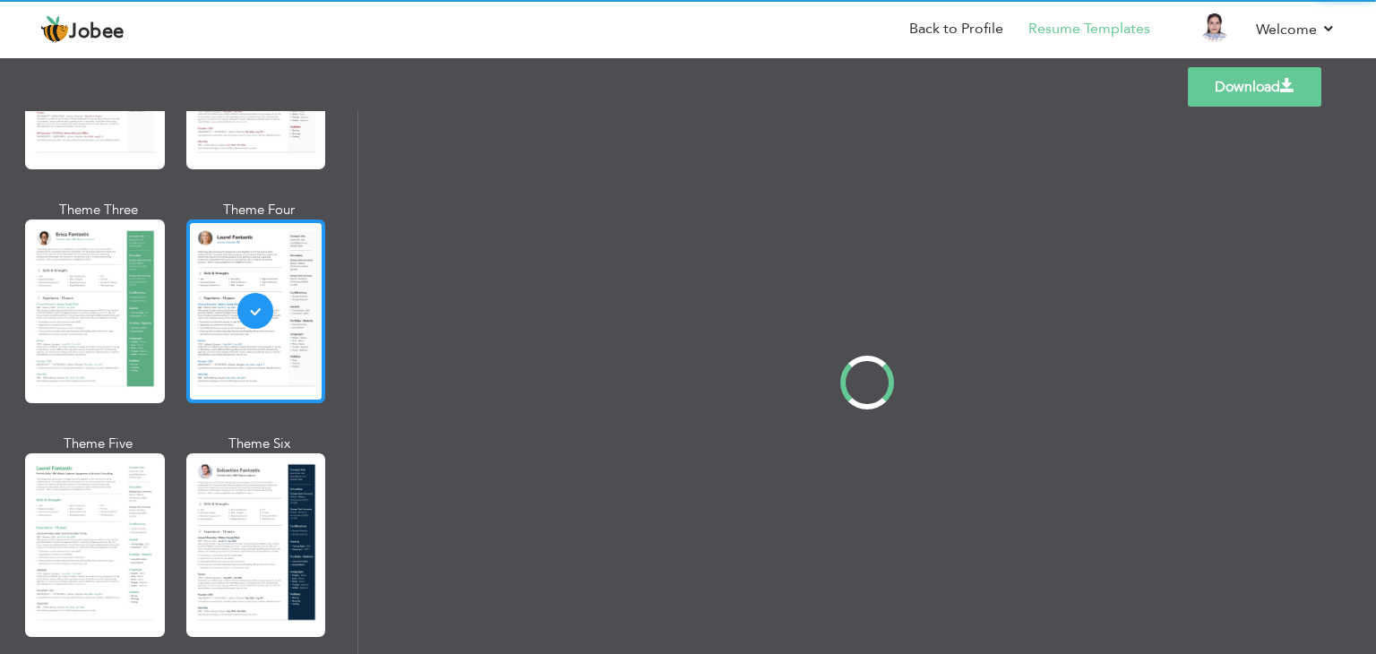
scroll to position [0, 0]
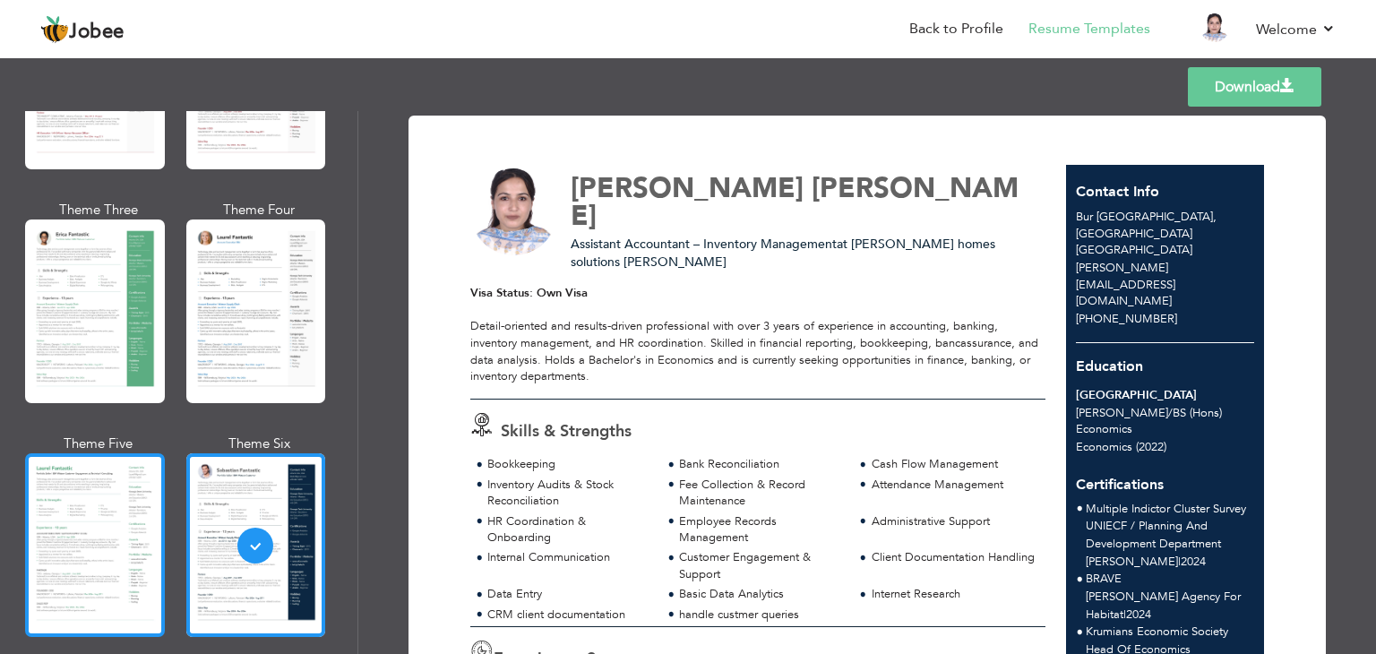
click at [65, 535] on div at bounding box center [95, 545] width 140 height 184
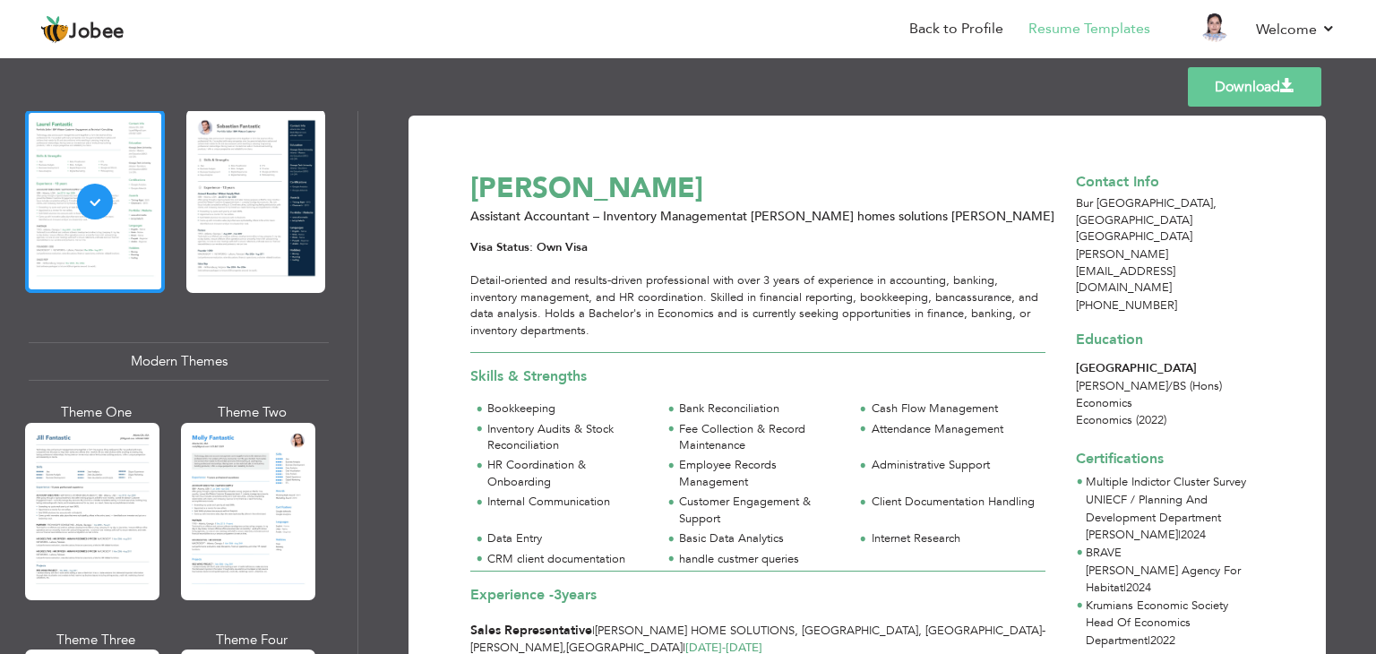
scroll to position [599, 0]
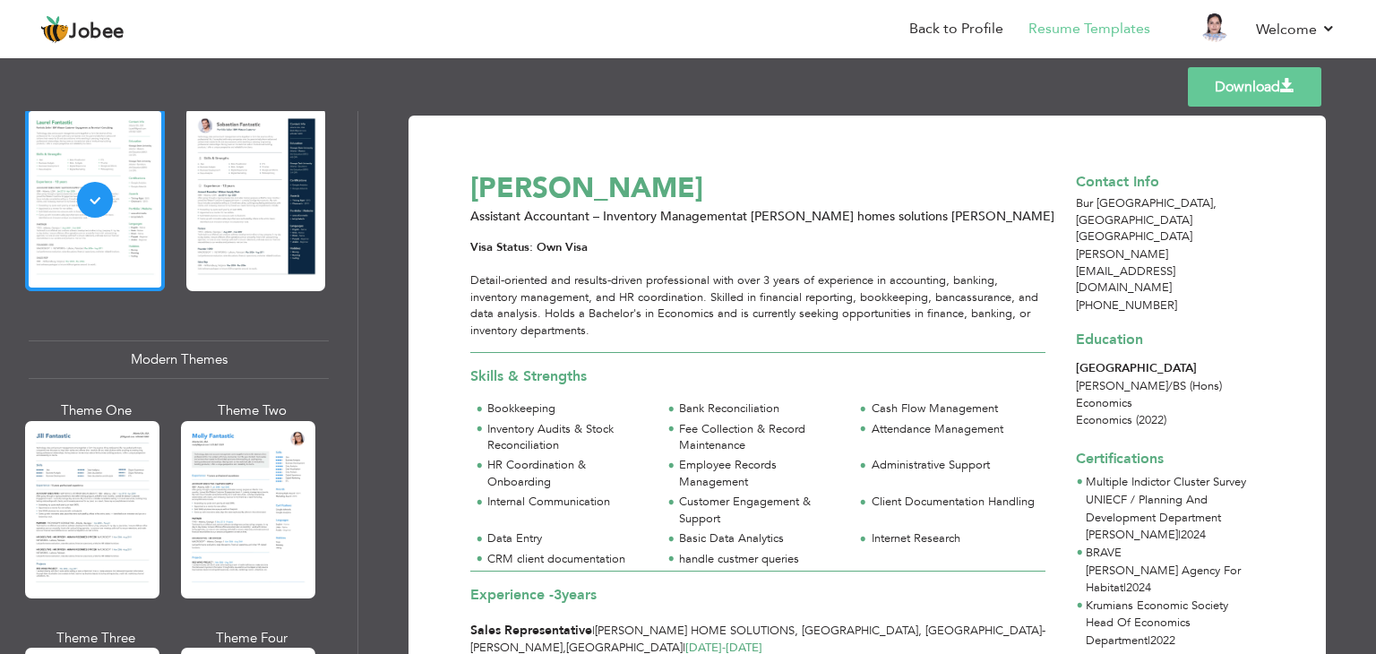
click at [85, 462] on div at bounding box center [92, 509] width 134 height 177
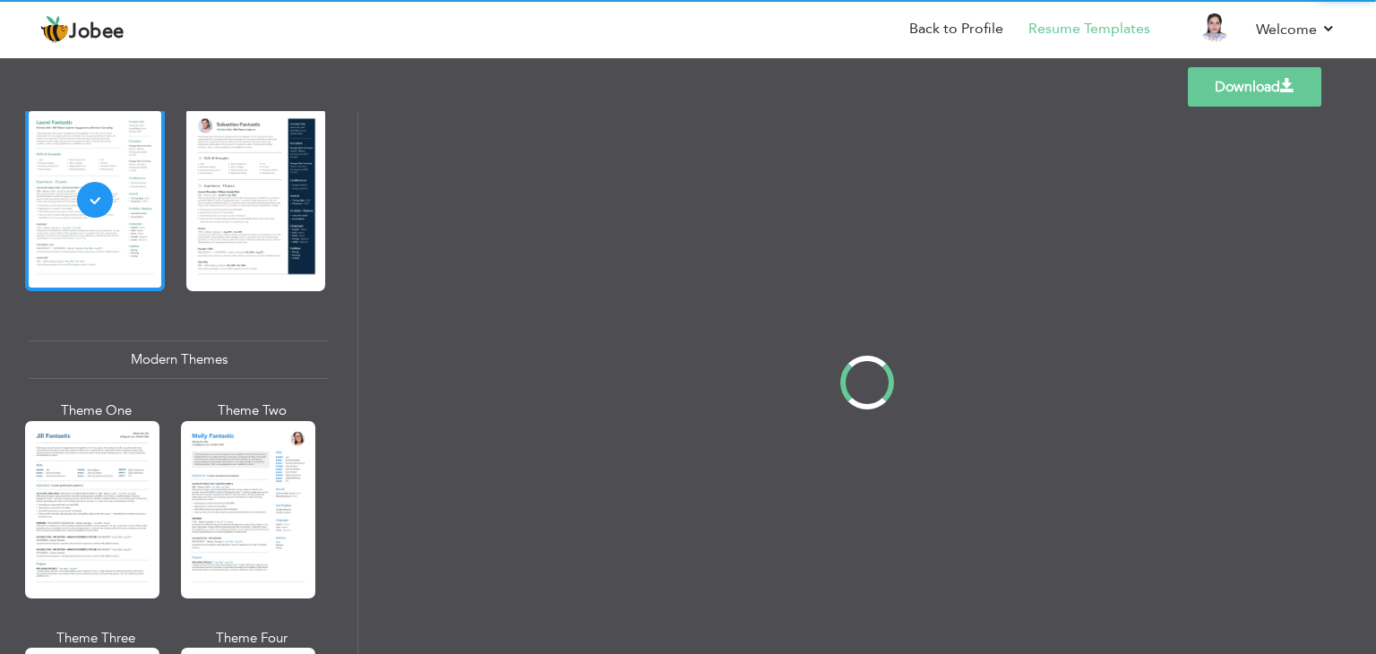
scroll to position [0, 0]
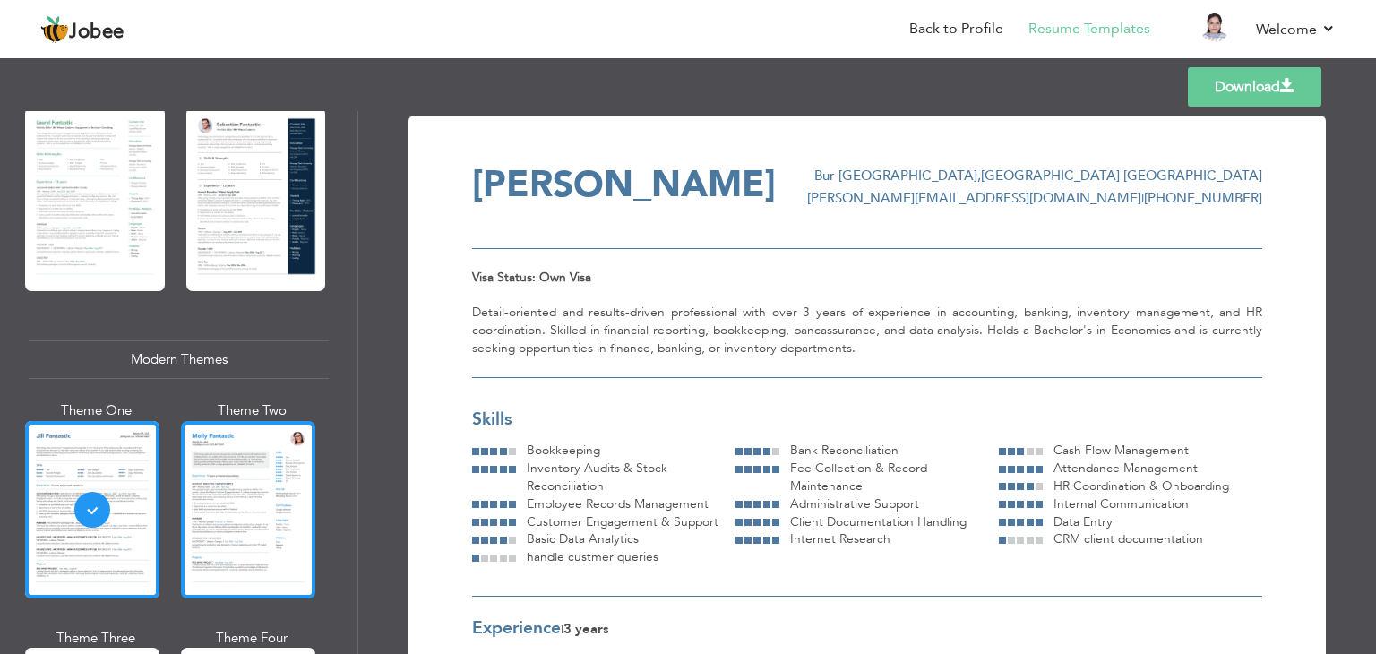
click at [206, 477] on div at bounding box center [248, 509] width 134 height 177
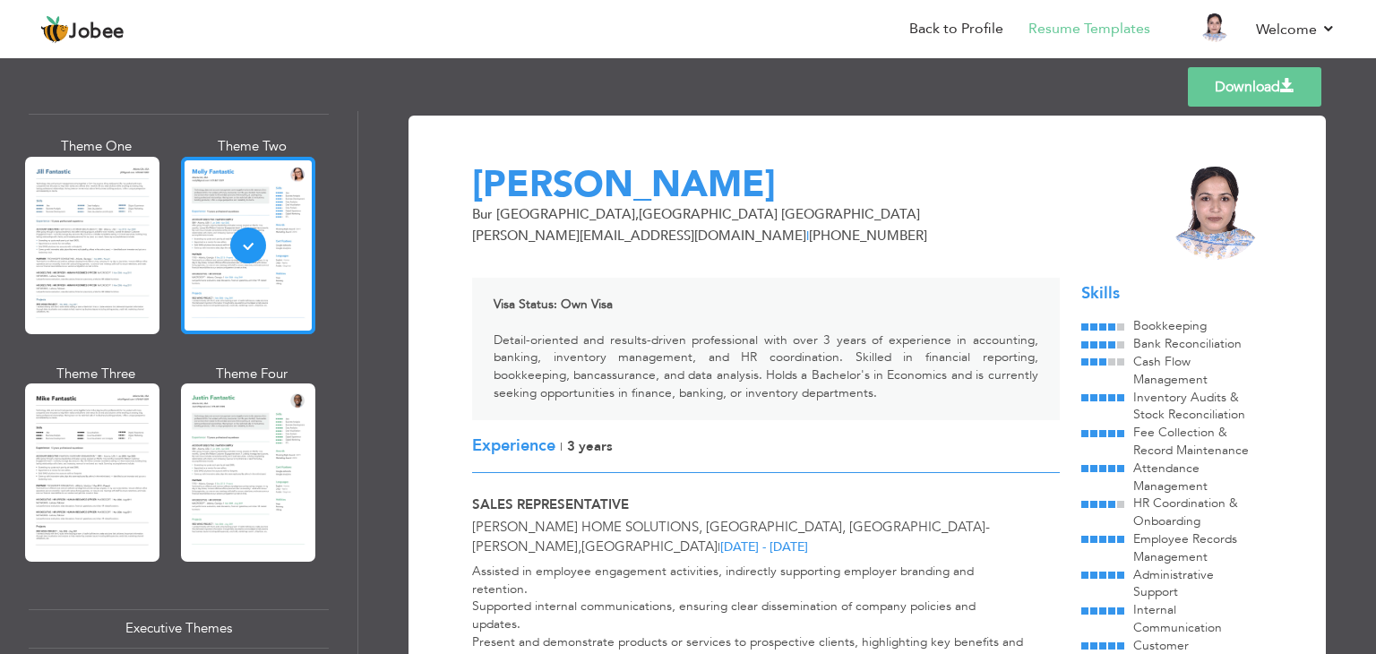
scroll to position [864, 0]
click at [206, 477] on div at bounding box center [248, 471] width 134 height 177
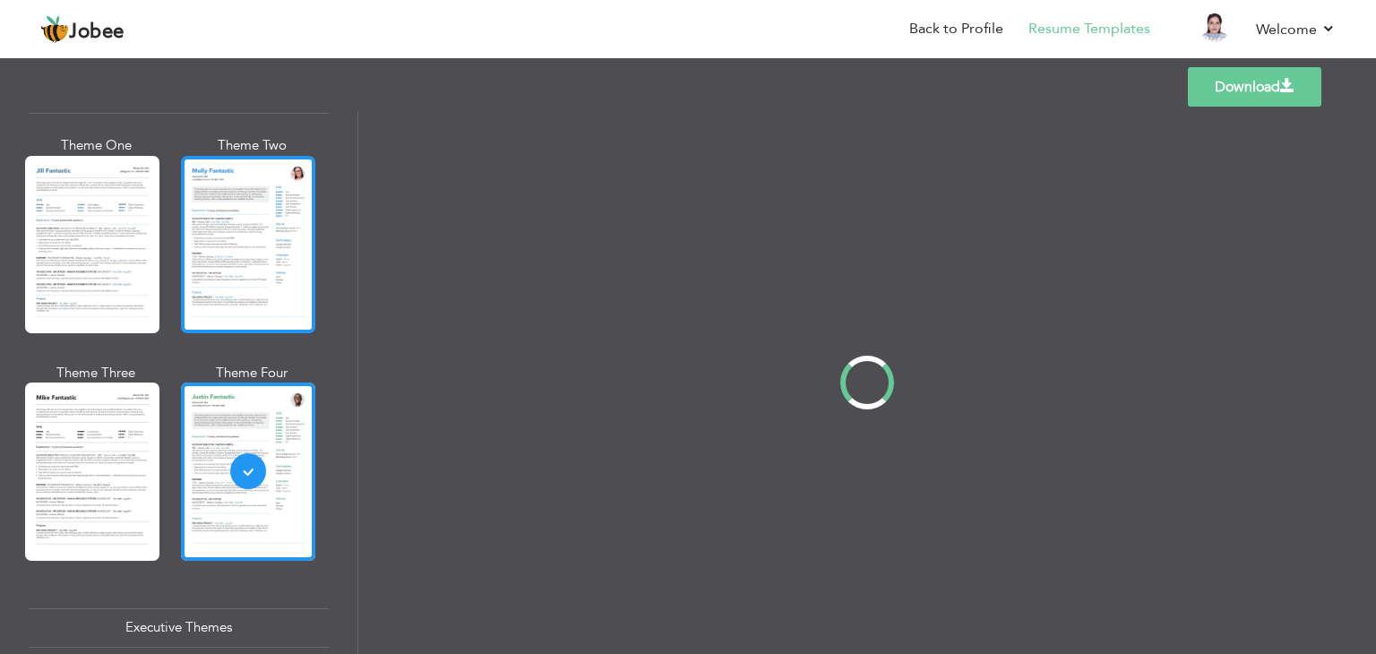
scroll to position [0, 0]
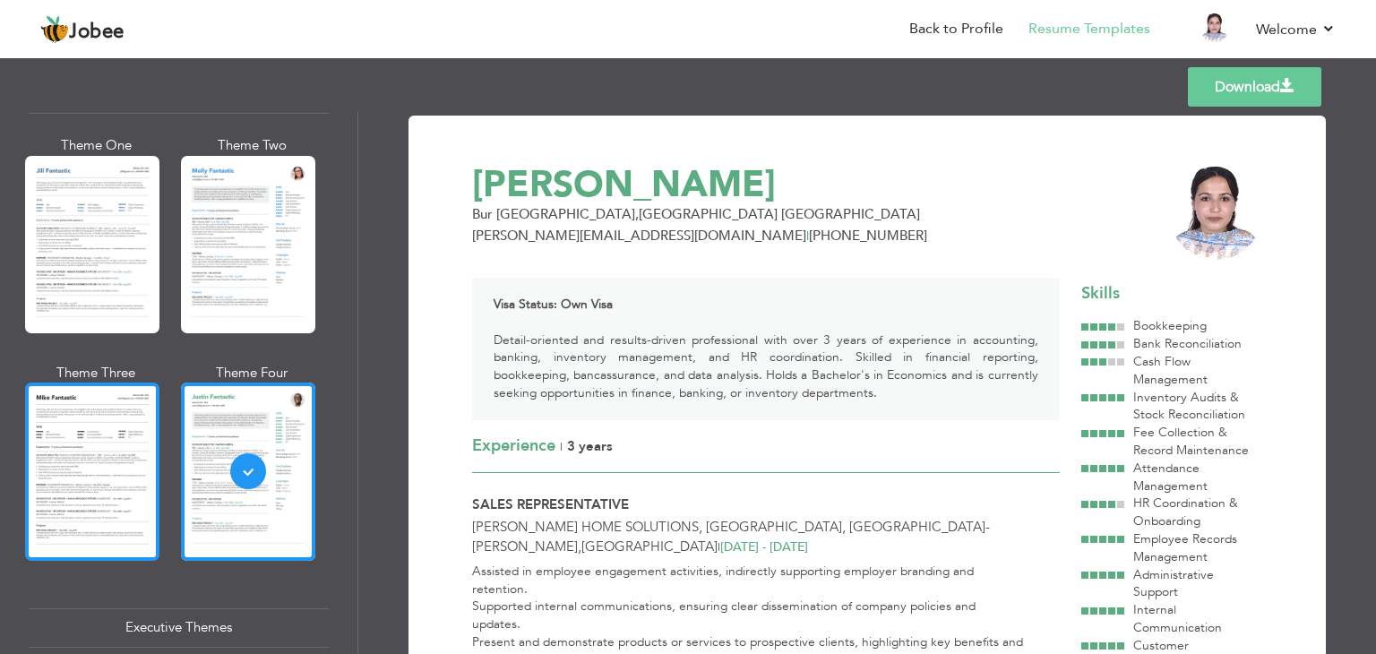
click at [110, 479] on div at bounding box center [92, 471] width 134 height 177
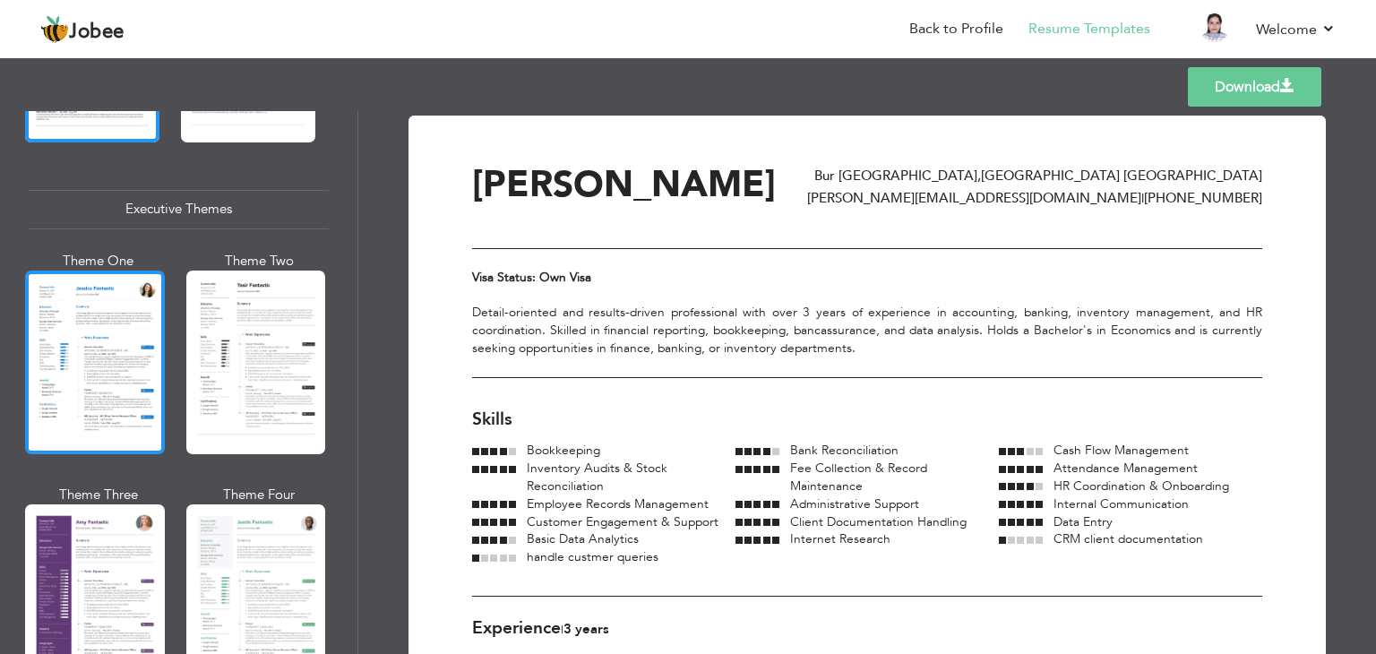
scroll to position [1283, 0]
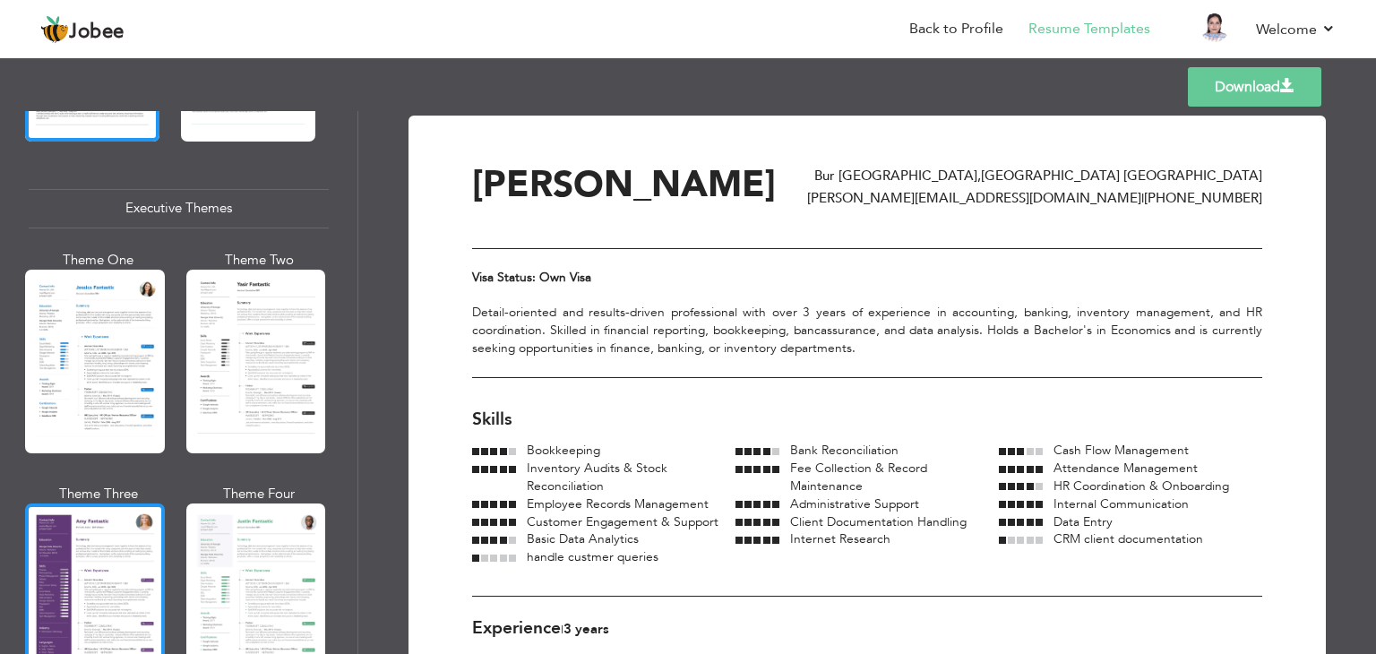
click at [84, 578] on div at bounding box center [95, 596] width 140 height 184
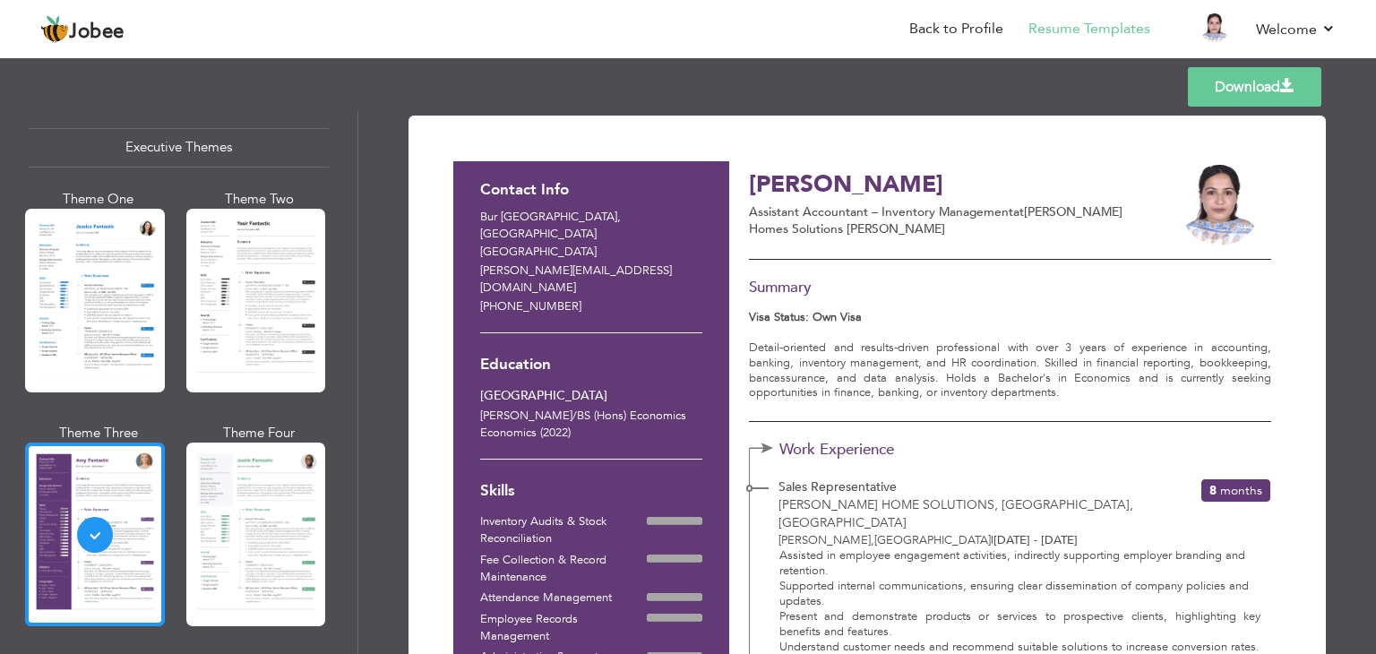
scroll to position [1350, 0]
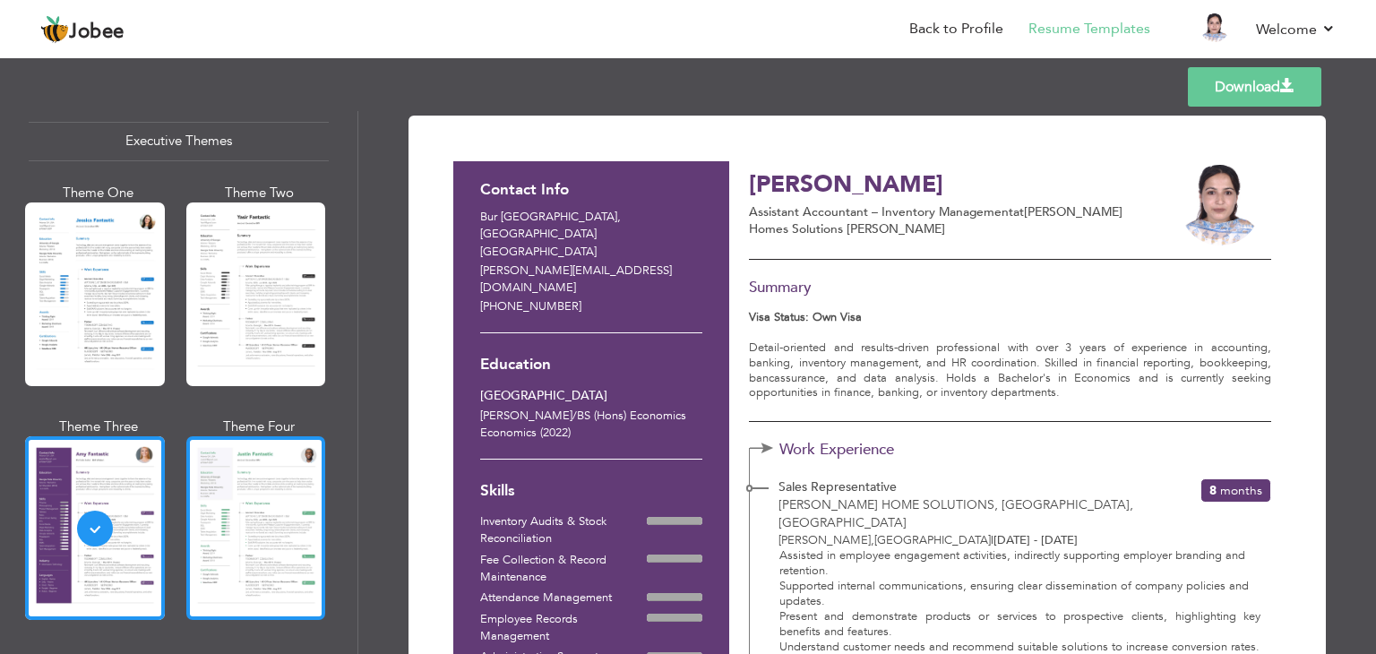
click at [222, 522] on div at bounding box center [256, 528] width 140 height 184
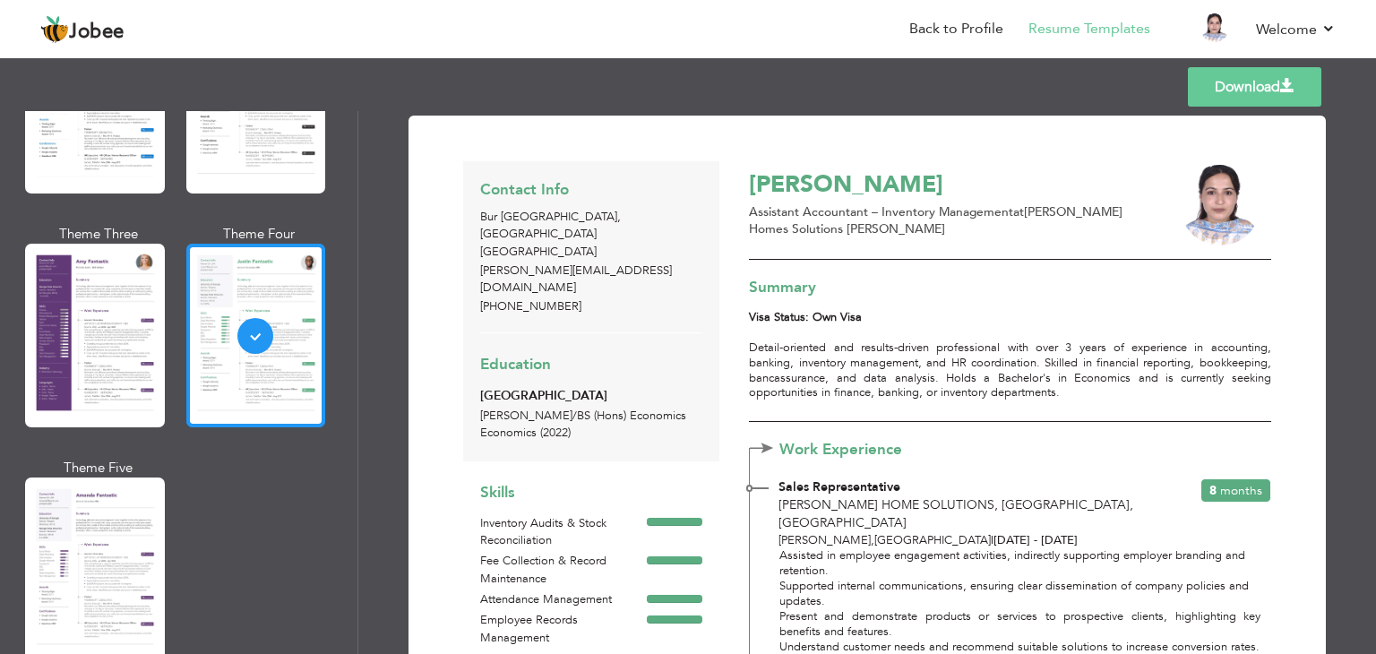
scroll to position [1548, 0]
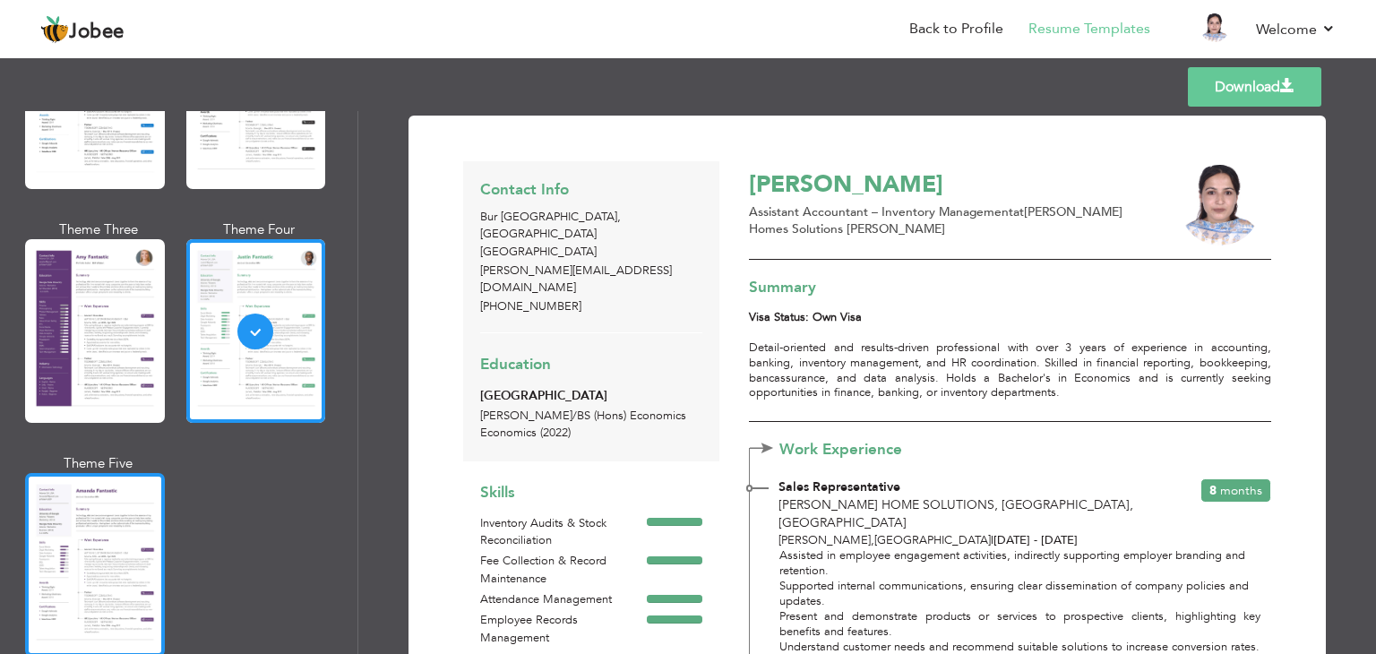
click at [108, 522] on div at bounding box center [95, 565] width 140 height 184
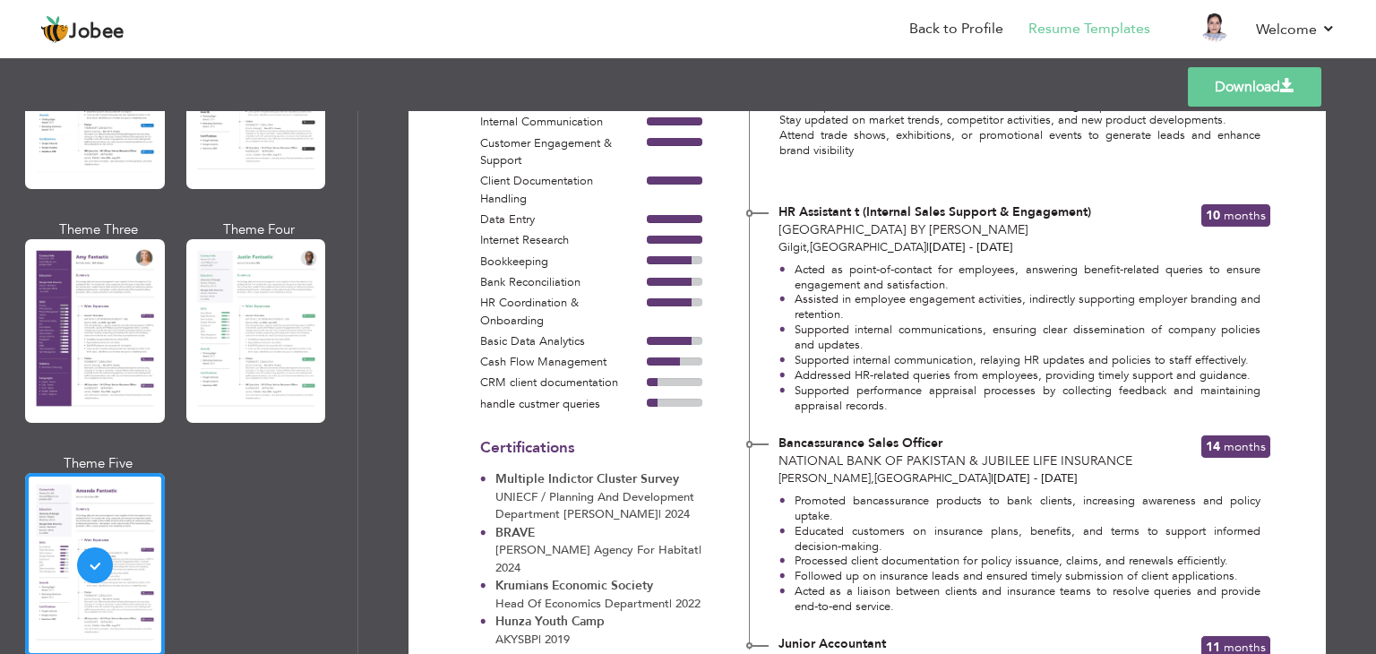
scroll to position [552, 0]
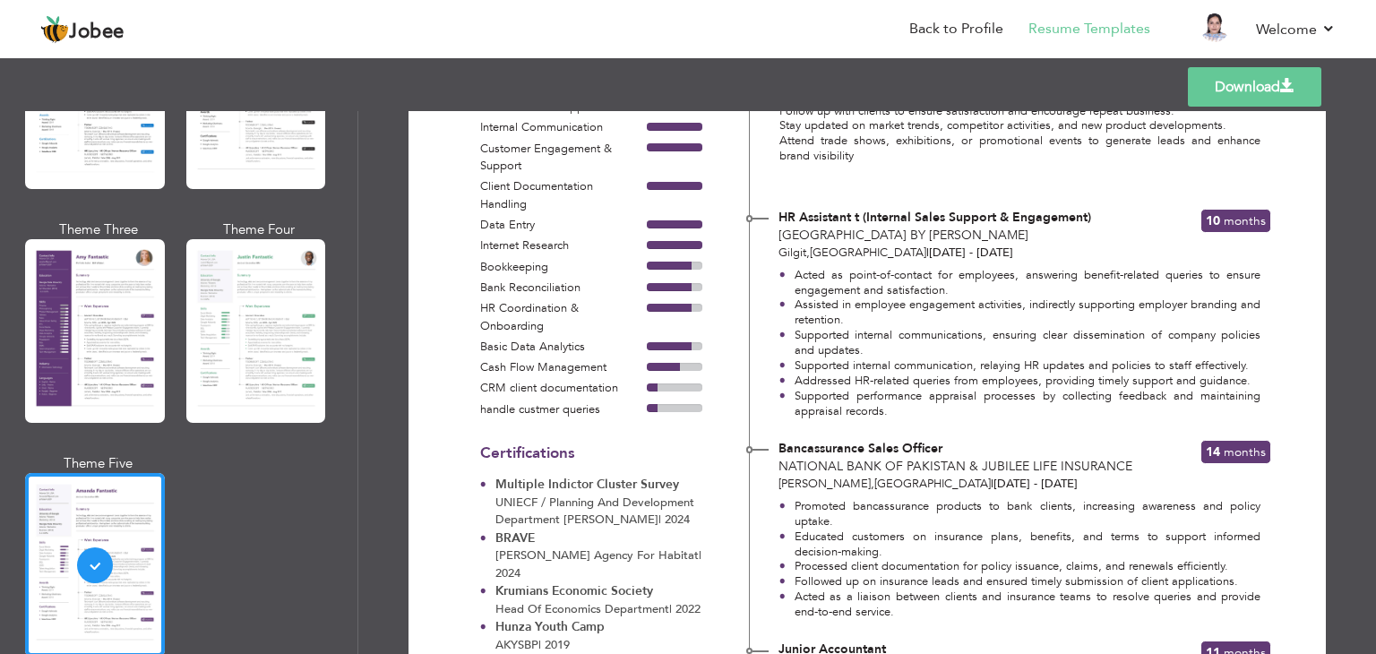
click at [1203, 77] on link "Download" at bounding box center [1255, 86] width 134 height 39
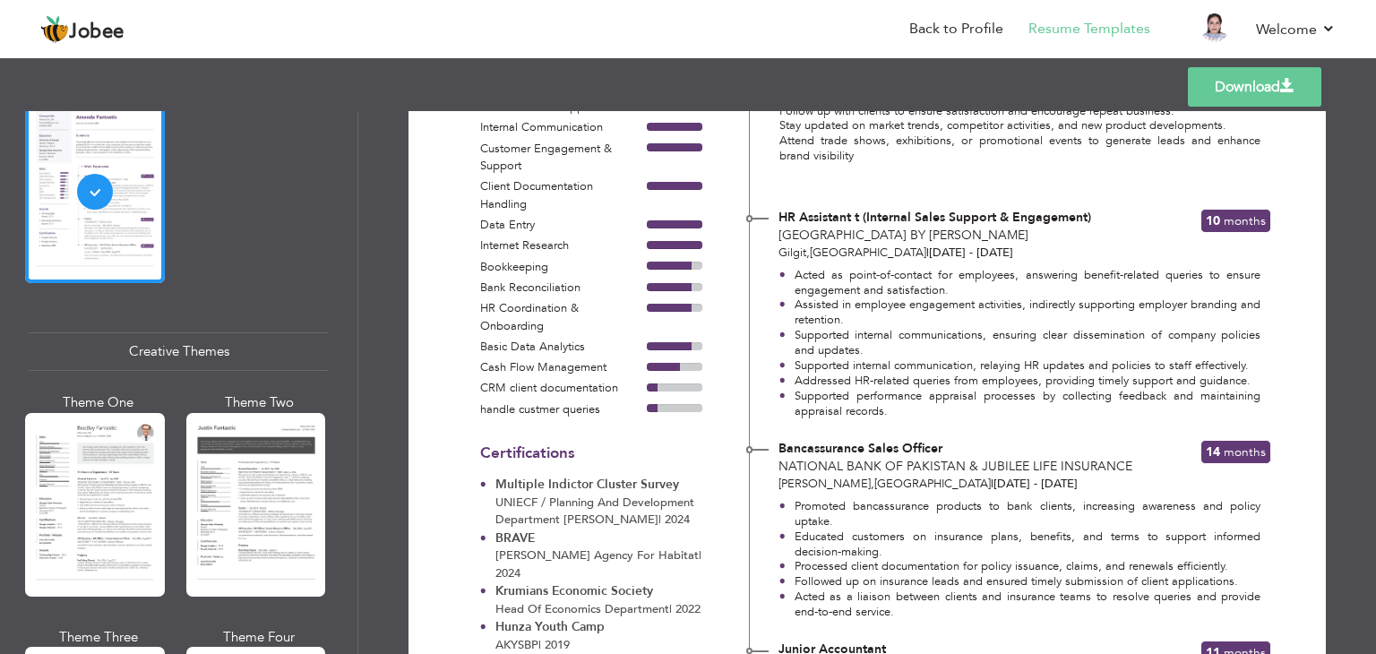
scroll to position [1924, 0]
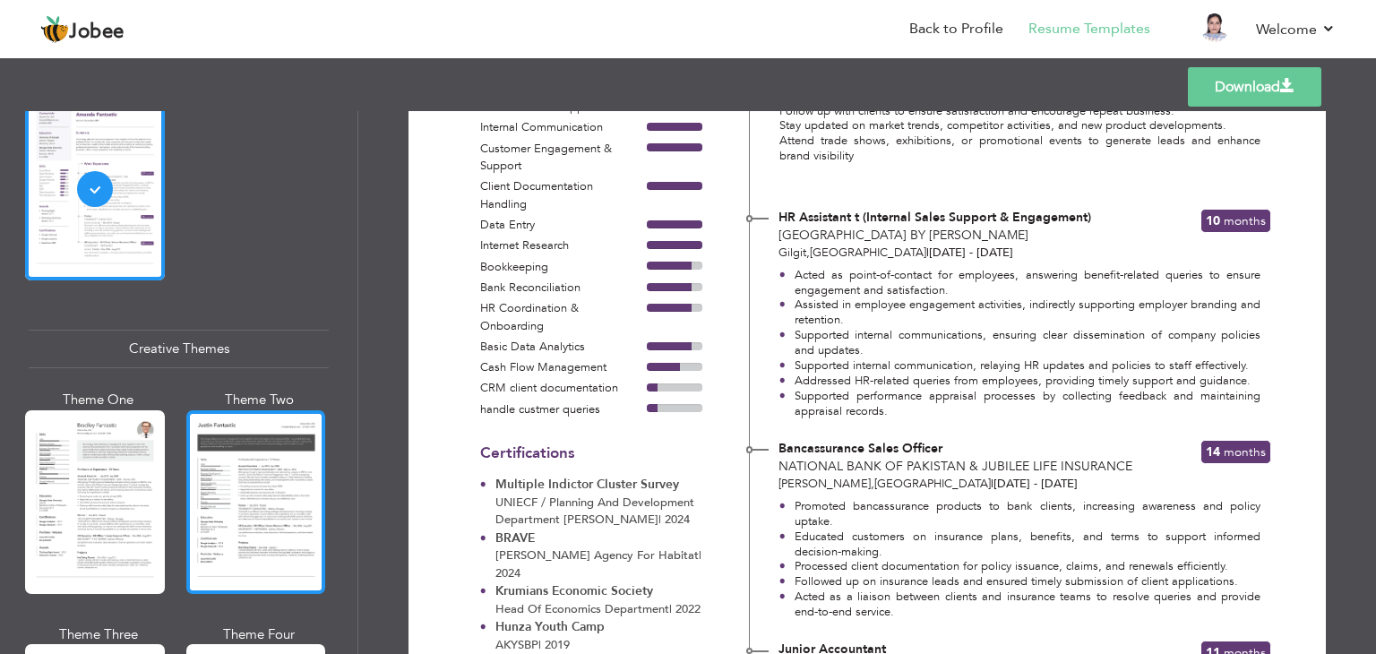
click at [231, 479] on div at bounding box center [256, 502] width 140 height 184
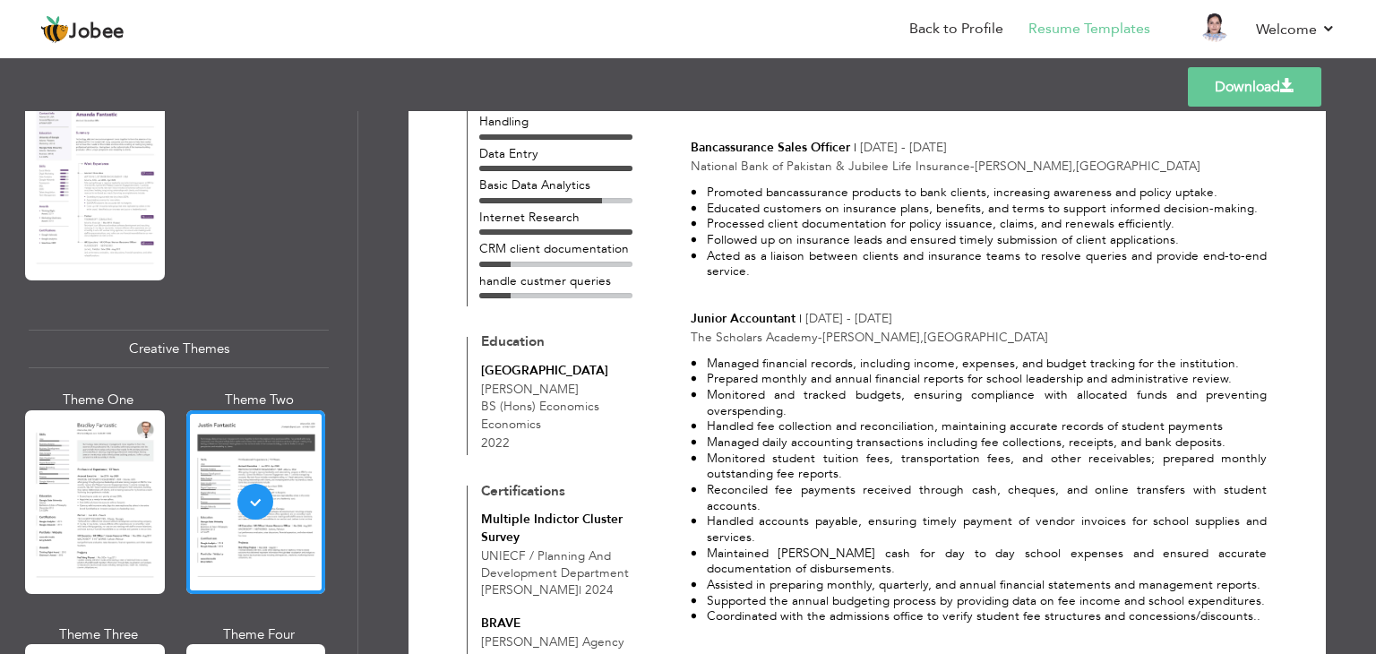
scroll to position [790, 0]
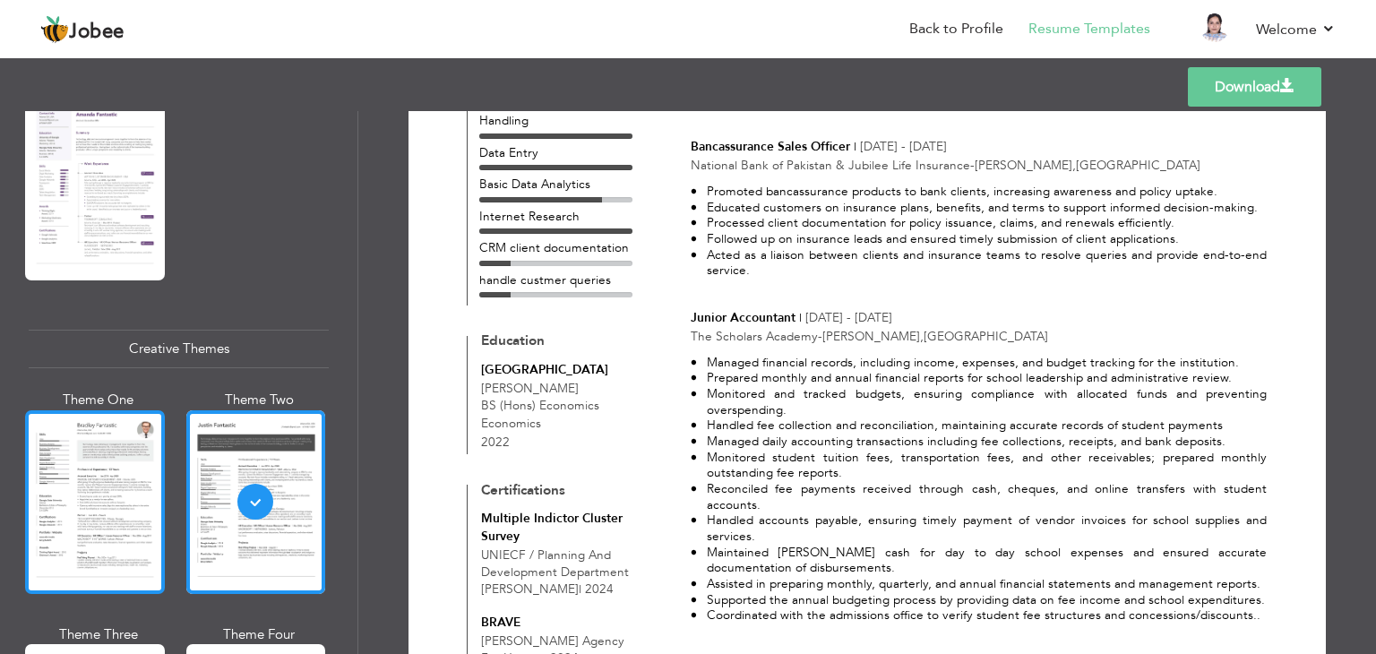
click at [100, 453] on div at bounding box center [95, 502] width 140 height 184
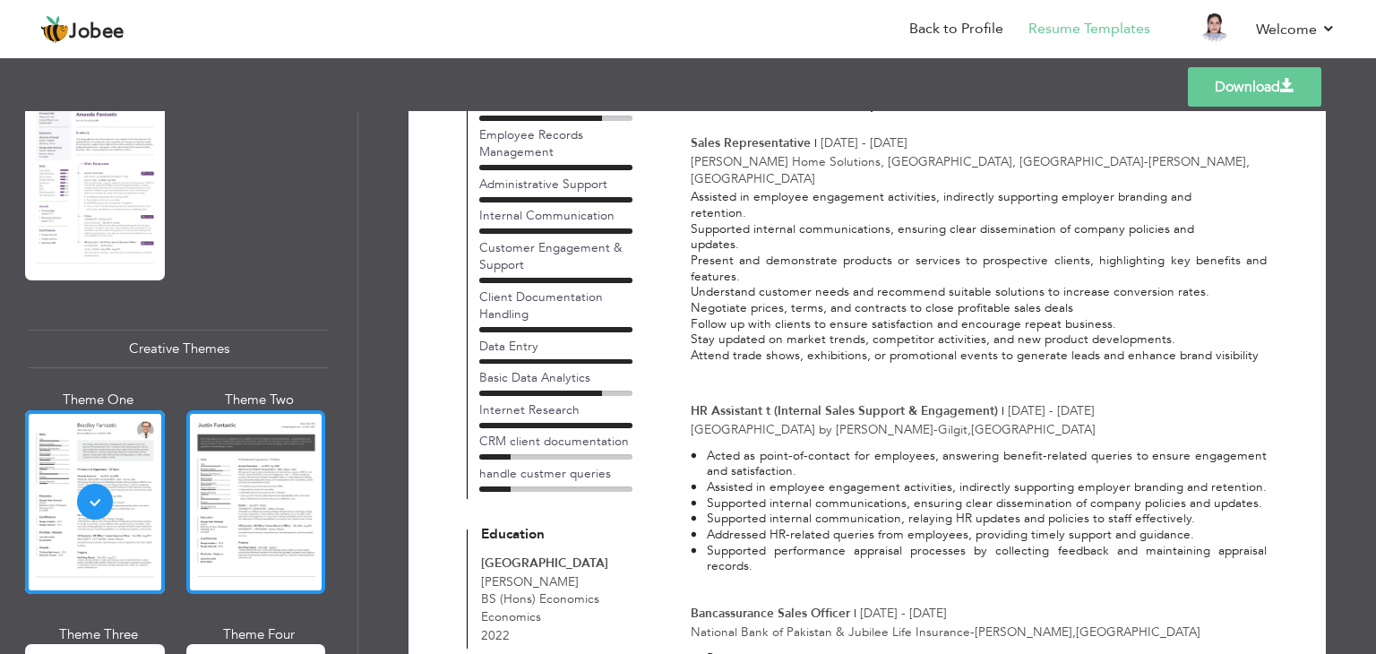
scroll to position [2096, 0]
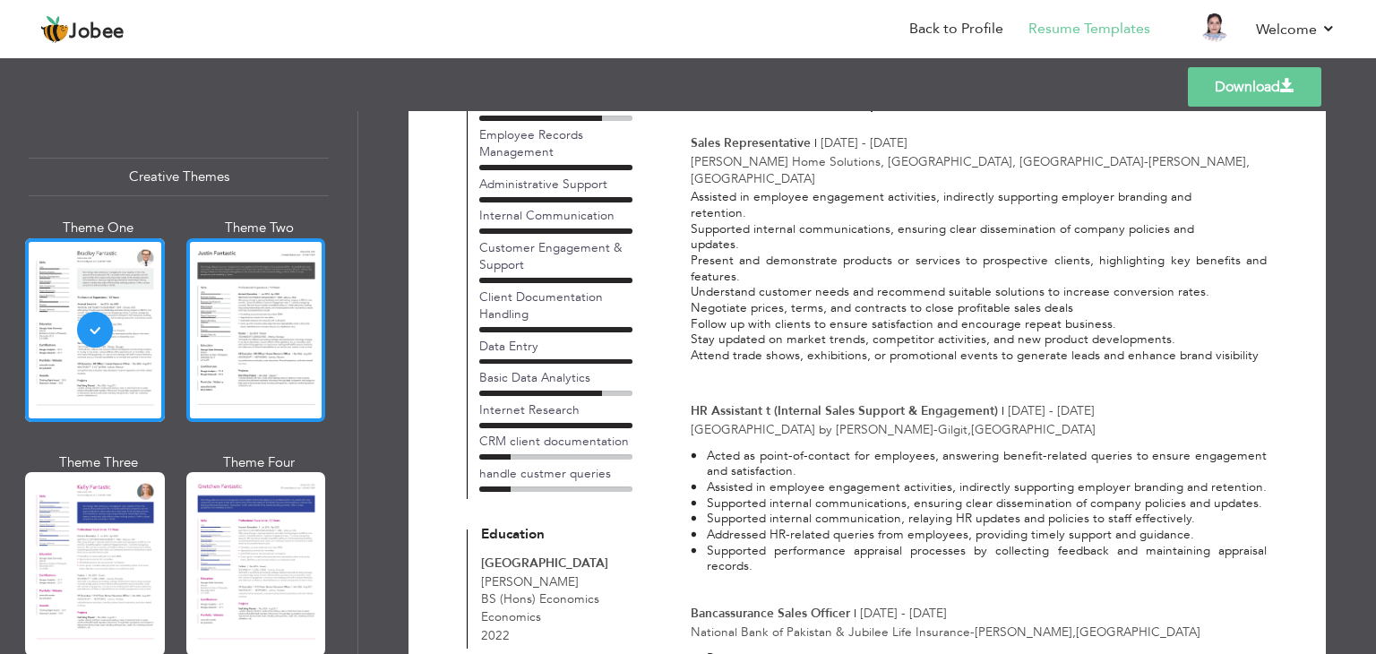
click at [218, 562] on div at bounding box center [256, 564] width 140 height 184
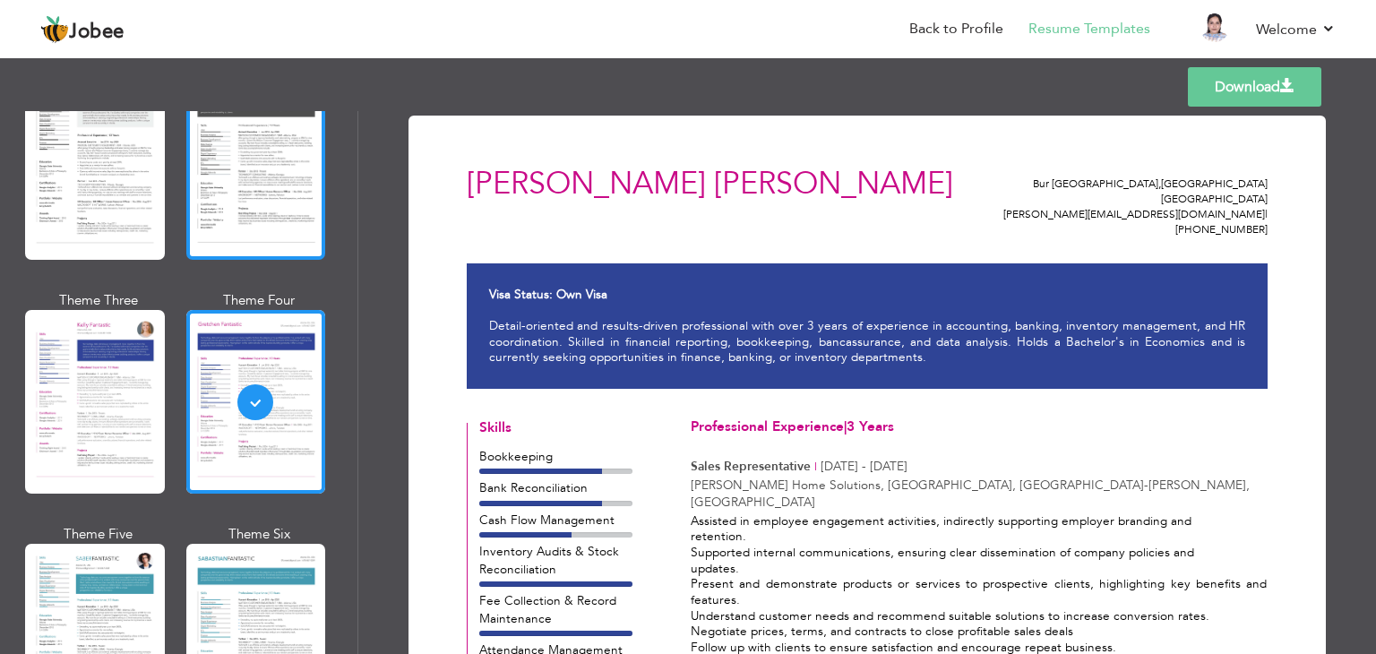
scroll to position [2260, 0]
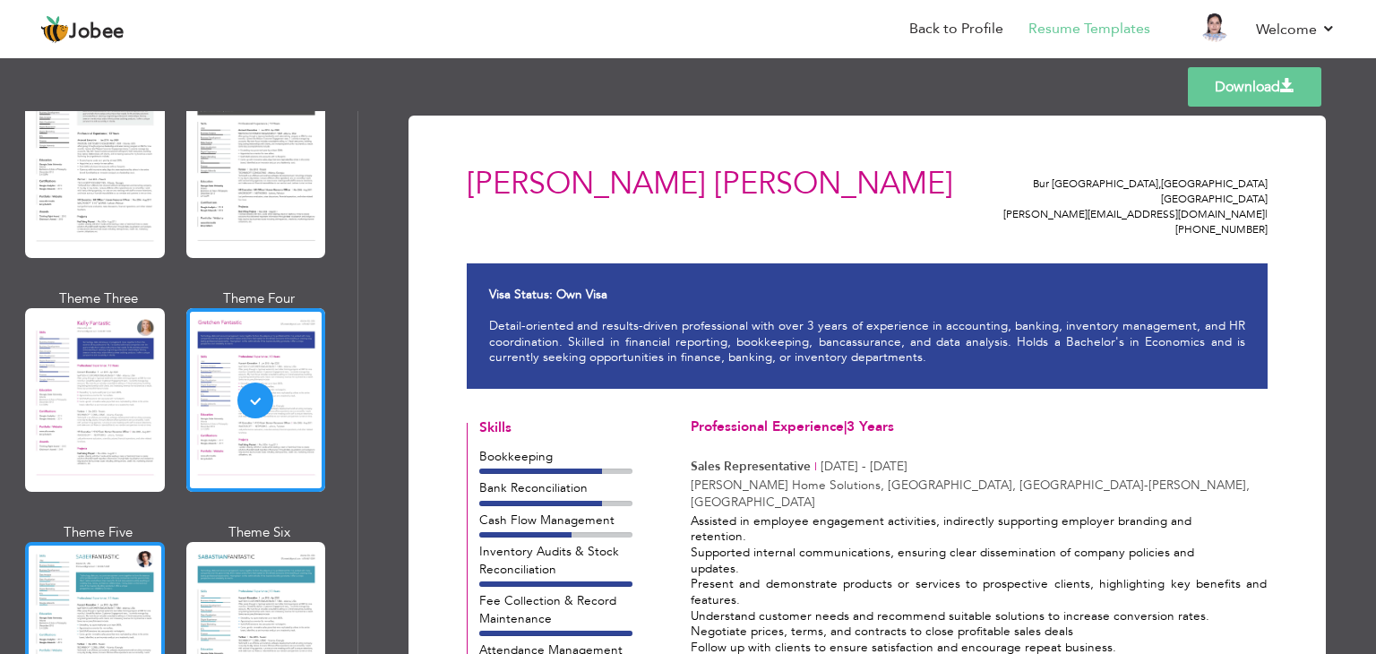
click at [66, 579] on div at bounding box center [95, 634] width 140 height 184
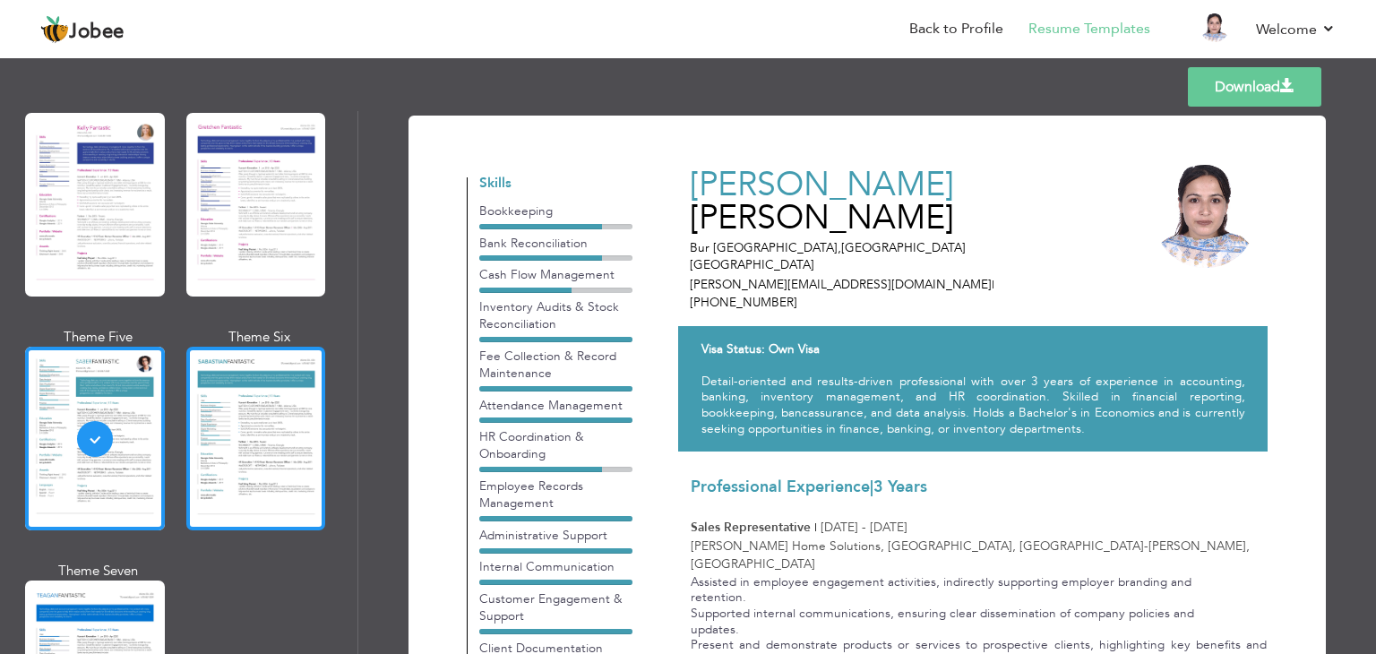
scroll to position [2563, 0]
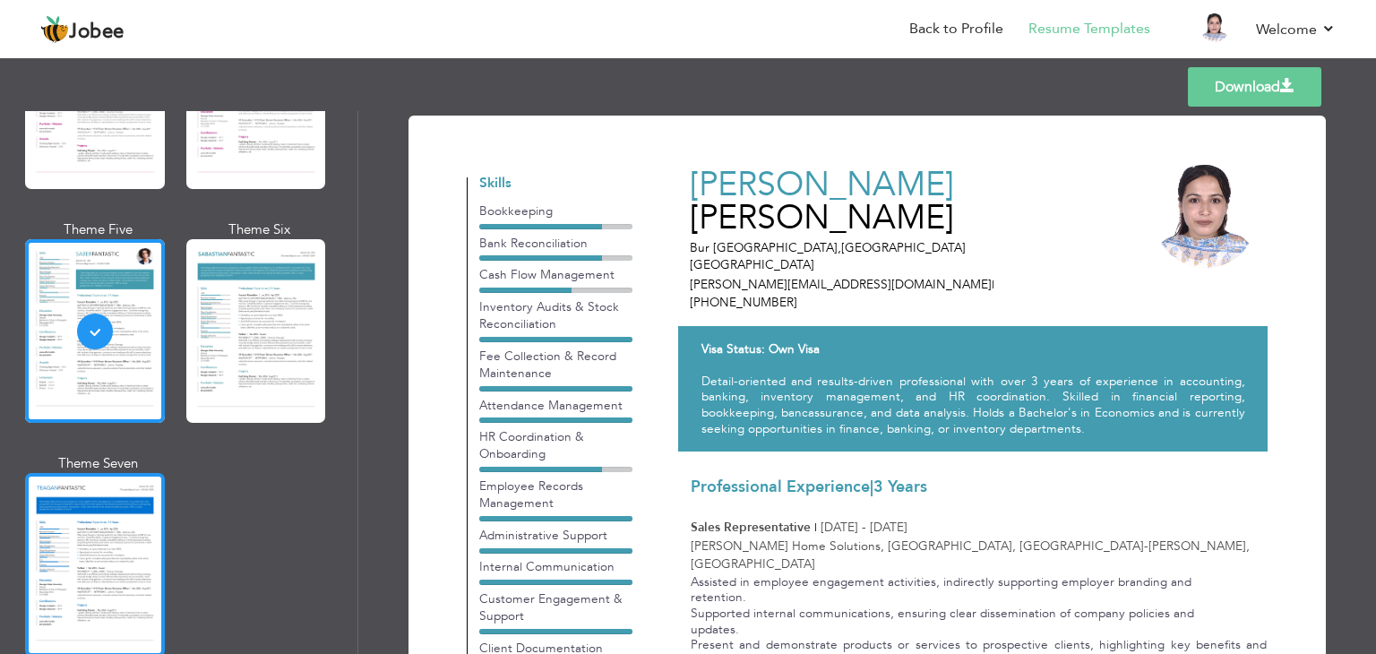
click at [90, 560] on div at bounding box center [95, 565] width 140 height 184
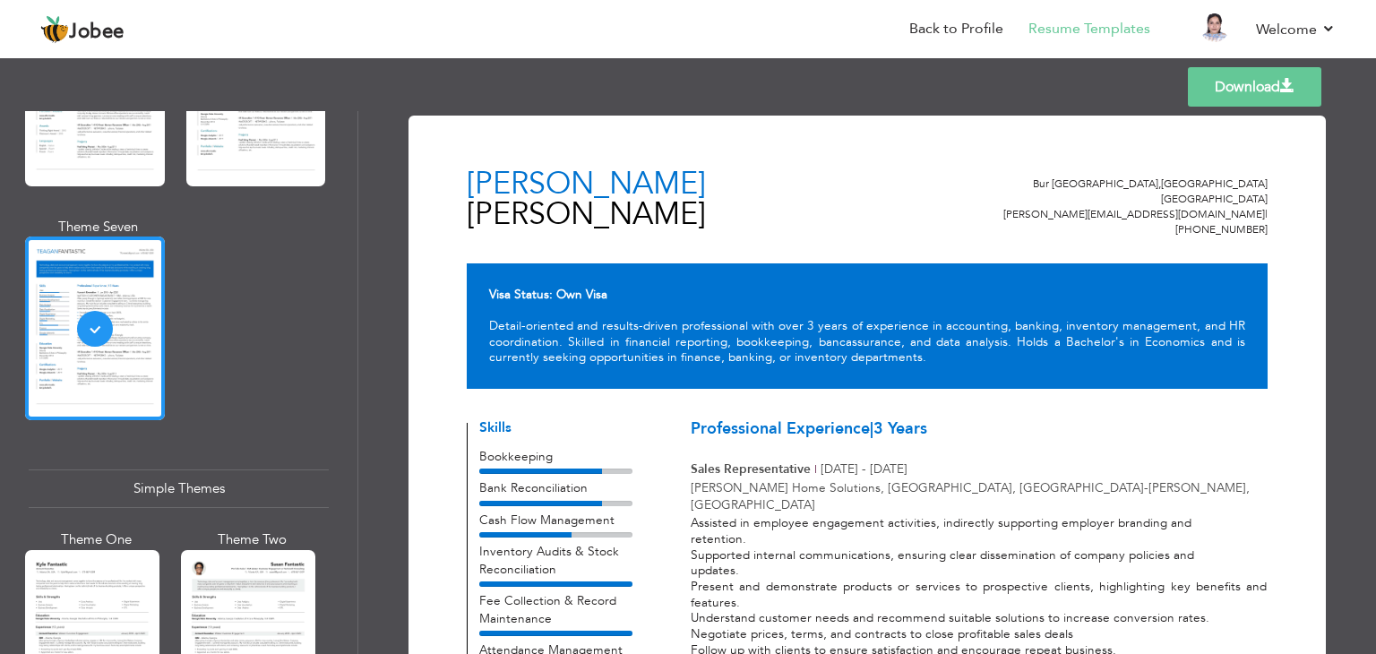
scroll to position [2800, 0]
click at [226, 562] on div at bounding box center [248, 638] width 134 height 177
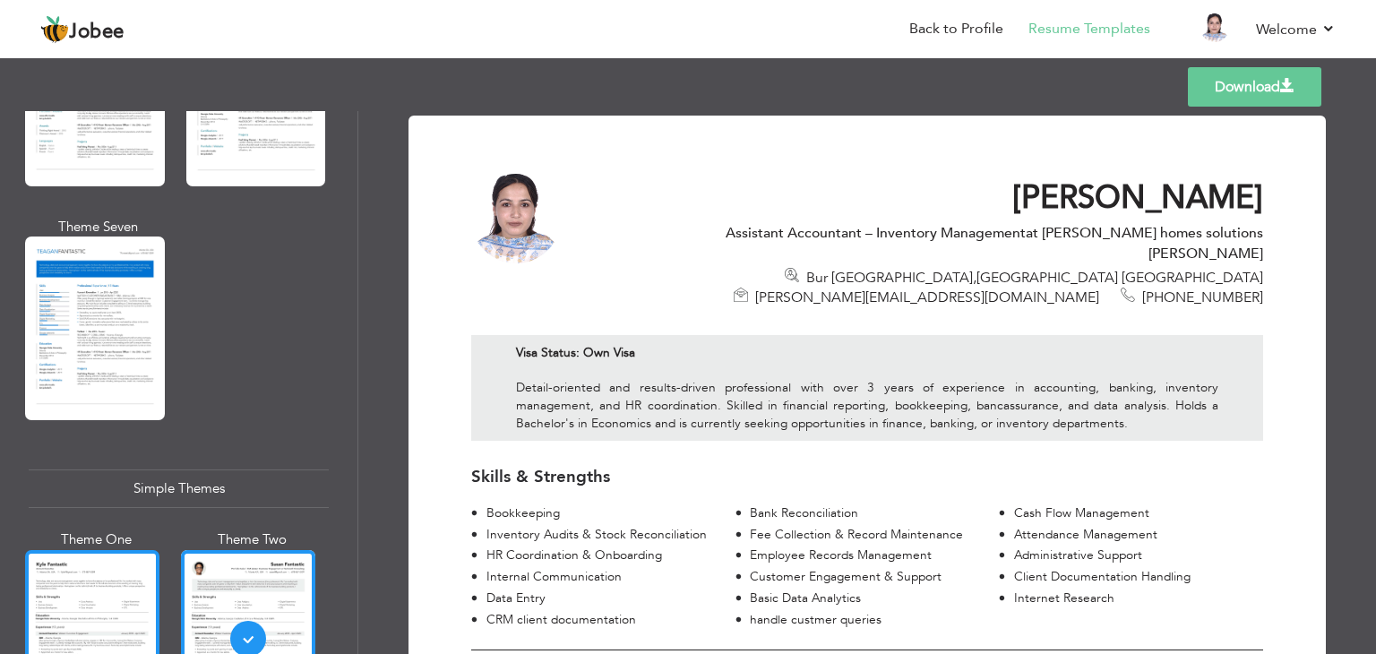
click at [65, 592] on div at bounding box center [92, 638] width 134 height 177
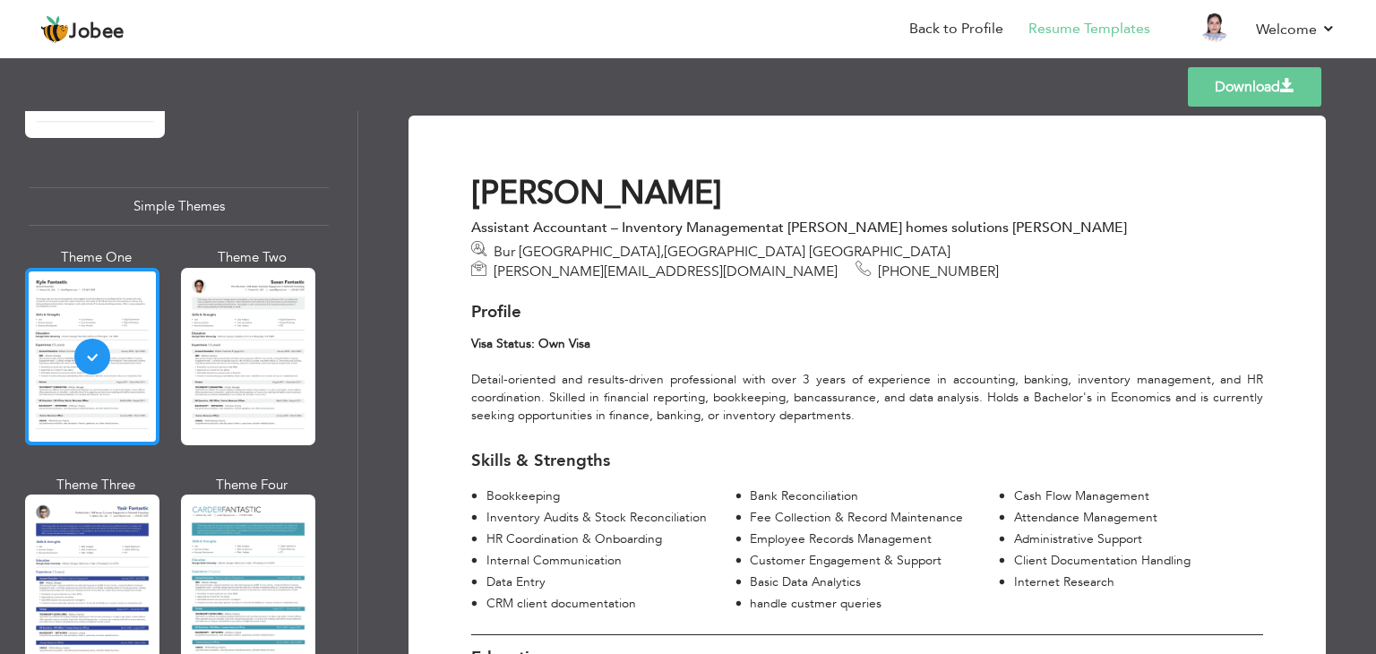
scroll to position [3114, 0]
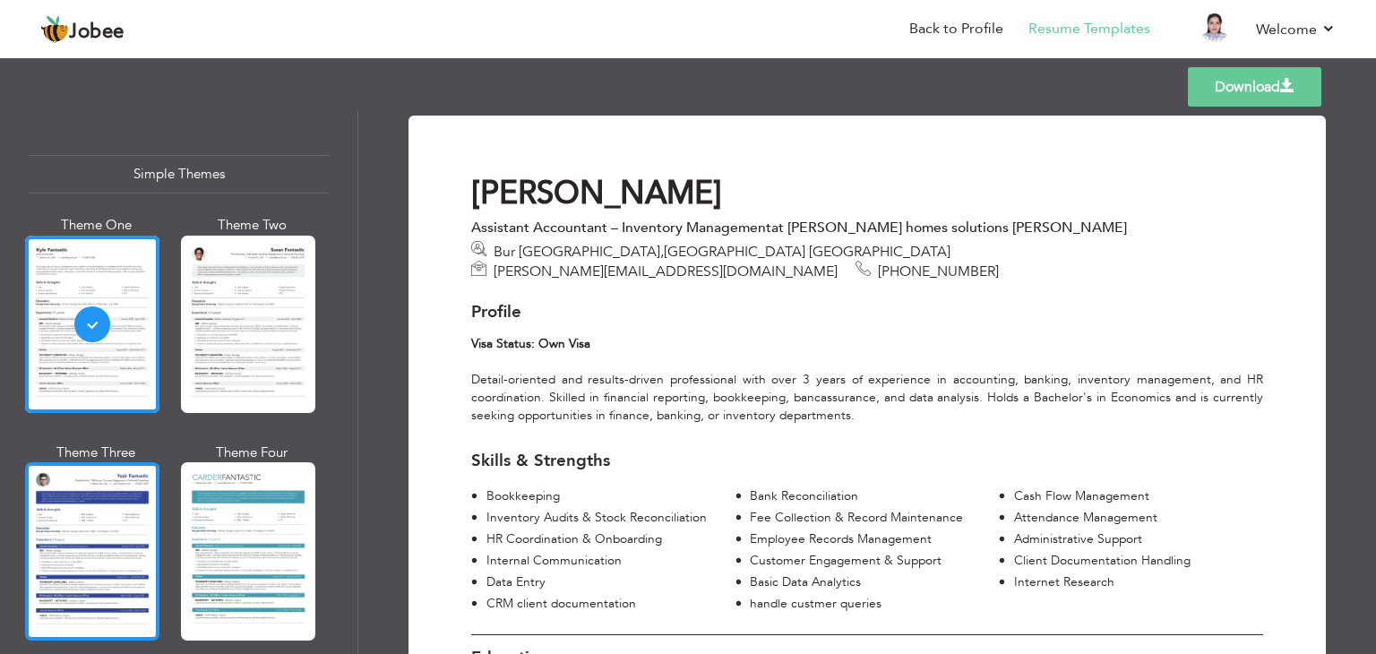
click at [116, 556] on div at bounding box center [92, 550] width 134 height 177
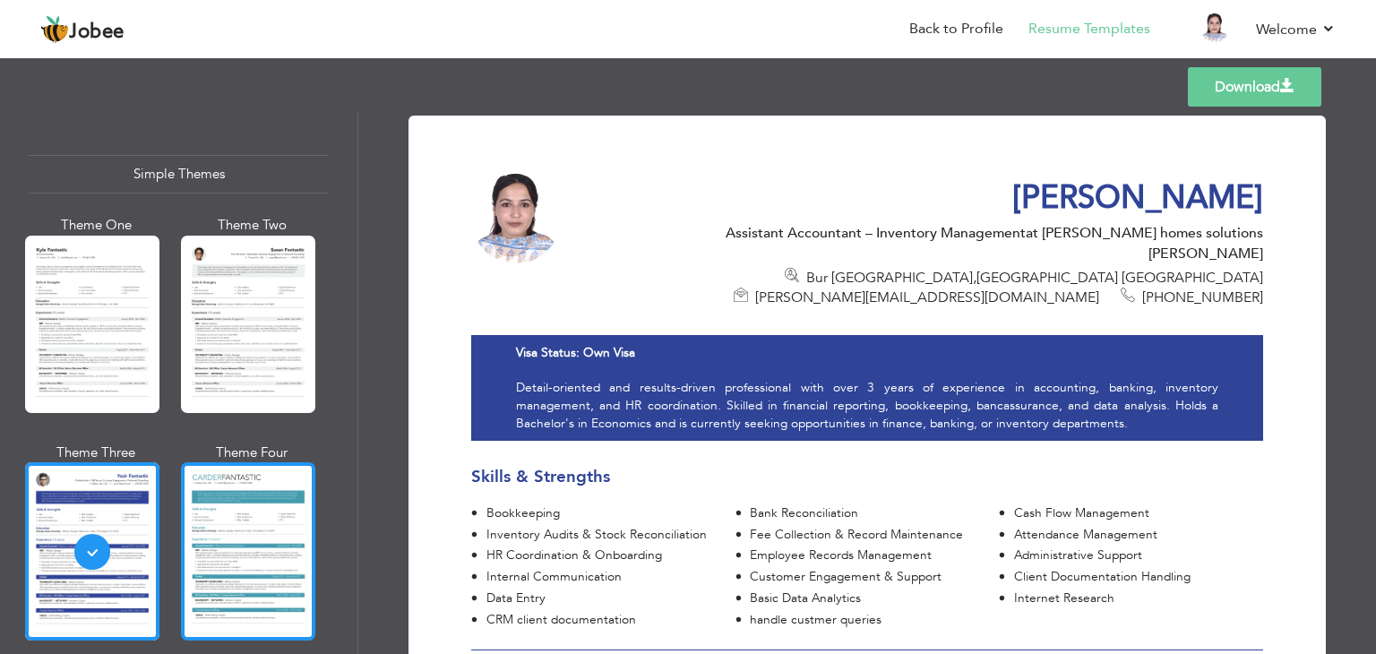
click at [237, 565] on div at bounding box center [248, 550] width 134 height 177
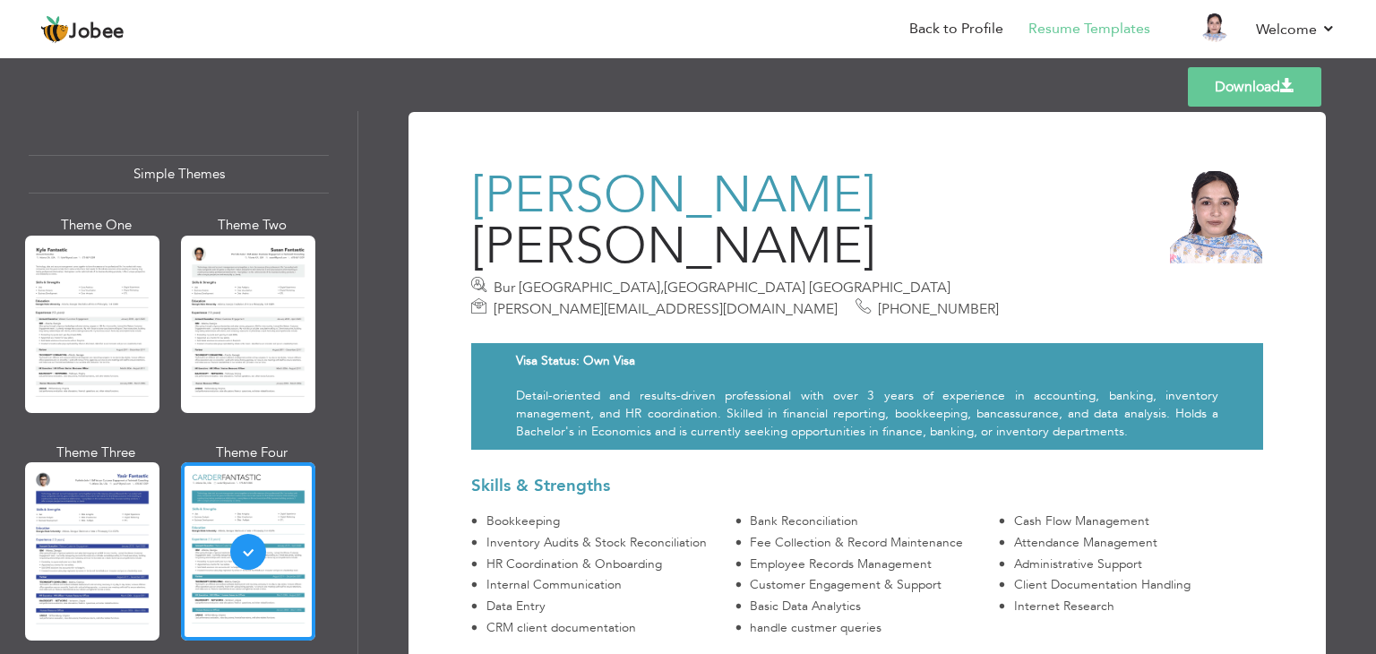
scroll to position [0, 0]
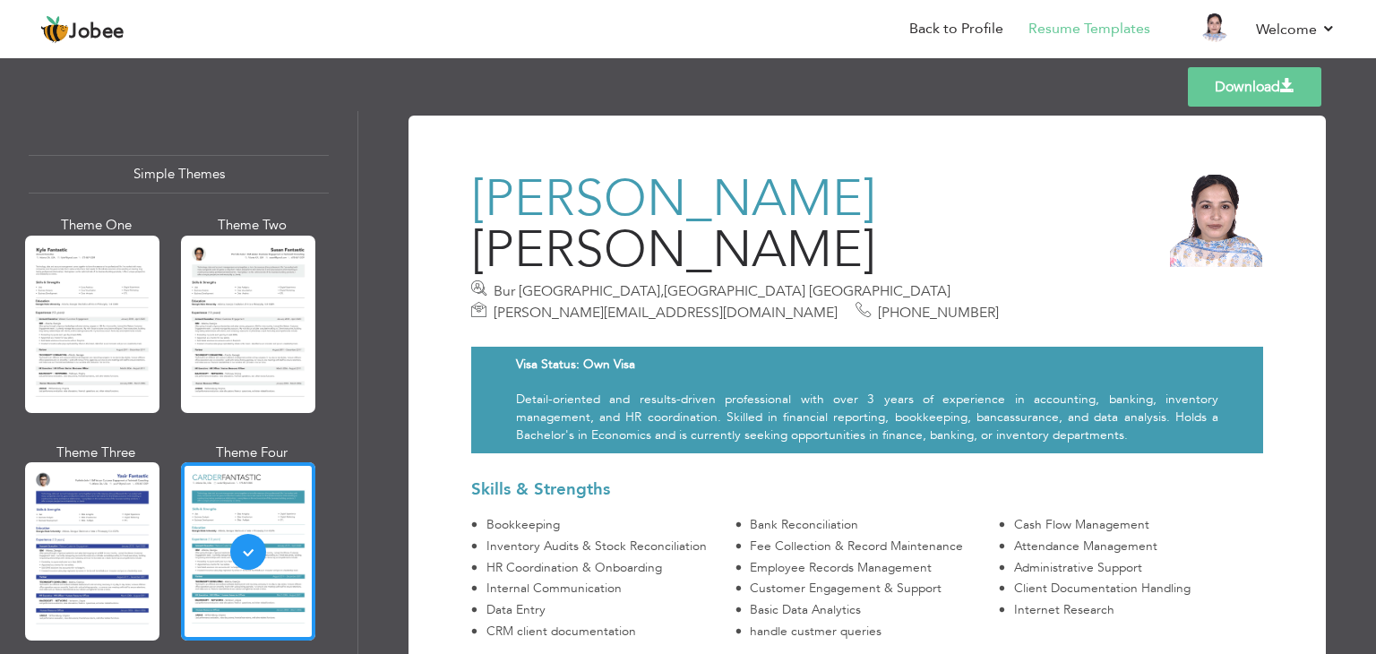
click at [1212, 87] on link "Download" at bounding box center [1255, 86] width 134 height 39
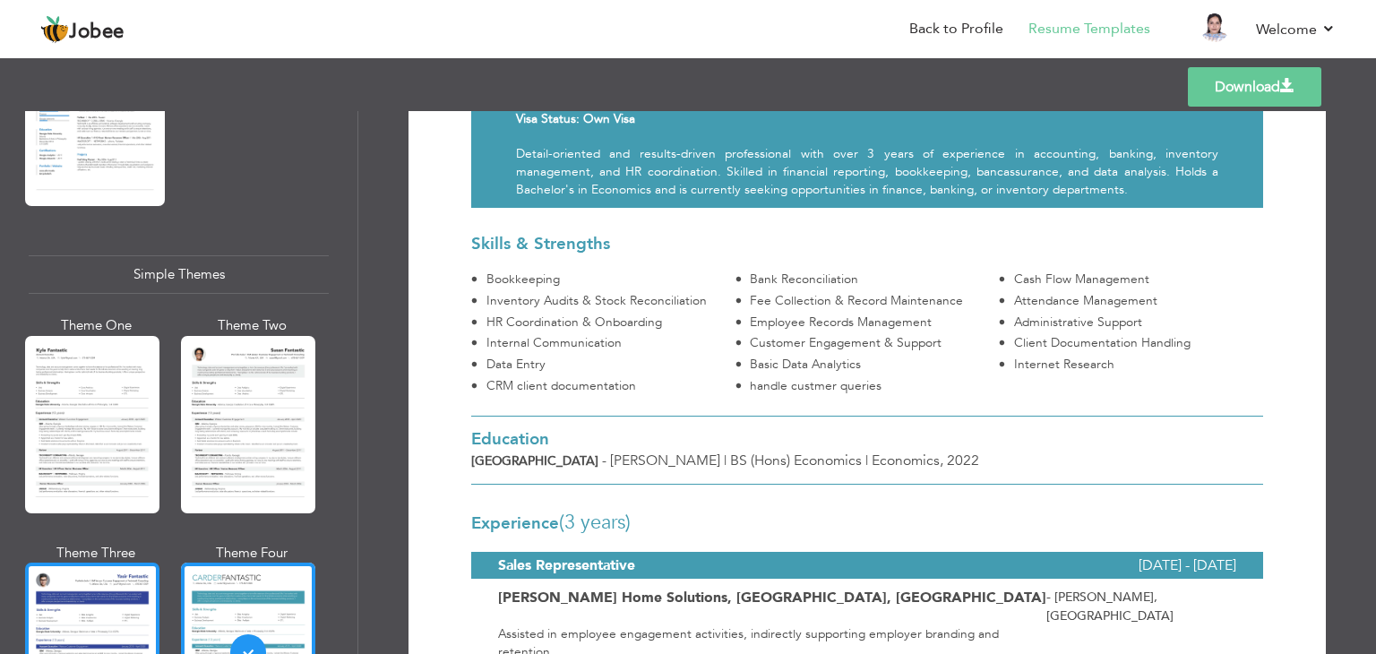
scroll to position [3013, 0]
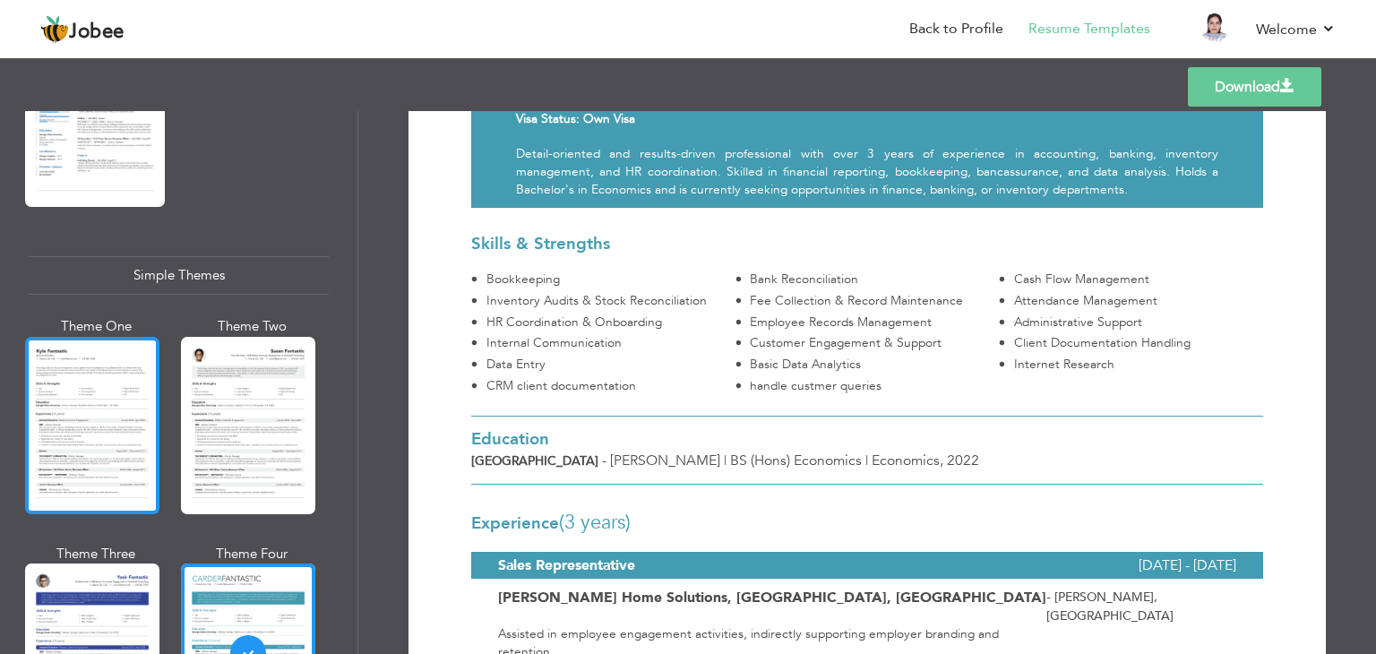
click at [103, 418] on div at bounding box center [92, 425] width 134 height 177
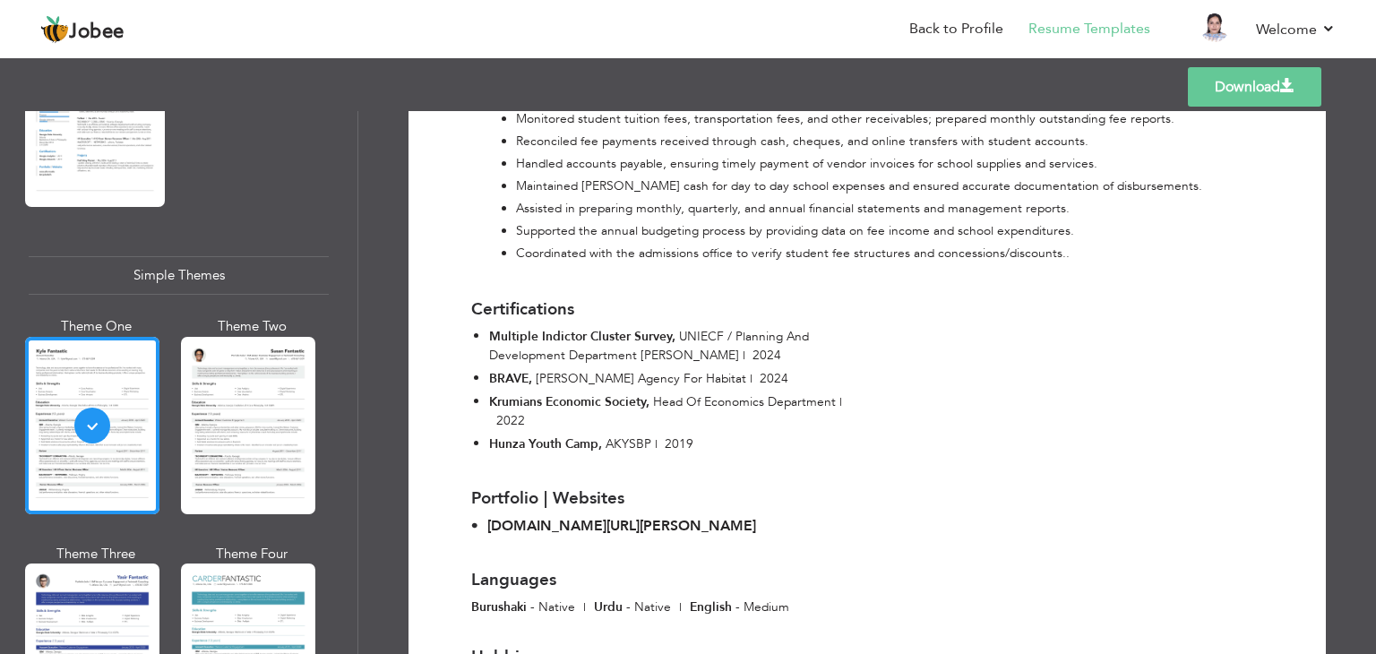
scroll to position [1551, 0]
click at [1197, 77] on link "Download" at bounding box center [1255, 86] width 134 height 39
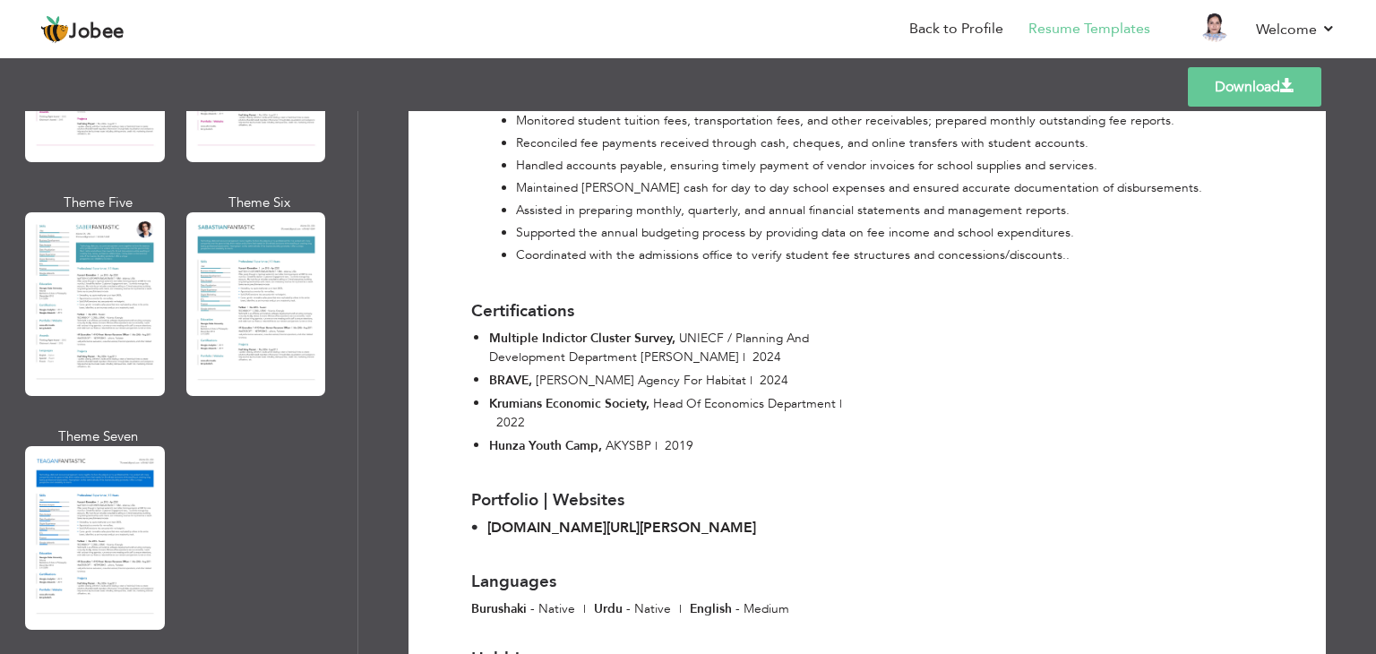
scroll to position [2589, 0]
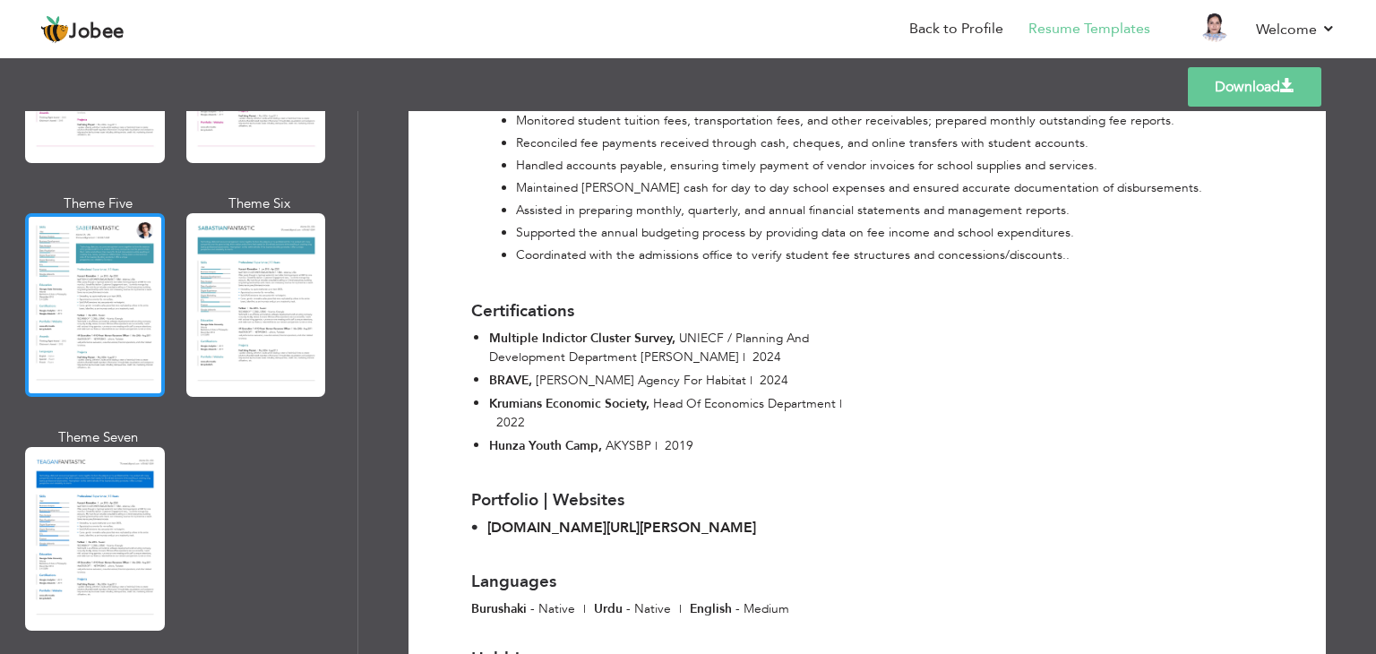
click at [94, 244] on div at bounding box center [95, 305] width 140 height 184
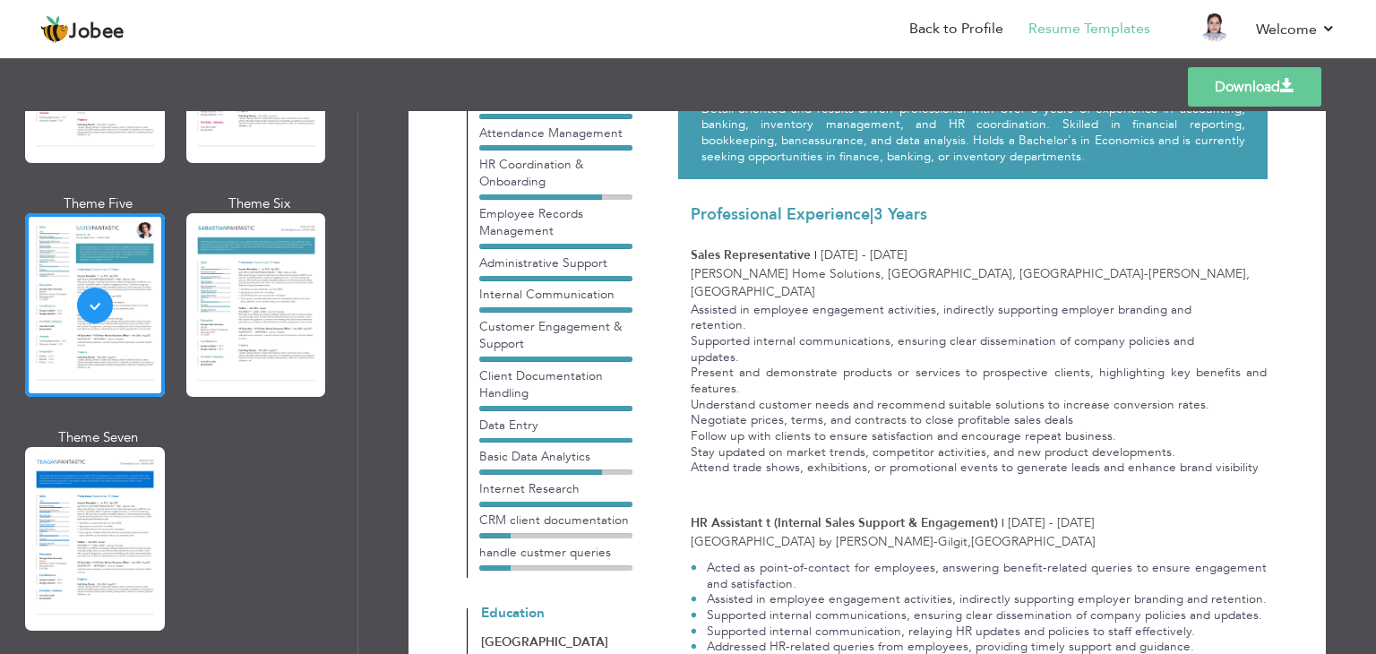
scroll to position [0, 0]
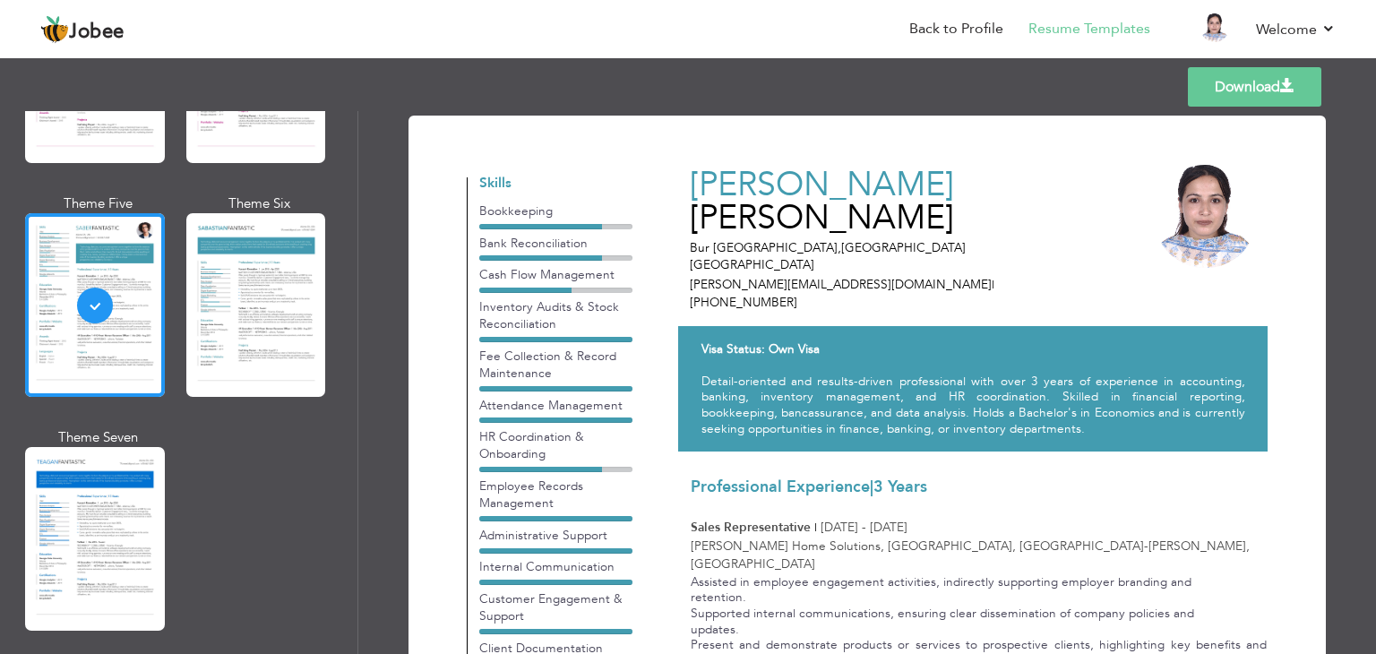
click at [1237, 71] on link "Download" at bounding box center [1255, 86] width 134 height 39
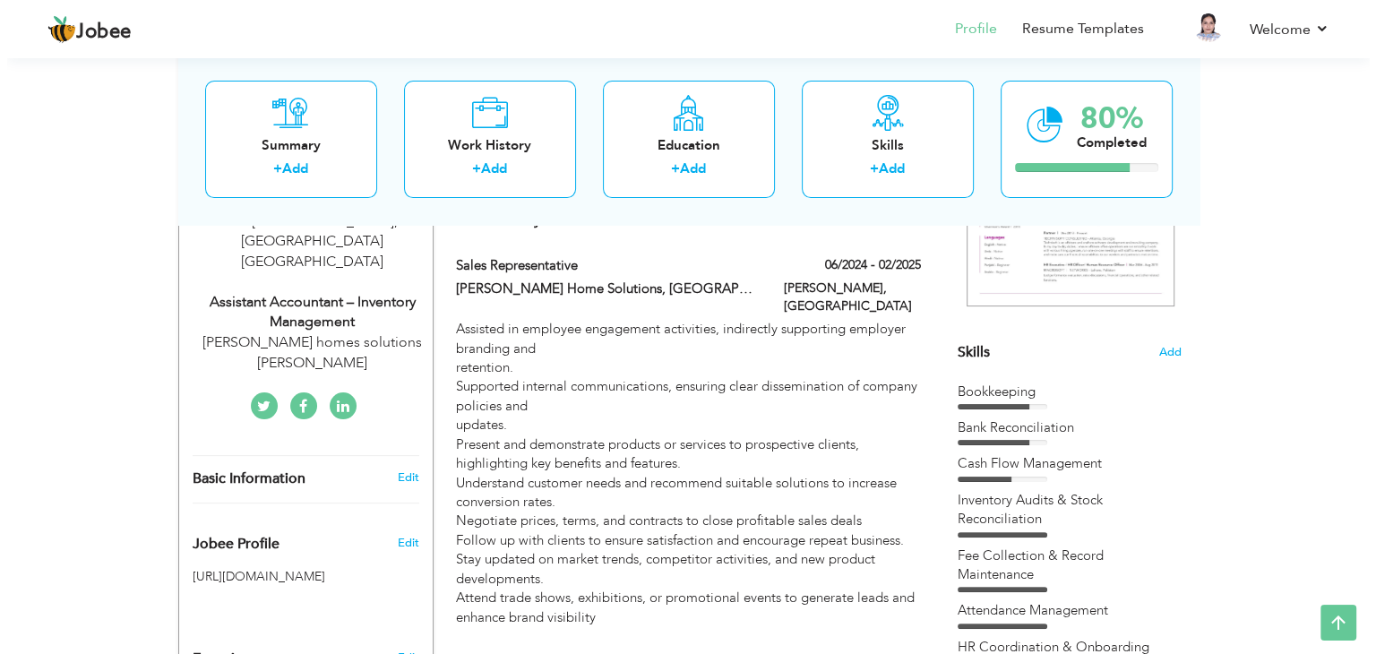
scroll to position [348, 0]
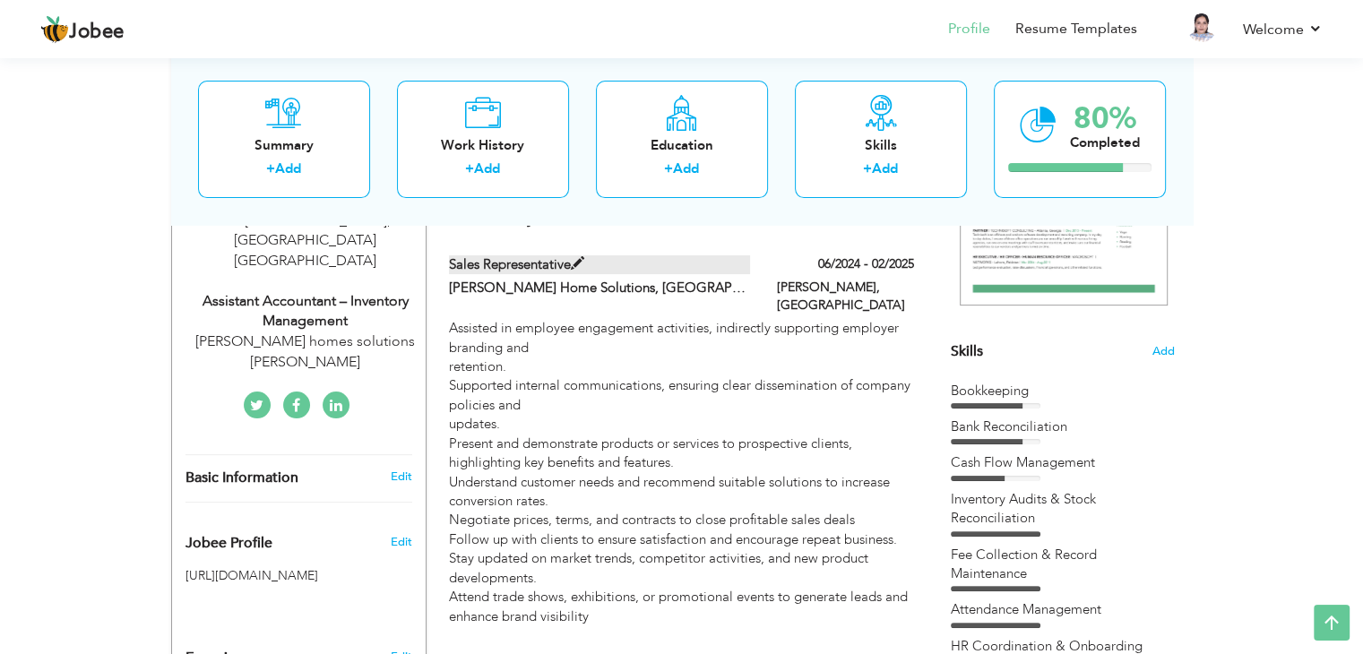
click at [647, 257] on label "Sales Representative" at bounding box center [599, 264] width 301 height 19
type input "Sales Representative"
type input "[PERSON_NAME] Home Solutions, [GEOGRAPHIC_DATA], [GEOGRAPHIC_DATA]"
type input "06/2024"
type input "02/2025"
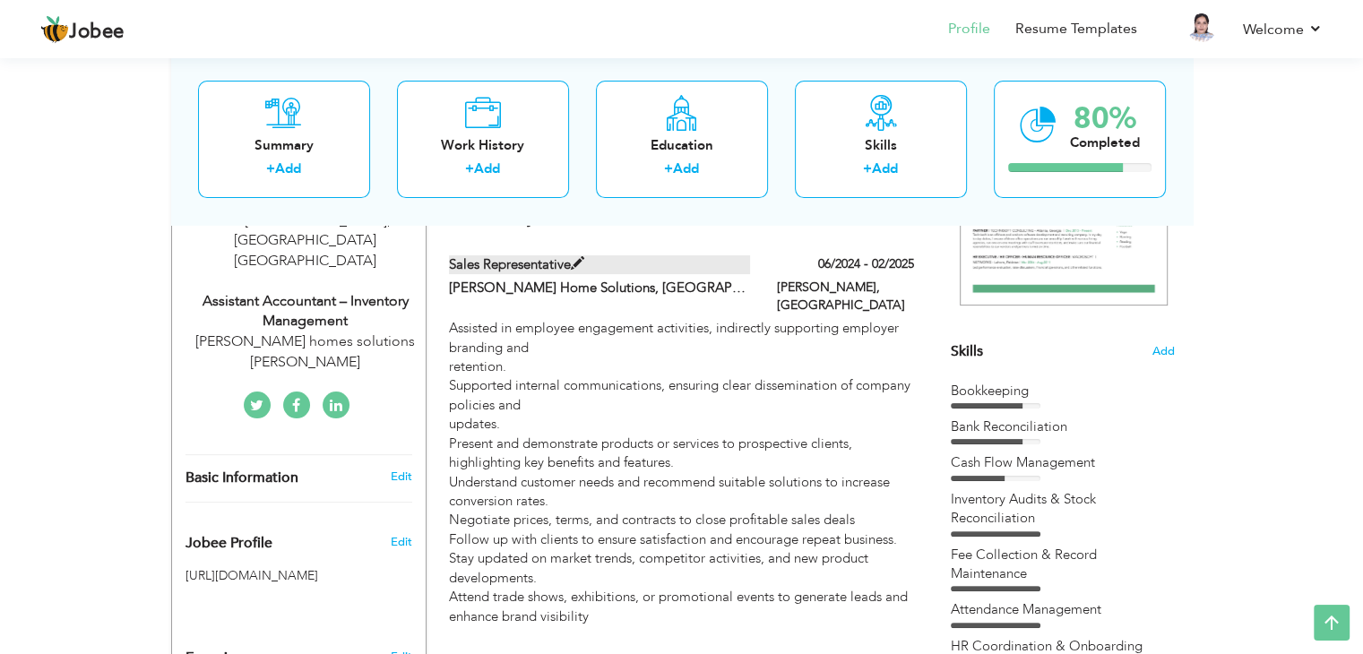
type input "[GEOGRAPHIC_DATA]"
type input "[PERSON_NAME]"
